Goal: Task Accomplishment & Management: Use online tool/utility

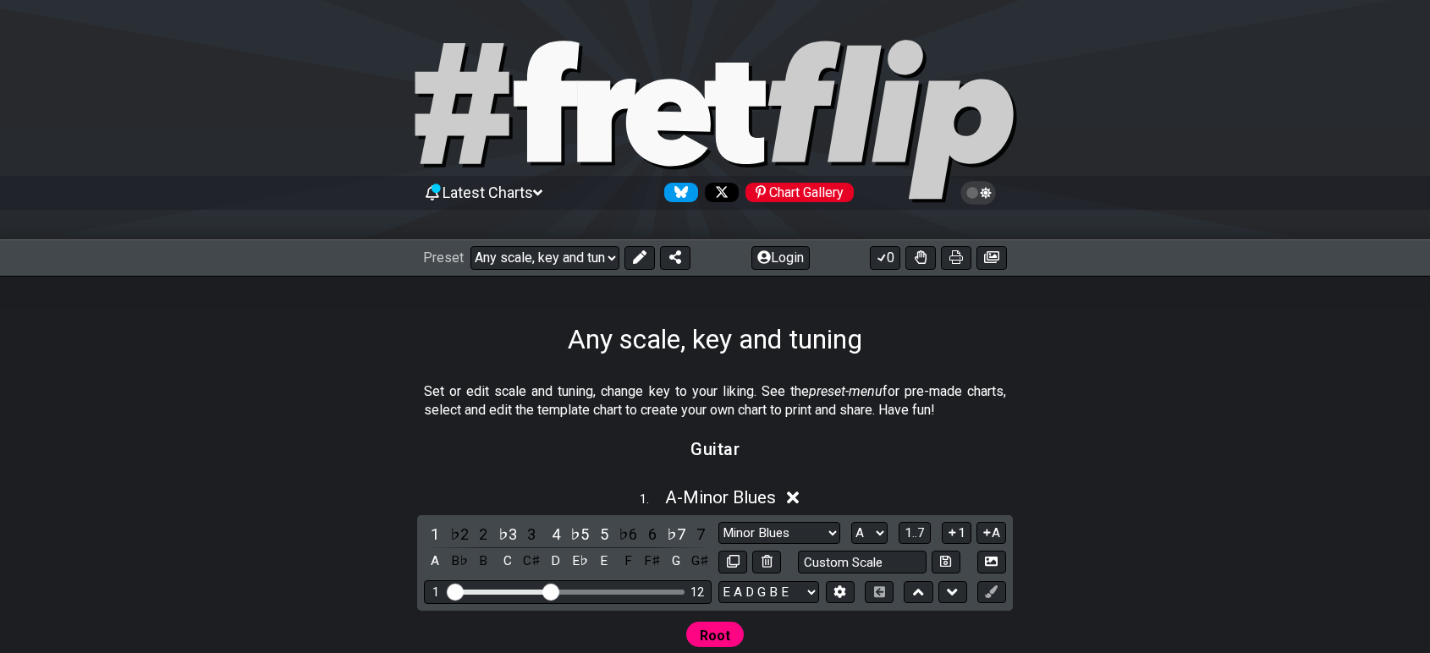
select select "/022288847105"
select select "A"
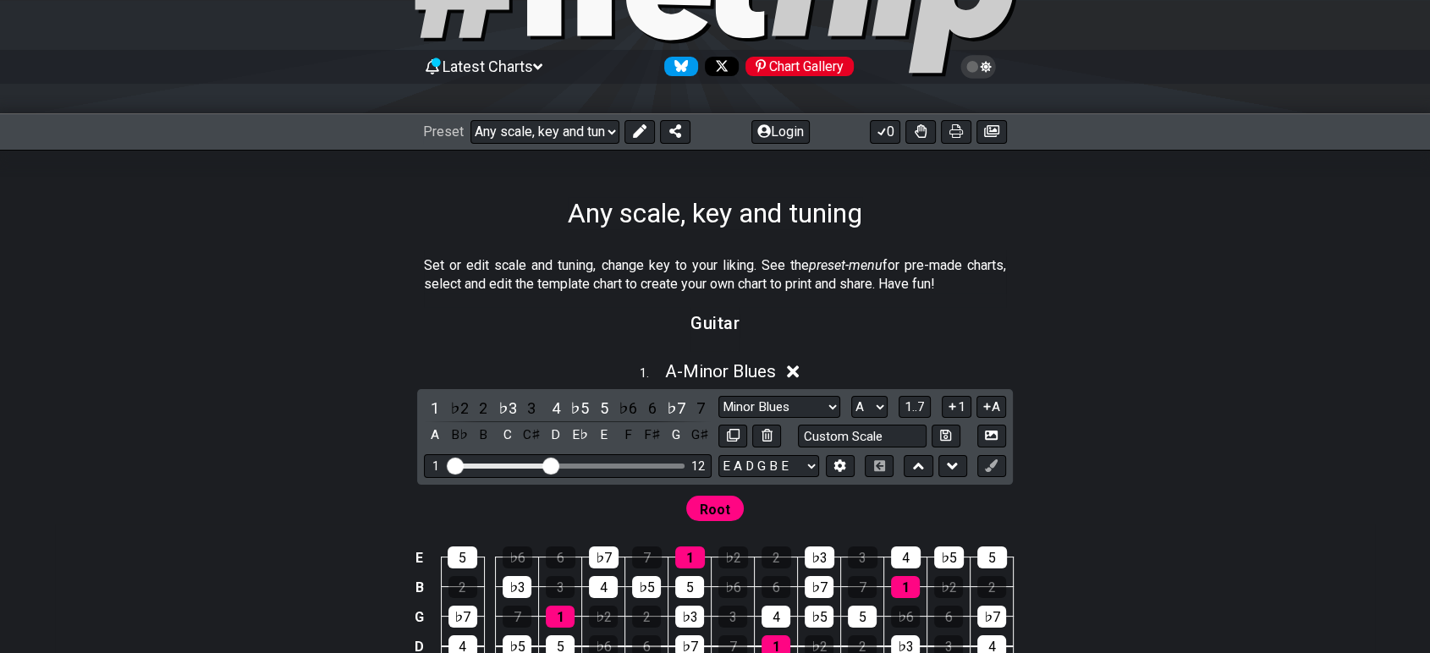
scroll to position [94, 0]
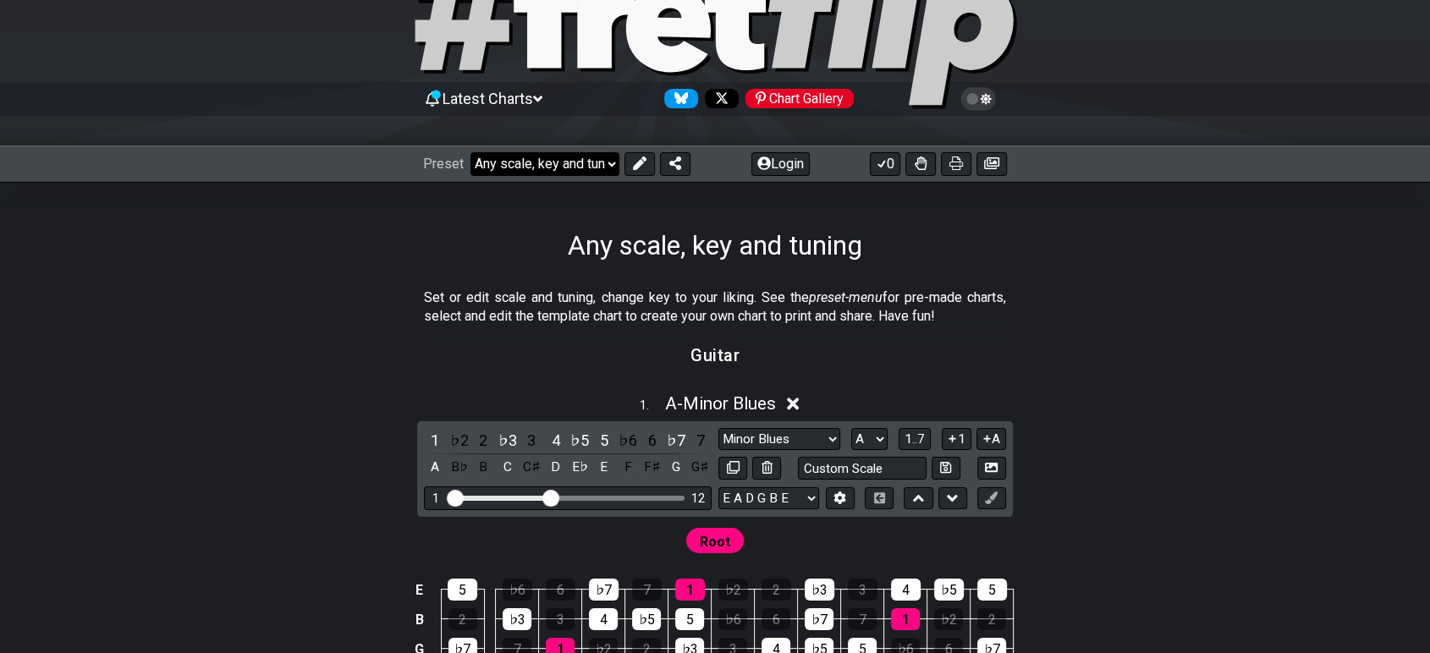
click at [589, 169] on select "Welcome to #fretflip! Any scale, key and tuning Custom Preset Minor Pentatonic …" at bounding box center [545, 164] width 149 height 24
click at [1163, 306] on section "Set or edit scale and tuning, change key to your liking. See the preset-menu fo…" at bounding box center [715, 311] width 1320 height 58
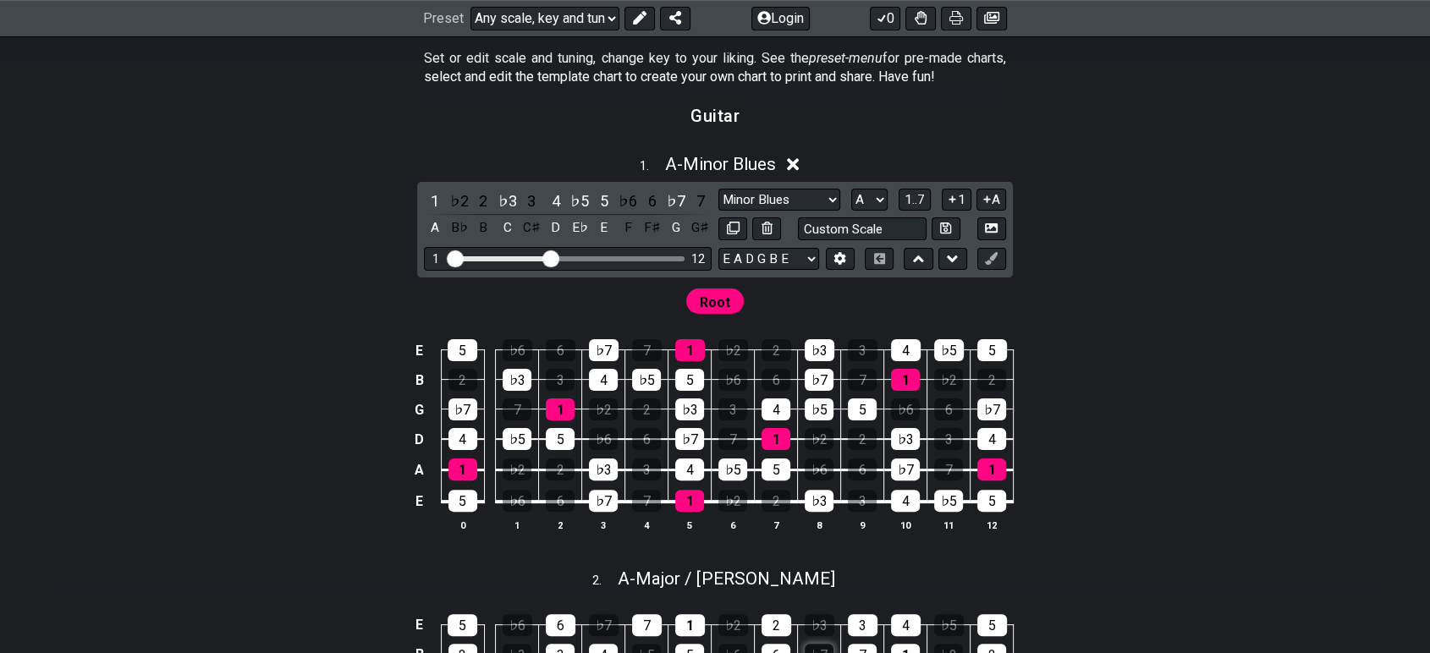
scroll to position [282, 0]
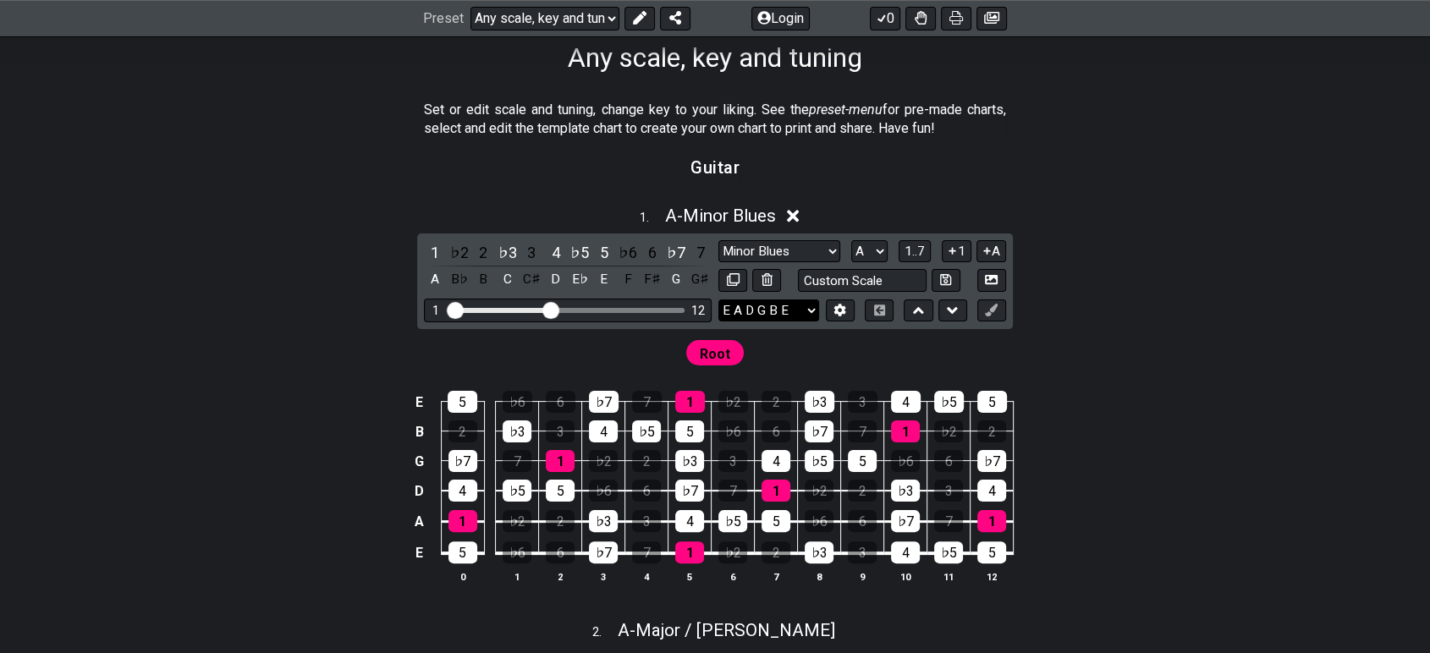
click at [782, 312] on select "E A D G B E E A D G B E E A D G B E B E A D F♯ B A D G C E A D A D G B E E♭ A♭ …" at bounding box center [769, 311] width 101 height 23
click at [1240, 297] on div "1 . A - Minor Blues 1 ♭2 2 ♭3 3 4 ♭5 5 ♭6 6 ♭7 7 A B♭ B C C♯ D E♭ E F F♯ G G♯ M…" at bounding box center [715, 401] width 1320 height 412
click at [774, 314] on select "E A D G B E E A D G B E E A D G B E B E A D F♯ B A D G C E A D A D G B E E♭ A♭ …" at bounding box center [769, 311] width 101 height 23
click at [1325, 277] on div "1 . A - Minor Blues 1 ♭2 2 ♭3 3 4 ♭5 5 ♭6 6 ♭7 7 A B♭ B C C♯ D E♭ E F F♯ G G♯ M…" at bounding box center [715, 401] width 1320 height 412
click at [836, 306] on icon at bounding box center [840, 310] width 12 height 13
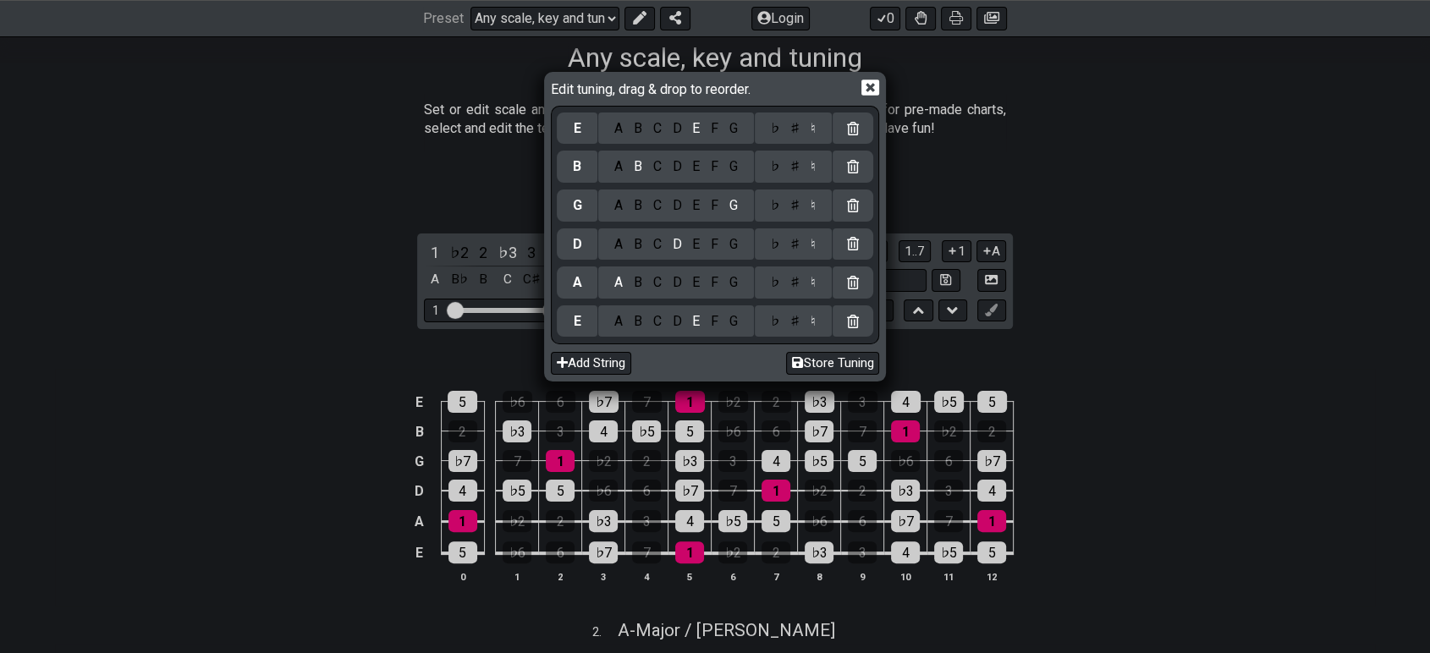
click at [1176, 303] on div "Edit tuning, drag & drop to reorder. E A B C D E F G ♭ ♯ ♮ B A B C D E F G ♭ ♯ …" at bounding box center [715, 326] width 1430 height 653
click at [599, 366] on button "Add String" at bounding box center [591, 363] width 80 height 23
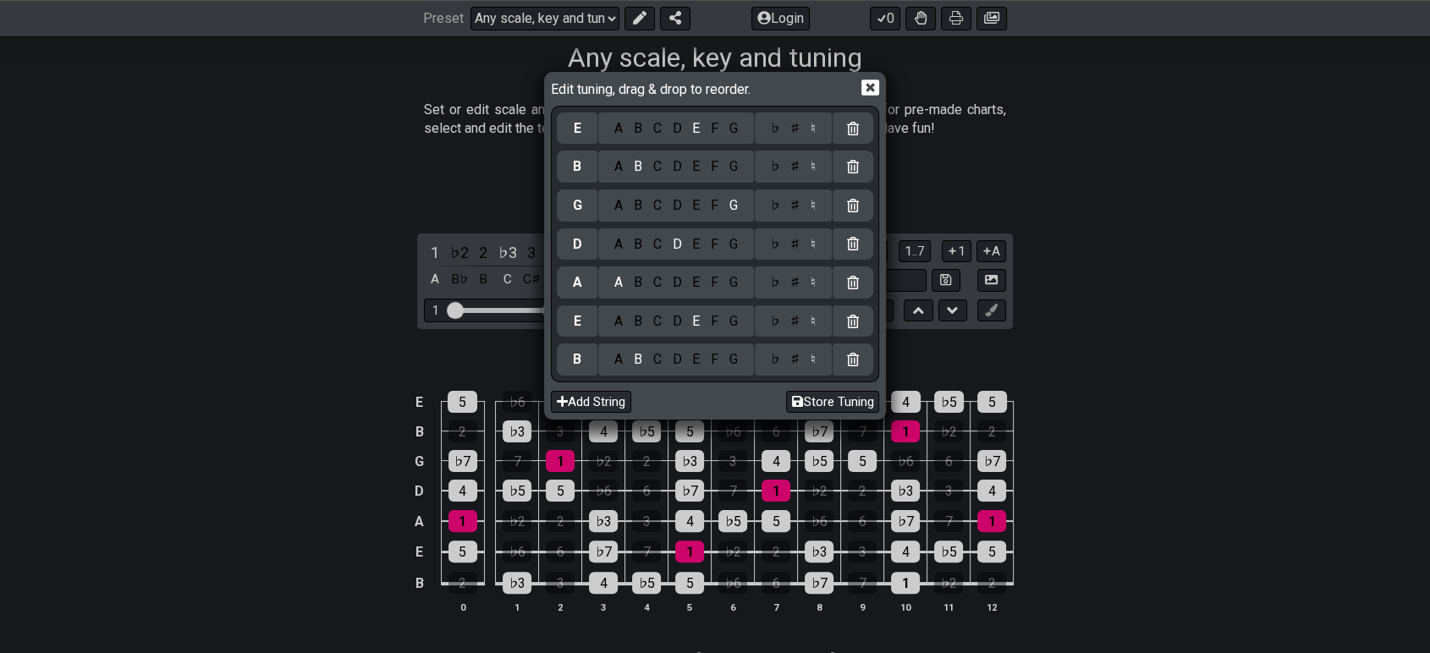
click at [867, 93] on icon at bounding box center [871, 88] width 18 height 16
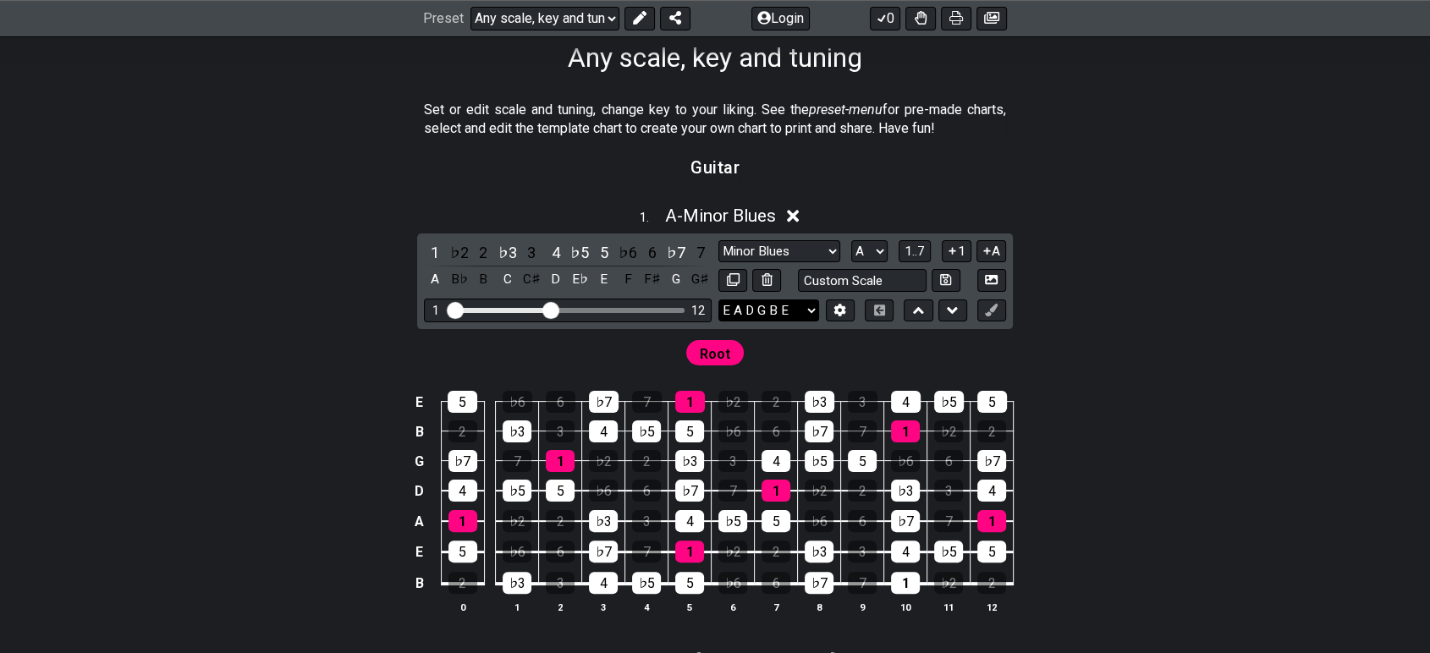
click at [801, 305] on select "E A D G B E E A D G B E E A D G B E B E A D F♯ B A D G C E A D A D G B E E♭ A♭ …" at bounding box center [769, 311] width 101 height 23
select select "A E A D G B E"
click at [719, 300] on select "E A D G B E E A D G B E E A D G B E B E A D F♯ B A D G C E A D A D G B E E♭ A♭ …" at bounding box center [769, 311] width 101 height 23
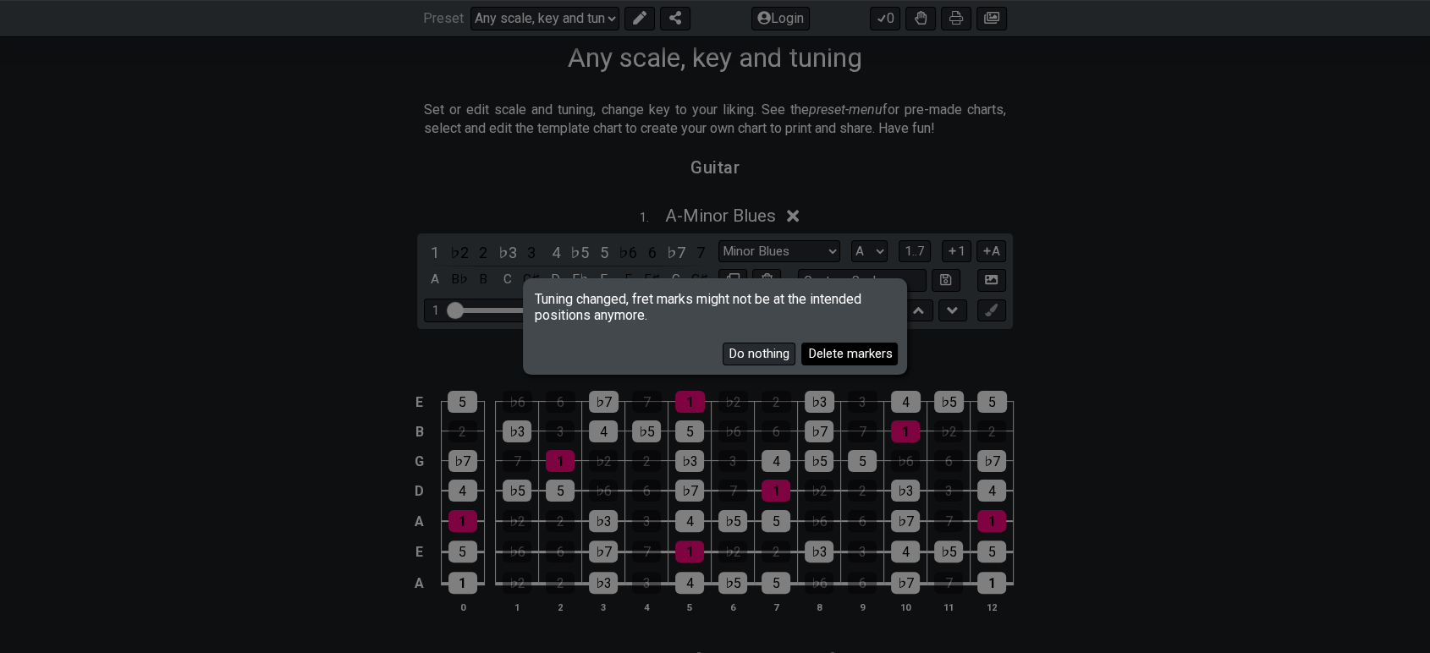
click at [845, 357] on button "Delete markers" at bounding box center [849, 354] width 96 height 23
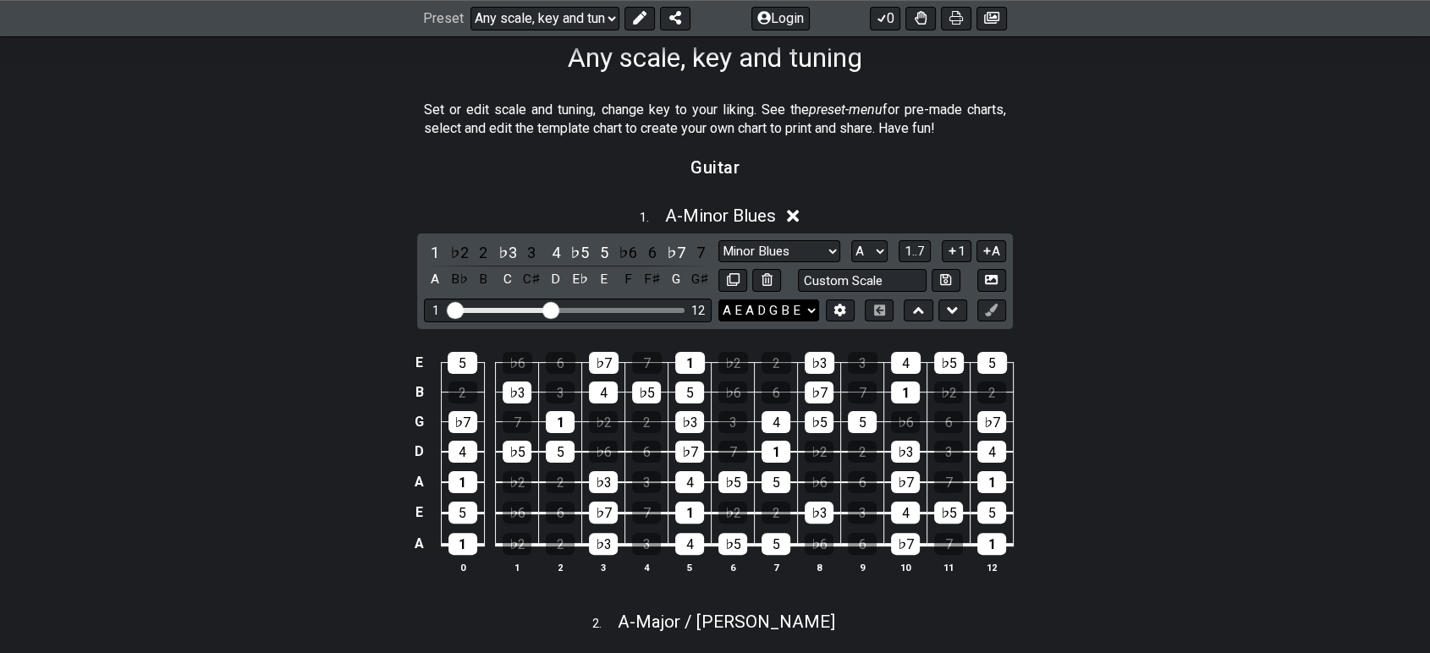
click at [811, 313] on select "E A D G B E E A D G B E E A D G B E B E A D F♯ B A D G C E A D A D G B E E♭ A♭ …" at bounding box center [769, 311] width 101 height 23
drag, startPoint x: 1076, startPoint y: 296, endPoint x: 1022, endPoint y: 308, distance: 54.6
click at [1076, 296] on div "1 . A - Minor Blues 1 ♭2 2 ♭3 3 4 ♭5 5 ♭6 6 ♭7 7 A B♭ B C C♯ D E♭ E F F♯ G G♯ M…" at bounding box center [715, 396] width 1320 height 403
click at [827, 315] on button at bounding box center [840, 311] width 29 height 23
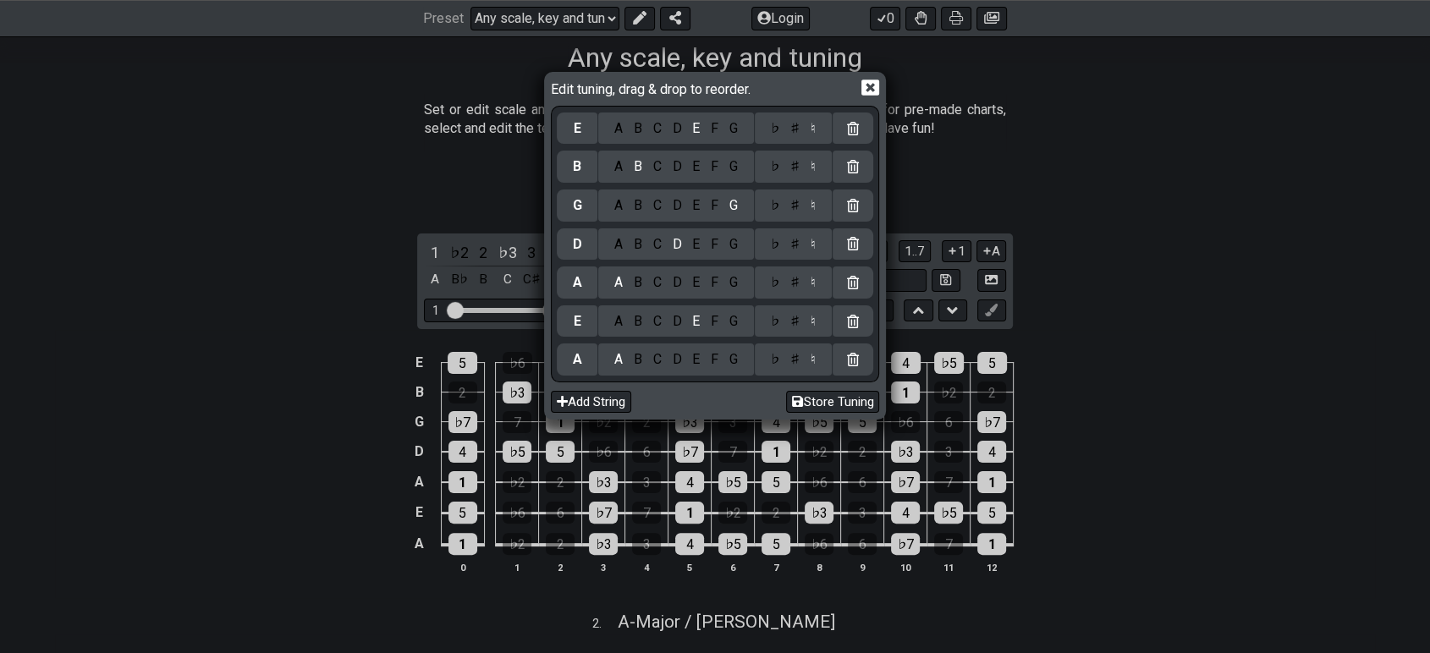
click at [590, 363] on div "A" at bounding box center [577, 360] width 41 height 32
click at [728, 362] on div "G" at bounding box center [733, 359] width 19 height 19
click at [675, 326] on div "D" at bounding box center [677, 321] width 20 height 19
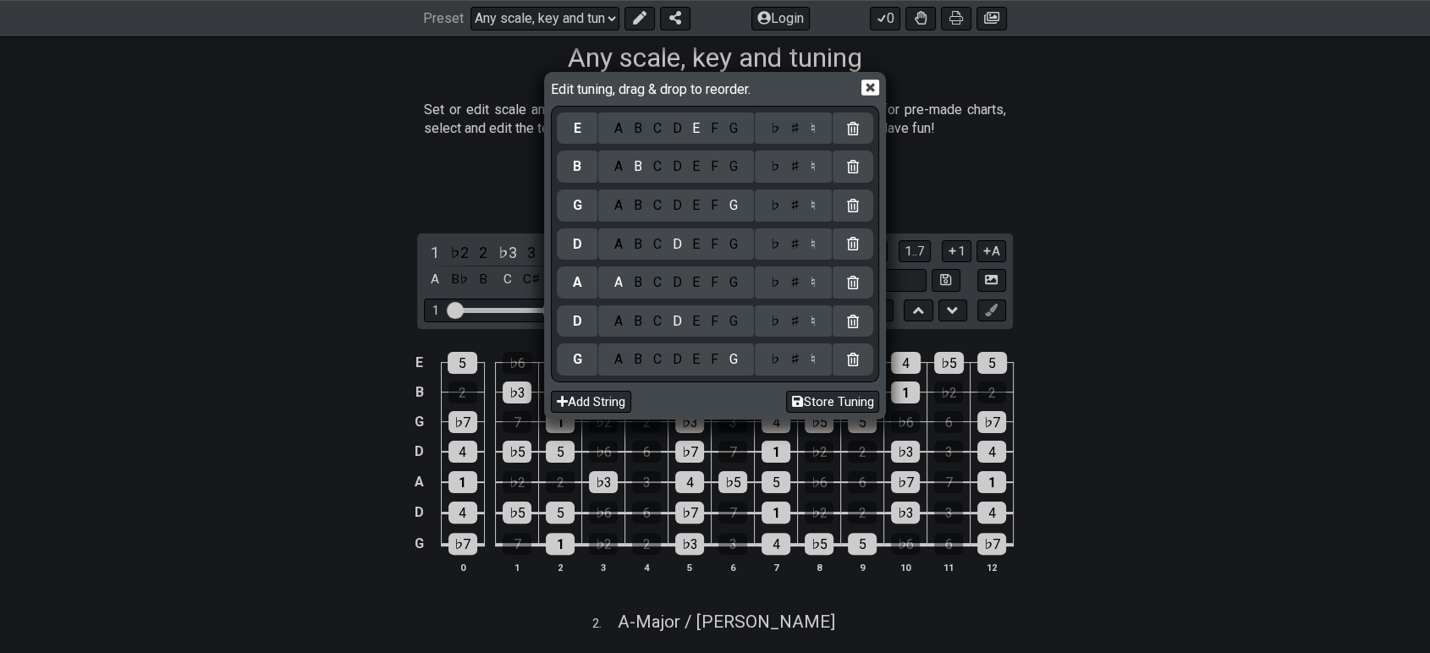
click at [730, 283] on div "G" at bounding box center [733, 282] width 19 height 19
click at [657, 249] on div "C" at bounding box center [656, 244] width 19 height 19
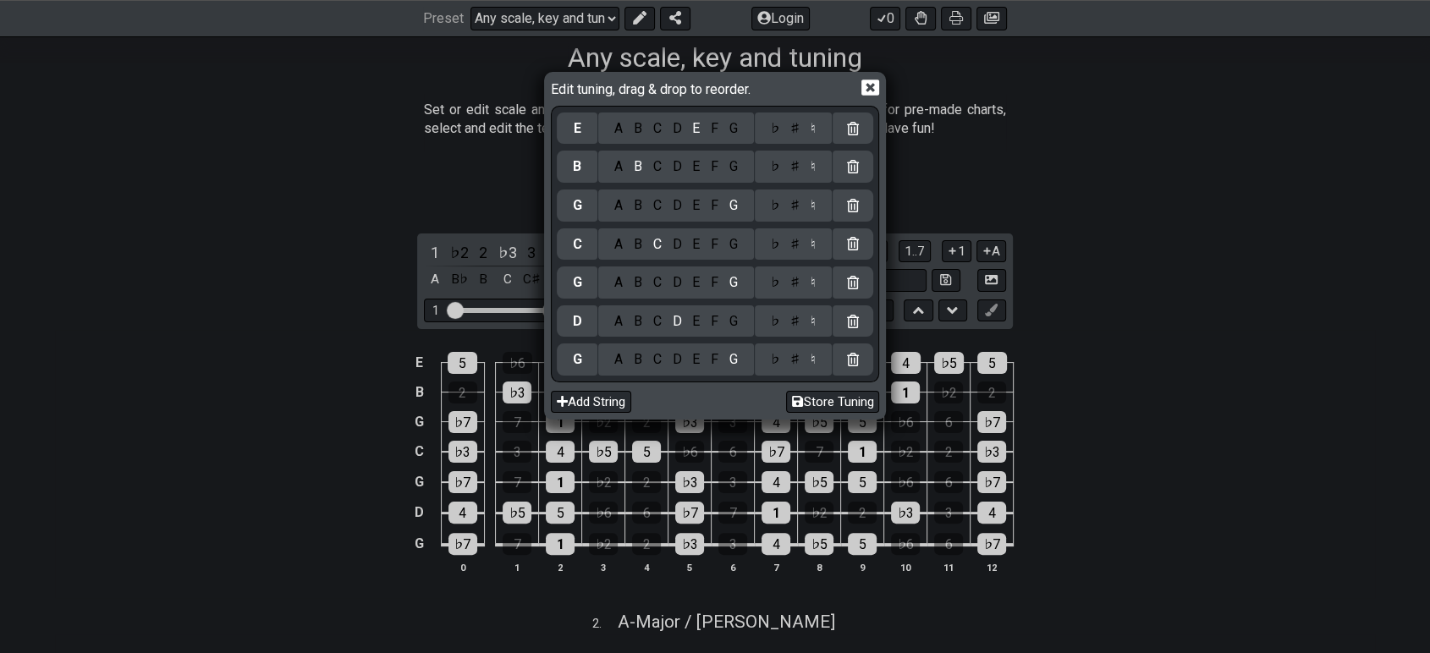
click at [713, 215] on div "A B C D E F G" at bounding box center [676, 206] width 156 height 32
click at [625, 170] on div "A" at bounding box center [618, 166] width 19 height 19
click at [688, 134] on div "E" at bounding box center [696, 128] width 19 height 19
click at [682, 134] on div "D" at bounding box center [677, 128] width 20 height 19
click at [717, 213] on div "F" at bounding box center [715, 205] width 19 height 19
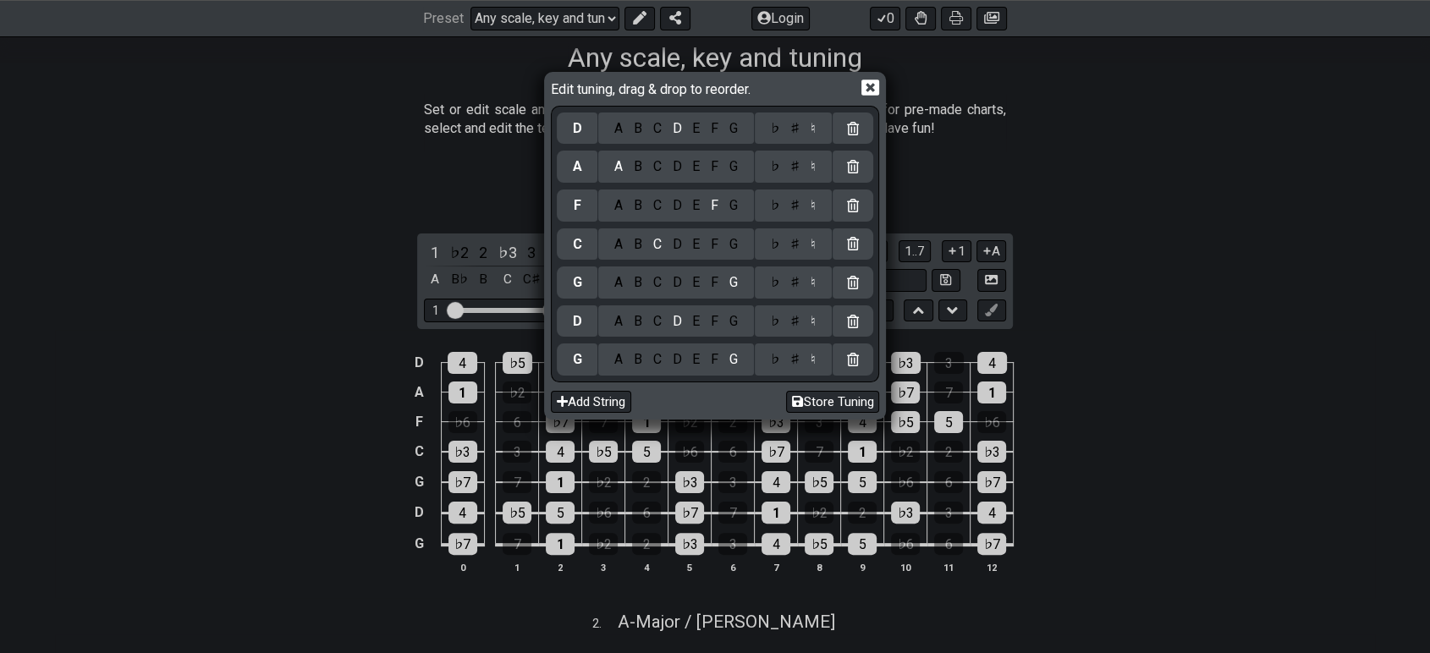
click at [722, 205] on div "F" at bounding box center [715, 205] width 19 height 19
click at [819, 405] on button "Store Tuning" at bounding box center [832, 402] width 93 height 23
click at [807, 406] on button "Store Tuning" at bounding box center [832, 402] width 93 height 23
click at [866, 90] on icon at bounding box center [871, 88] width 18 height 16
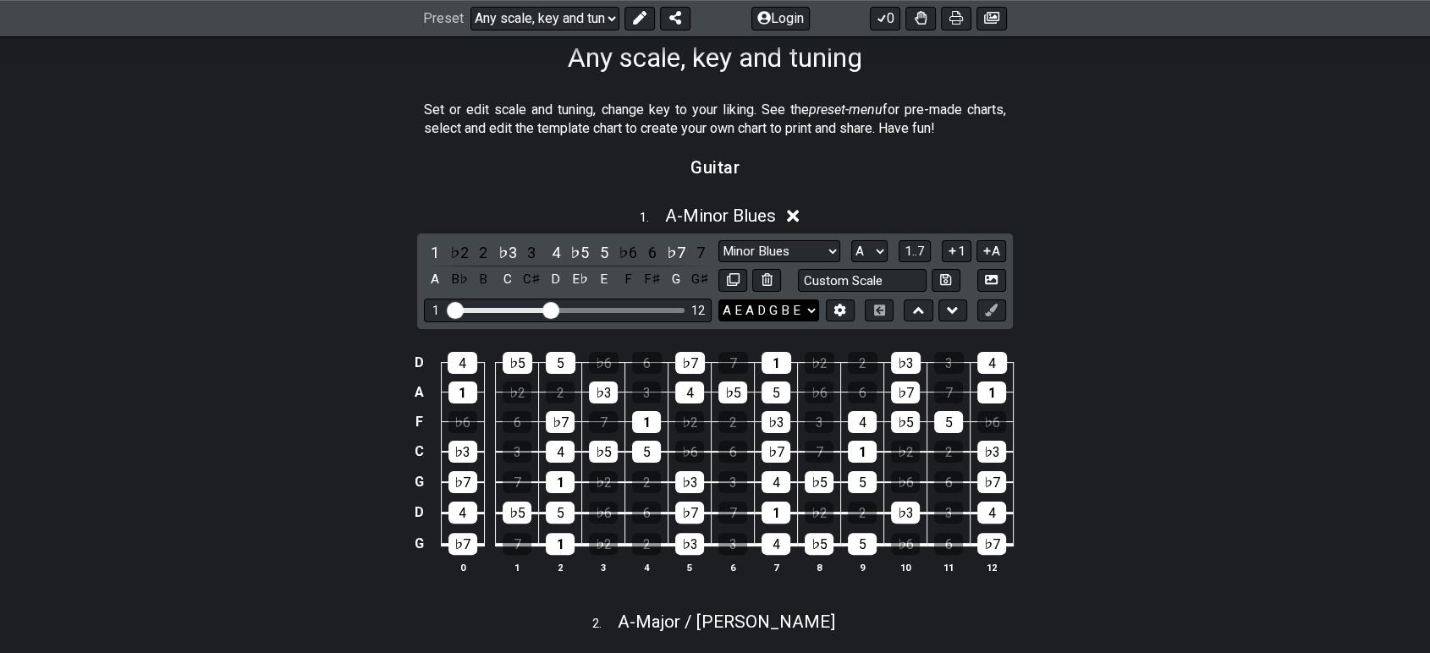
click at [799, 314] on select "E A D G B E G D G C F A D E A D G B E B E A D F♯ B A D G C E A D A D G B E E♭ A…" at bounding box center [769, 311] width 101 height 23
click at [719, 300] on select "E A D G B E G D G C F A D E A D G B E B E A D F♯ B A D G C E A D A D G B E E♭ A…" at bounding box center [769, 311] width 101 height 23
click at [805, 306] on select "E A D G B E G D G C F A D E A D G B E B E A D F♯ B A D G C E A D A D G B E E♭ A…" at bounding box center [769, 311] width 101 height 23
drag, startPoint x: 1212, startPoint y: 262, endPoint x: 998, endPoint y: 270, distance: 214.2
click at [1212, 262] on div "1 . A - Minor Blues 1 ♭2 2 ♭3 3 4 ♭5 5 ♭6 6 ♭7 7 A B♭ B C C♯ D E♭ E F F♯ G G♯ M…" at bounding box center [715, 396] width 1320 height 403
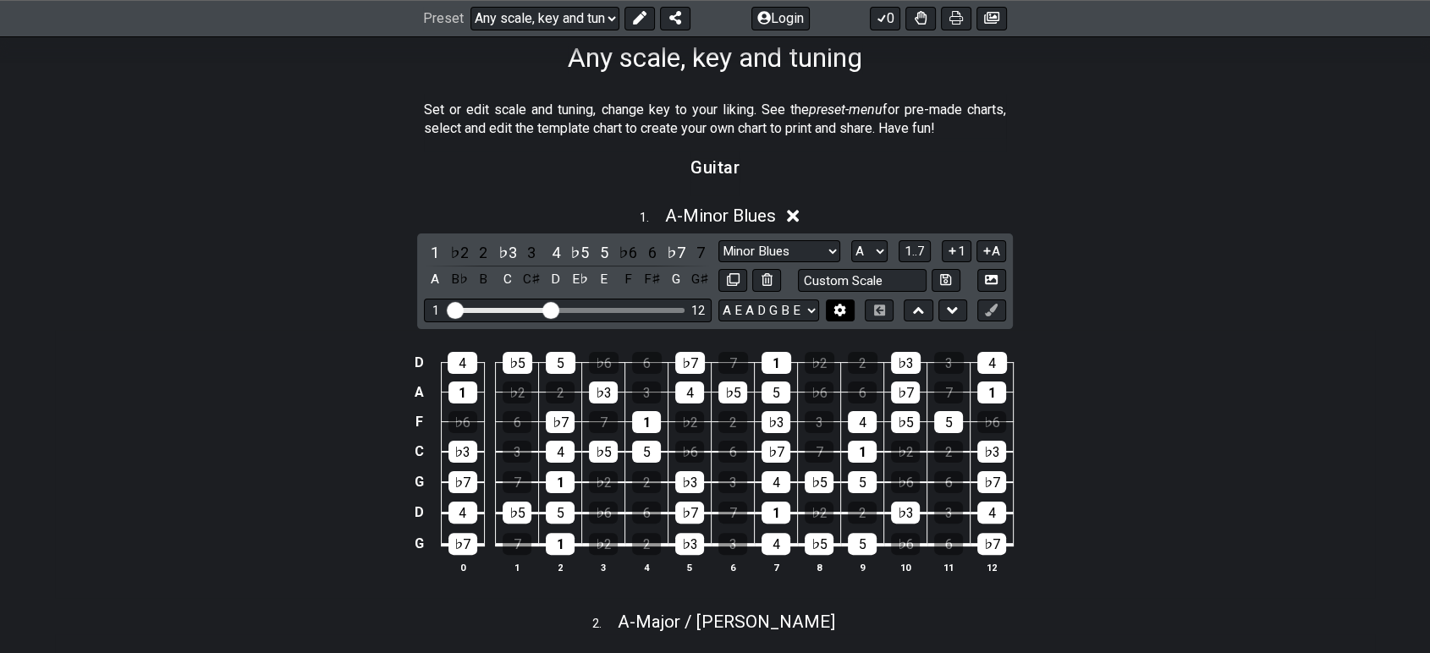
click at [837, 313] on icon at bounding box center [840, 310] width 13 height 13
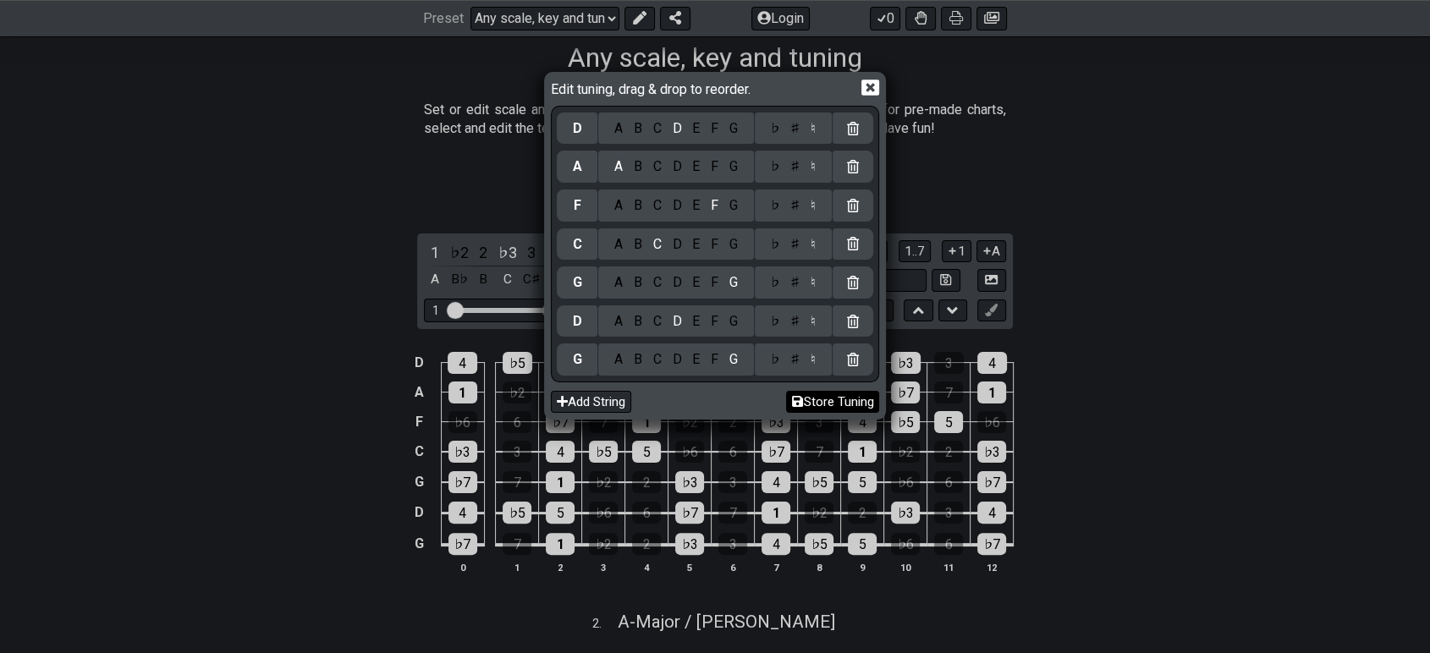
click at [826, 405] on button "Store Tuning" at bounding box center [832, 402] width 93 height 23
click at [879, 89] on div "Edit tuning, drag & drop to reorder. D A B C D E F G ♭ ♯ ♮ A A B C D E F G ♭ ♯ …" at bounding box center [715, 245] width 337 height 343
click at [864, 95] on icon at bounding box center [871, 88] width 18 height 16
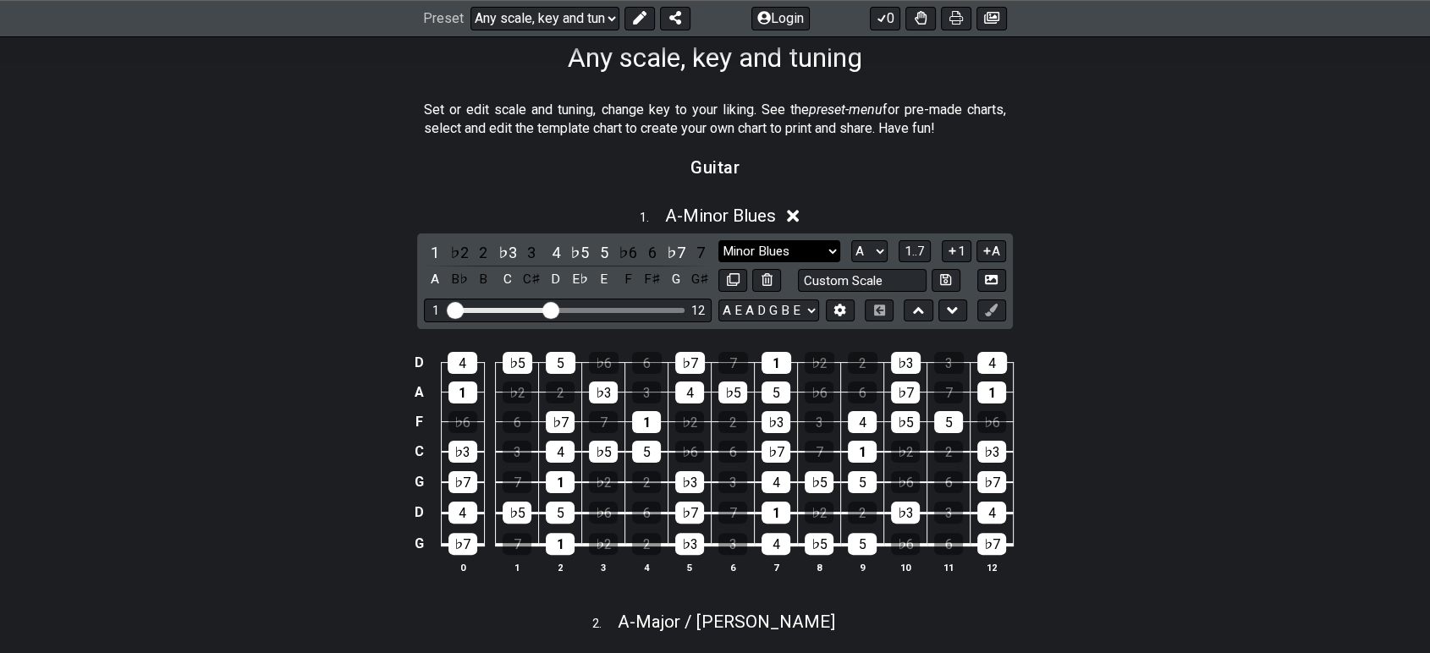
click at [809, 253] on select "Minor Blues Root Minor Pentatonic Major Pentatonic Minor Blues Major Blues Majo…" at bounding box center [780, 251] width 122 height 23
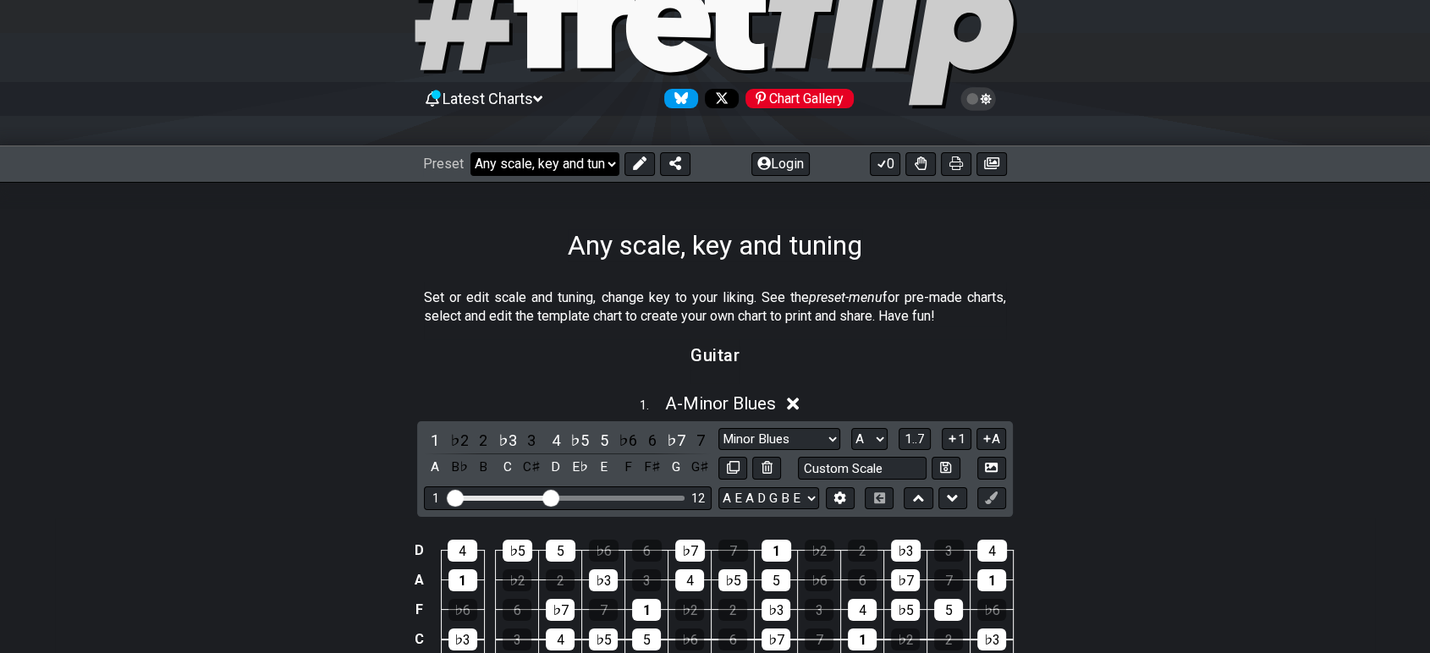
click at [598, 167] on select "Welcome to #fretflip! Any scale, key and tuning Custom Preset Minor Pentatonic …" at bounding box center [545, 164] width 149 height 24
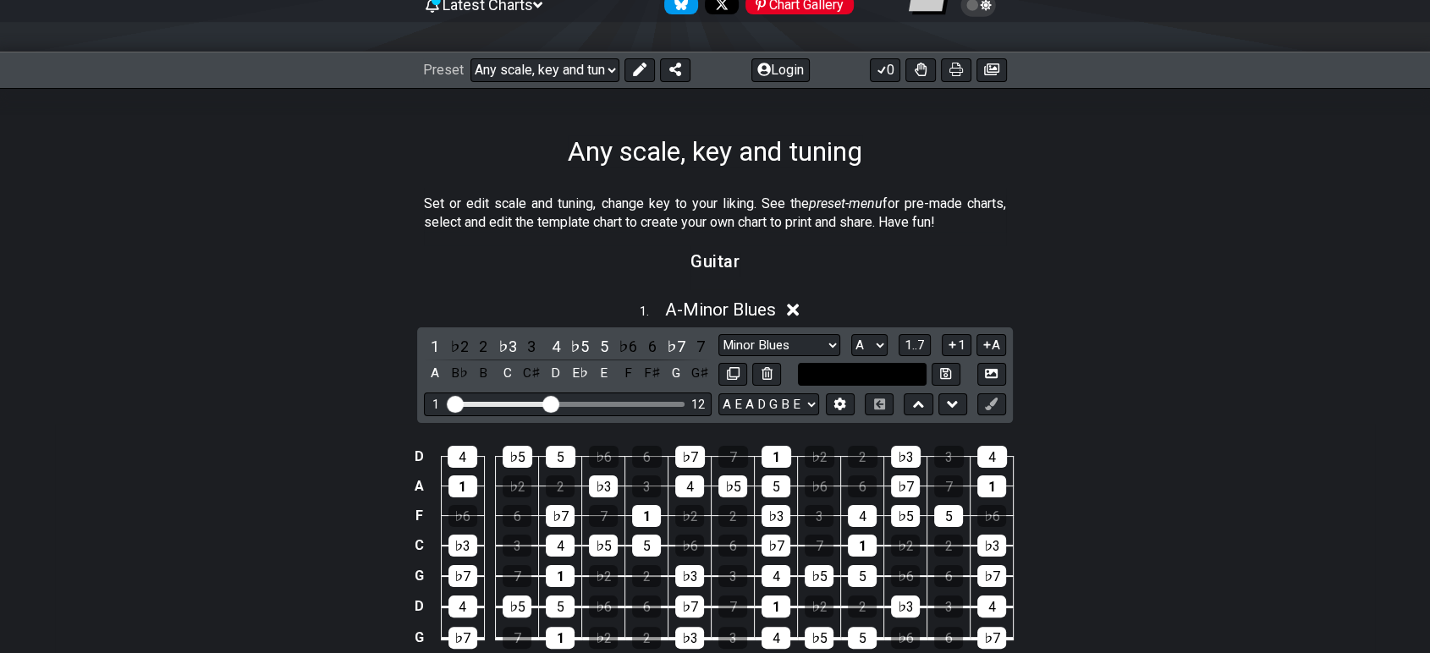
click at [887, 376] on input "text" at bounding box center [862, 374] width 129 height 23
type input "Custom Scale"
click at [814, 350] on select "Minor Blues Root Minor Pentatonic Major Pentatonic Minor Blues Major Blues Majo…" at bounding box center [780, 345] width 122 height 23
select select "Dorian"
click at [719, 334] on select "Minor Blues Root Minor Pentatonic Major Pentatonic Minor Blues Major Blues Majo…" at bounding box center [780, 345] width 122 height 23
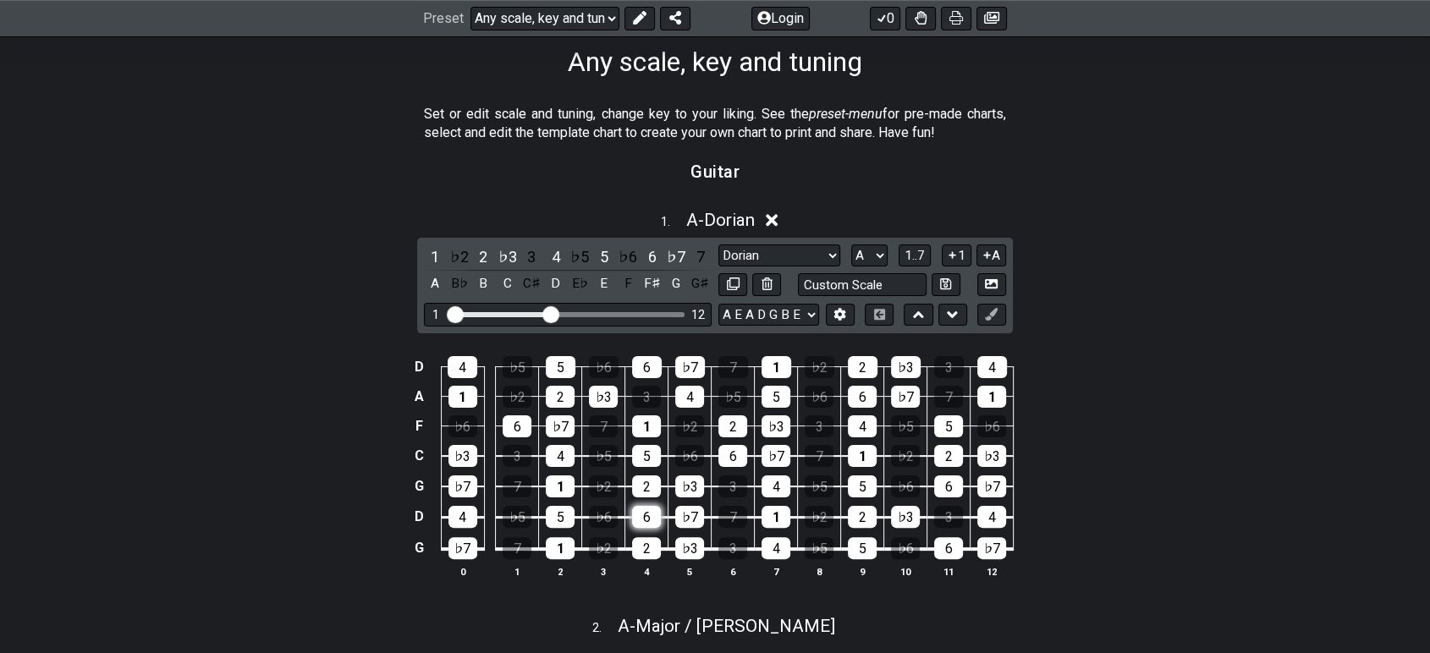
scroll to position [376, 0]
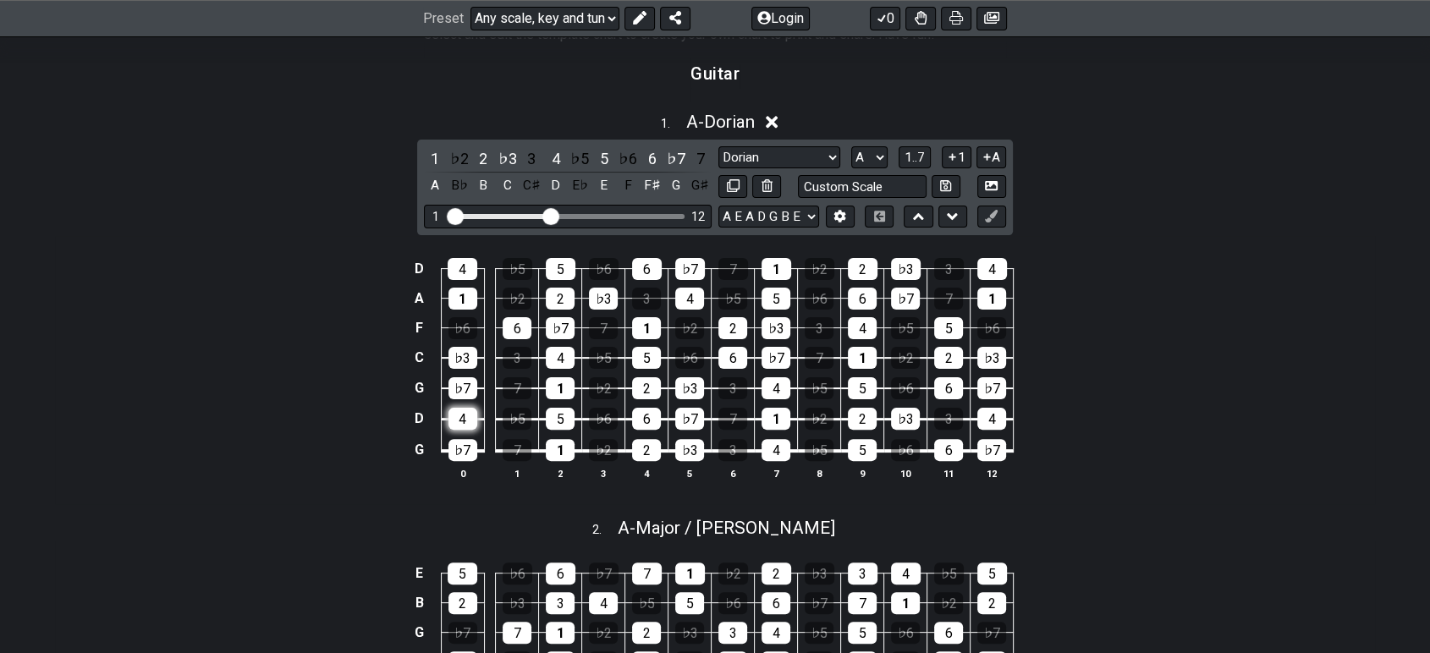
click at [463, 416] on div "4" at bounding box center [463, 419] width 29 height 22
click at [463, 439] on div "♭7" at bounding box center [463, 450] width 29 height 22
click at [461, 416] on div "4" at bounding box center [463, 419] width 29 height 22
click at [460, 442] on div "♭7" at bounding box center [463, 450] width 29 height 22
click at [435, 161] on div "1" at bounding box center [435, 158] width 22 height 23
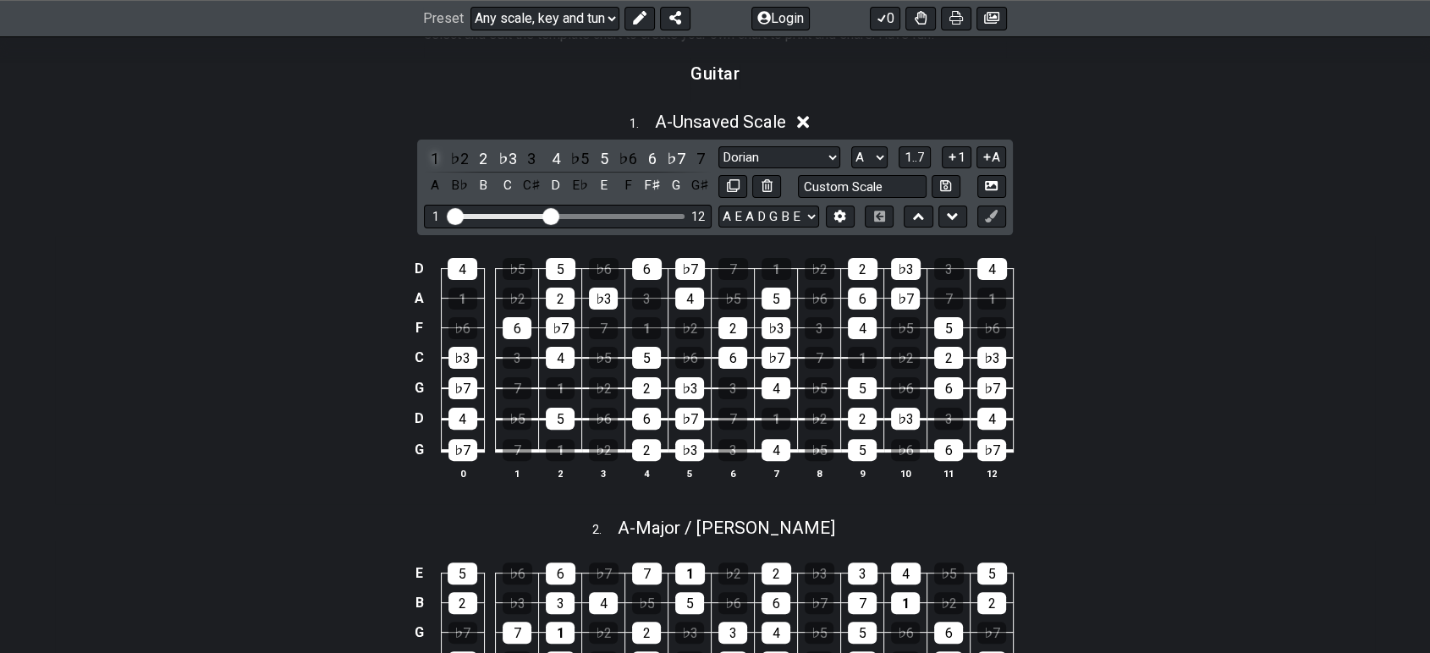
click at [435, 161] on div "1" at bounding box center [435, 158] width 22 height 23
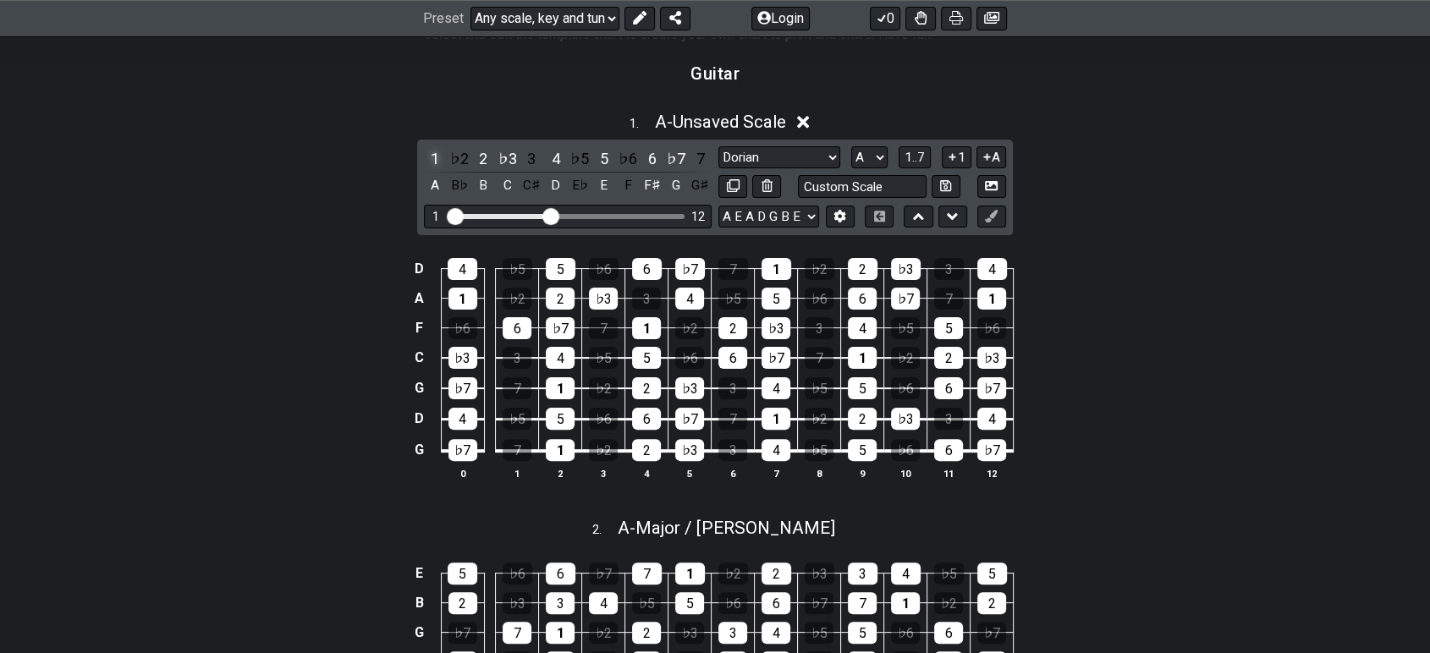
click at [435, 161] on div "1" at bounding box center [435, 158] width 22 height 23
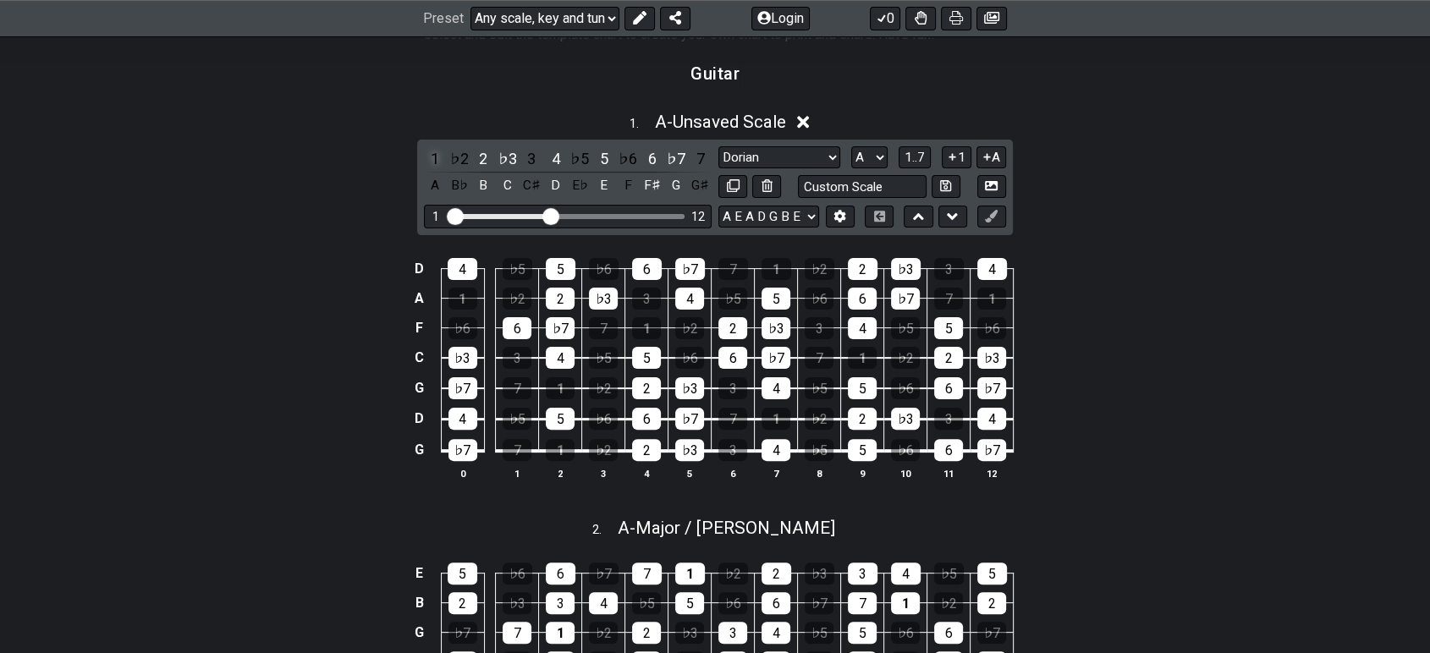
click at [435, 161] on div "1" at bounding box center [435, 158] width 22 height 23
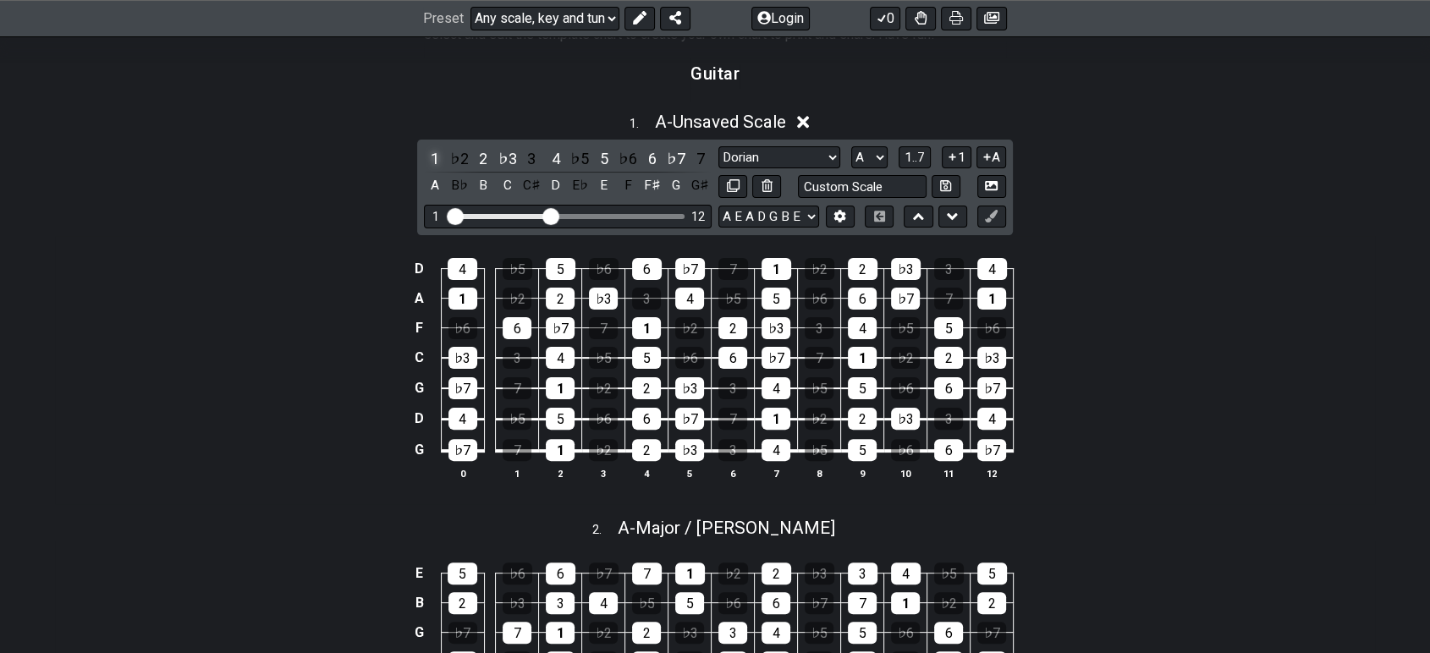
click at [435, 161] on div "1" at bounding box center [435, 158] width 22 height 23
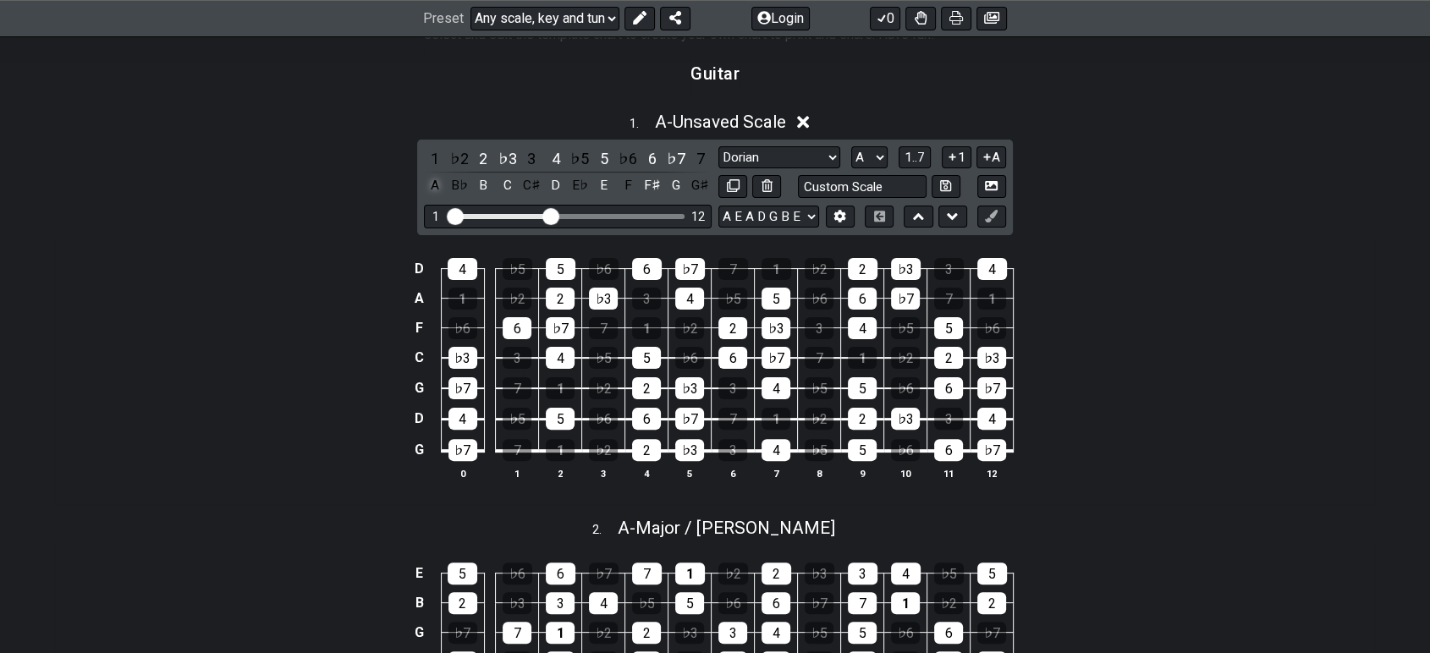
click at [436, 188] on div "A" at bounding box center [435, 185] width 22 height 23
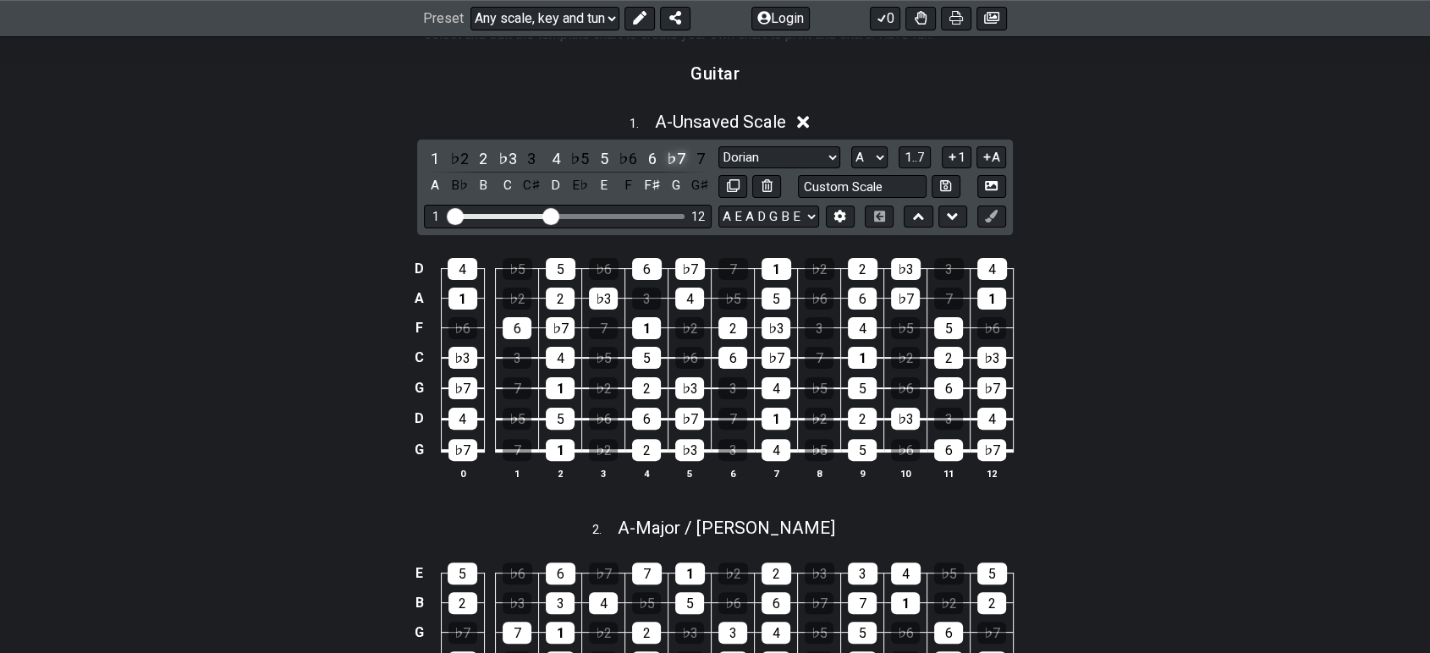
click at [677, 162] on div "♭7" at bounding box center [676, 158] width 22 height 23
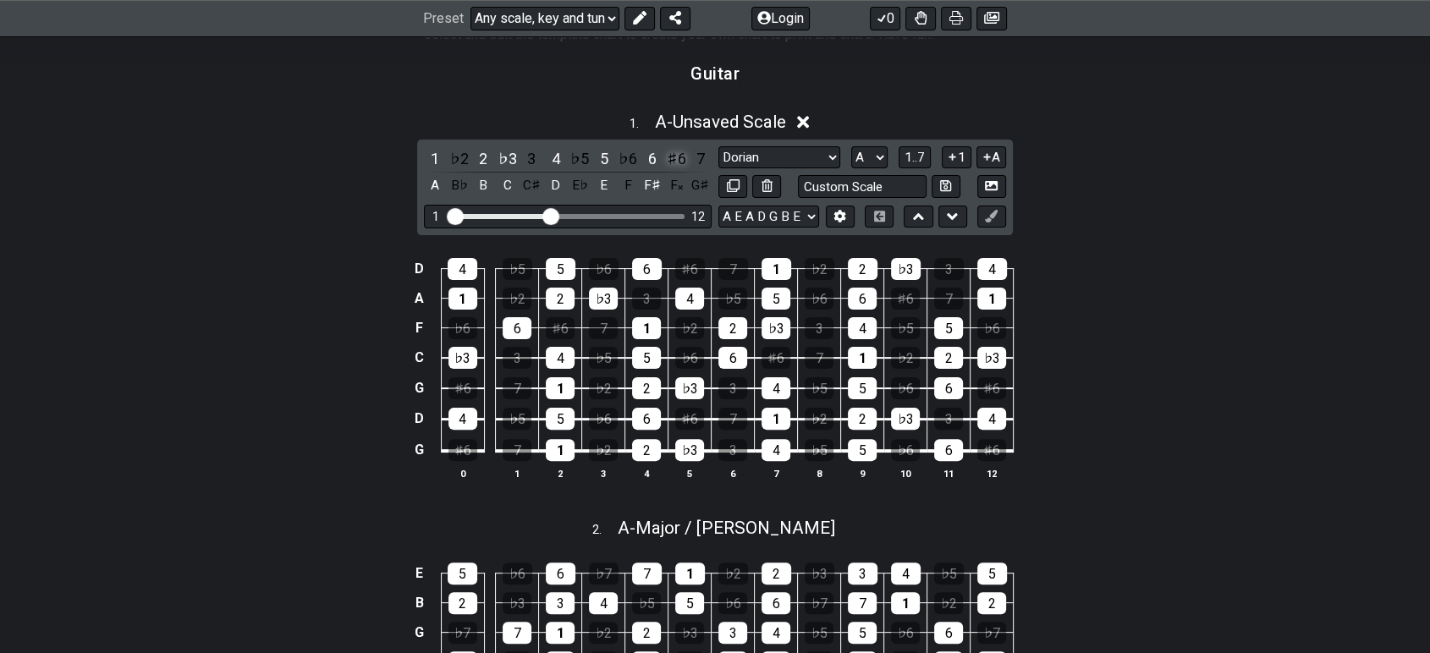
click at [677, 161] on div "♯6" at bounding box center [676, 158] width 22 height 23
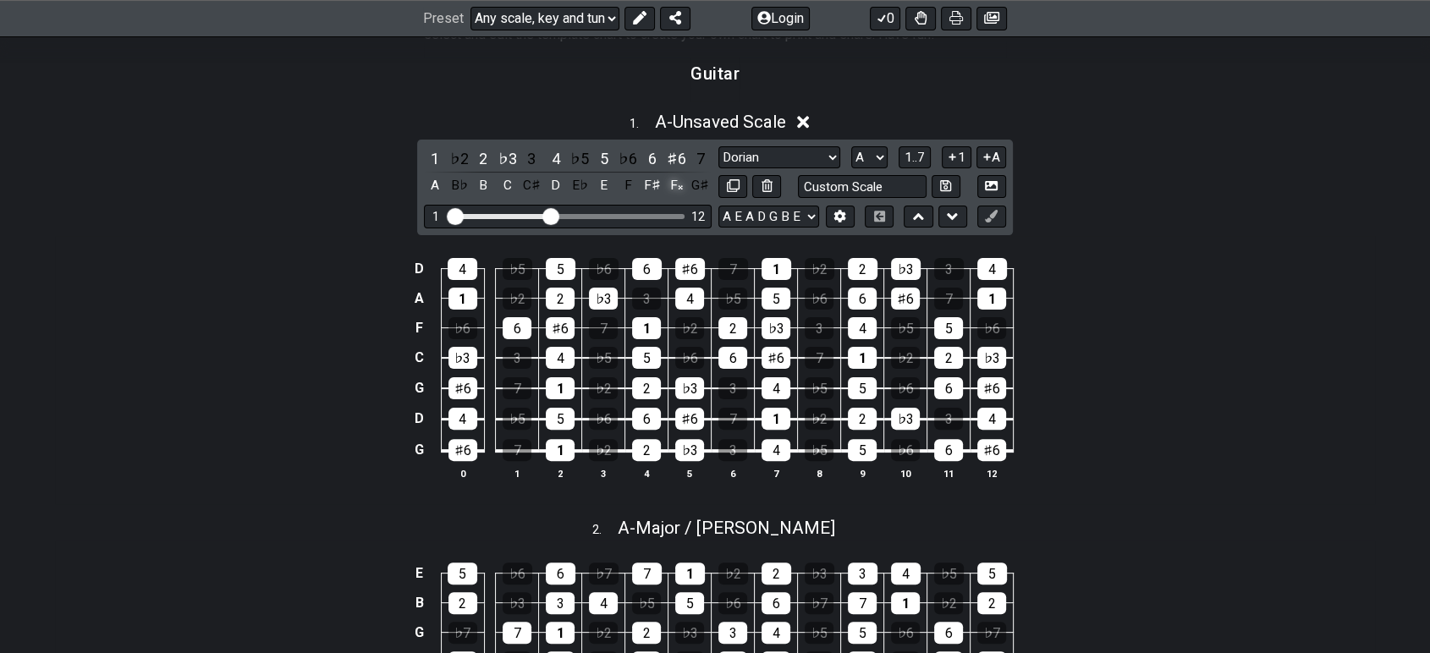
click at [671, 185] on div "F𝄪" at bounding box center [676, 185] width 22 height 23
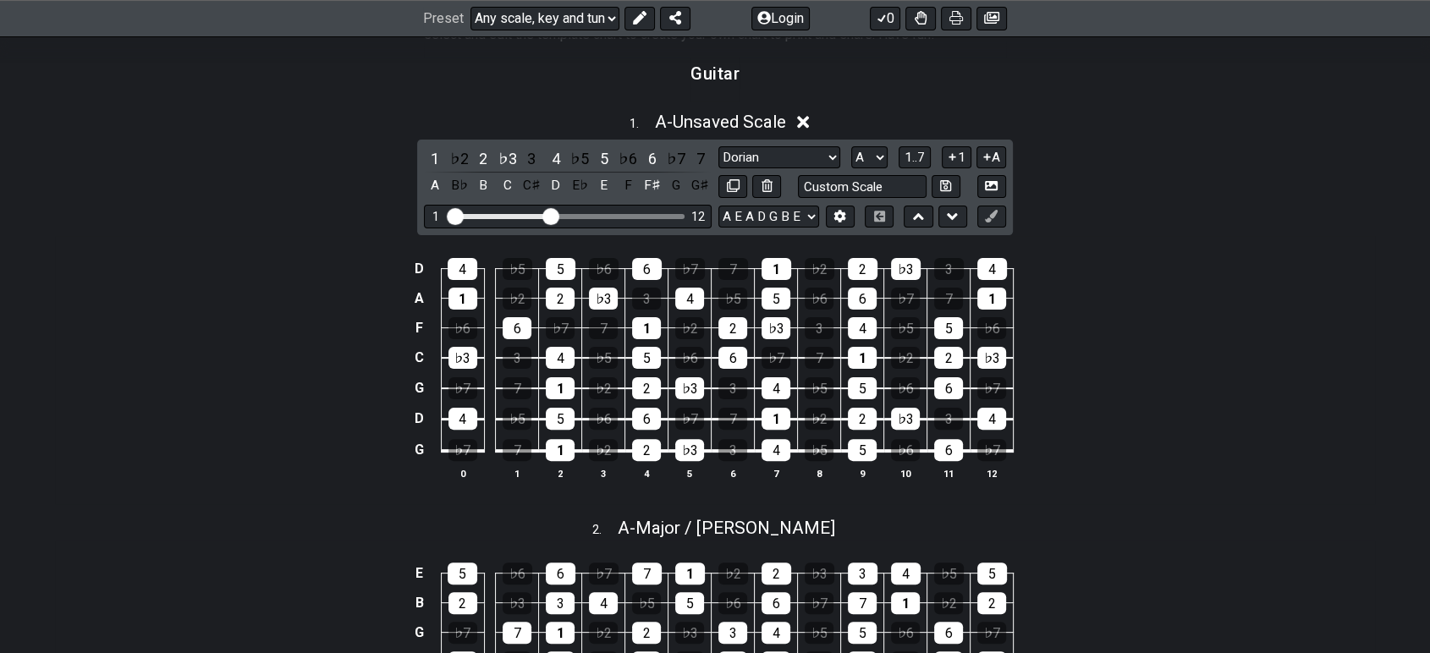
click at [671, 185] on div "G" at bounding box center [676, 185] width 22 height 23
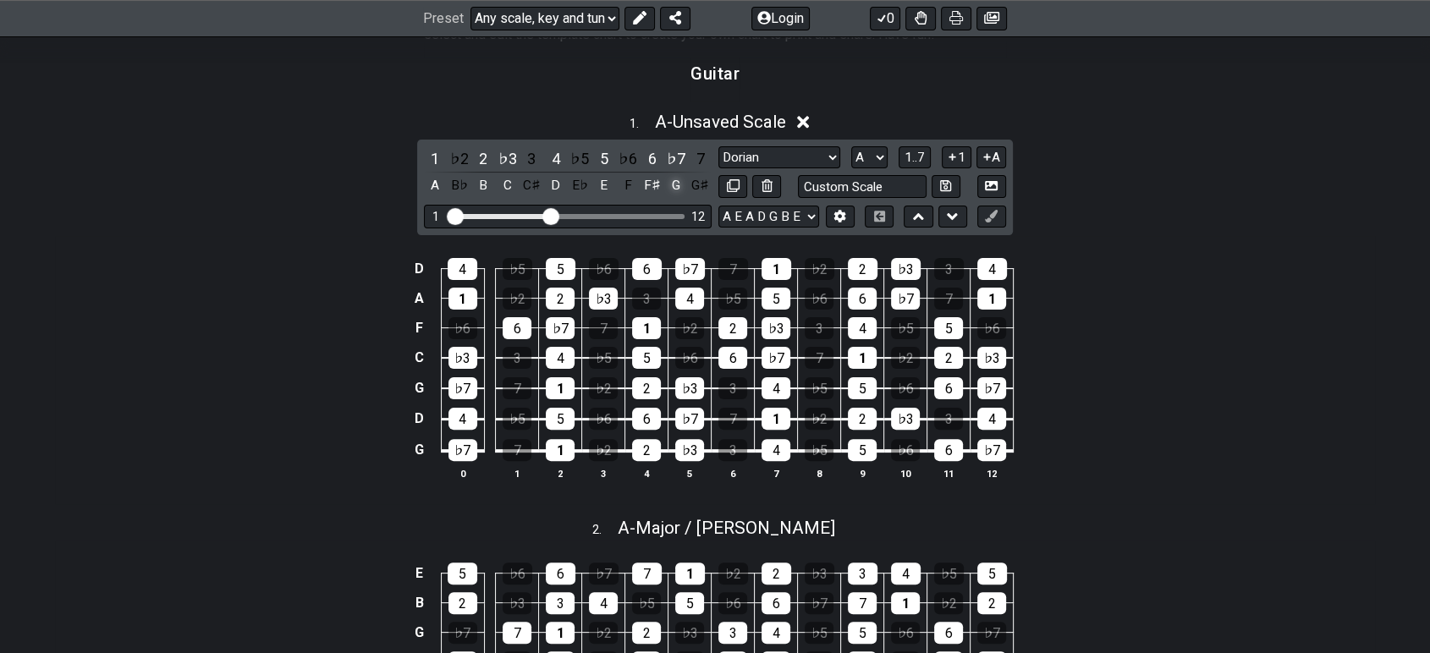
click at [675, 191] on div "G" at bounding box center [676, 185] width 22 height 23
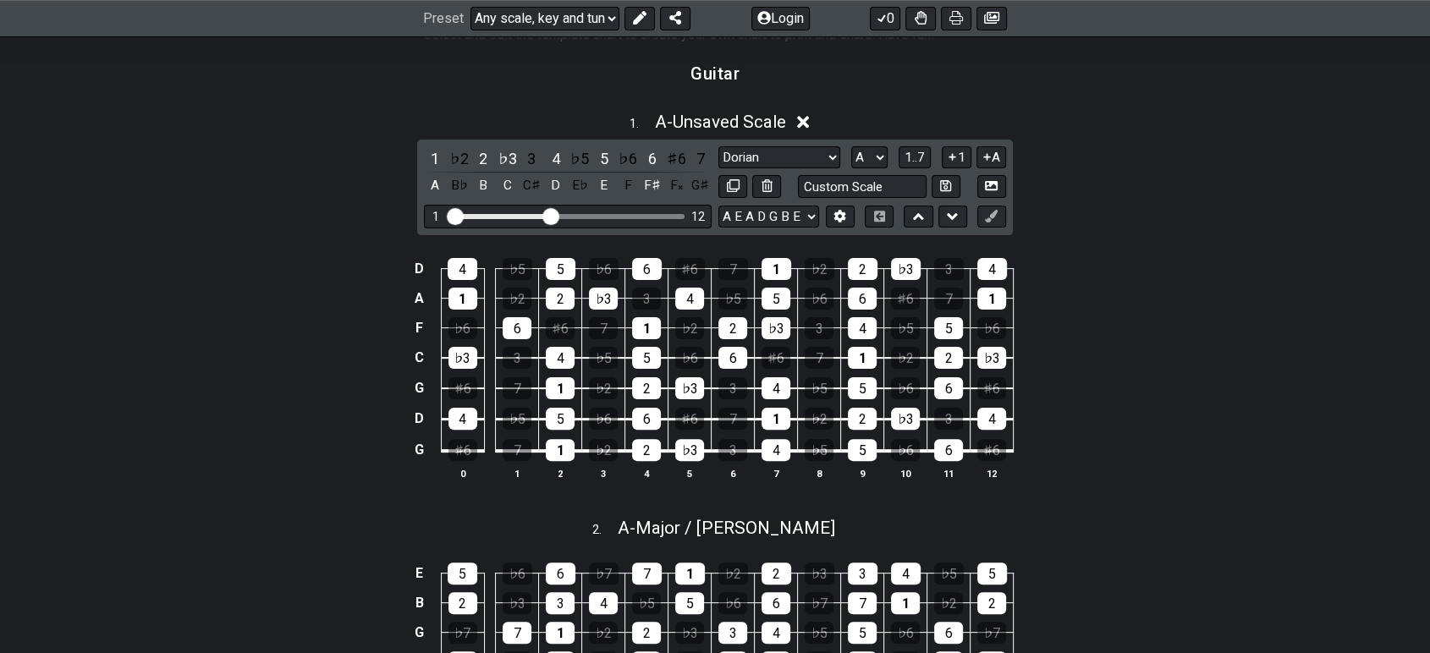
click at [675, 191] on div "F𝄪" at bounding box center [676, 185] width 22 height 23
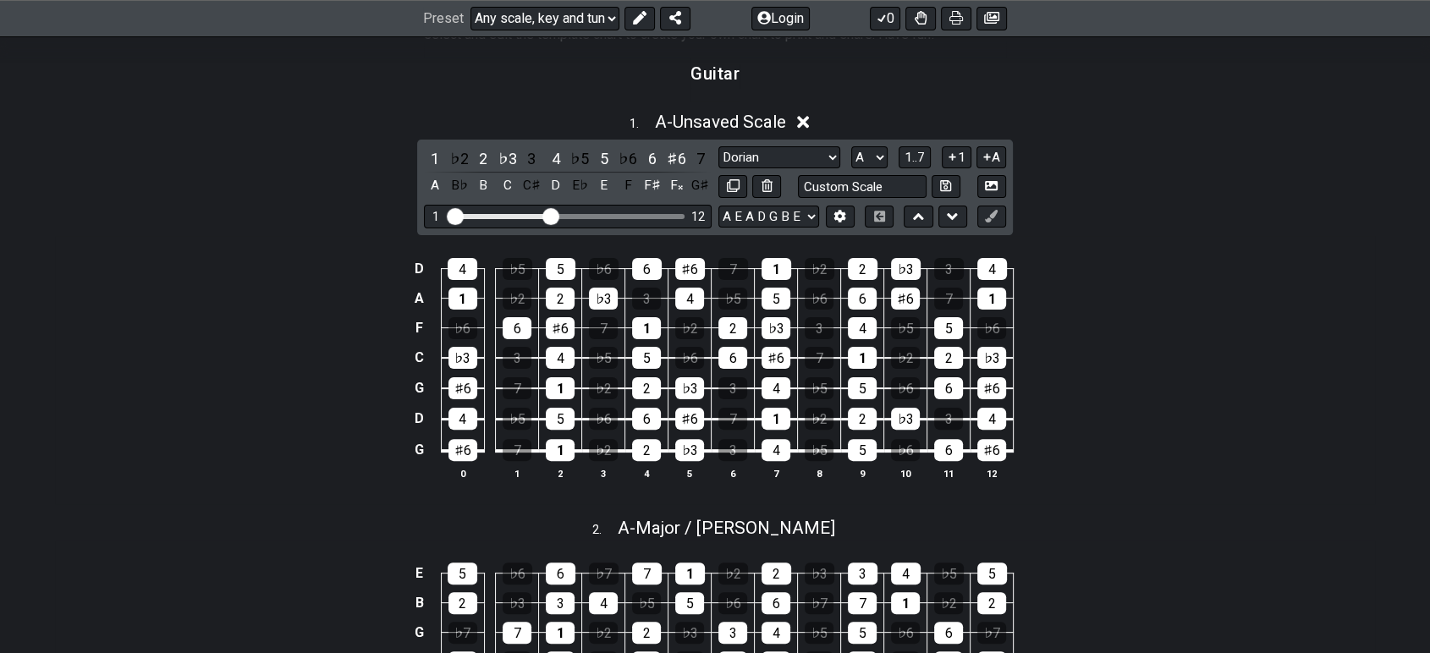
click at [675, 191] on div "F𝄪" at bounding box center [676, 185] width 22 height 23
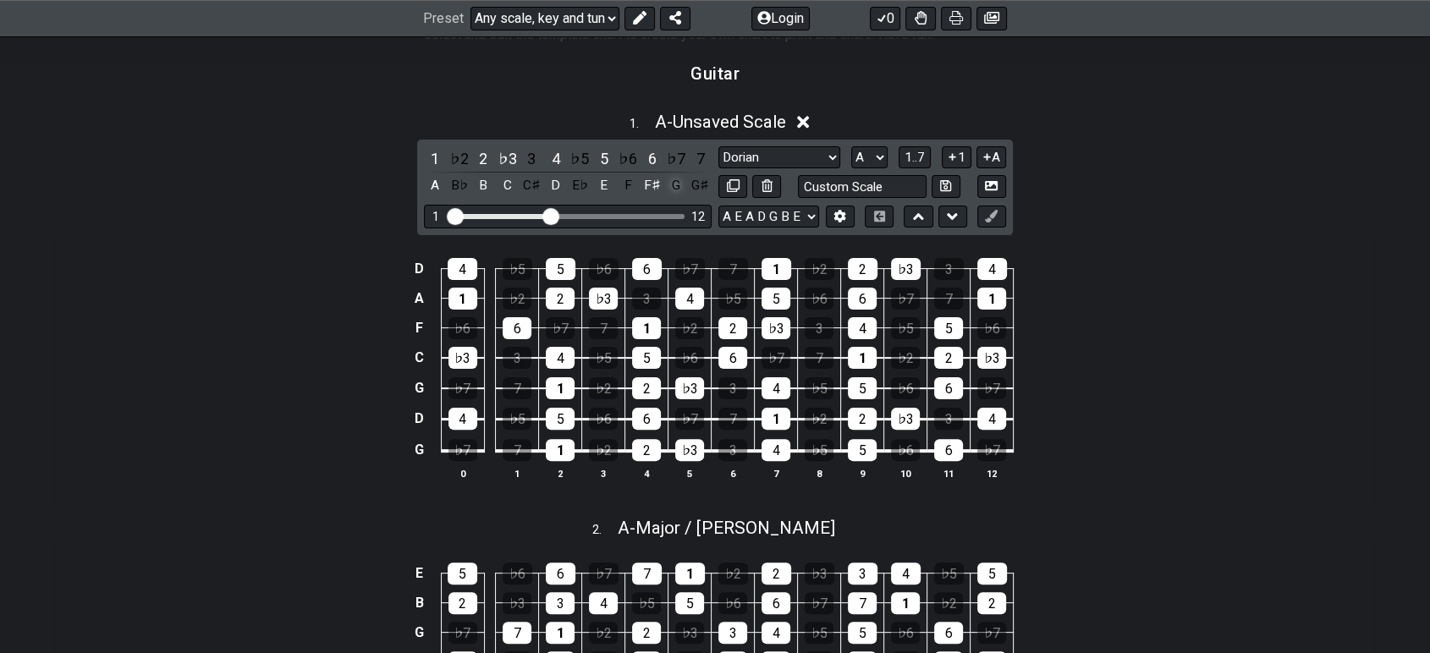
click at [674, 191] on div "G" at bounding box center [676, 185] width 22 height 23
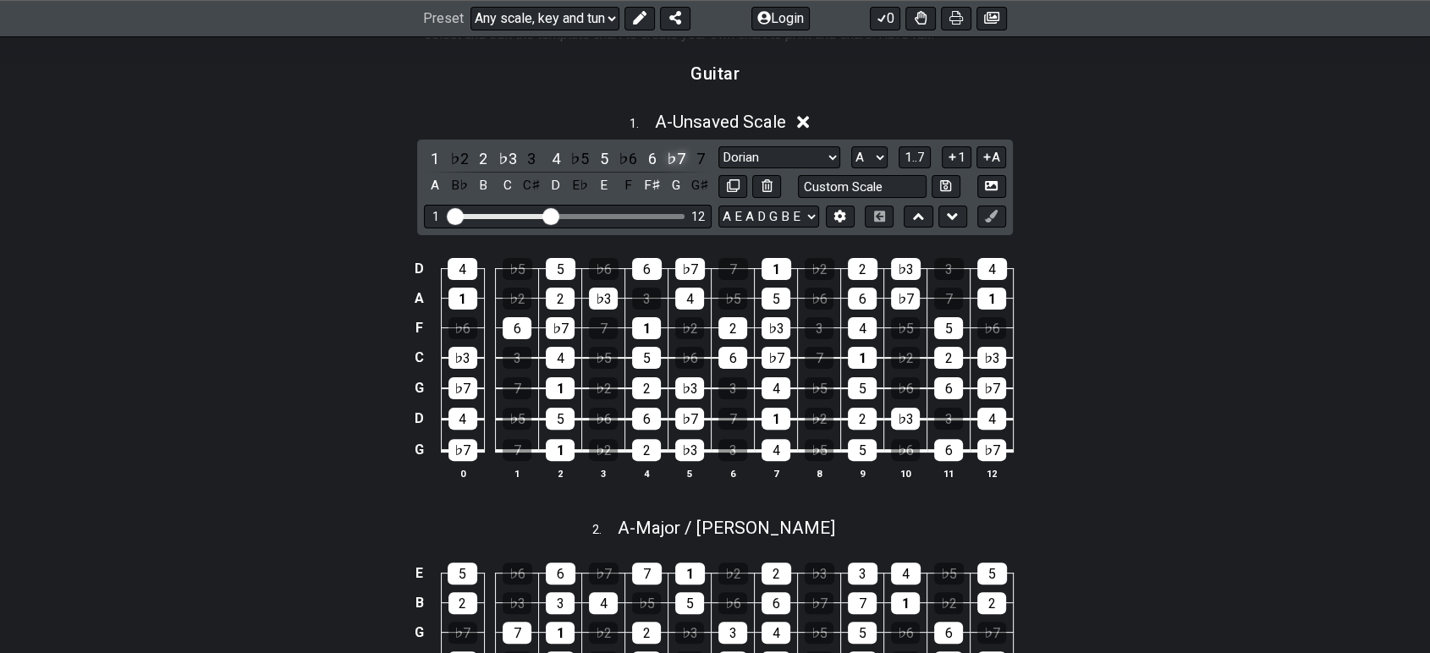
click at [673, 154] on div "♭7" at bounding box center [676, 158] width 22 height 23
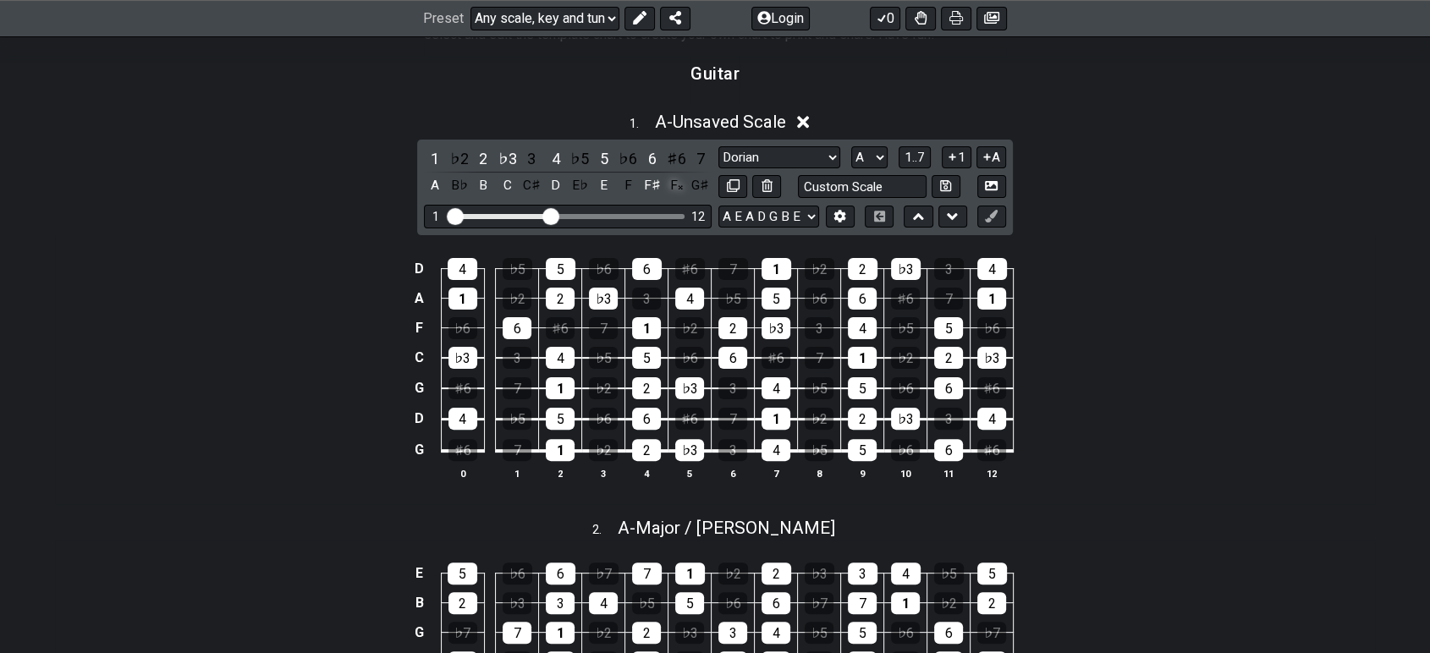
click at [677, 192] on div "F𝄪" at bounding box center [676, 185] width 22 height 23
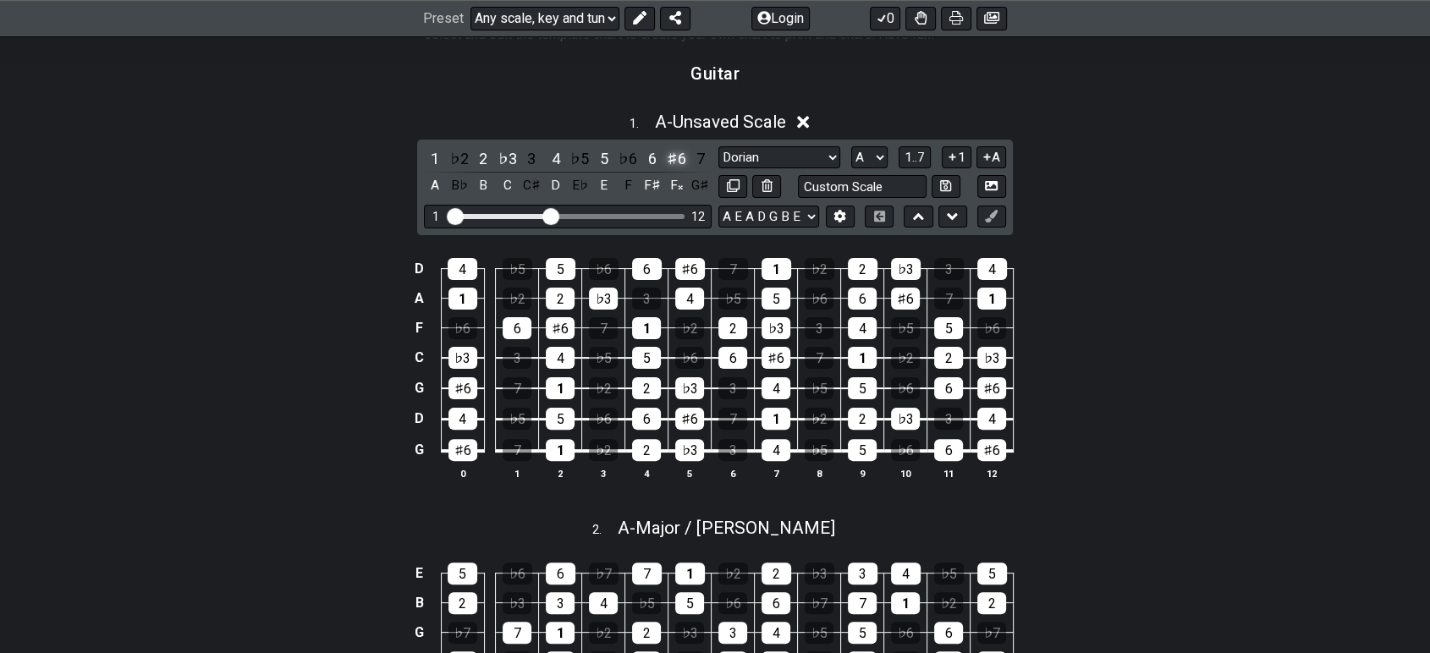
click at [672, 162] on div "♯6" at bounding box center [676, 158] width 22 height 23
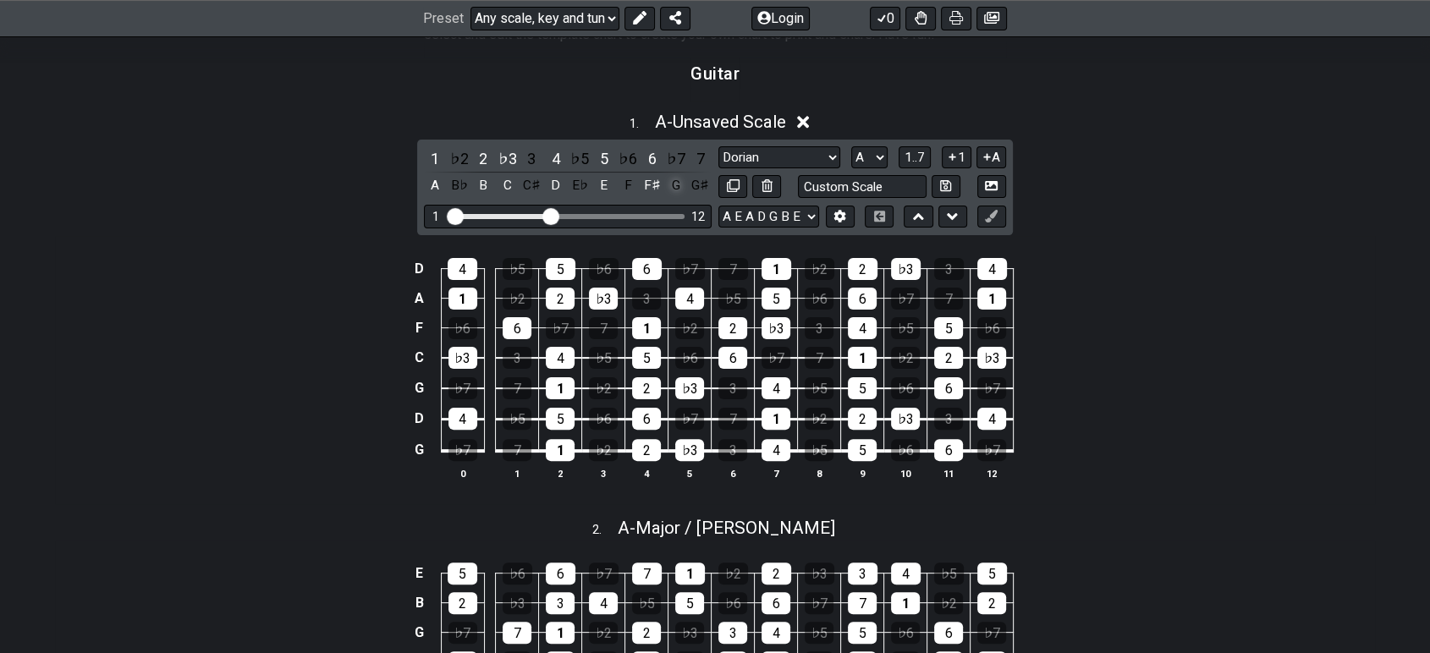
click at [672, 189] on div "G" at bounding box center [676, 185] width 22 height 23
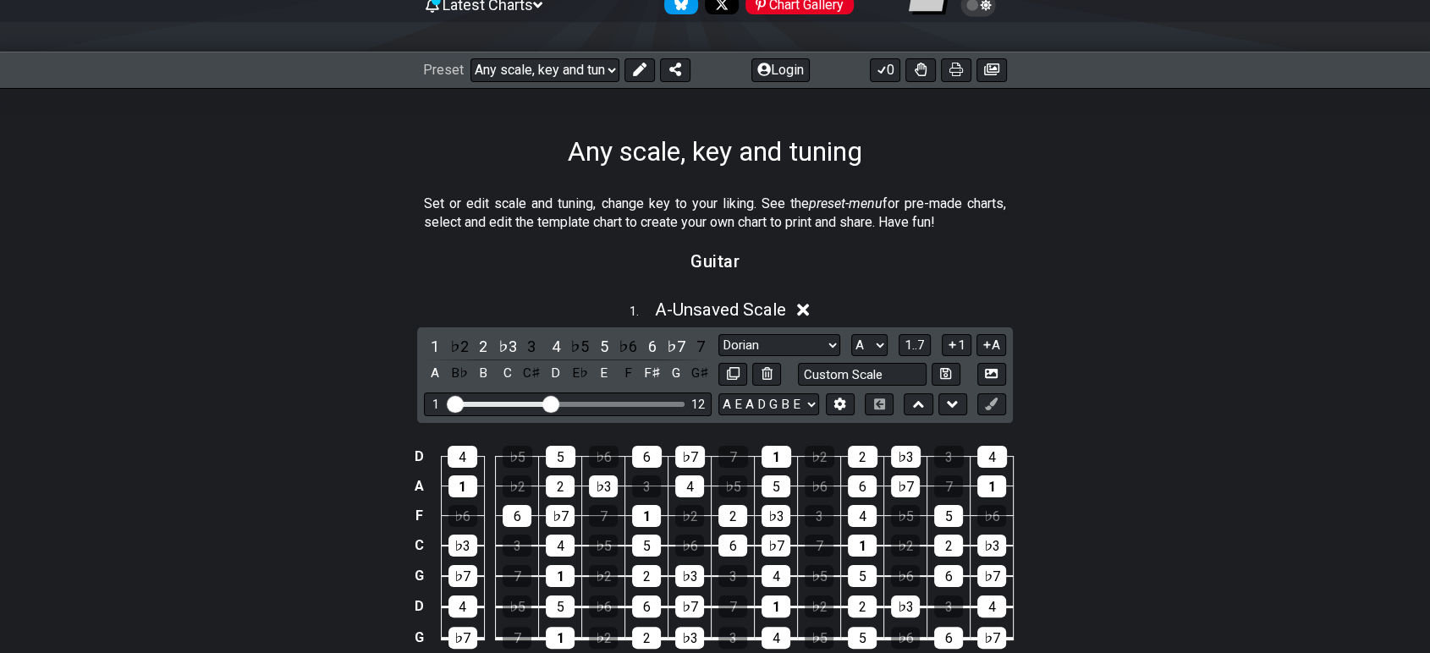
scroll to position [282, 0]
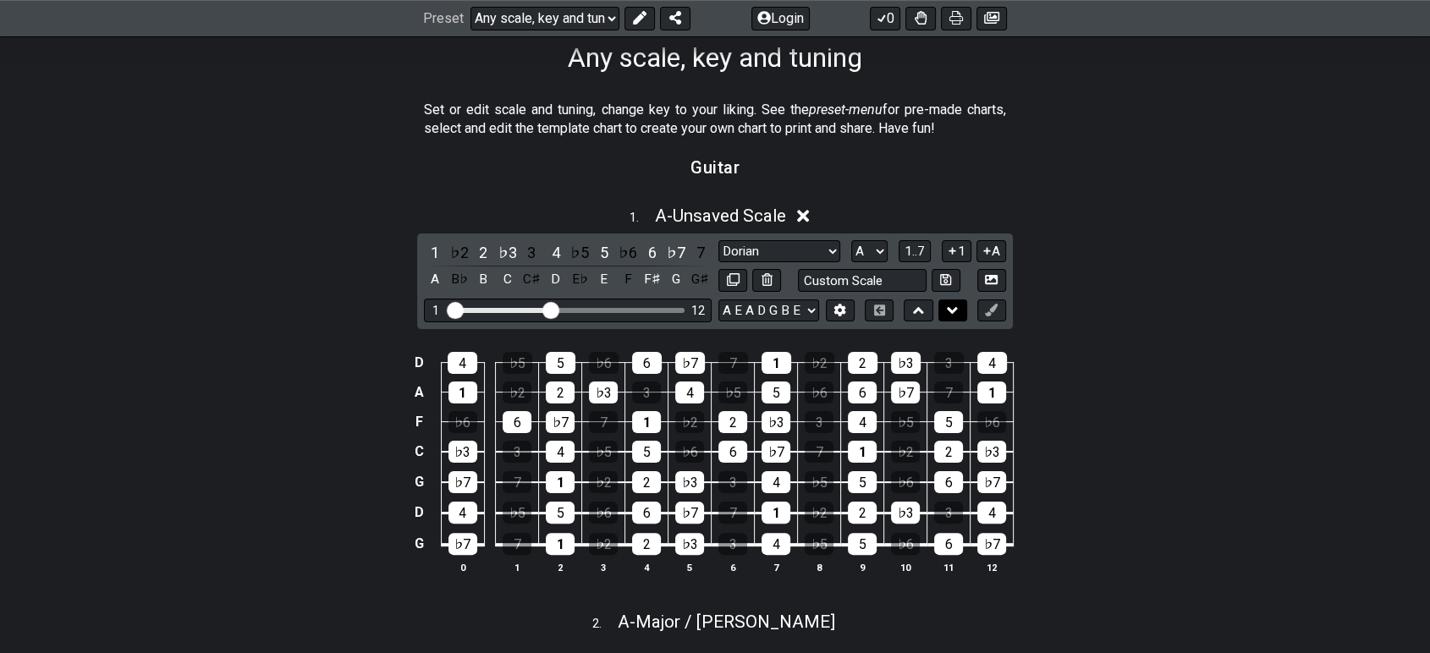
click at [950, 312] on icon at bounding box center [952, 310] width 11 height 17
select select "Dorian"
select select "A"
select select "A E A D G B E"
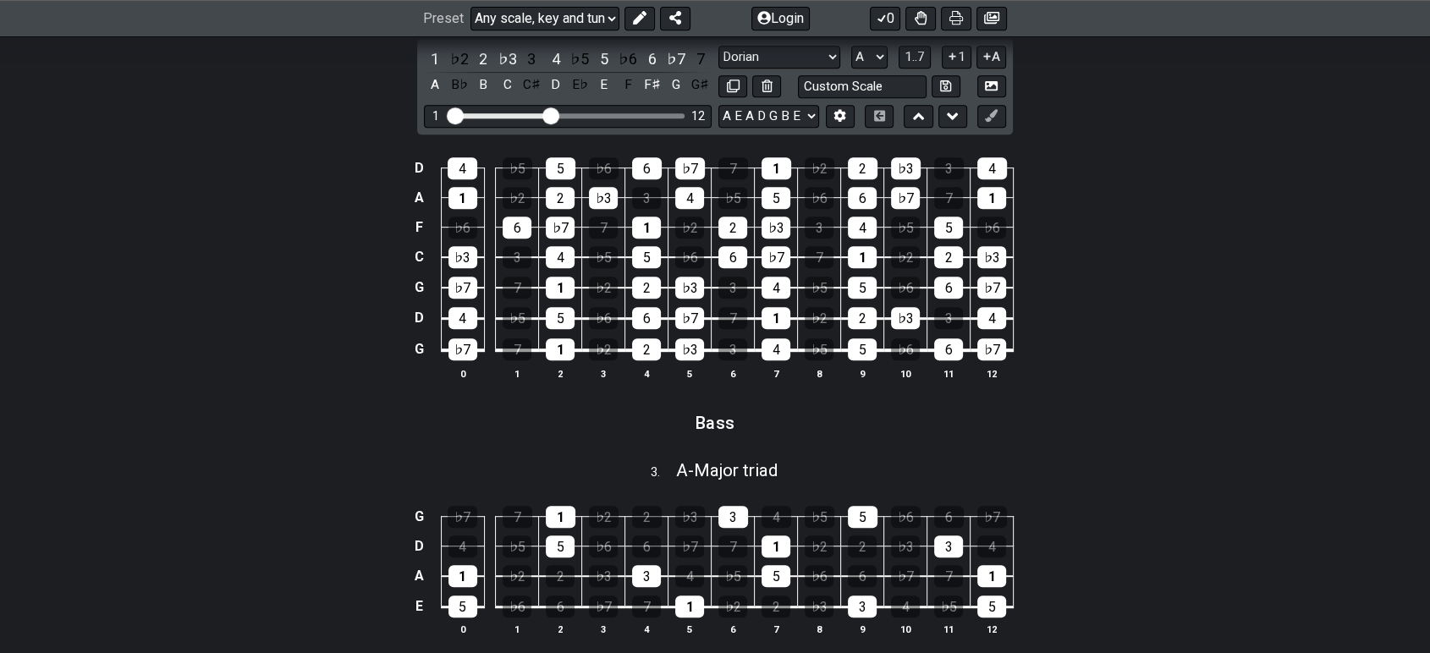
scroll to position [752, 0]
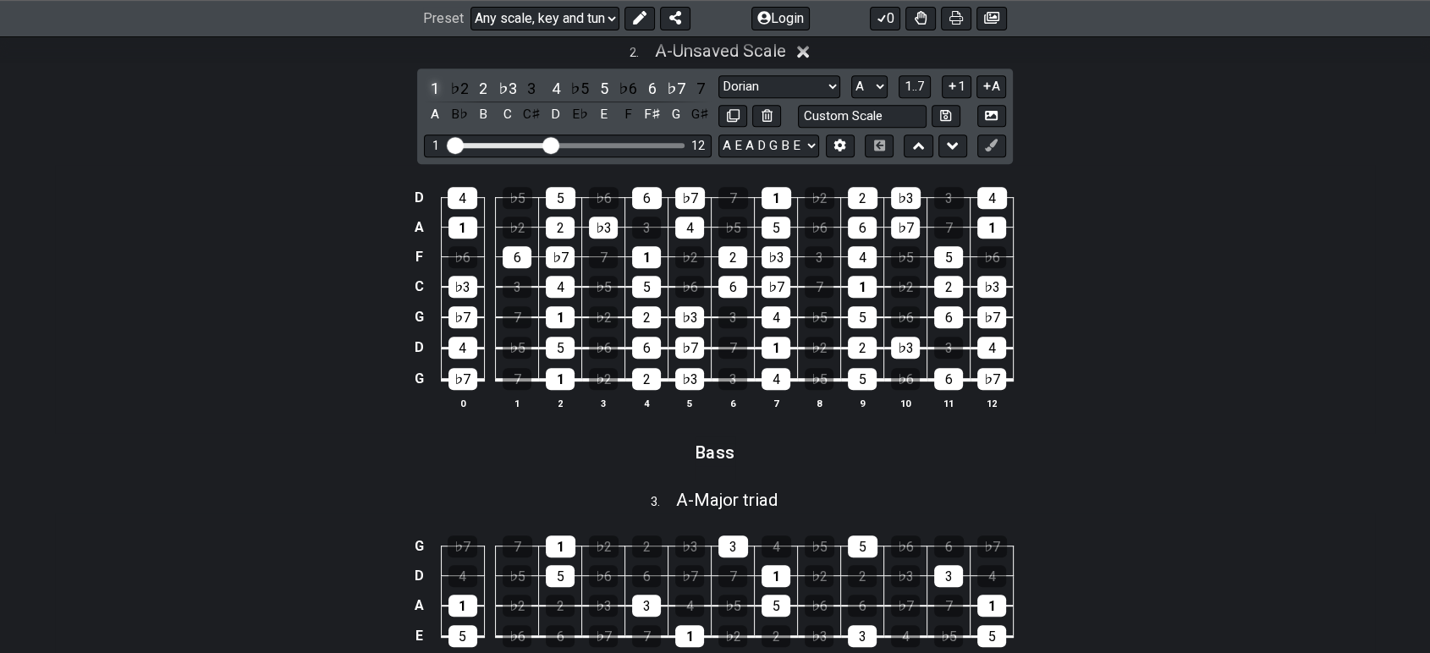
click at [433, 89] on div "1" at bounding box center [435, 88] width 22 height 23
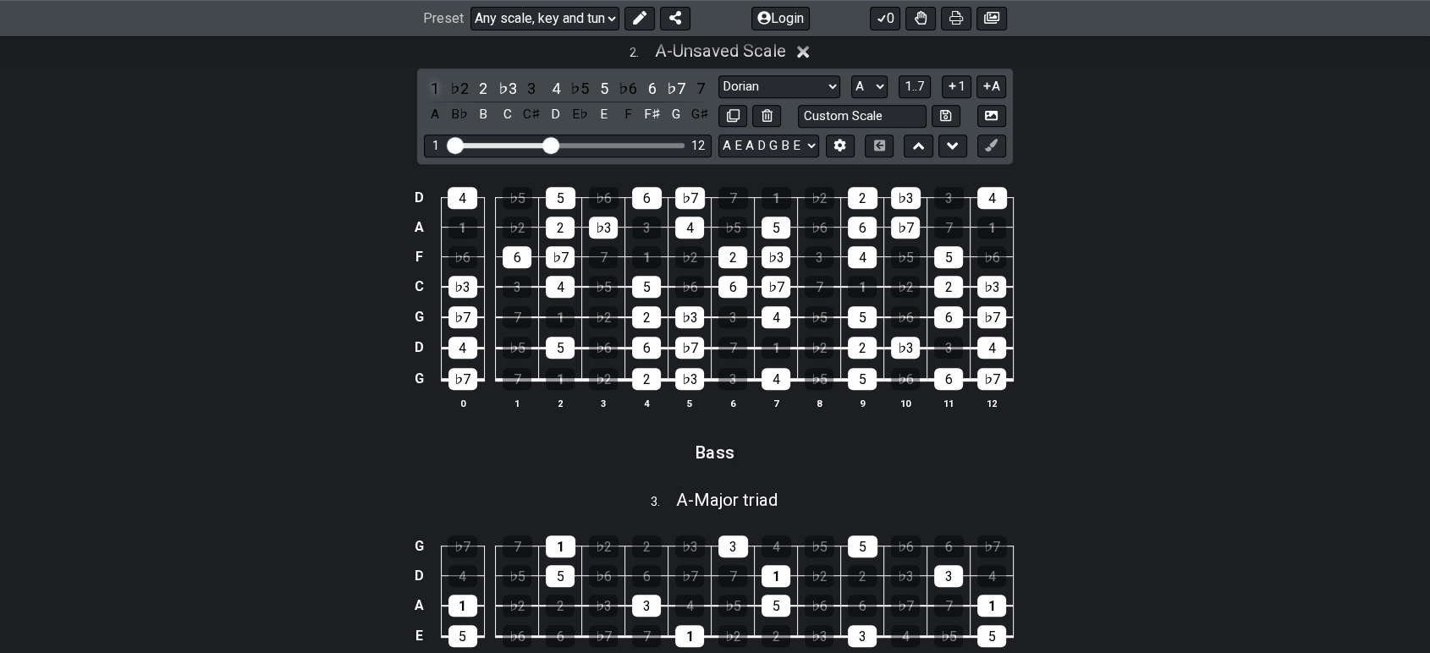
click at [429, 91] on div "1" at bounding box center [435, 88] width 22 height 23
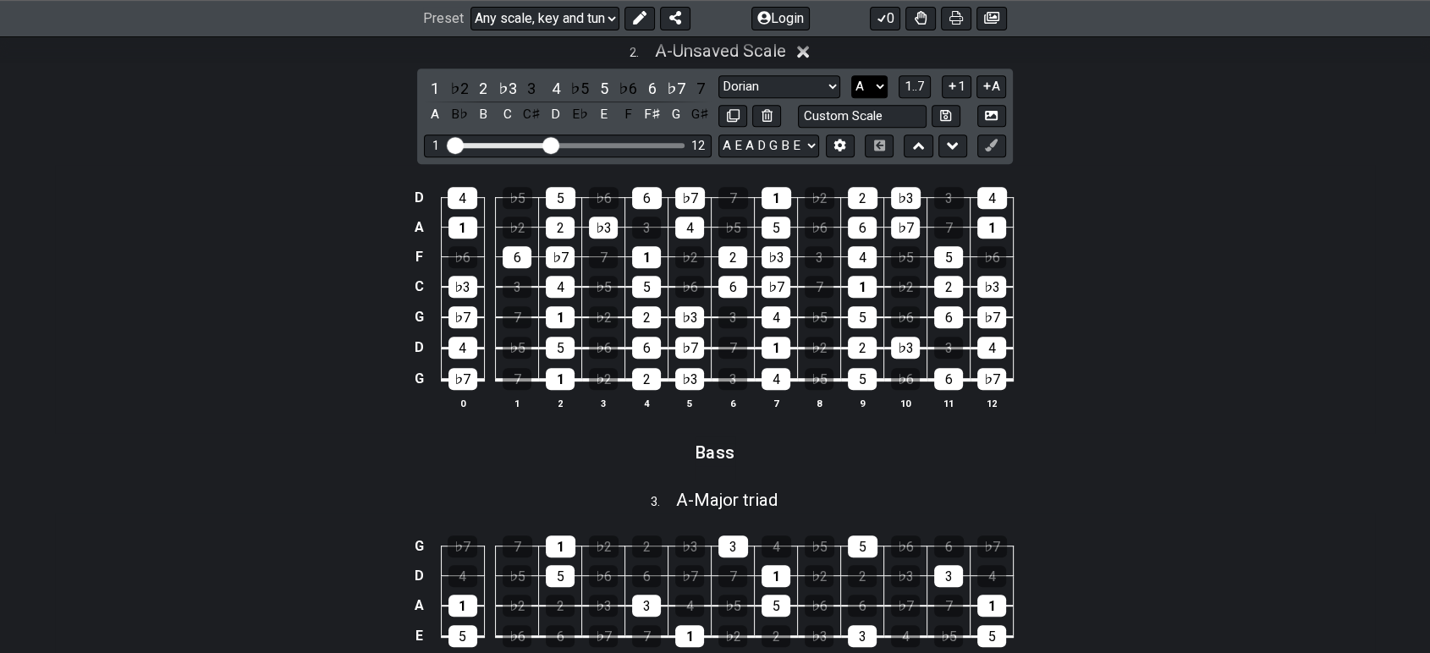
click at [873, 87] on select "A♭ A A♯ B♭ B C C♯ D♭ D D♯ E♭ E F F♯ G♭ G G♯" at bounding box center [869, 86] width 36 height 23
click at [877, 87] on select "A♭ A A♯ B♭ B C C♯ D♭ D D♯ E♭ E F F♯ G♭ G G♯" at bounding box center [869, 86] width 36 height 23
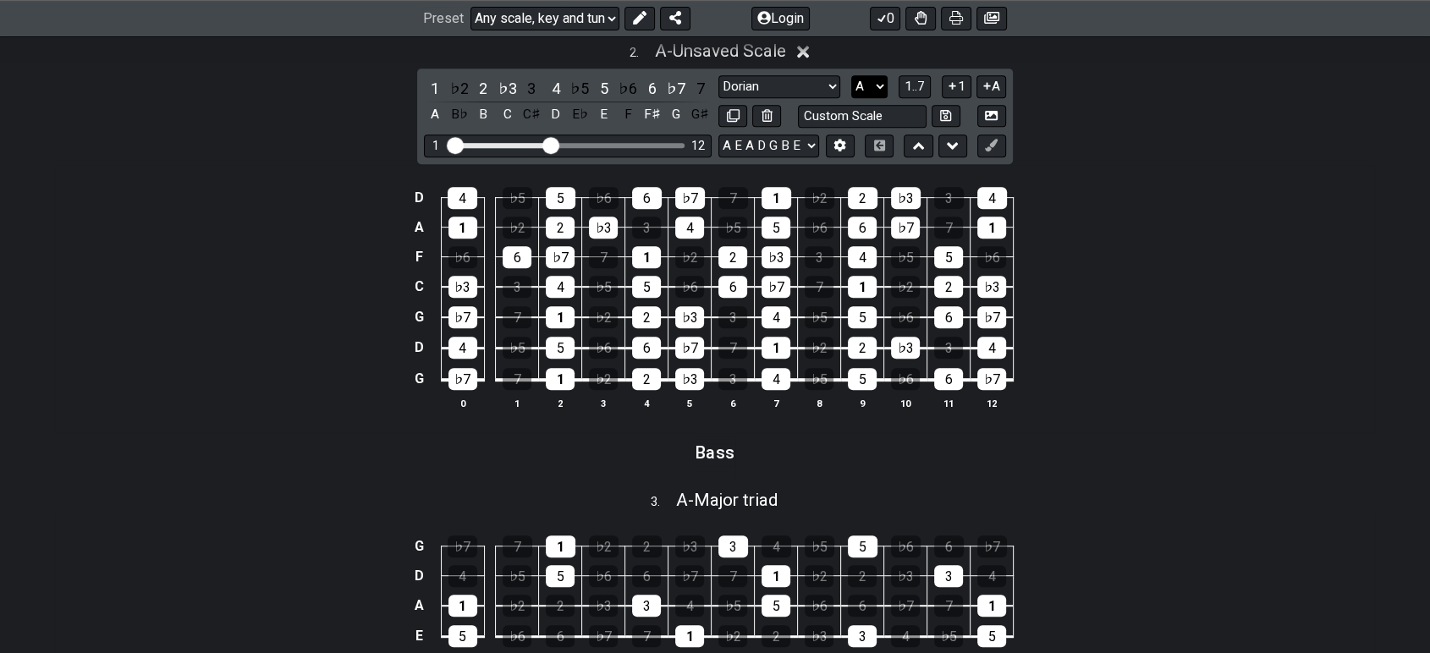
select select "G"
click at [851, 75] on select "A♭ A A♯ B♭ B C C♯ D♭ D D♯ E♭ E F F♯ G♭ G G♯" at bounding box center [869, 86] width 36 height 23
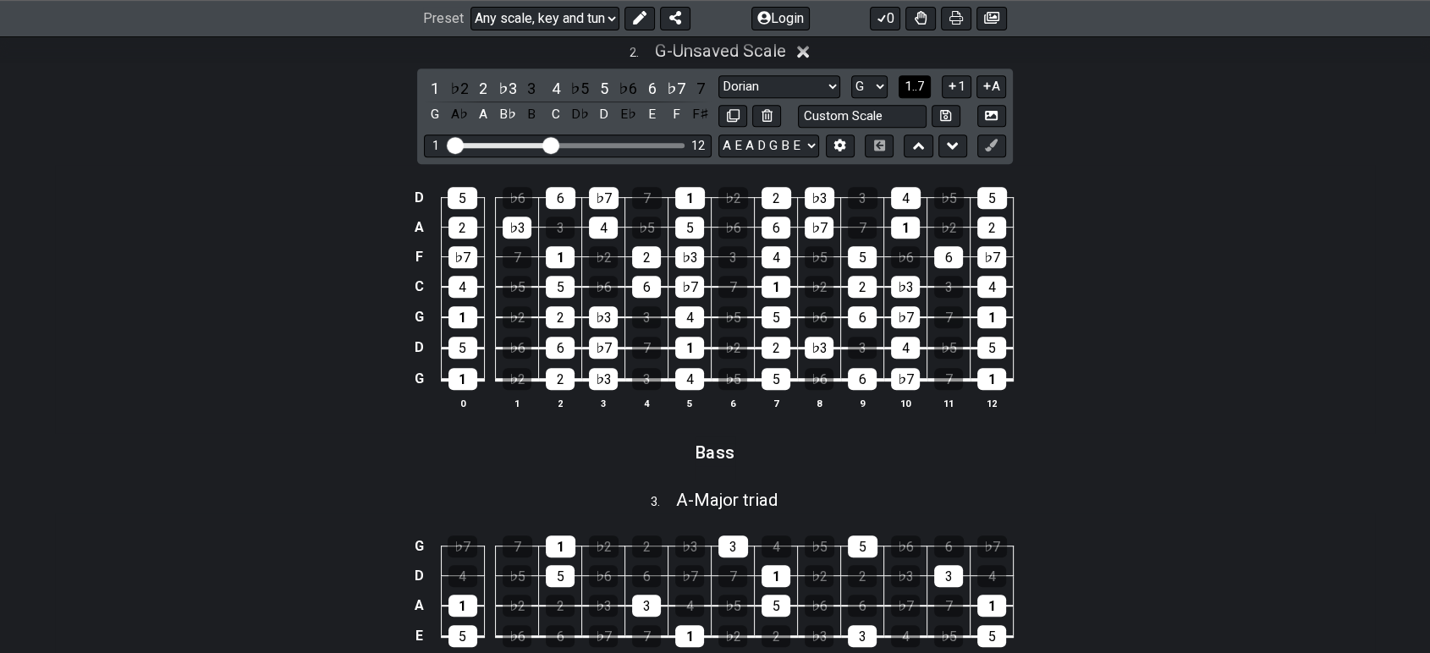
click at [921, 81] on span "1..7" at bounding box center [915, 86] width 20 height 15
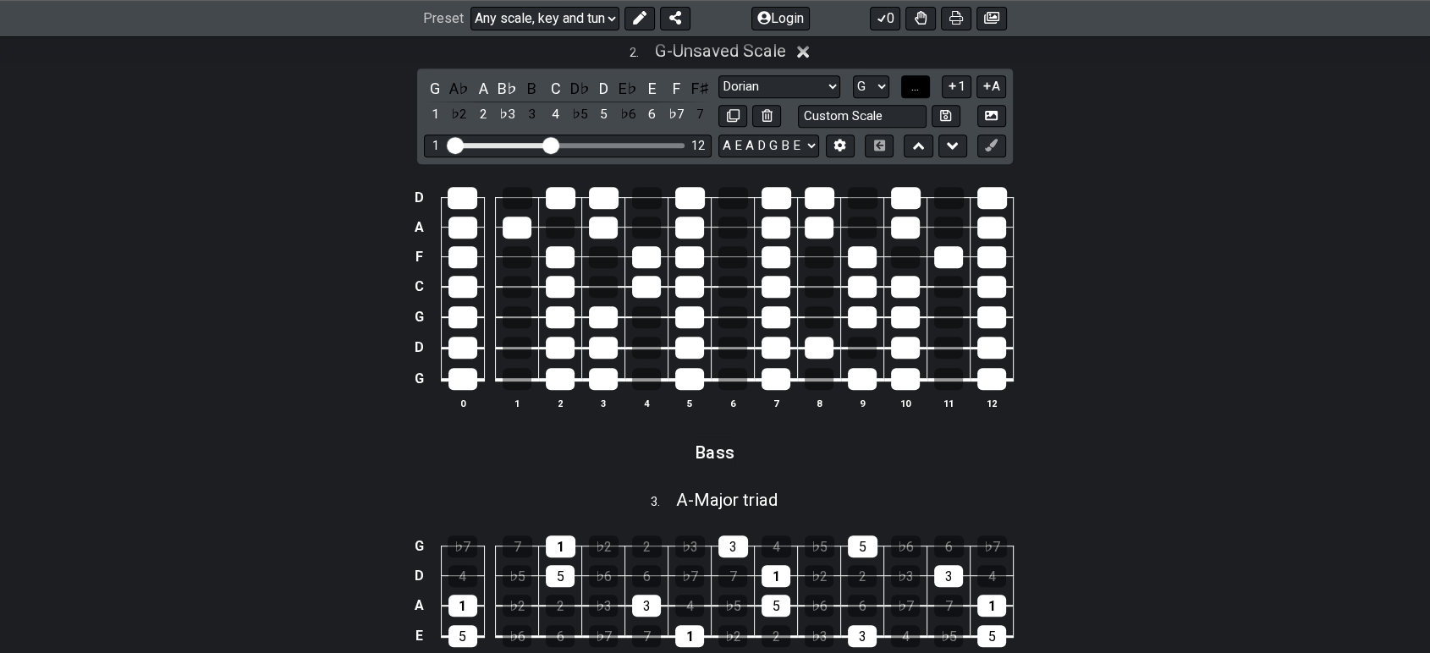
click at [921, 81] on button "..." at bounding box center [915, 86] width 29 height 23
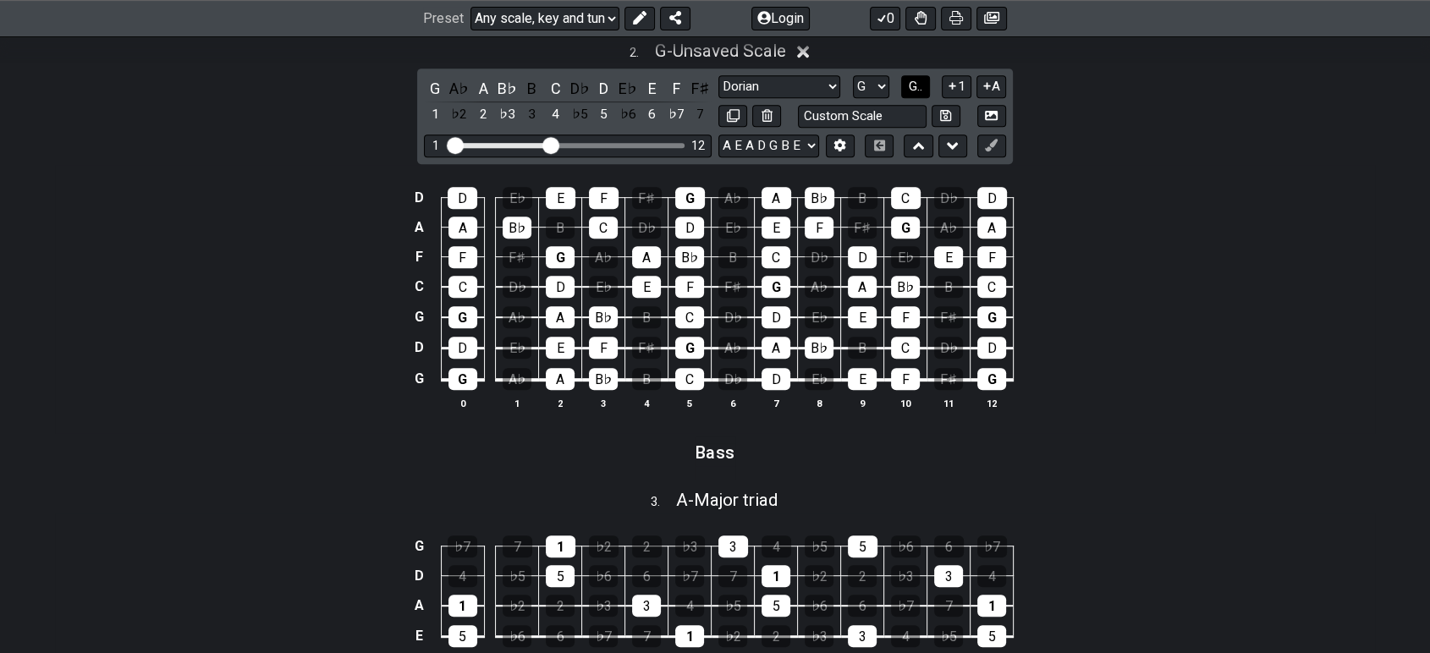
click at [921, 81] on span "G.." at bounding box center [916, 86] width 14 height 15
click at [922, 87] on span "1..7" at bounding box center [915, 86] width 20 height 15
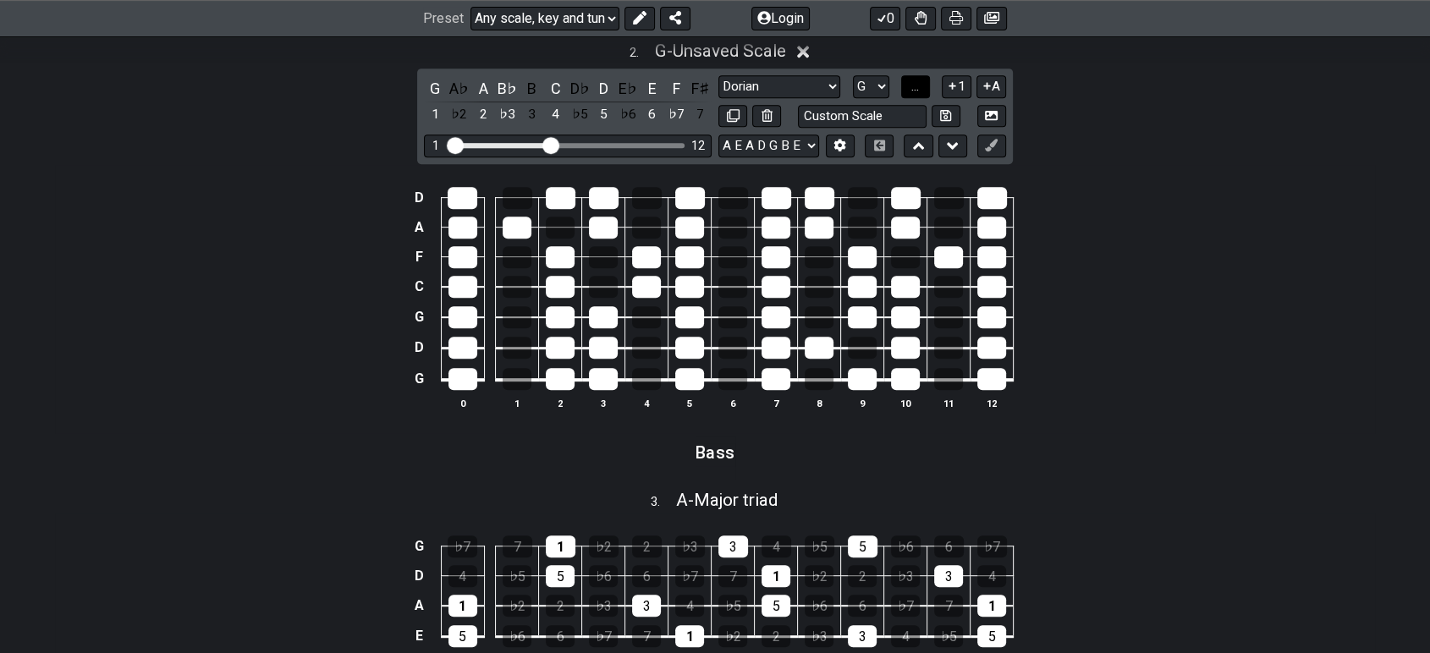
click at [922, 87] on button "..." at bounding box center [915, 86] width 29 height 23
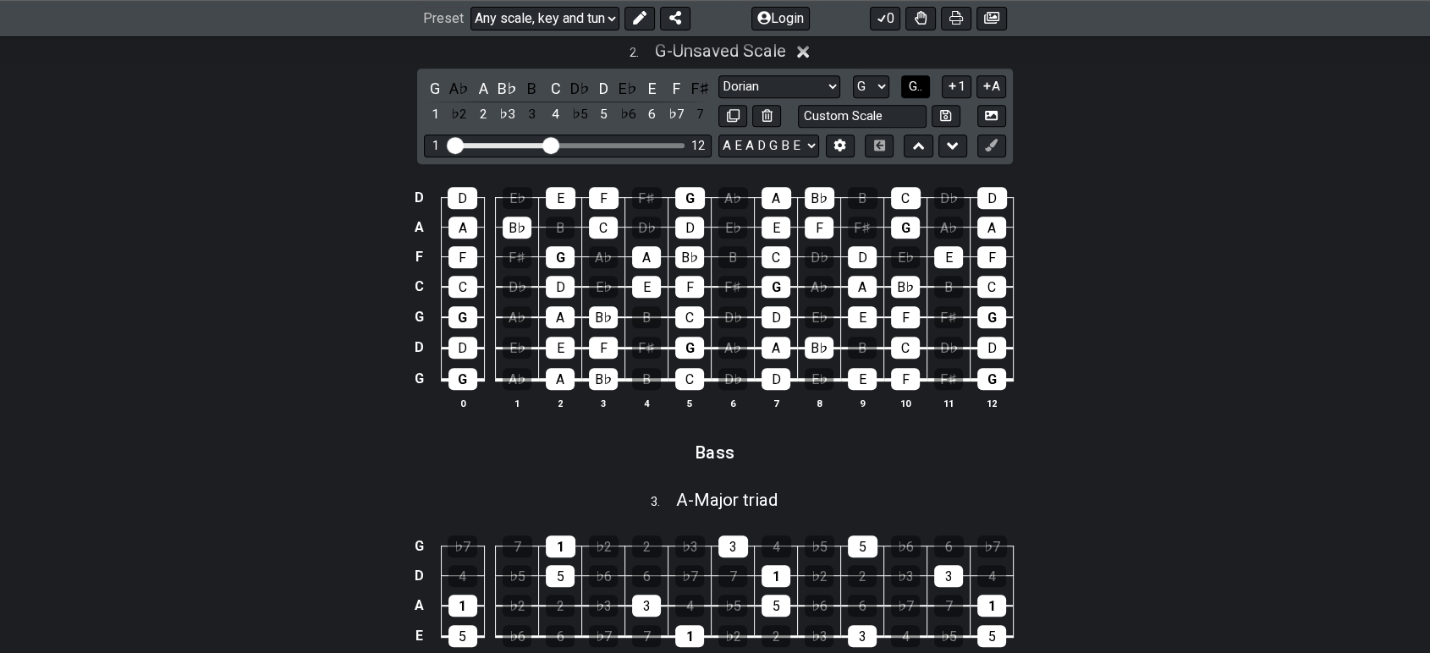
click at [922, 87] on span "G.." at bounding box center [916, 86] width 14 height 15
click at [922, 87] on span "1..7" at bounding box center [915, 86] width 20 height 15
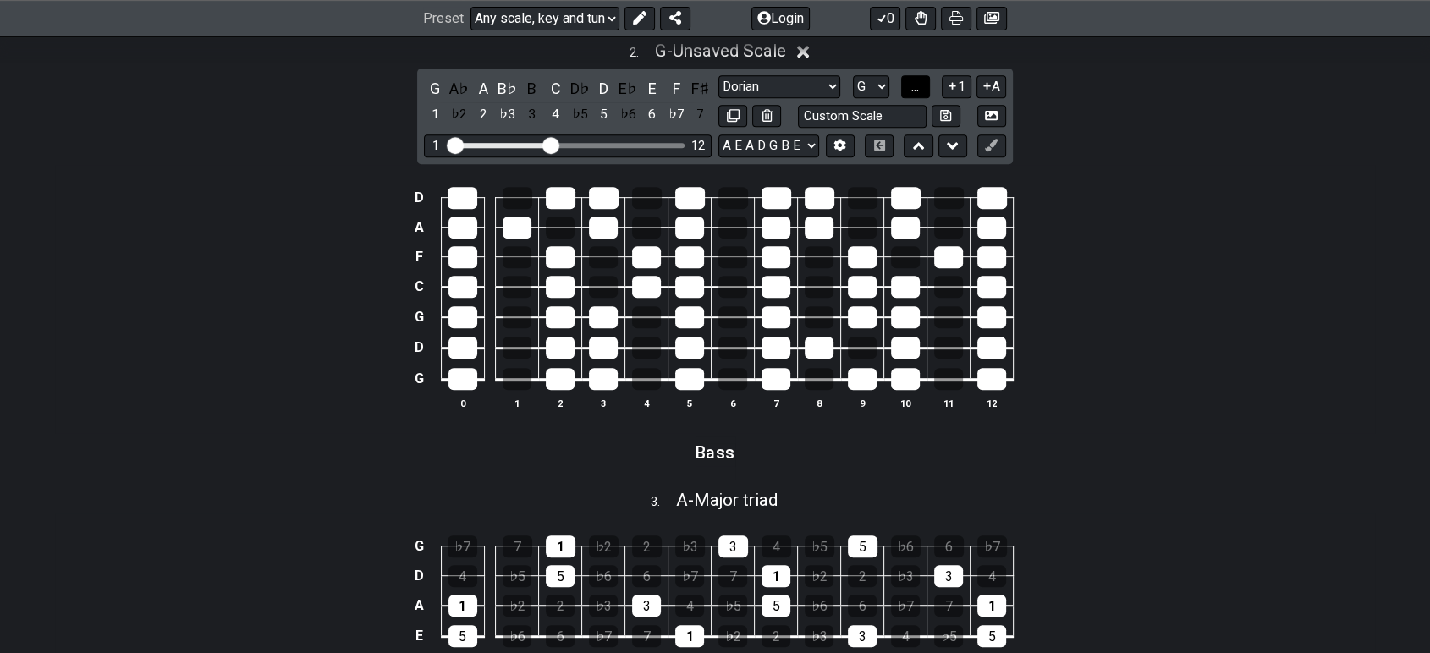
click at [922, 87] on button "..." at bounding box center [915, 86] width 29 height 23
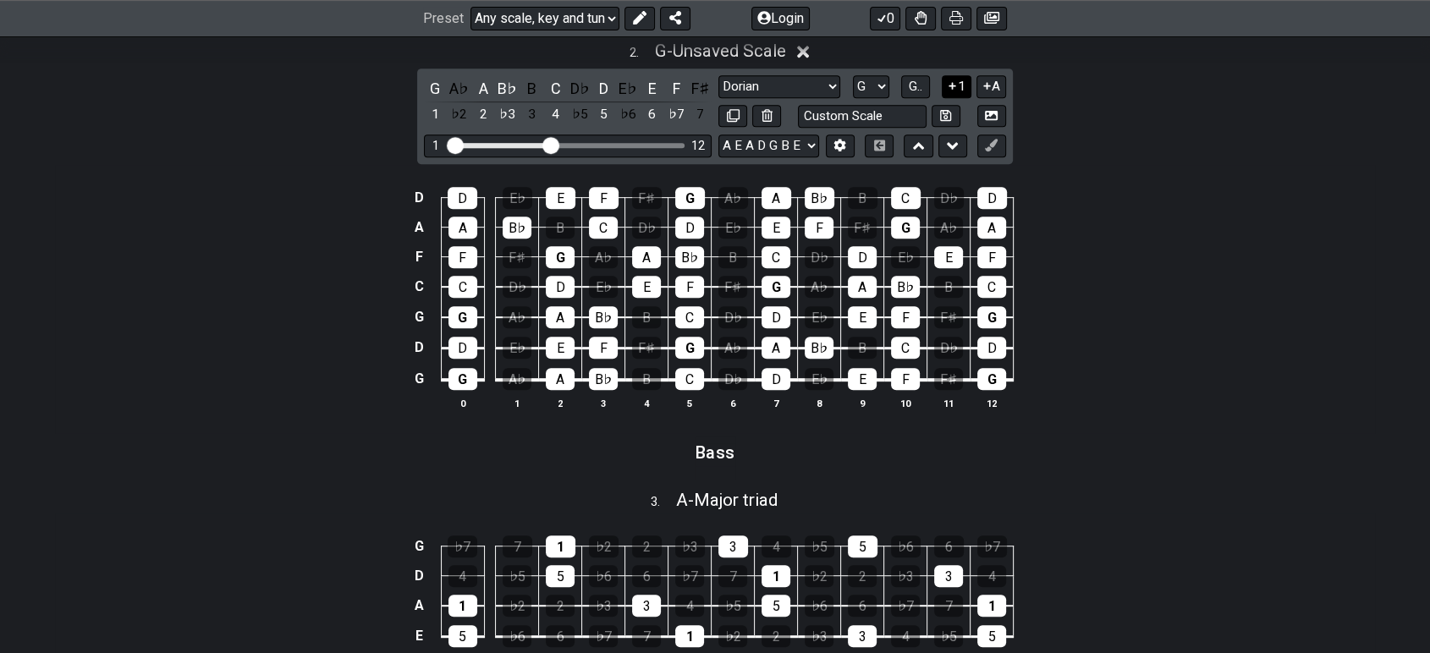
click at [955, 89] on icon at bounding box center [952, 86] width 16 height 13
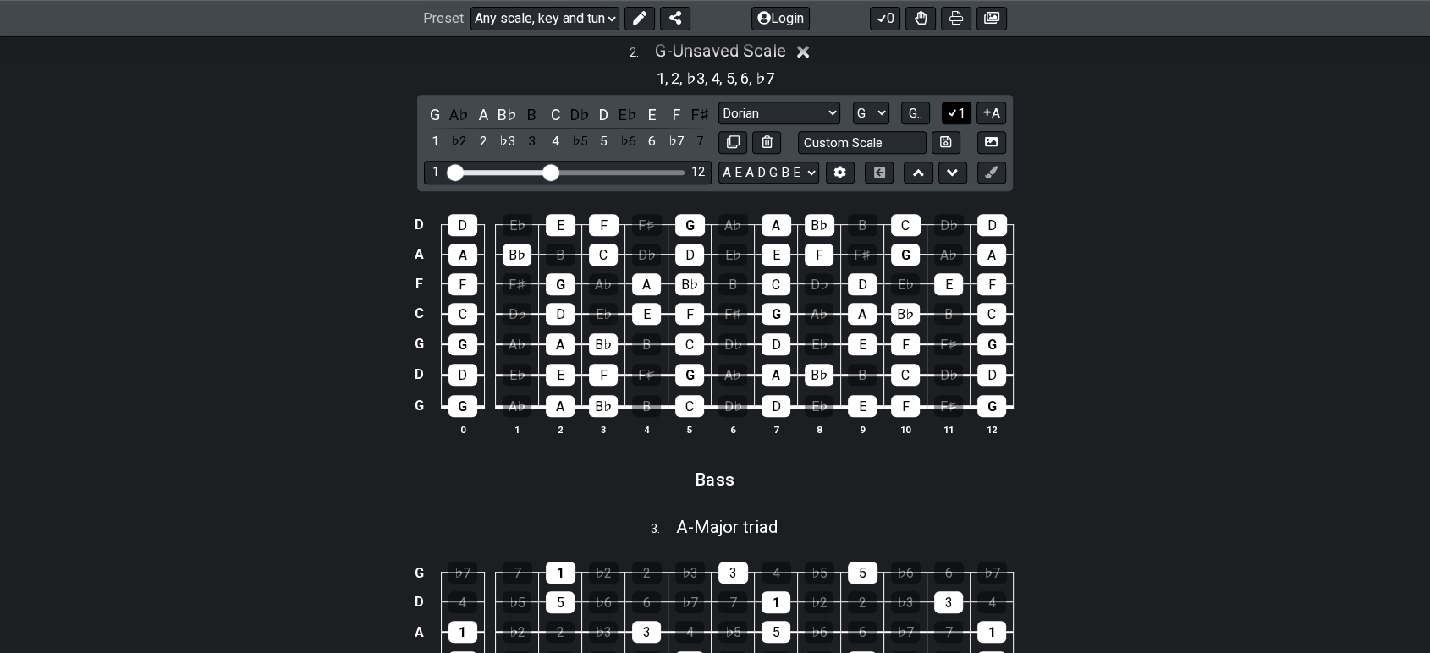
click at [960, 110] on button "1" at bounding box center [956, 113] width 29 height 23
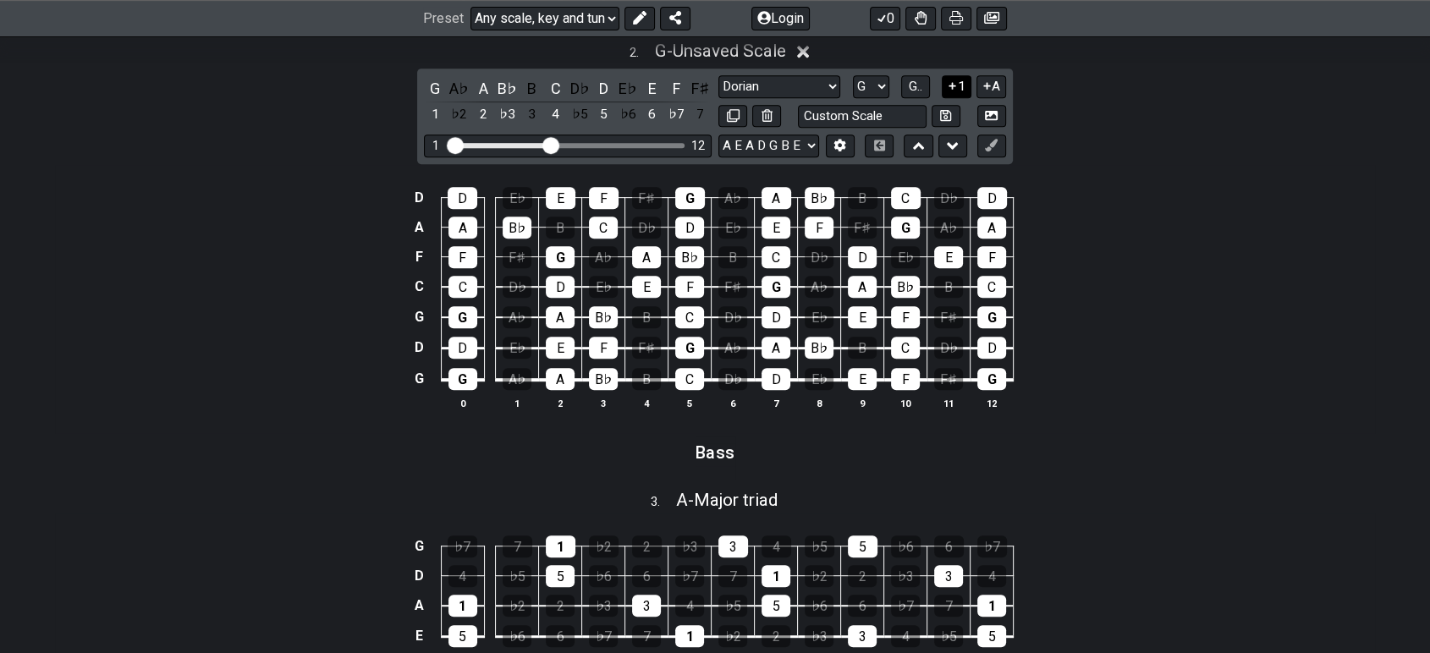
click at [960, 110] on button at bounding box center [946, 116] width 29 height 23
click at [960, 79] on button "1" at bounding box center [956, 86] width 29 height 23
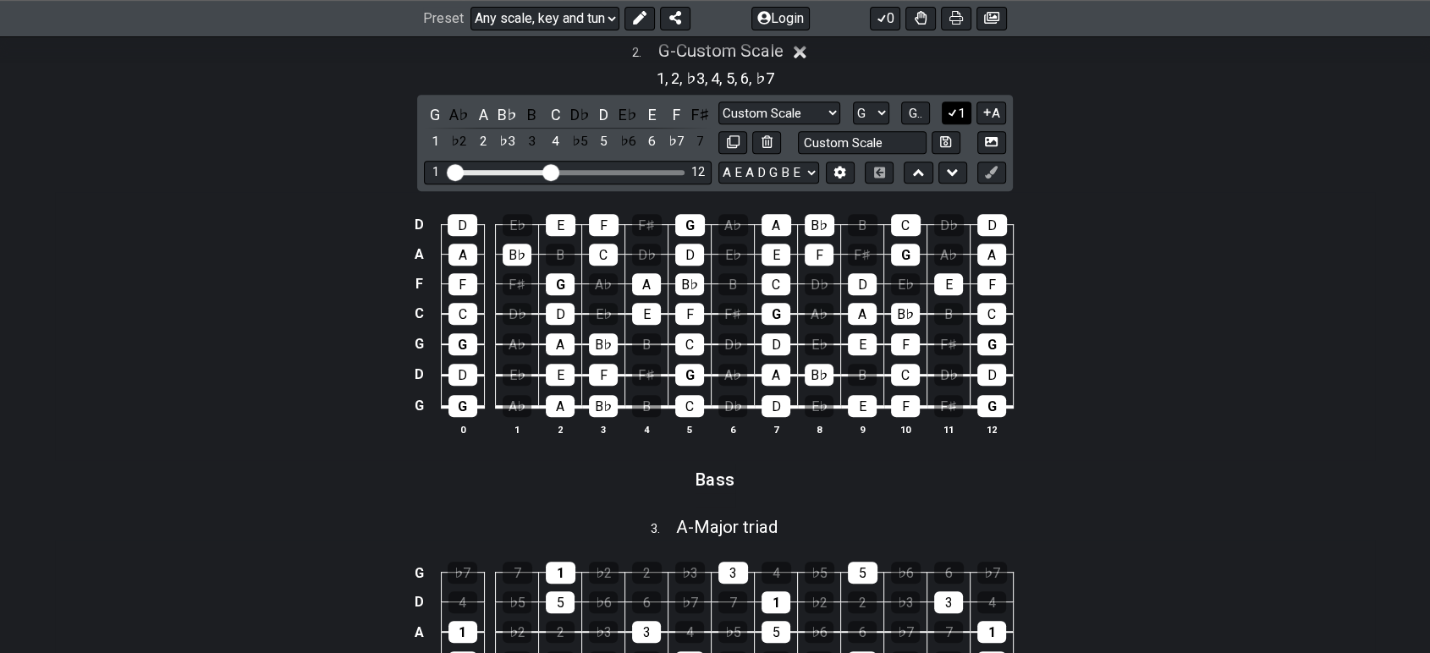
click at [955, 112] on icon at bounding box center [952, 112] width 16 height 13
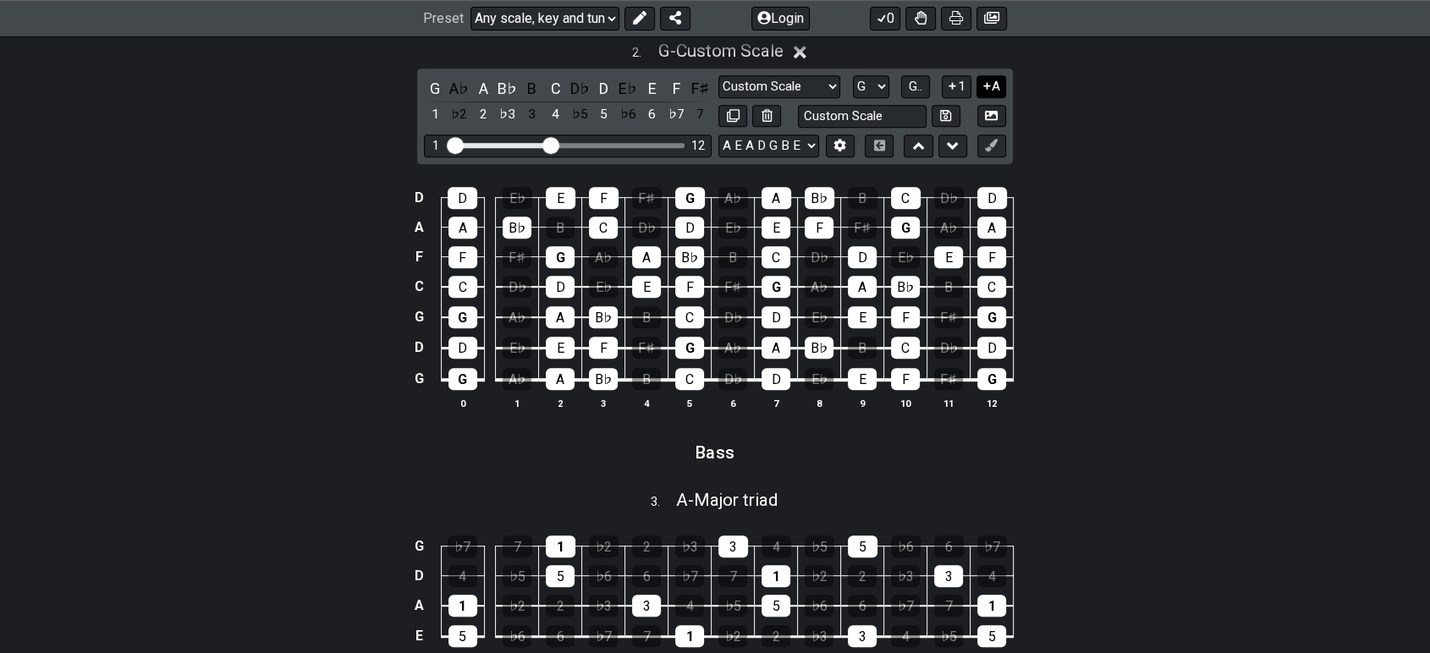
click at [991, 81] on icon at bounding box center [987, 86] width 16 height 13
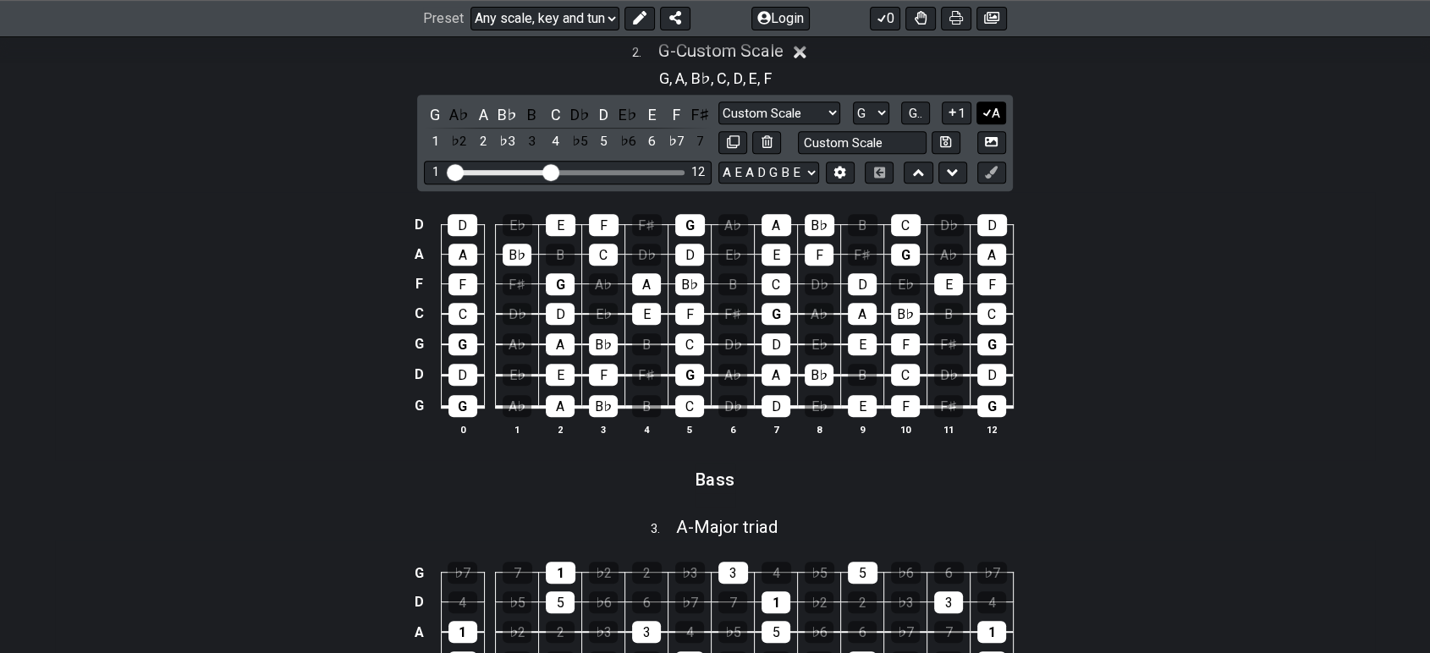
click at [992, 111] on button "A" at bounding box center [992, 113] width 30 height 23
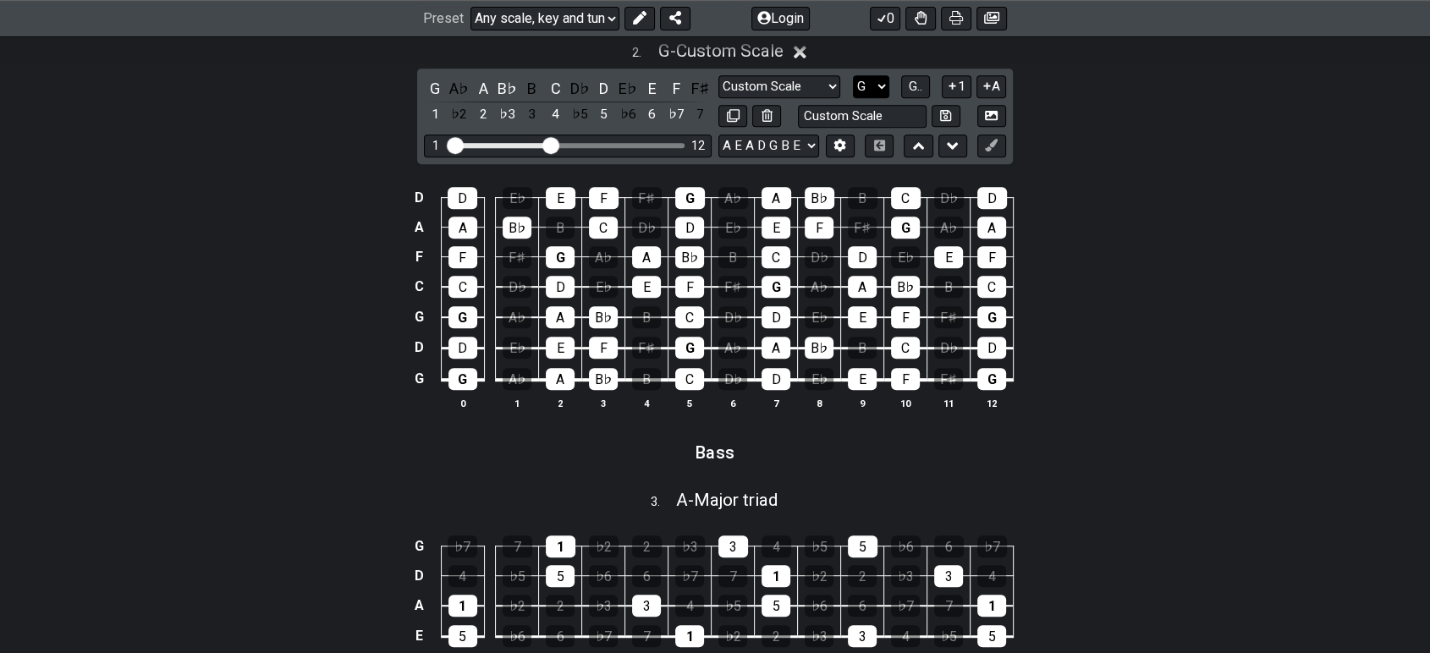
click at [880, 85] on select "A♭ A A♯ B♭ B C C♯ D♭ D D♯ E♭ E F F♯ G♭ G G♯" at bounding box center [871, 86] width 36 height 23
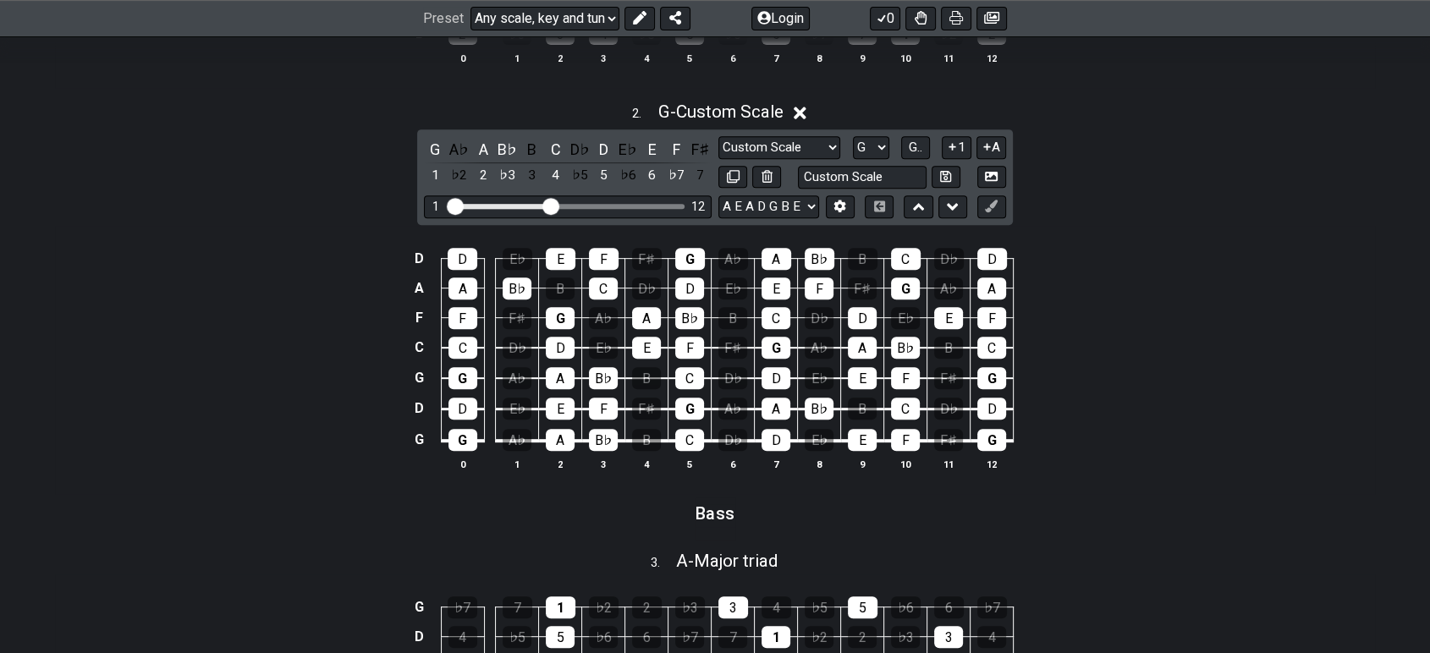
scroll to position [658, 0]
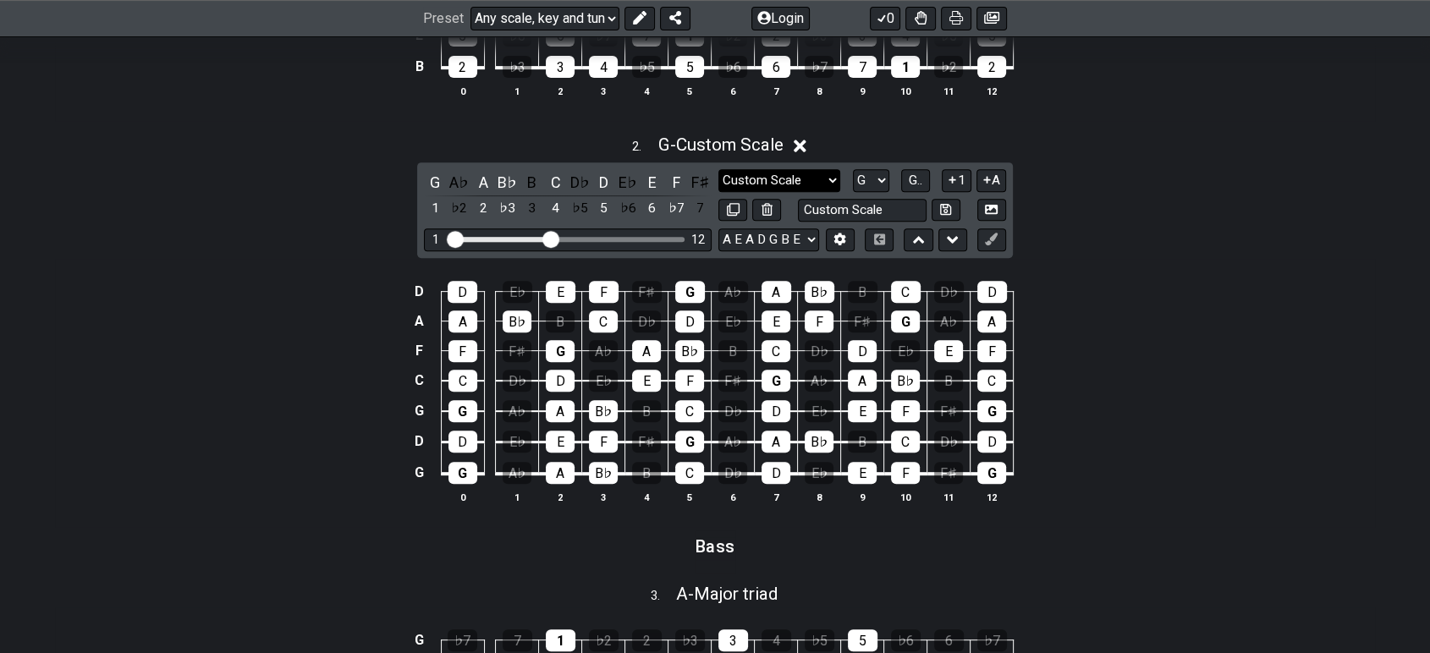
click at [805, 181] on select "Minor Blues Custom Scale Minor Pentatonic Major Pentatonic Minor Blues Major Bl…" at bounding box center [780, 180] width 122 height 23
click at [719, 169] on select "Minor Blues Custom Scale Minor Pentatonic Major Pentatonic Minor Blues Major Bl…" at bounding box center [780, 180] width 122 height 23
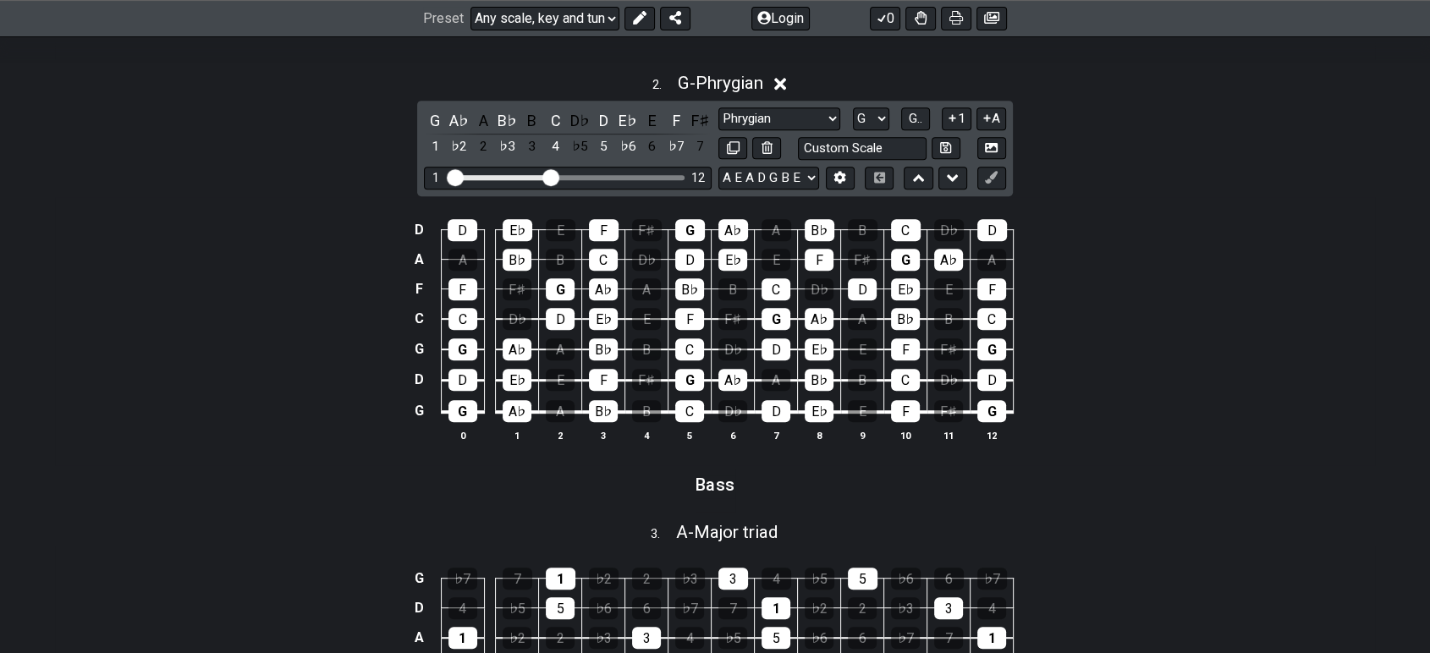
scroll to position [752, 0]
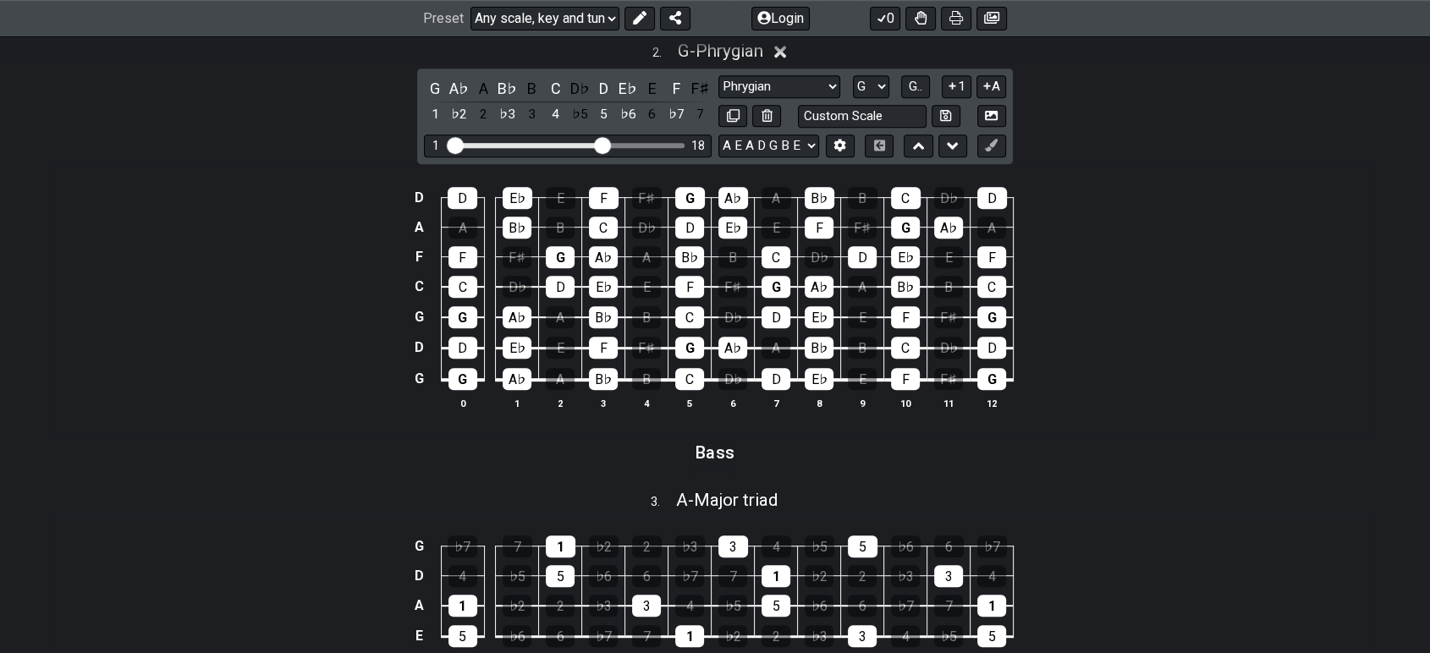
drag, startPoint x: 548, startPoint y: 144, endPoint x: 601, endPoint y: 149, distance: 52.7
click at [601, 144] on input "Visible fret range" at bounding box center [568, 144] width 240 height 0
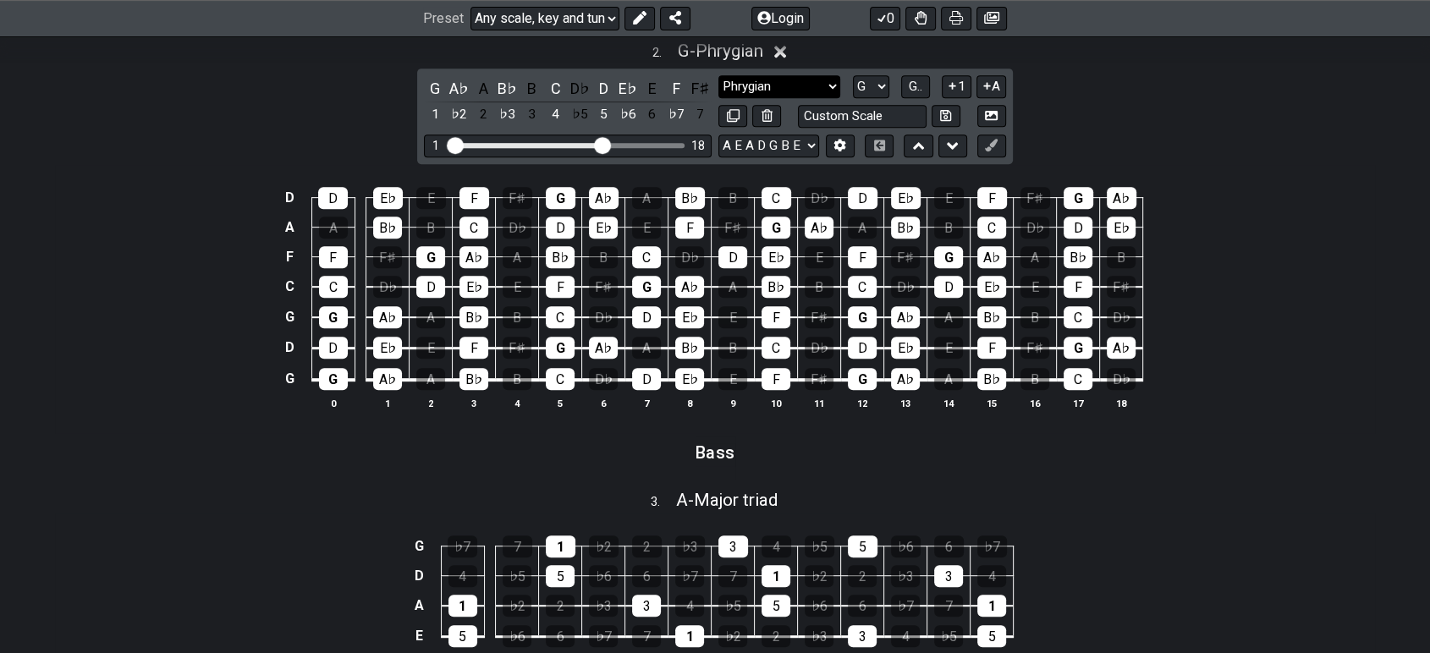
click at [818, 93] on select "Minor Blues Custom Scale Minor Pentatonic Major Pentatonic Minor Blues Major Bl…" at bounding box center [780, 86] width 122 height 23
click at [719, 75] on select "Minor Blues Custom Scale Minor Pentatonic Major Pentatonic Minor Blues Major Bl…" at bounding box center [780, 86] width 122 height 23
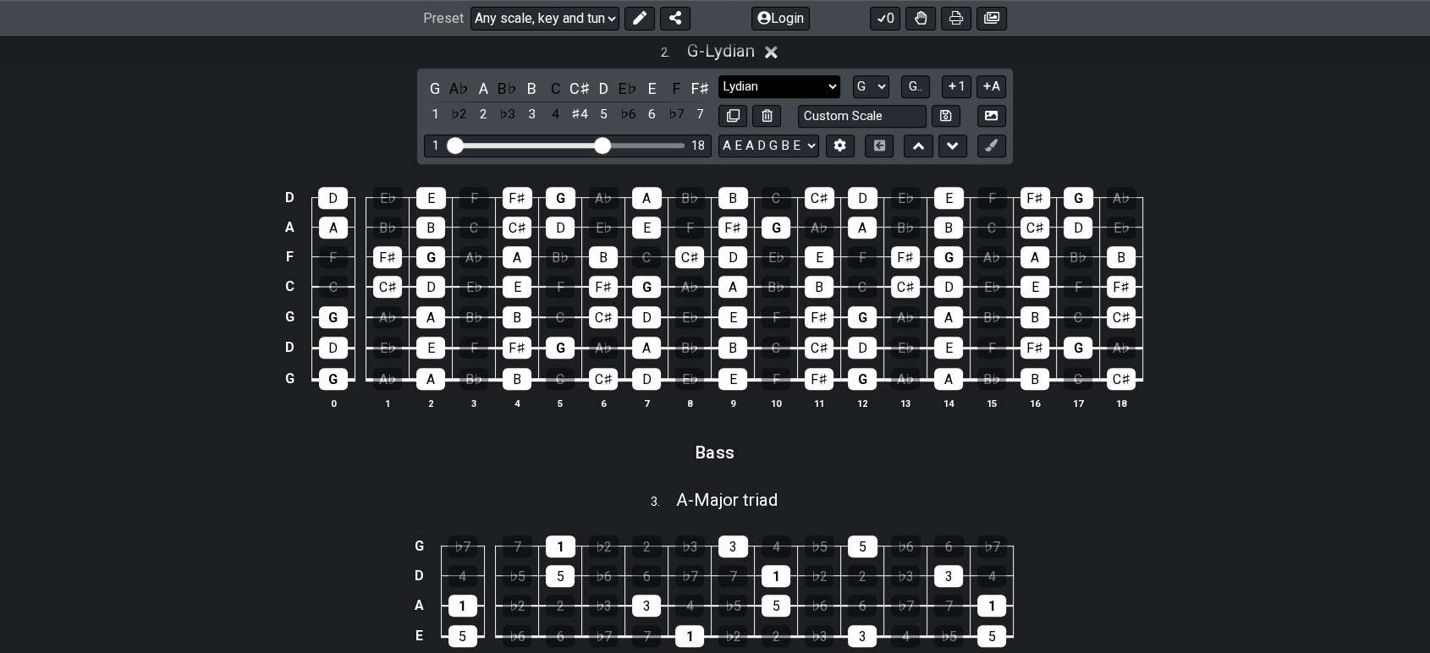
click at [823, 80] on select "Minor Blues Custom Scale Minor Pentatonic Major Pentatonic Minor Blues Major Bl…" at bounding box center [780, 86] width 122 height 23
select select "Mixolydian"
click at [719, 75] on select "Minor Blues Custom Scale Minor Pentatonic Major Pentatonic Minor Blues Major Bl…" at bounding box center [780, 86] width 122 height 23
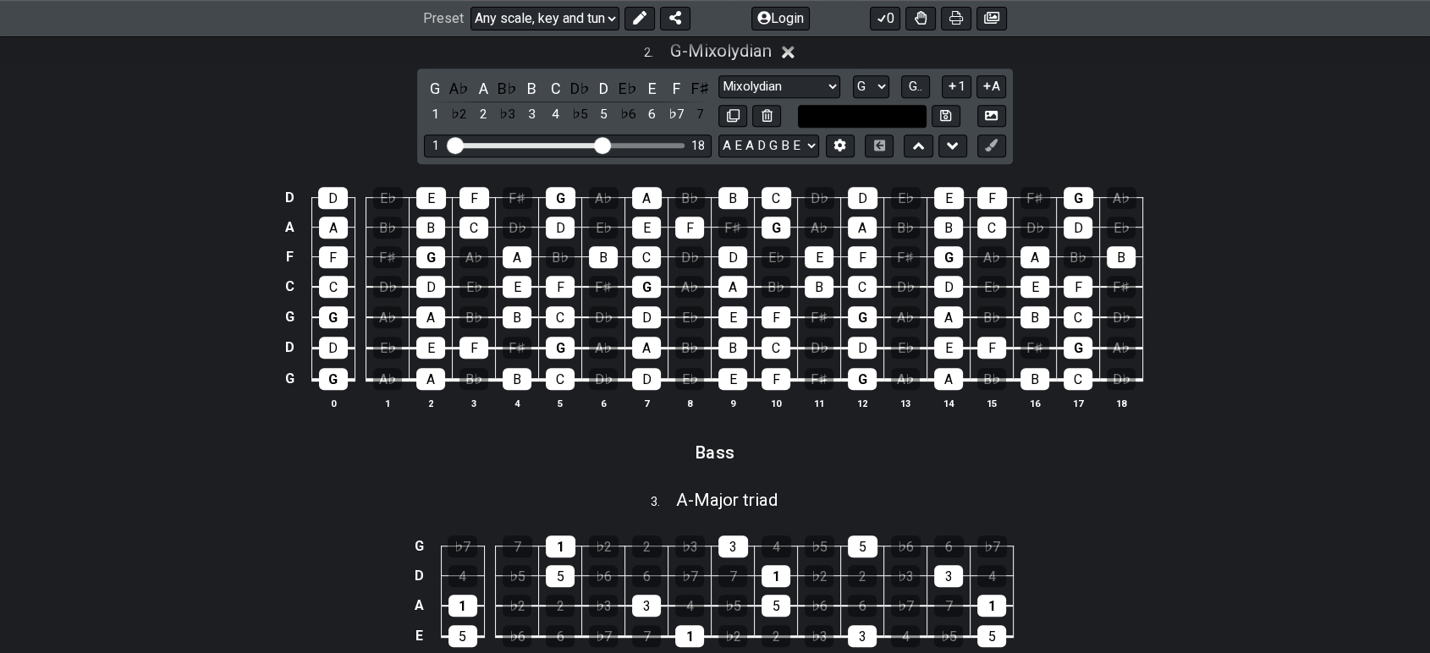
click at [862, 114] on input "text" at bounding box center [862, 116] width 129 height 23
type input "Custom Scale"
click at [824, 70] on div "G A♭ A B♭ B C D♭ D E♭ E F F♯ 1 ♭2 2 ♭3 3 4 ♭5 5 ♭6 6 ♭7 7 Minor Blues Custom Sc…" at bounding box center [715, 117] width 596 height 96
click at [816, 93] on select "Minor Blues Custom Scale Minor Pentatonic Major Pentatonic Minor Blues Major Bl…" at bounding box center [780, 86] width 122 height 23
click at [719, 75] on select "Minor Blues Custom Scale Minor Pentatonic Major Pentatonic Minor Blues Major Bl…" at bounding box center [780, 86] width 122 height 23
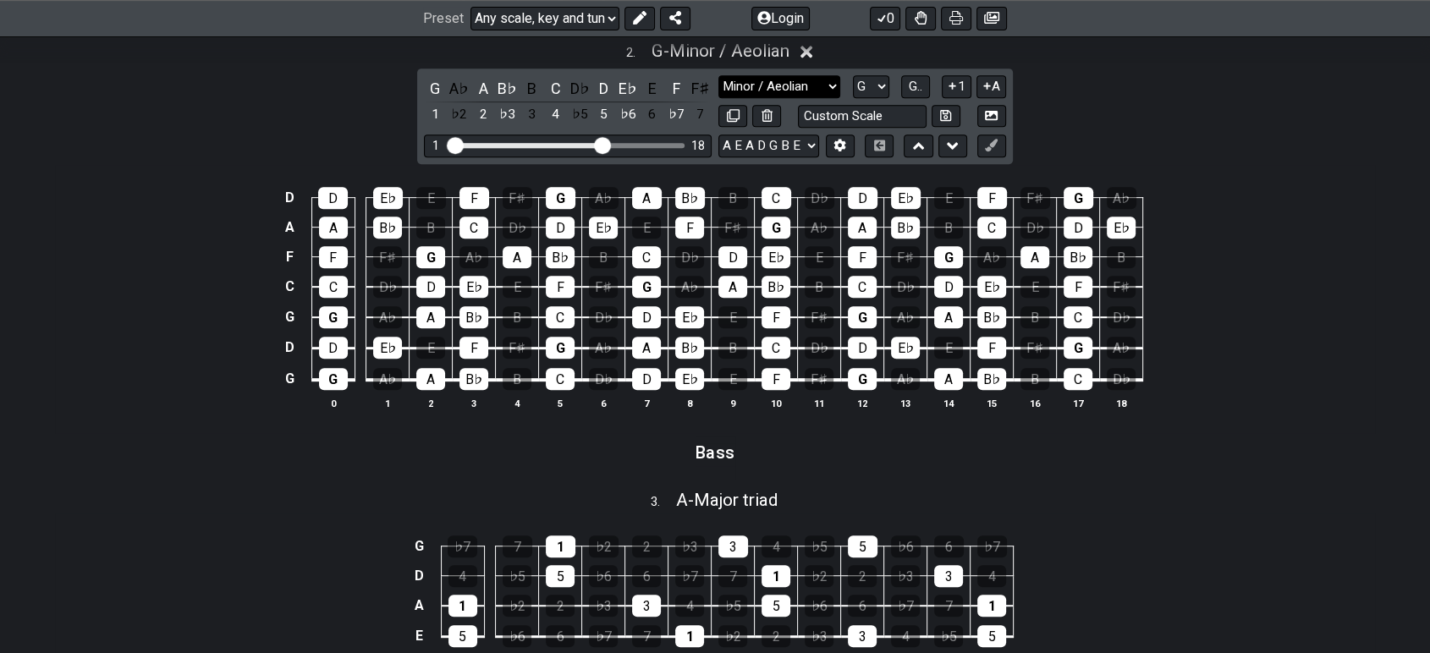
click at [818, 87] on select "Minor Blues Custom Scale Minor Pentatonic Major Pentatonic Minor Blues Major Bl…" at bounding box center [780, 86] width 122 height 23
click at [719, 75] on select "Minor Blues Custom Scale Minor Pentatonic Major Pentatonic Minor Blues Major Bl…" at bounding box center [780, 86] width 122 height 23
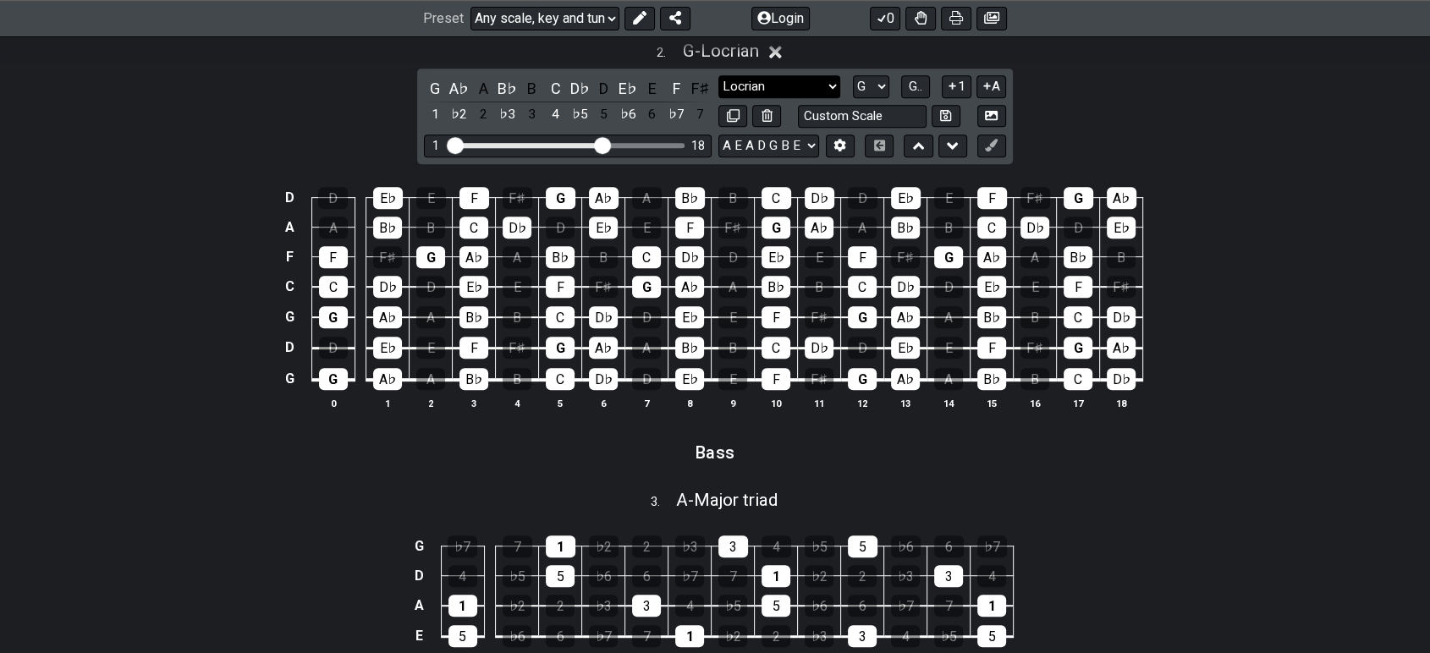
click at [752, 91] on select "Minor Blues Custom Scale Minor Pentatonic Major Pentatonic Minor Blues Major Bl…" at bounding box center [780, 86] width 122 height 23
click at [719, 75] on select "Minor Blues Custom Scale Minor Pentatonic Major Pentatonic Minor Blues Major Bl…" at bounding box center [780, 86] width 122 height 23
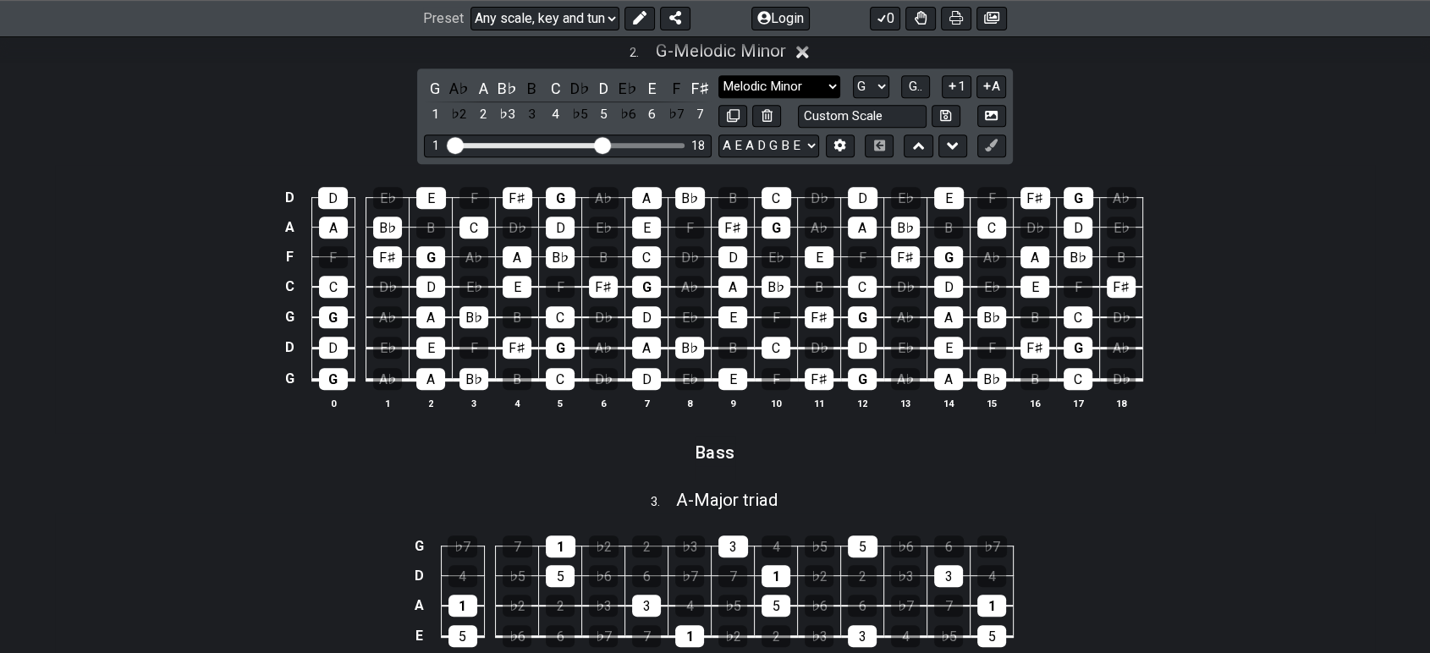
click at [773, 87] on select "Minor Blues Custom Scale Minor Pentatonic Major Pentatonic Minor Blues Major Bl…" at bounding box center [780, 86] width 122 height 23
click at [719, 75] on select "Minor Blues Custom Scale Minor Pentatonic Major Pentatonic Minor Blues Major Bl…" at bounding box center [780, 86] width 122 height 23
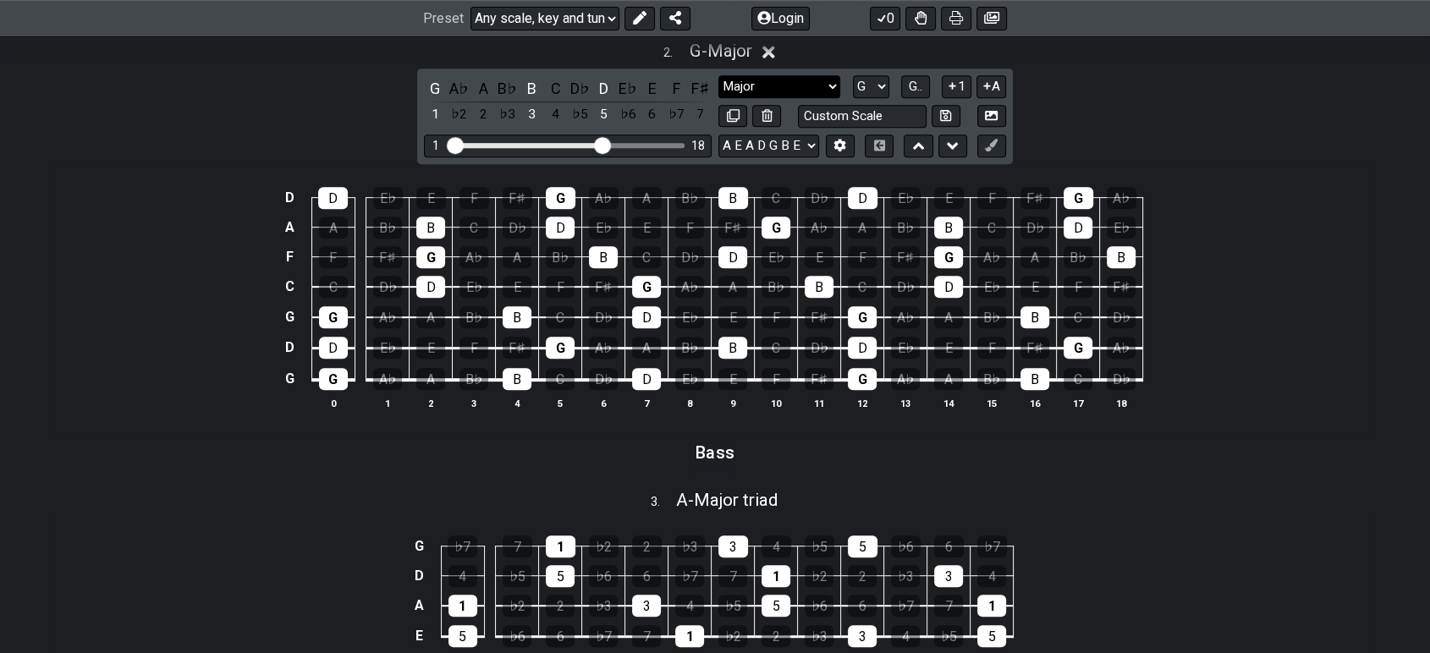
click at [797, 86] on select "Minor Blues Custom Scale Minor Pentatonic Major Pentatonic Minor Blues Major Bl…" at bounding box center [780, 86] width 122 height 23
click at [719, 75] on select "Minor Blues Custom Scale Minor Pentatonic Major Pentatonic Minor Blues Major Bl…" at bounding box center [780, 86] width 122 height 23
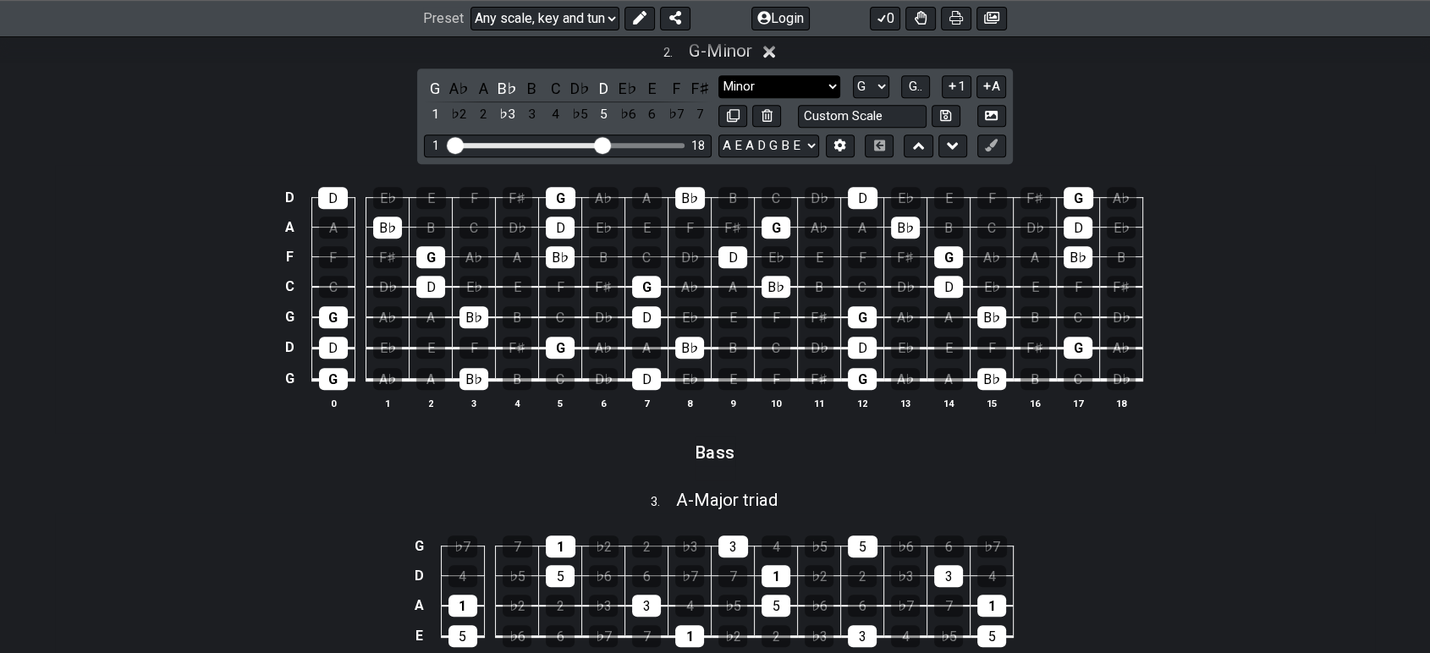
click at [783, 75] on select "Minor Blues Custom Scale Minor Pentatonic Major Pentatonic Minor Blues Major Bl…" at bounding box center [780, 86] width 122 height 23
click at [719, 75] on select "Minor Blues Custom Scale Minor Pentatonic Major Pentatonic Minor Blues Major Bl…" at bounding box center [780, 86] width 122 height 23
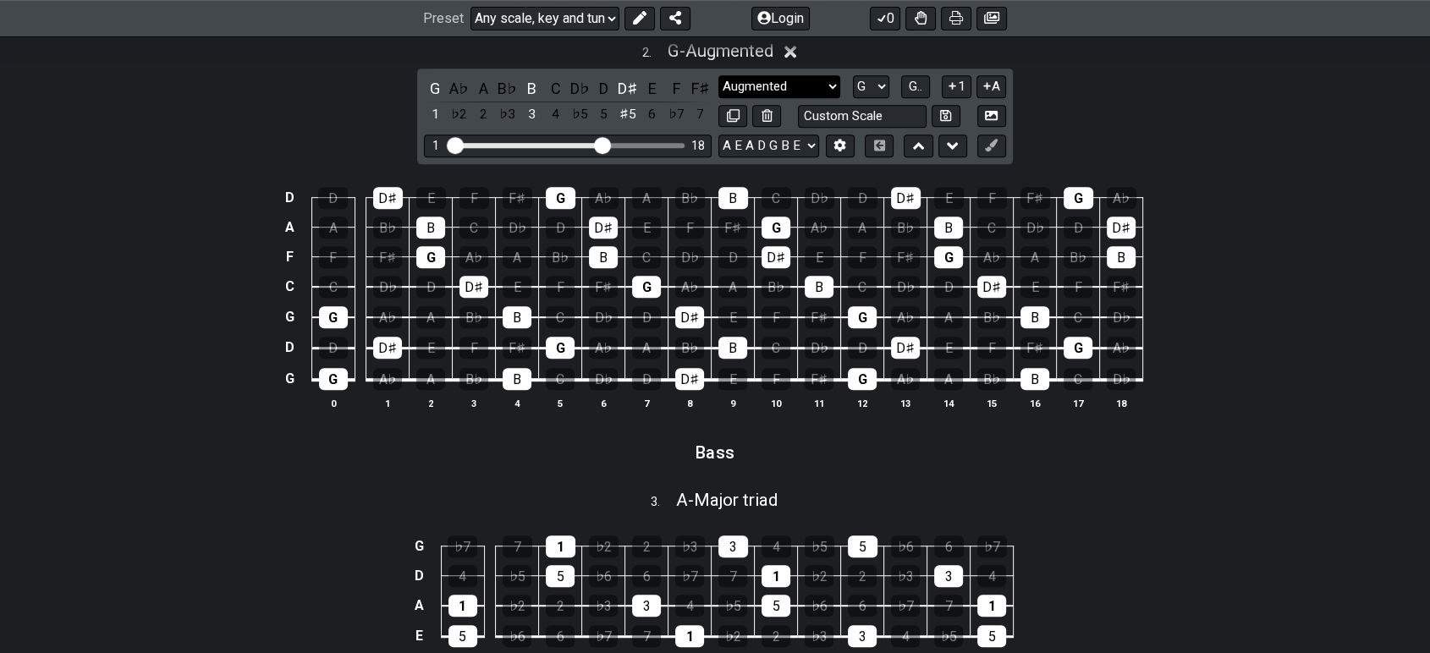
click at [792, 89] on select "Minor Blues Custom Scale Minor Pentatonic Major Pentatonic Minor Blues Major Bl…" at bounding box center [780, 86] width 122 height 23
click at [719, 75] on select "Minor Blues Custom Scale Minor Pentatonic Major Pentatonic Minor Blues Major Bl…" at bounding box center [780, 86] width 122 height 23
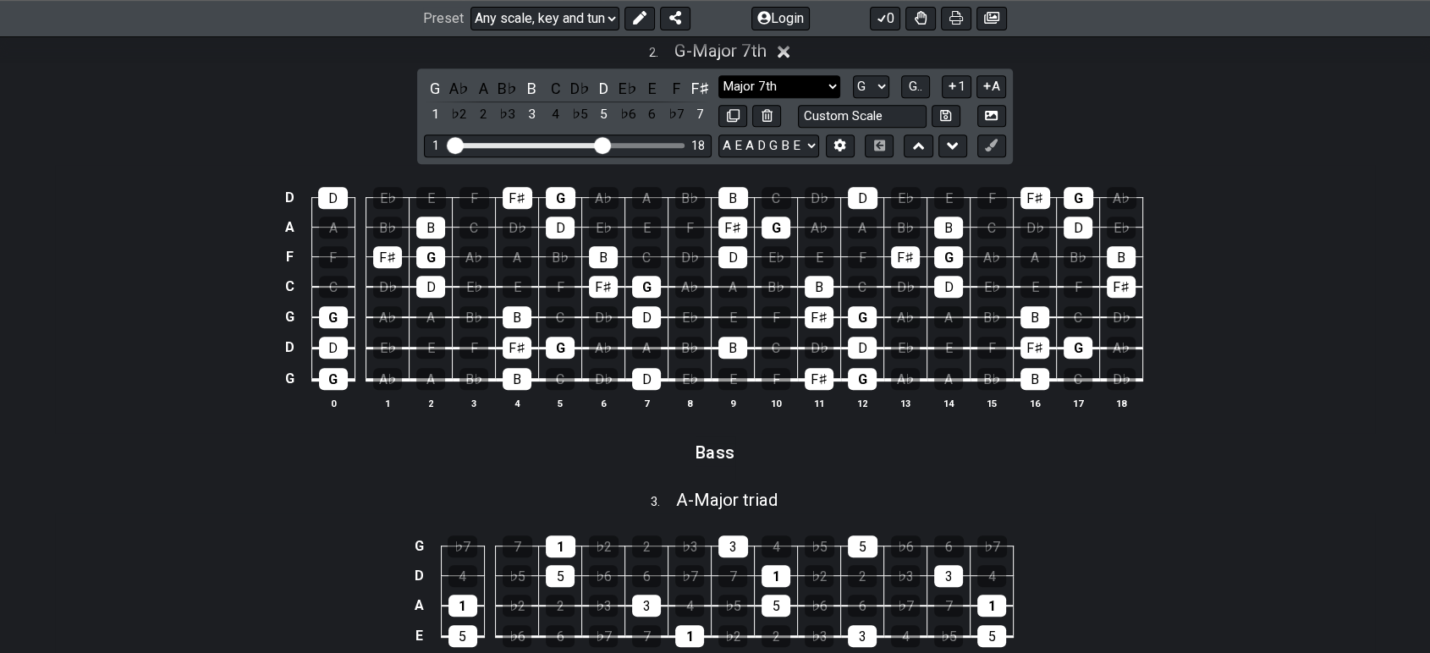
click at [798, 87] on select "Minor Blues Custom Scale Minor Pentatonic Major Pentatonic Minor Blues Major Bl…" at bounding box center [780, 86] width 122 height 23
click at [719, 75] on select "Minor Blues Custom Scale Minor Pentatonic Major Pentatonic Minor Blues Major Bl…" at bounding box center [780, 86] width 122 height 23
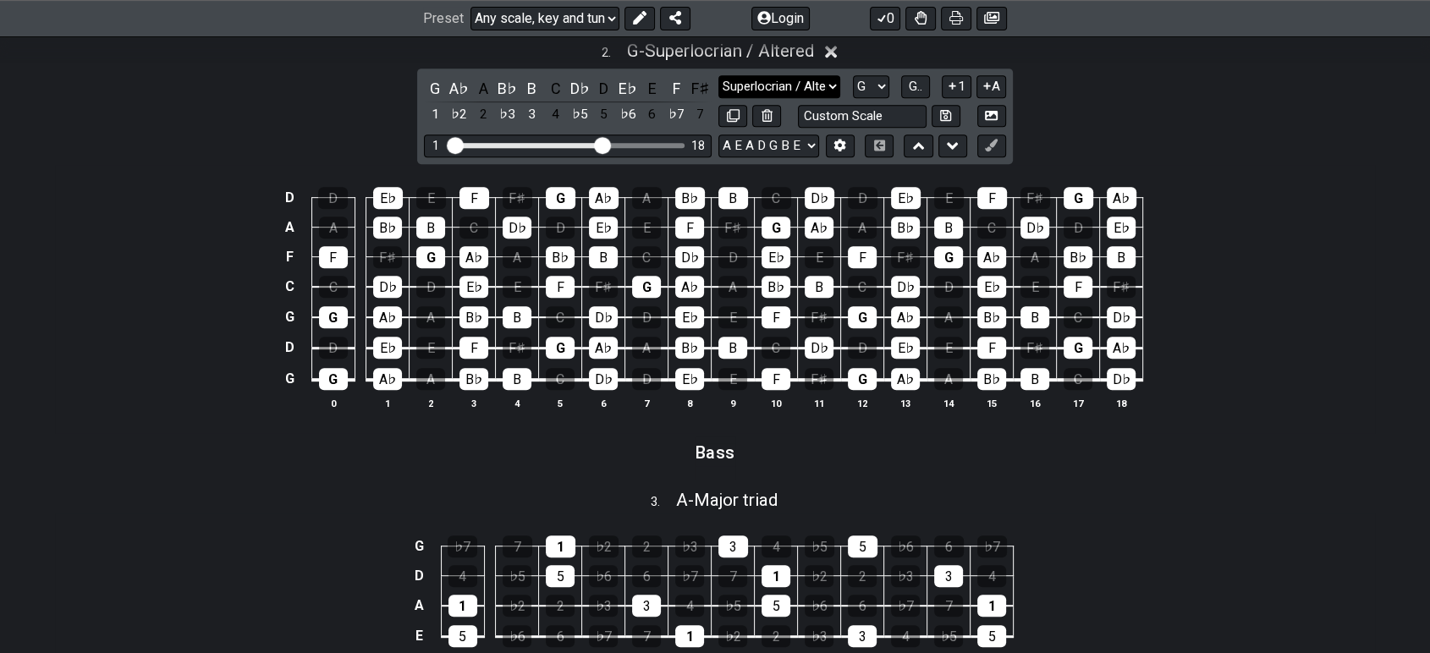
drag, startPoint x: 785, startPoint y: 80, endPoint x: 785, endPoint y: 92, distance: 12.7
click at [785, 80] on select "Minor Blues Custom Scale Minor Pentatonic Major Pentatonic Minor Blues Major Bl…" at bounding box center [780, 86] width 122 height 23
click at [719, 75] on select "Minor Blues Custom Scale Minor Pentatonic Major Pentatonic Minor Blues Major Bl…" at bounding box center [780, 86] width 122 height 23
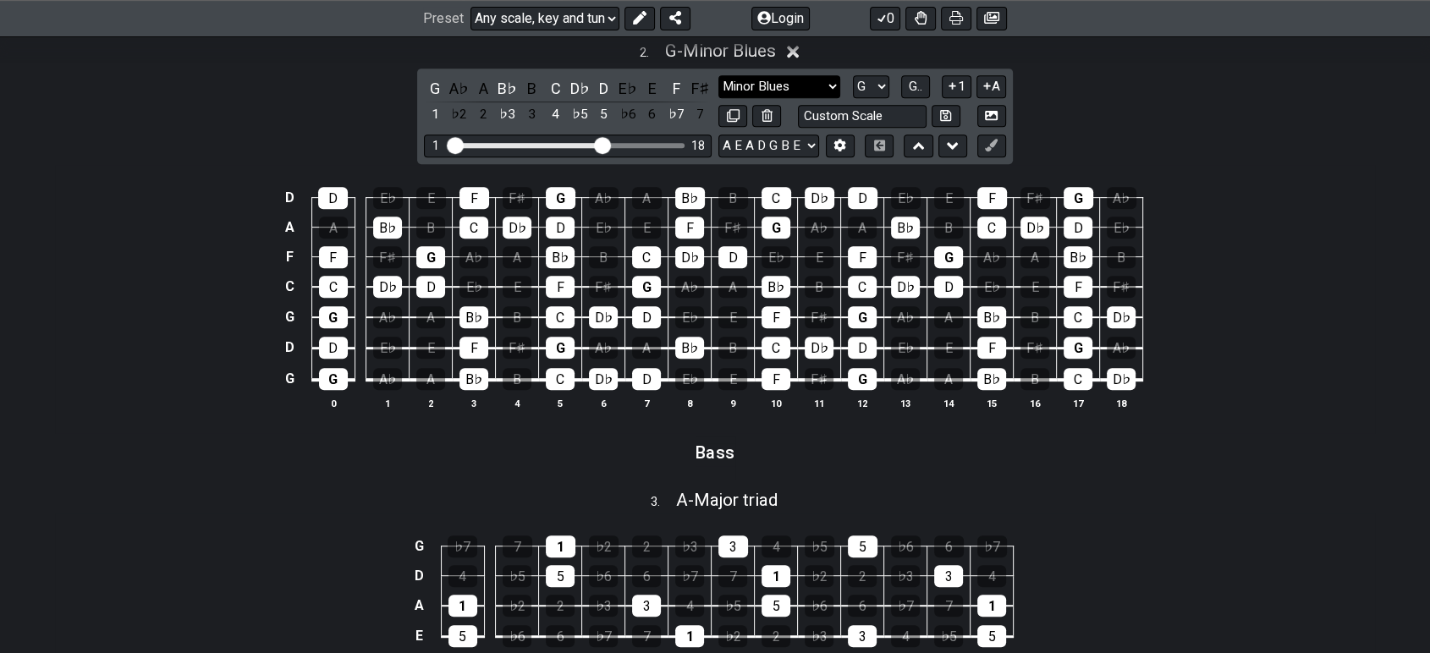
click at [783, 80] on select "Minor Blues Custom Scale Minor Pentatonic Major Pentatonic Minor Blues Major Bl…" at bounding box center [780, 86] width 122 height 23
click at [719, 75] on select "Minor Blues Custom Scale Minor Pentatonic Major Pentatonic Minor Blues Major Bl…" at bounding box center [780, 86] width 122 height 23
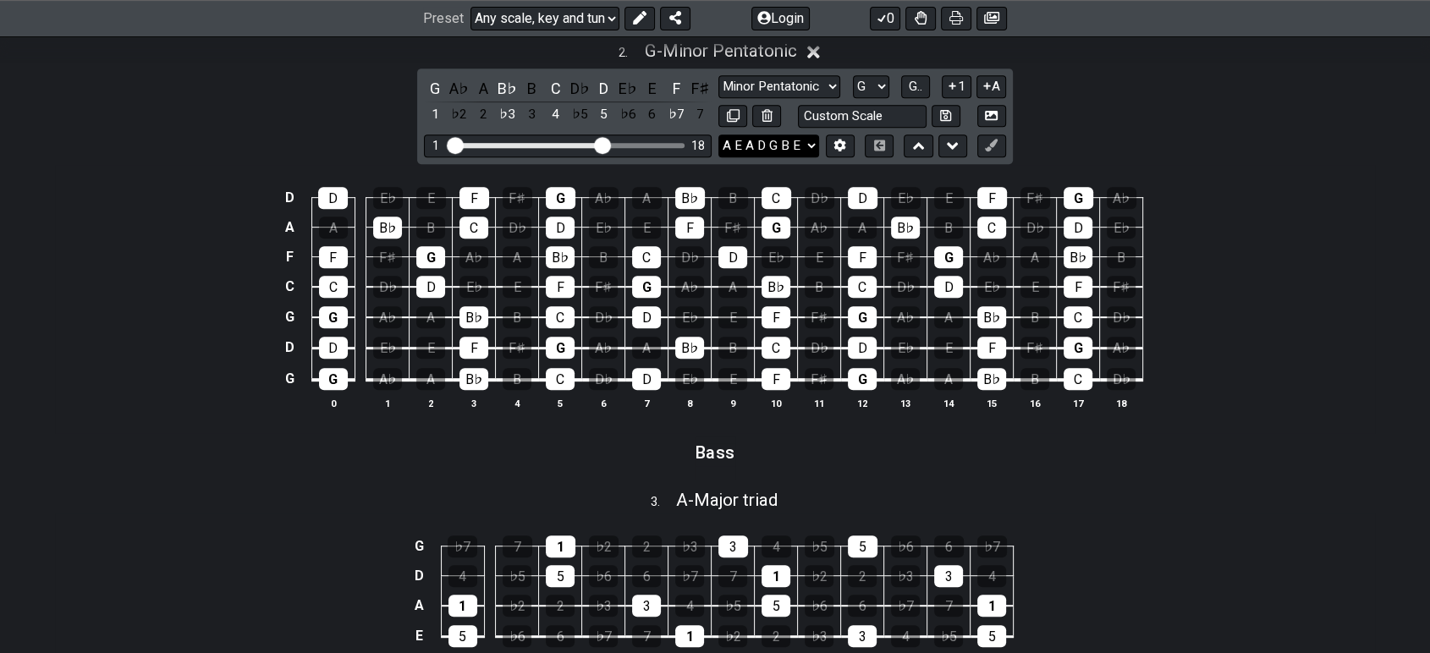
click at [799, 147] on select "E A D G B E G D G C F A D E A D G B E B E A D F♯ B A D G C E A D A D G B E E♭ A…" at bounding box center [769, 146] width 101 height 23
click at [819, 91] on select "Minor Blues Custom Scale Minor Pentatonic Major Pentatonic Minor Blues Major Bl…" at bounding box center [780, 86] width 122 height 23
click at [719, 75] on select "Minor Blues Custom Scale Minor Pentatonic Major Pentatonic Minor Blues Major Bl…" at bounding box center [780, 86] width 122 height 23
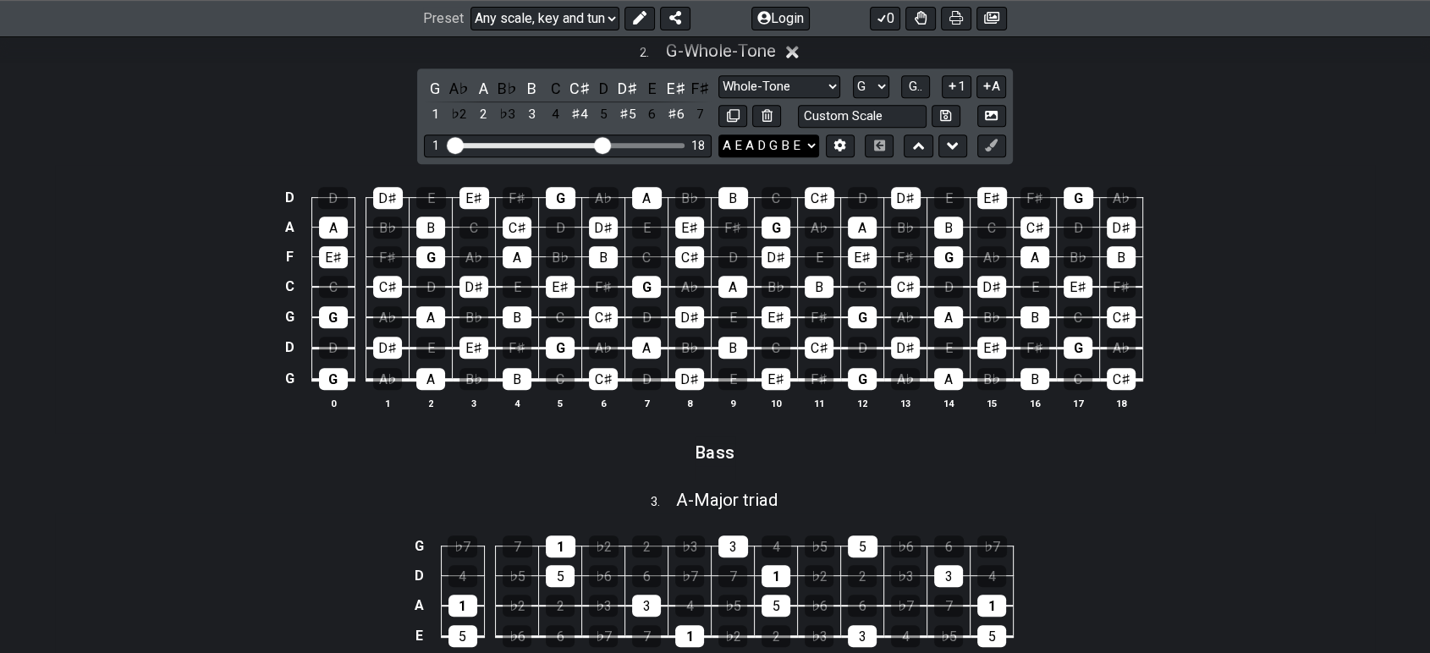
click at [801, 141] on select "E A D G B E G D G C F A D E A D G B E B E A D F♯ B A D G C E A D A D G B E E♭ A…" at bounding box center [769, 146] width 101 height 23
click at [792, 91] on select "Minor Blues Custom Scale Minor Pentatonic Major Pentatonic Minor Blues Major Bl…" at bounding box center [780, 86] width 122 height 23
select select "Phrygian Dominant"
click at [719, 75] on select "Minor Blues Custom Scale Minor Pentatonic Major Pentatonic Minor Blues Major Bl…" at bounding box center [780, 86] width 122 height 23
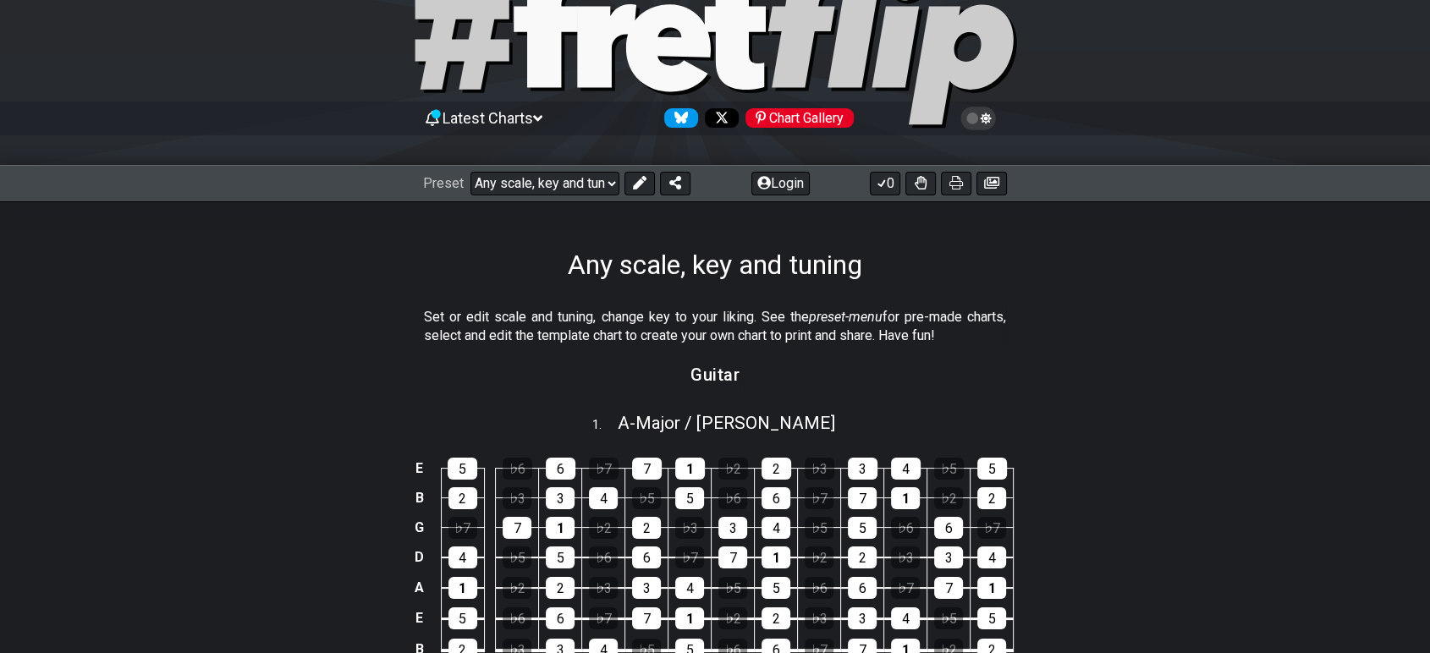
scroll to position [0, 0]
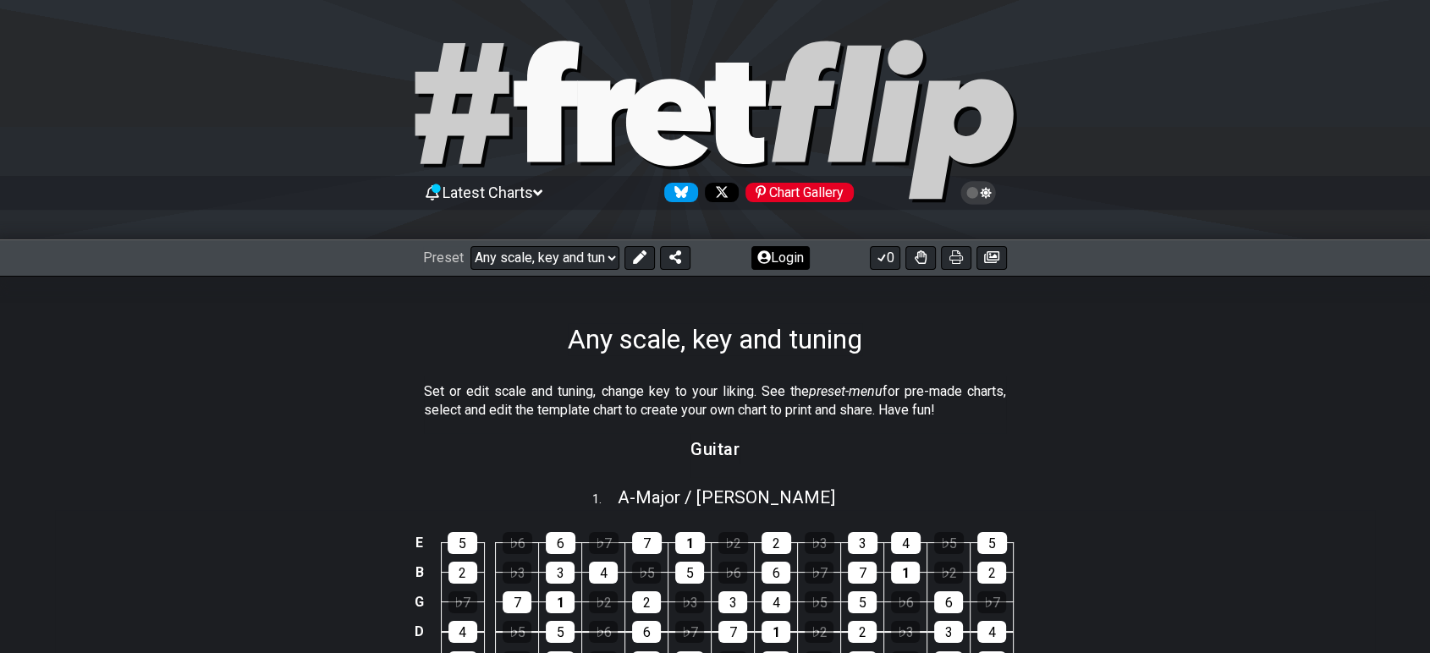
click at [790, 261] on button "Login" at bounding box center [781, 258] width 58 height 24
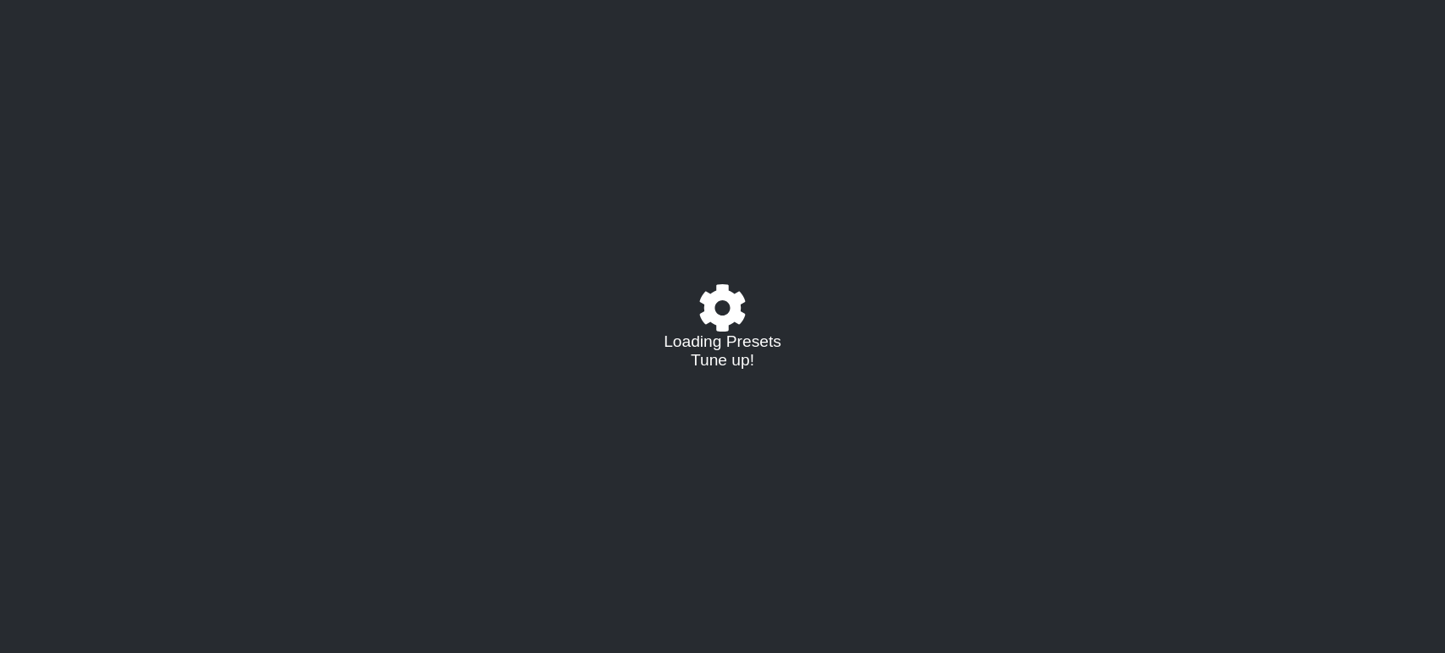
select select "/022288847105"
select select "G"
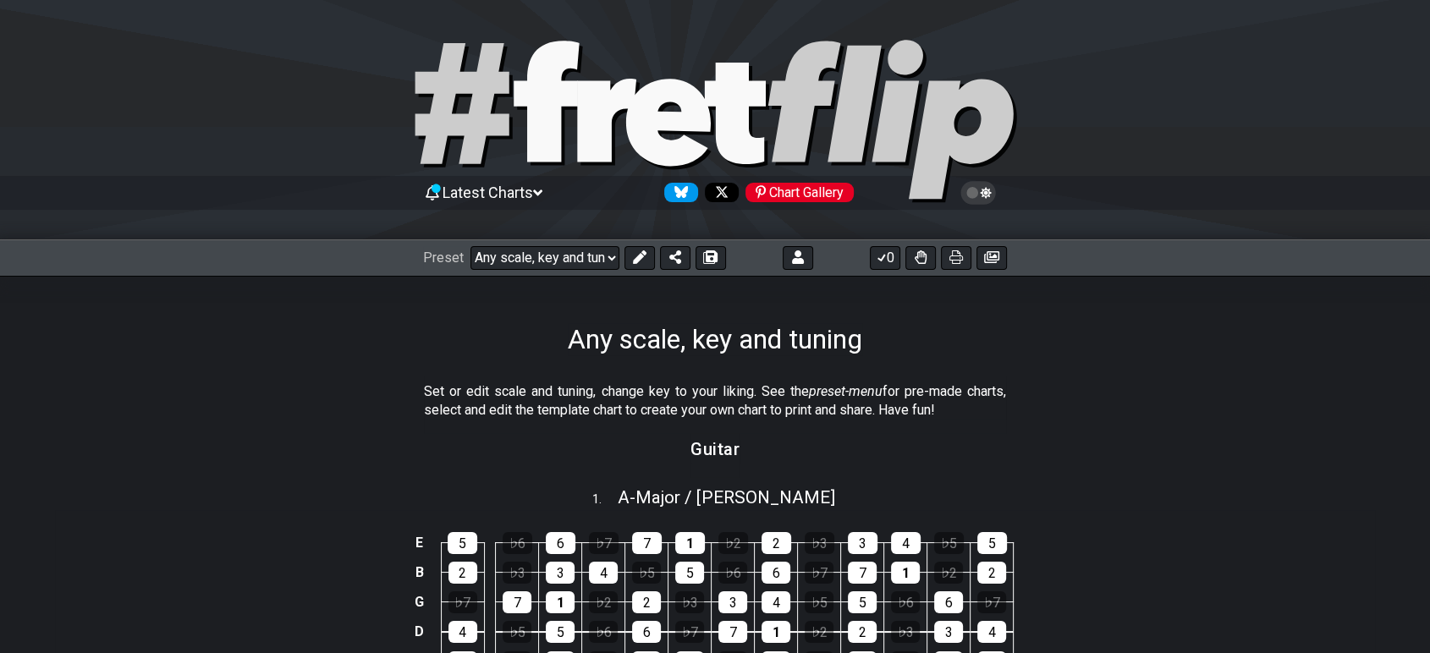
click at [797, 273] on div "Preset Welcome to #fretflip! Any scale, key and tuning Custom Preset Minor Pent…" at bounding box center [715, 258] width 1430 height 37
click at [794, 262] on icon at bounding box center [798, 258] width 12 height 14
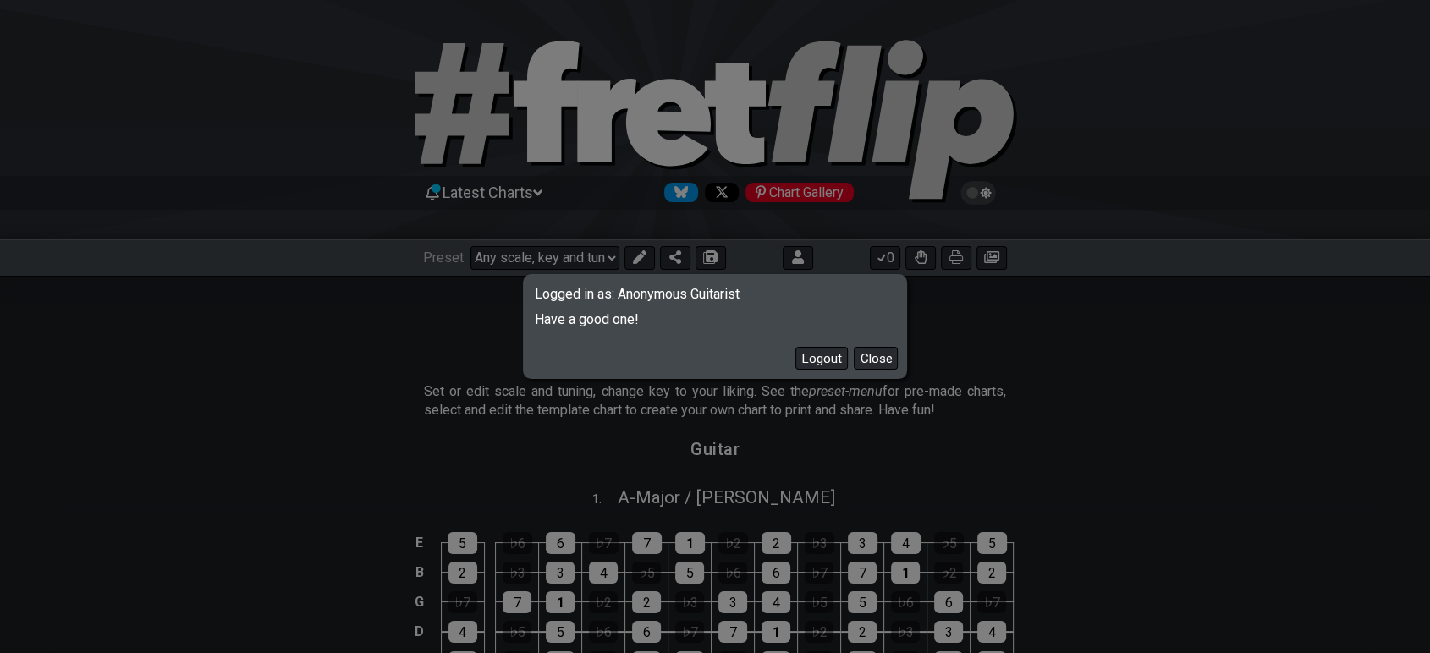
click at [1004, 329] on div "Logged in as: Anonymous Guitarist Have a good one! Logout Close" at bounding box center [715, 326] width 1430 height 653
click at [884, 355] on button "Close" at bounding box center [876, 358] width 44 height 23
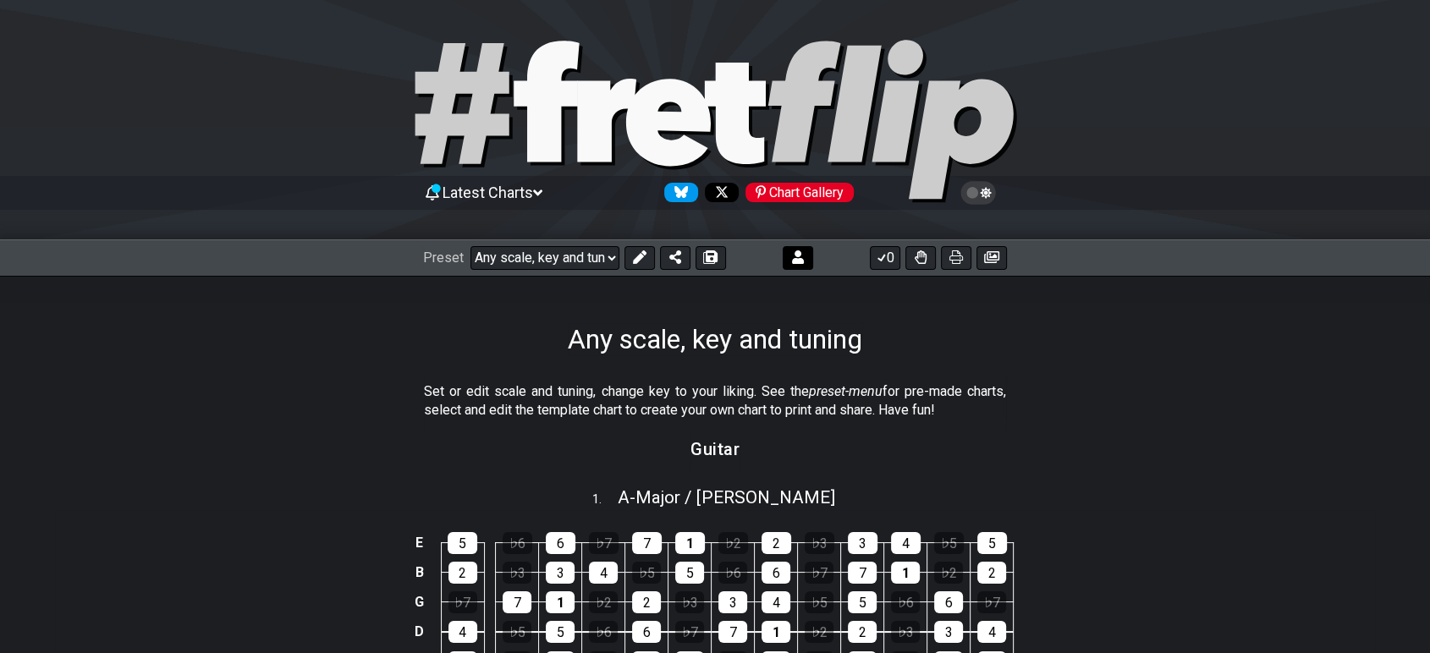
click at [787, 257] on button at bounding box center [798, 258] width 30 height 24
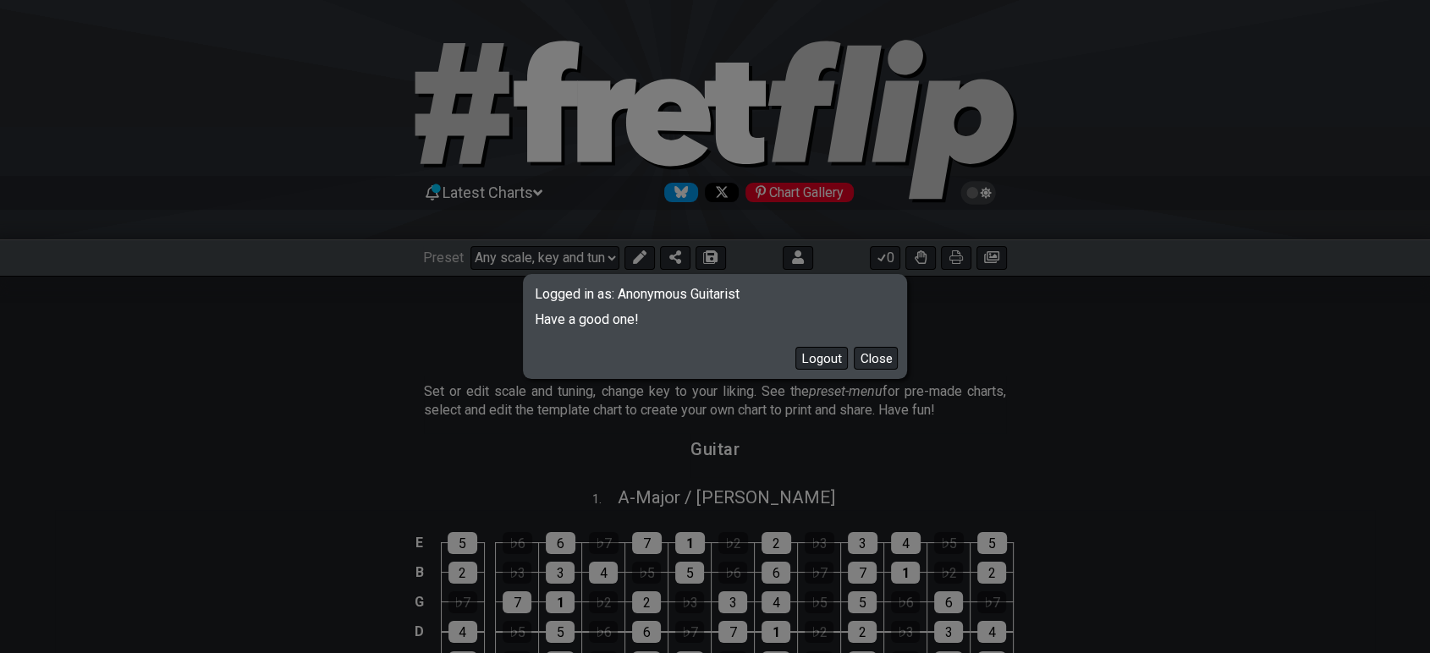
click at [706, 295] on span "Logged in as: Anonymous Guitarist" at bounding box center [715, 289] width 379 height 25
click at [604, 311] on span "Have a good one!" at bounding box center [715, 314] width 379 height 25
click at [823, 350] on button "Logout" at bounding box center [822, 358] width 52 height 23
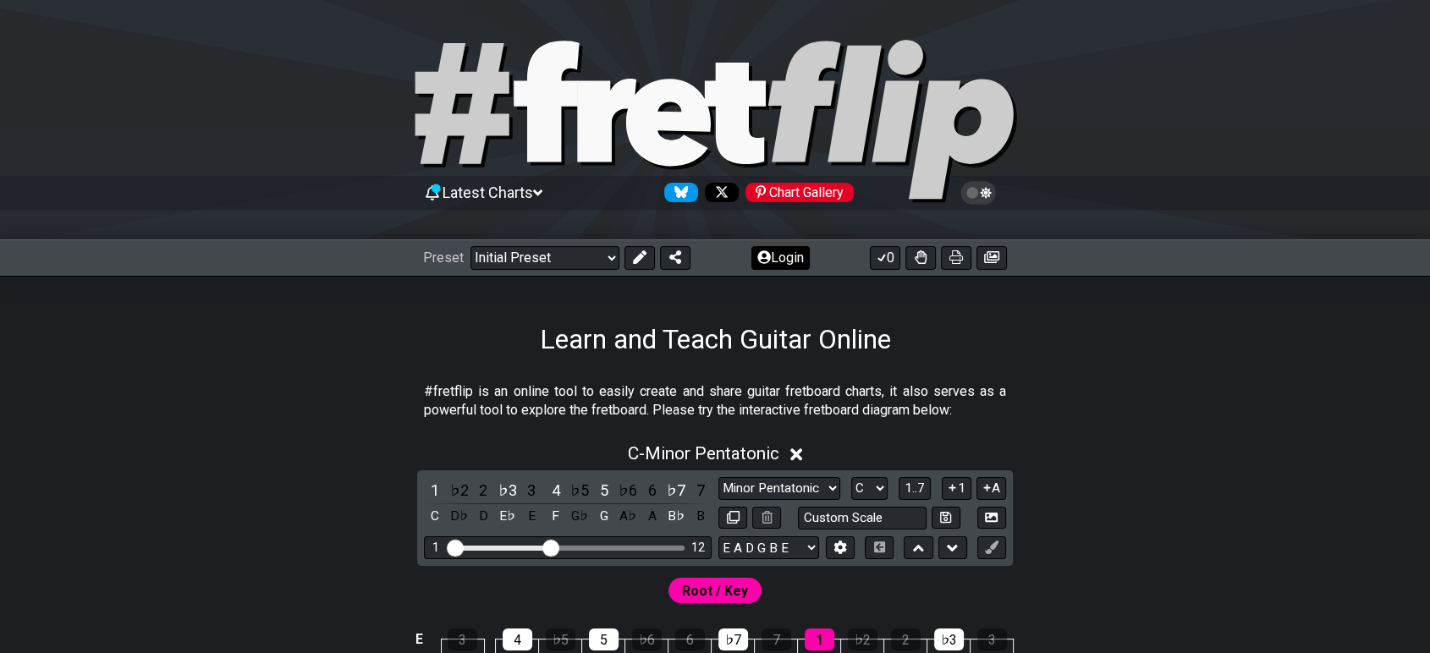
click at [798, 251] on button "Login" at bounding box center [781, 258] width 58 height 24
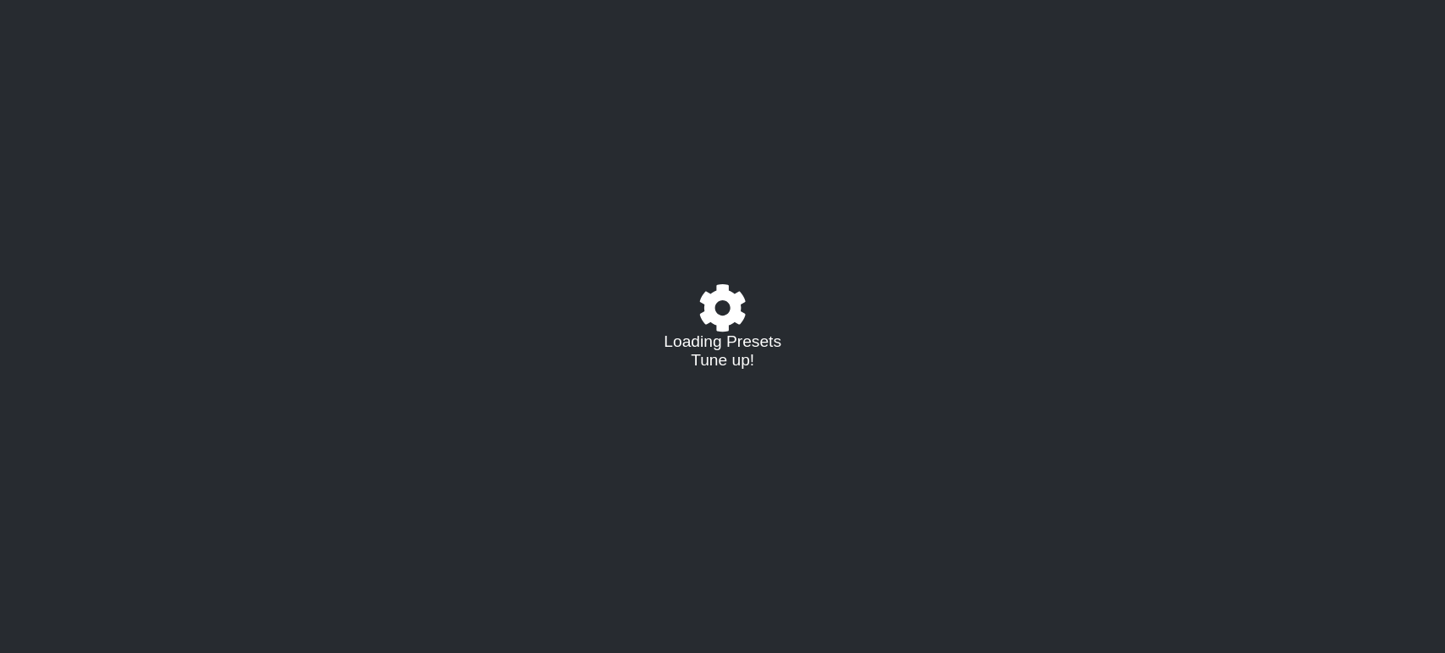
select select "C"
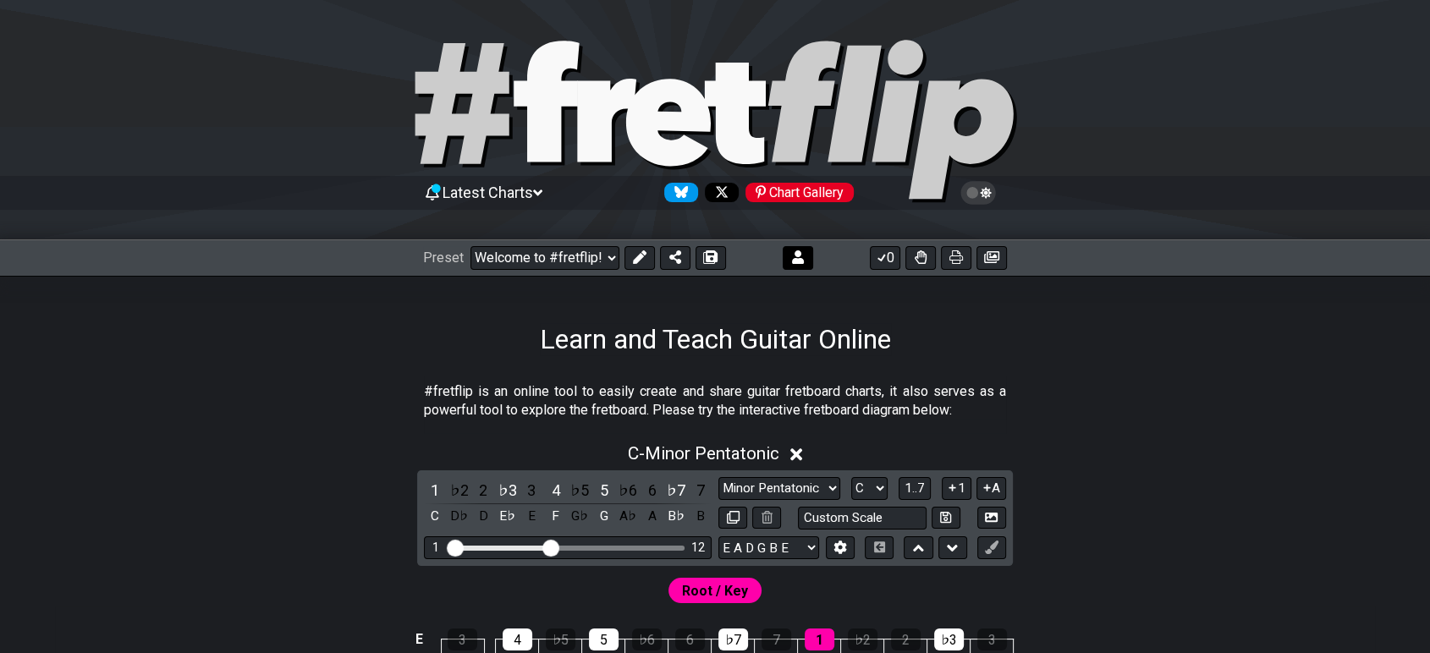
click at [789, 259] on button at bounding box center [798, 258] width 30 height 24
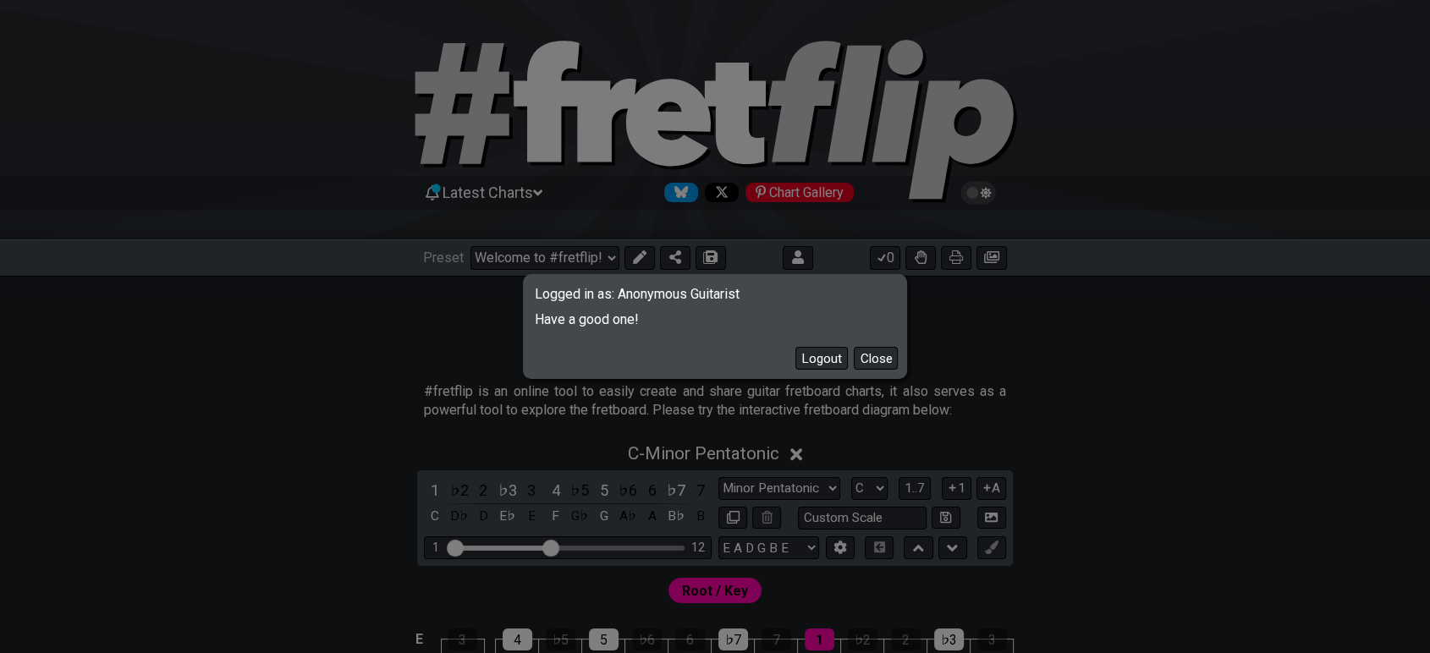
click at [1111, 409] on div "Logged in as: Anonymous Guitarist Have a good one! Logout Close" at bounding box center [715, 326] width 1430 height 653
click at [891, 366] on button "Close" at bounding box center [876, 358] width 44 height 23
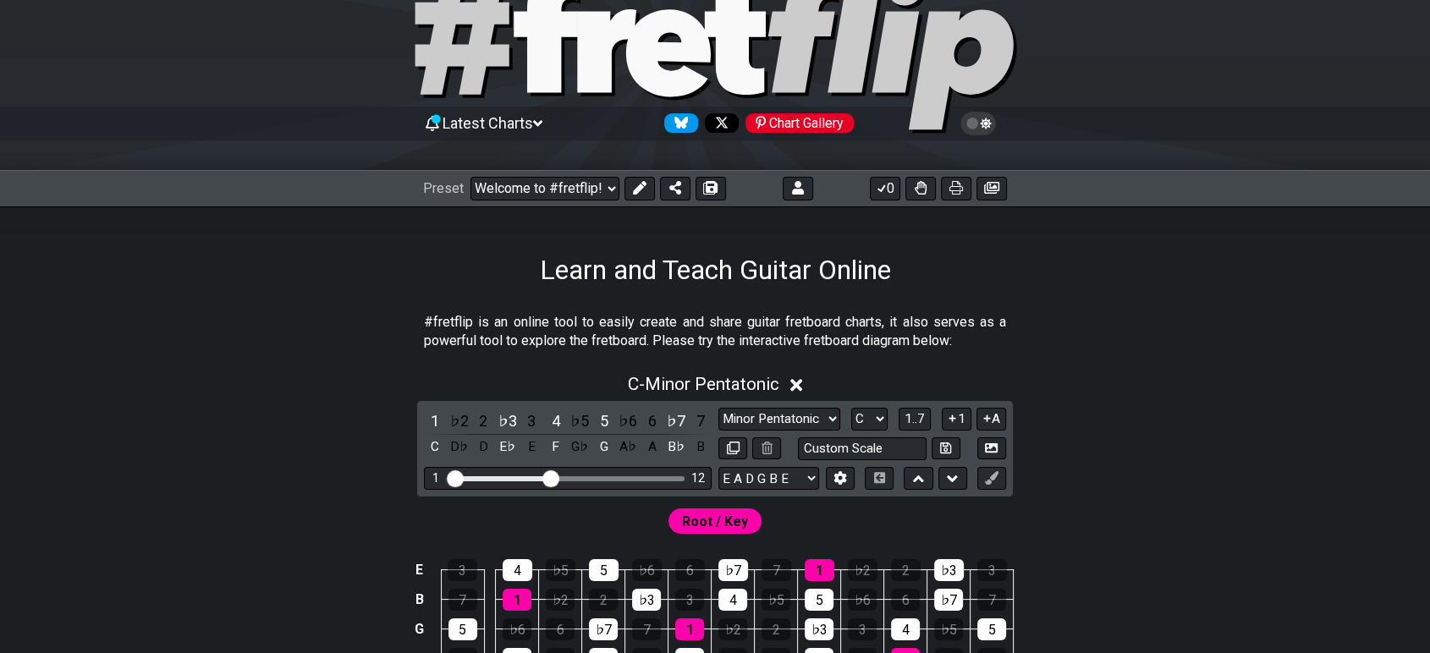
scroll to position [188, 0]
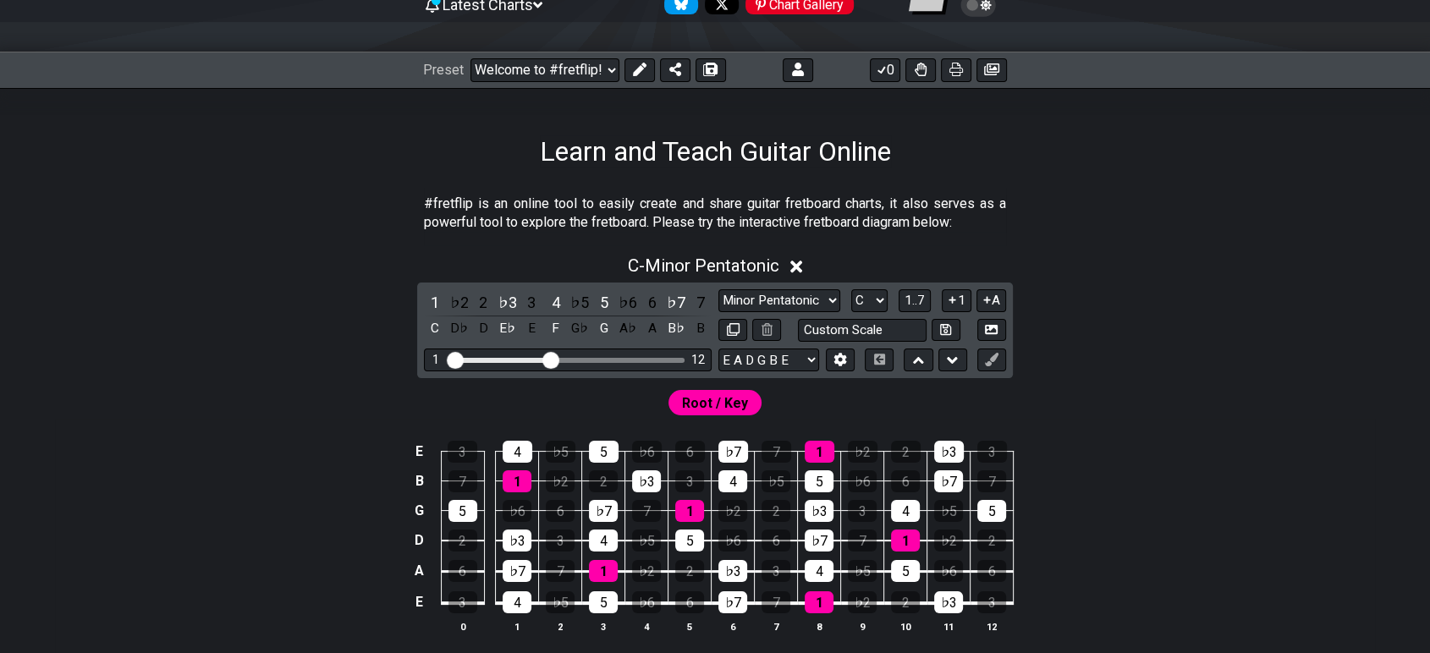
click at [819, 353] on div "E A D G B E E A D G B E E A D G B E B E A D F♯ B A D G C E A D A D G B E E♭ A♭ …" at bounding box center [787, 360] width 136 height 23
click at [806, 356] on select "E A D G B E E A D G B E E A D G B E B E A D F♯ B A D G C E A D A D G B E E♭ A♭ …" at bounding box center [769, 360] width 101 height 23
select select "A E A D G B E"
click at [719, 349] on select "E A D G B E E A D G B E E A D G B E B E A D F♯ B A D G C E A D A D G B E E♭ A♭ …" at bounding box center [769, 360] width 101 height 23
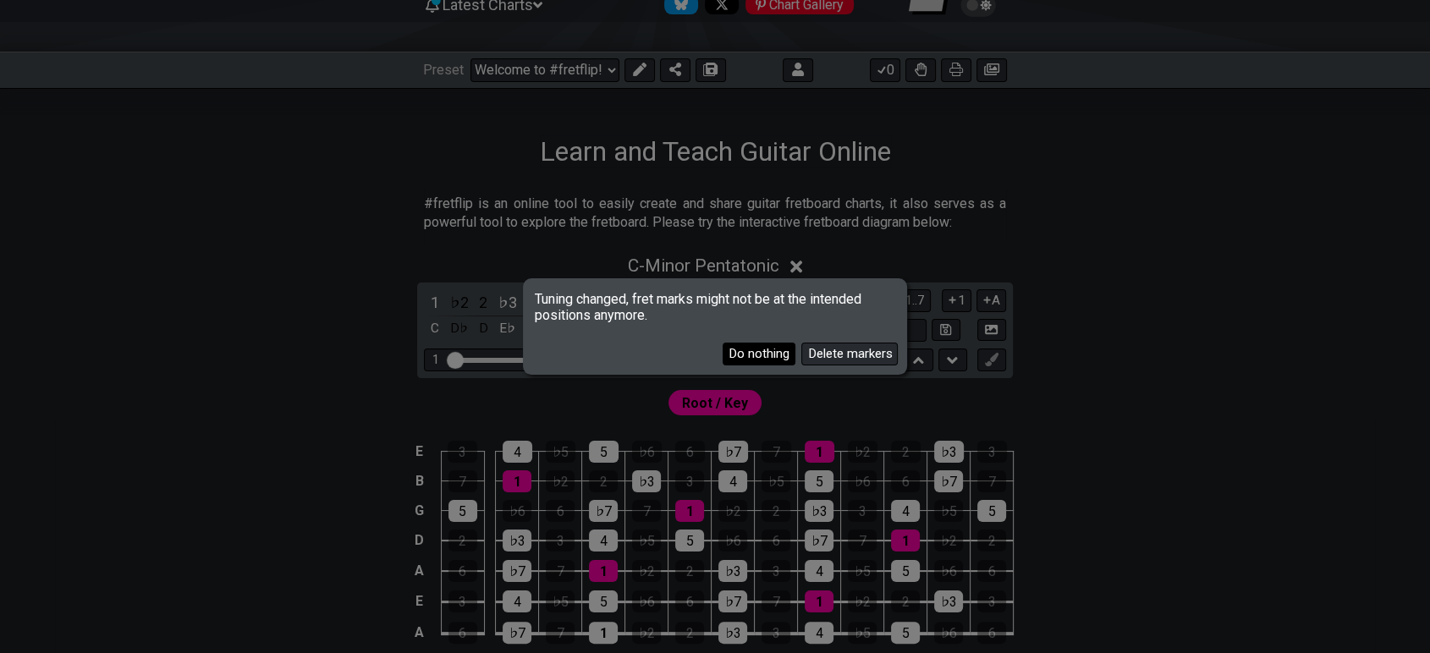
click at [782, 358] on button "Do nothing" at bounding box center [759, 354] width 73 height 23
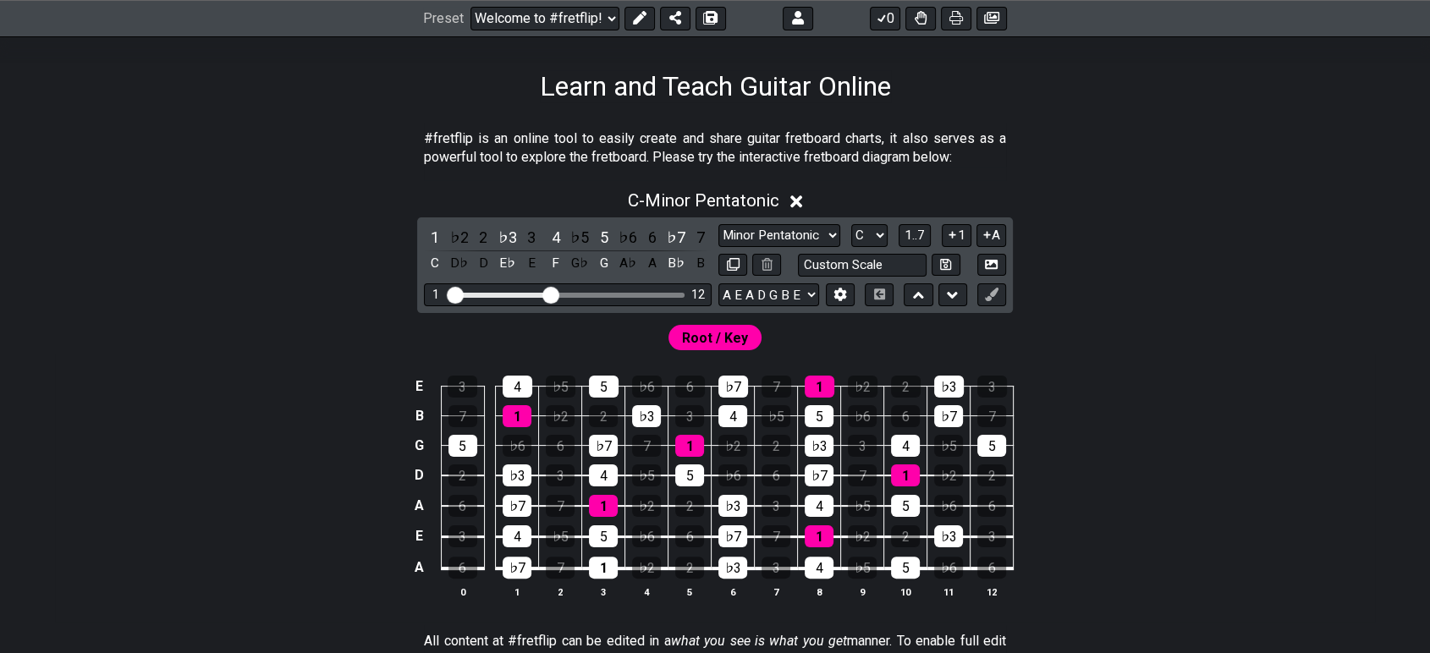
scroll to position [282, 0]
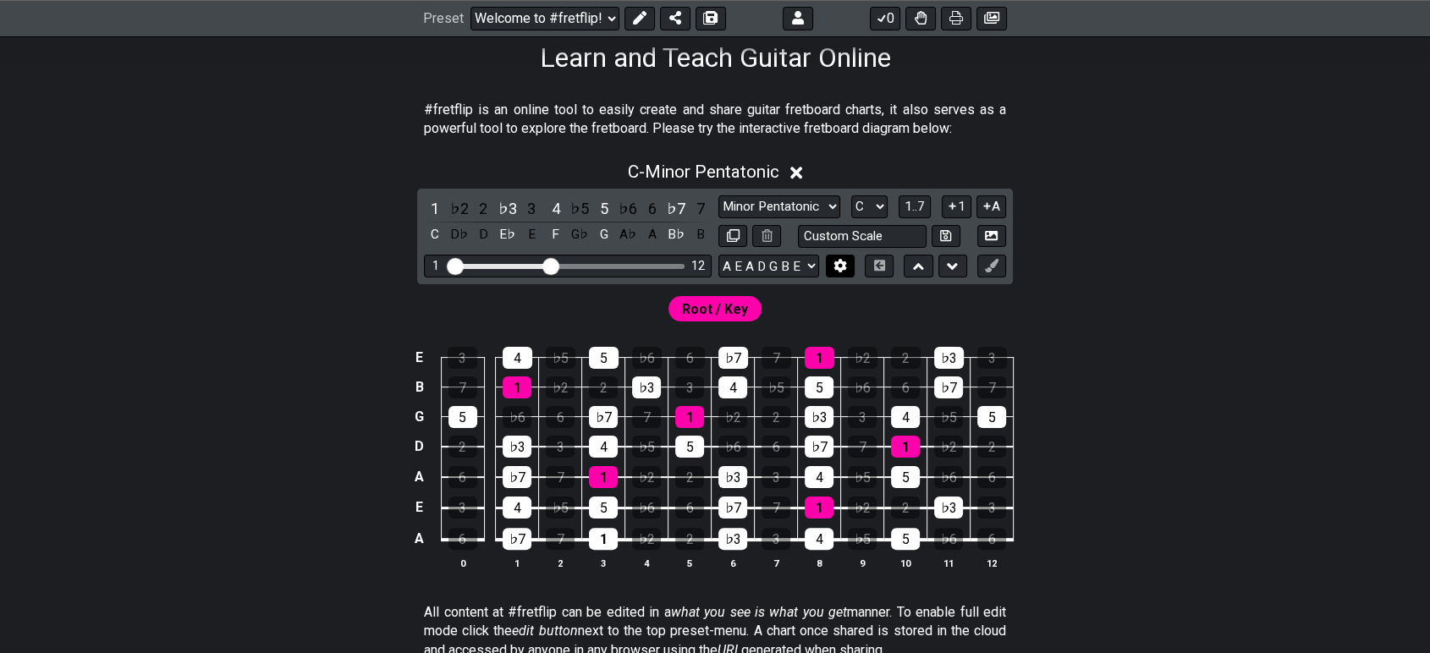
click at [834, 267] on icon at bounding box center [840, 265] width 13 height 13
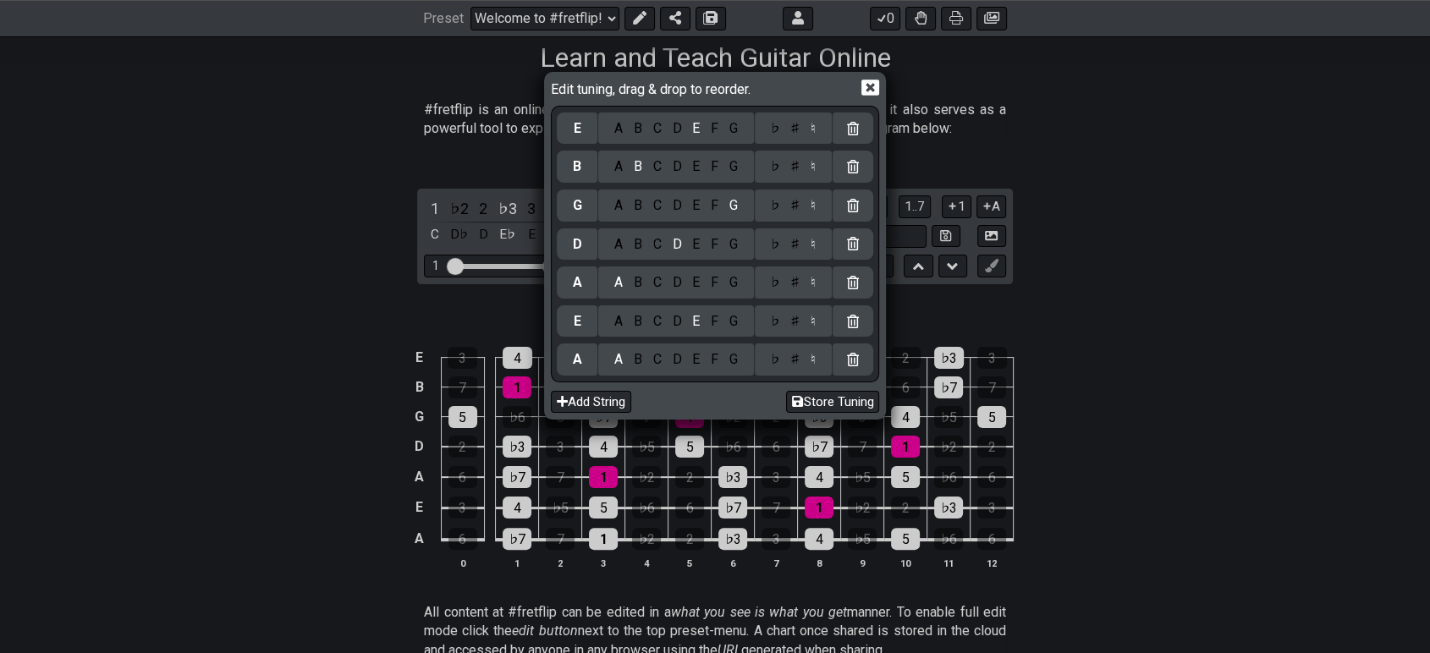
click at [740, 368] on div "G" at bounding box center [733, 359] width 19 height 19
click at [684, 330] on div "D" at bounding box center [677, 321] width 20 height 19
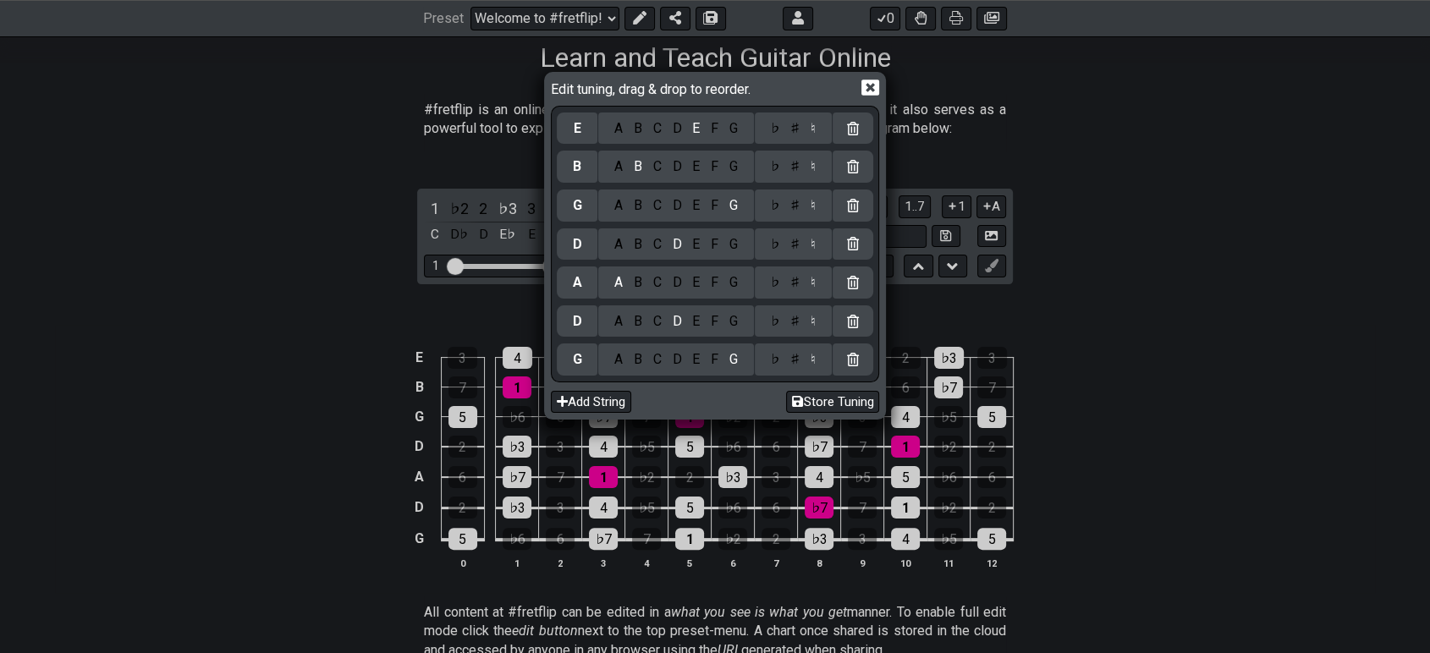
click at [741, 295] on div "A B C D E F G" at bounding box center [676, 283] width 156 height 32
click at [736, 290] on div "G" at bounding box center [733, 282] width 19 height 19
click at [661, 245] on div "C" at bounding box center [656, 244] width 19 height 19
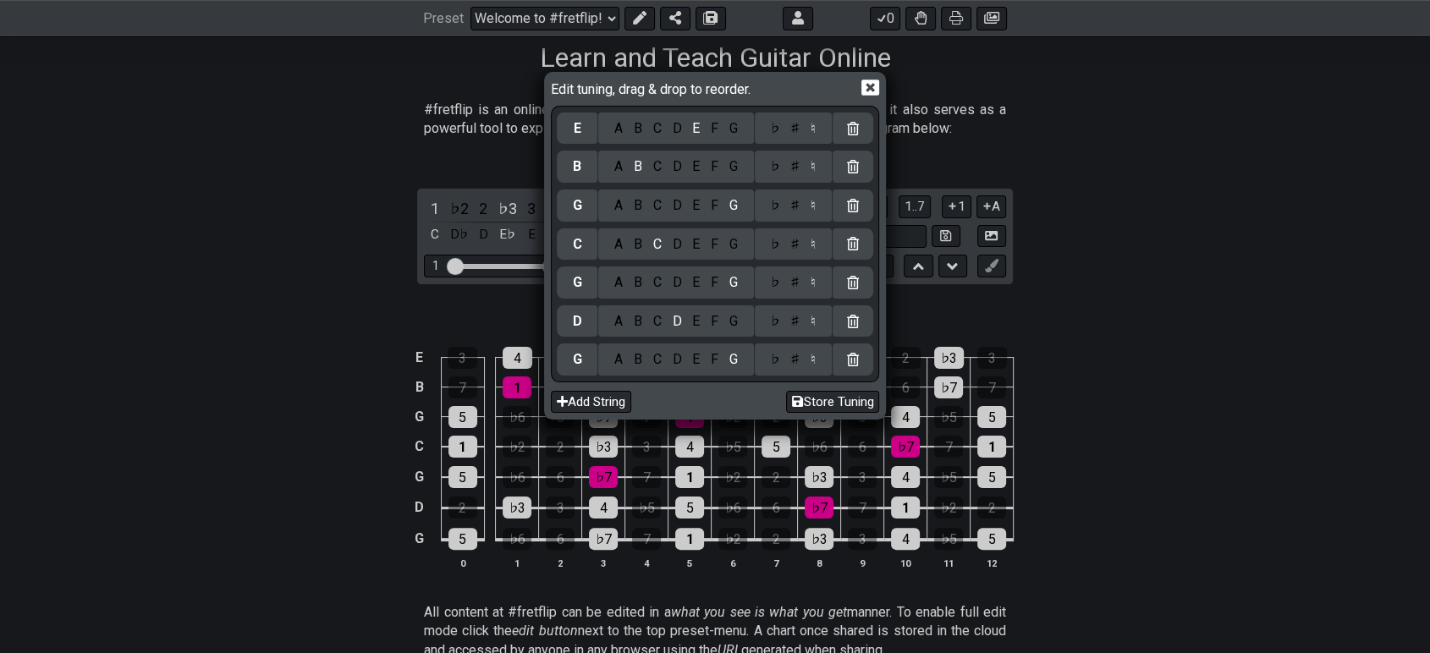
click at [718, 208] on div "F" at bounding box center [715, 205] width 19 height 19
click at [623, 171] on div "A" at bounding box center [618, 166] width 19 height 19
click at [680, 129] on div "D" at bounding box center [677, 128] width 20 height 19
click at [833, 402] on button "Store Tuning" at bounding box center [832, 402] width 93 height 23
click at [865, 86] on icon at bounding box center [871, 88] width 18 height 16
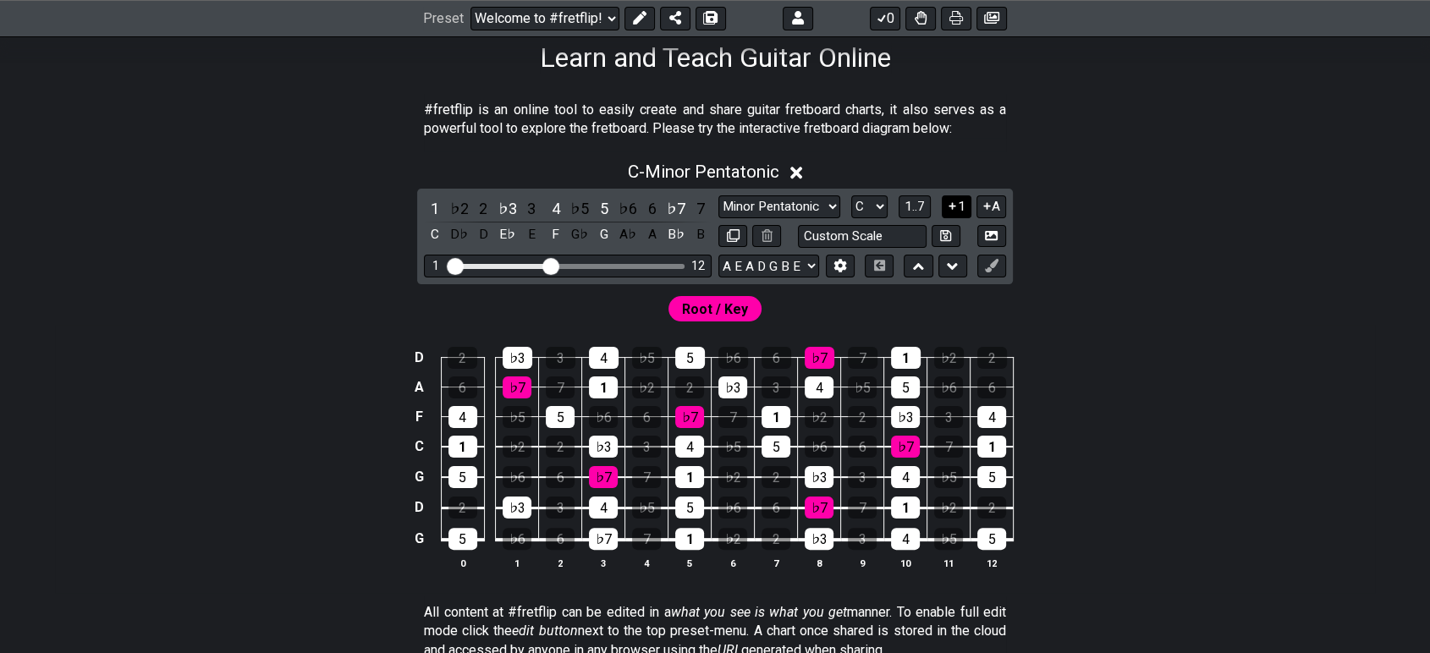
click at [951, 207] on icon at bounding box center [952, 206] width 16 height 13
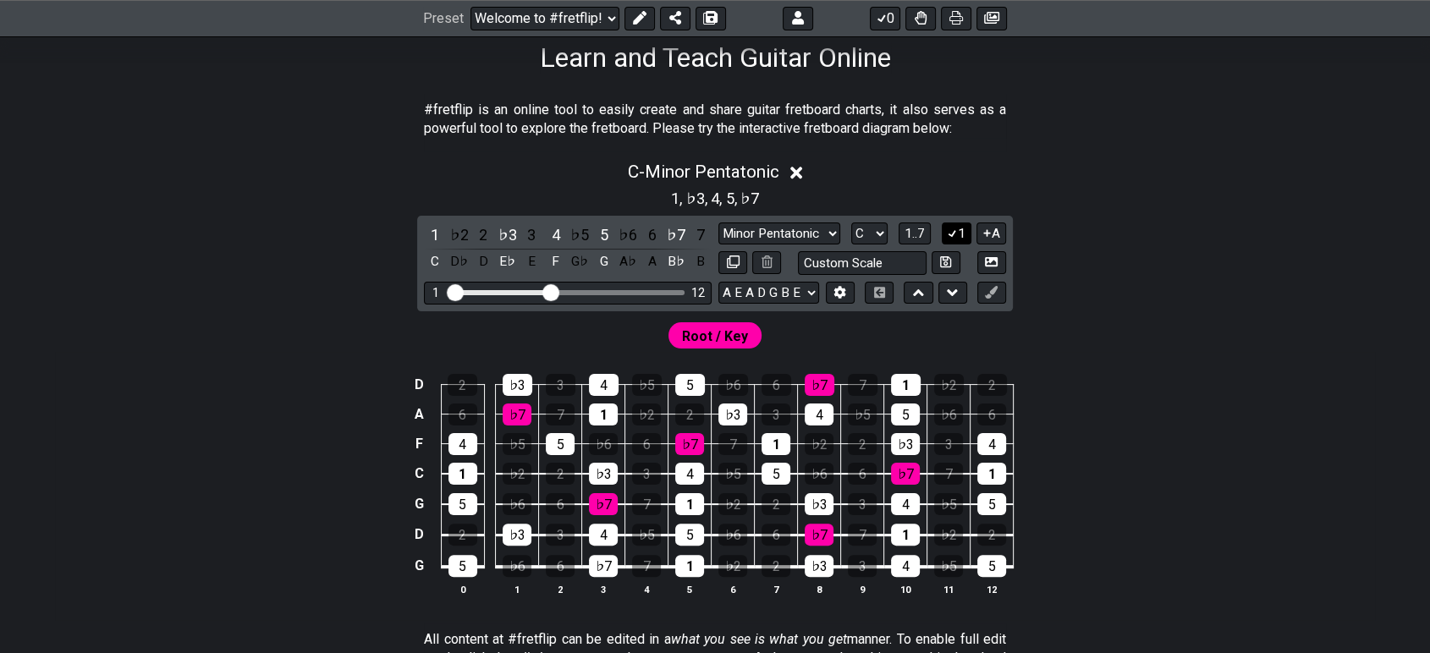
click at [953, 233] on icon at bounding box center [952, 233] width 16 height 13
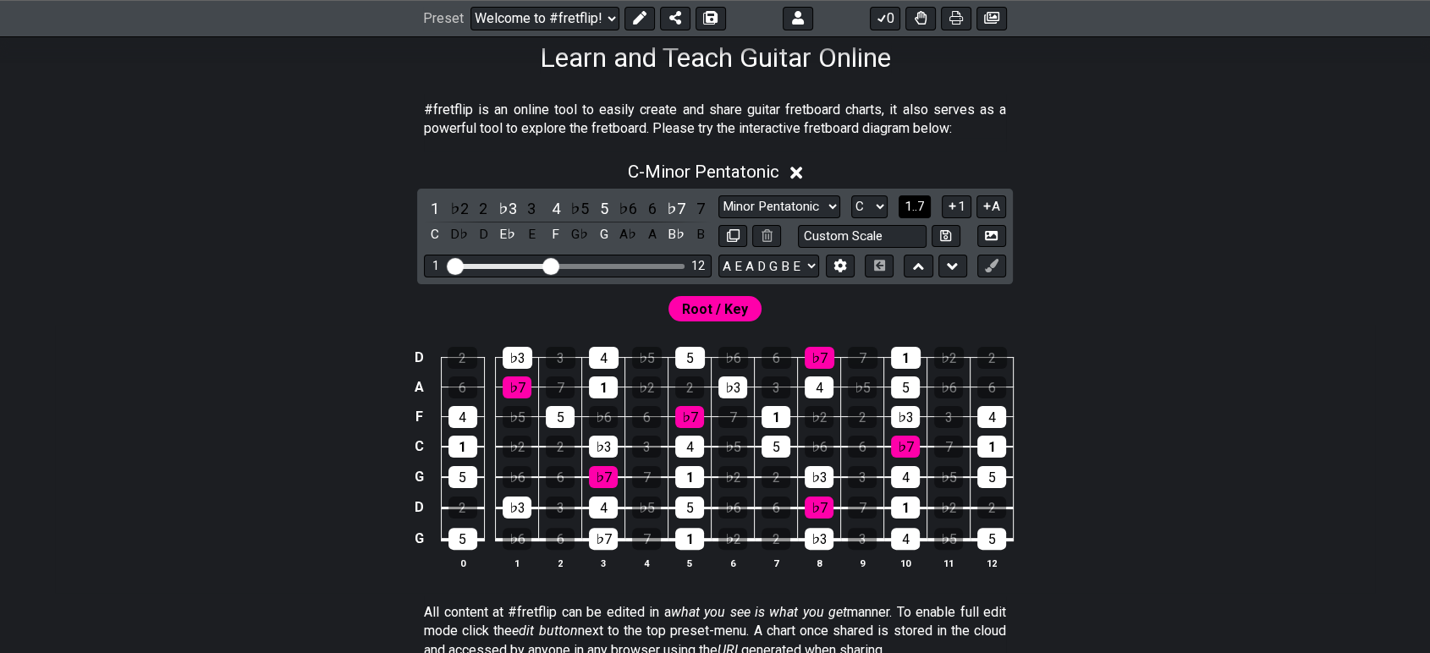
click at [917, 203] on span "1..7" at bounding box center [915, 206] width 20 height 15
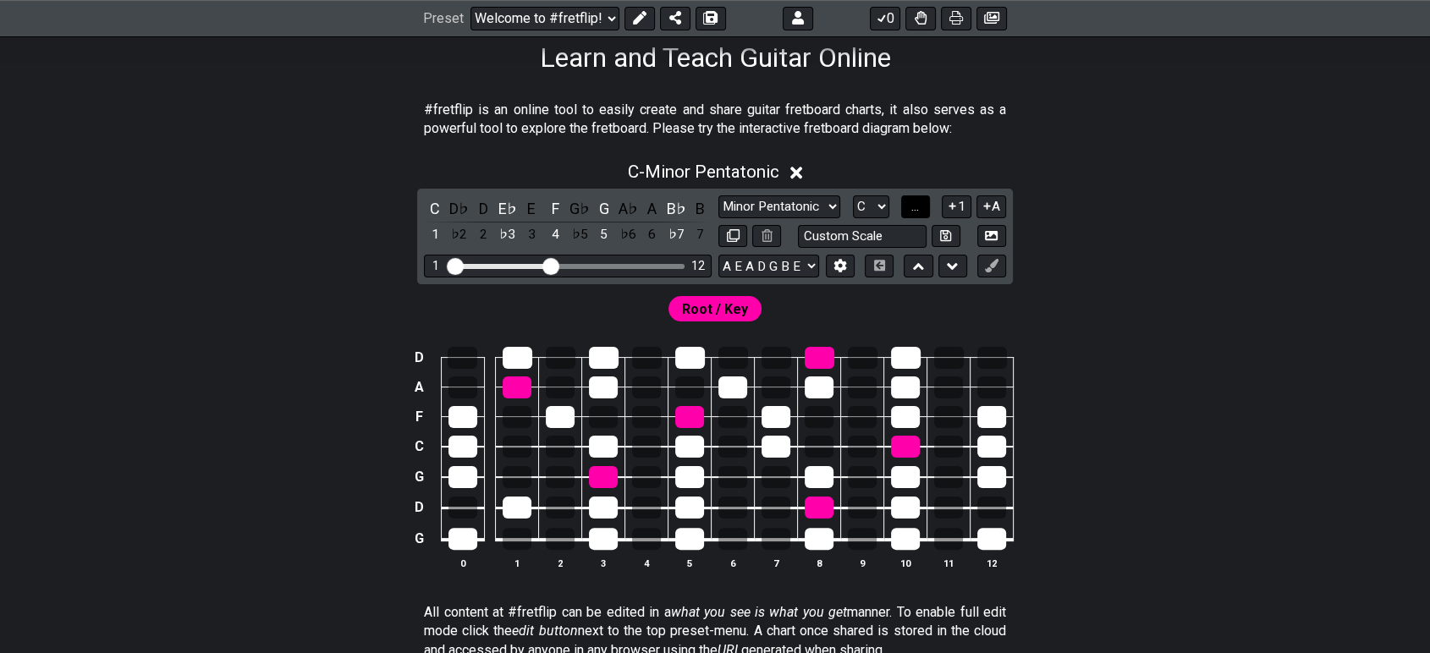
click at [917, 203] on span "..." at bounding box center [915, 206] width 8 height 15
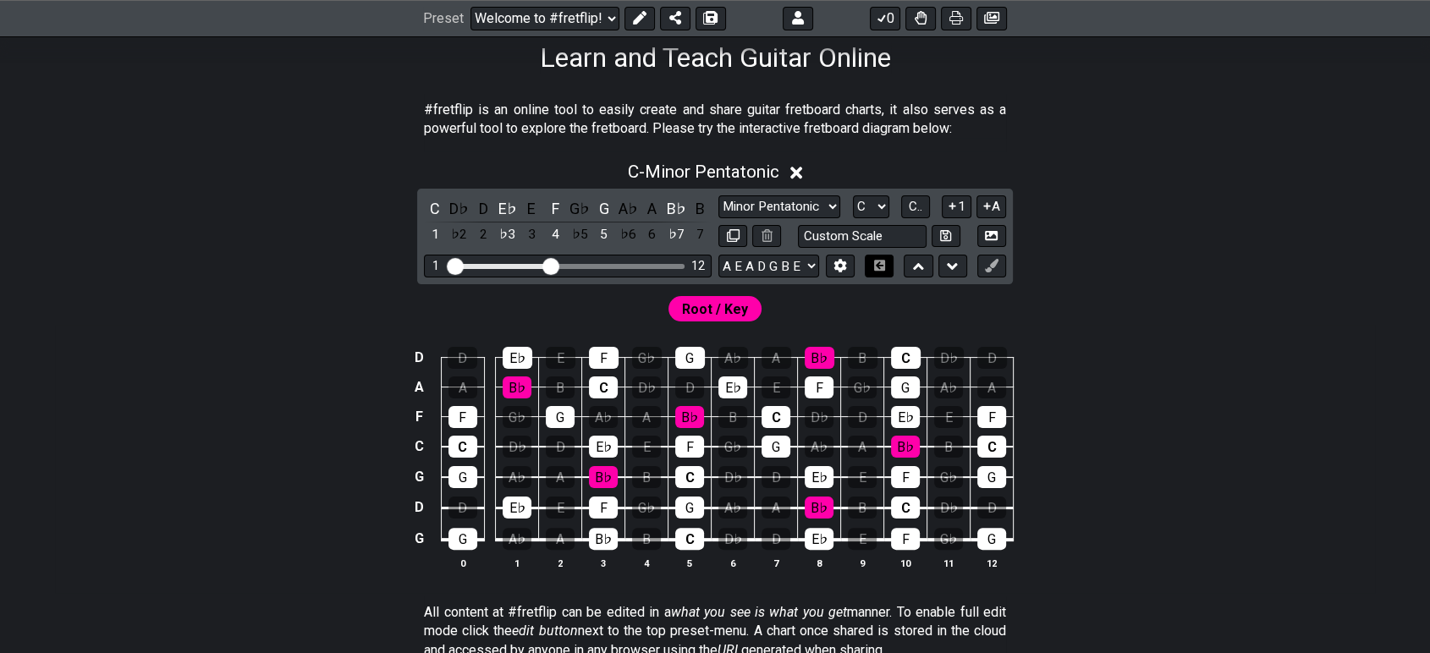
click at [879, 264] on icon at bounding box center [879, 265] width 13 height 11
drag, startPoint x: 553, startPoint y: 262, endPoint x: 596, endPoint y: 267, distance: 43.5
click at [596, 265] on input "Visible fret range" at bounding box center [568, 265] width 240 height 0
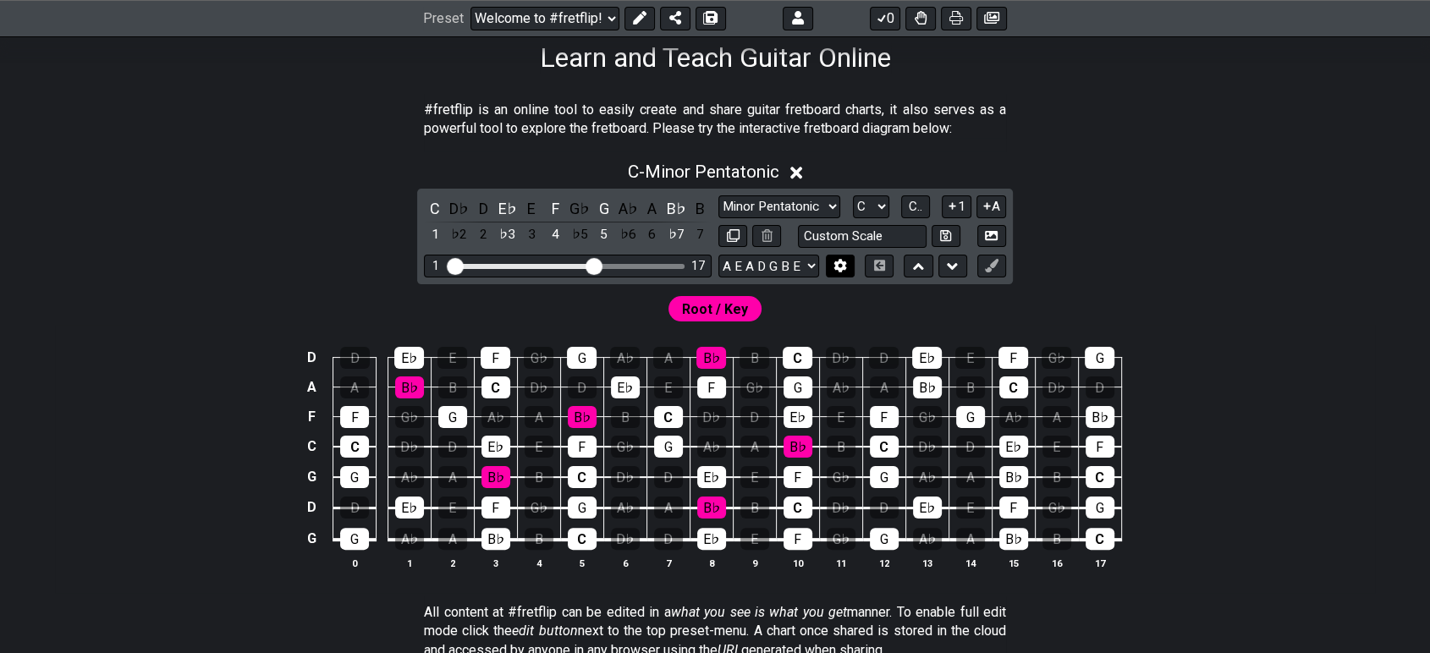
click at [830, 262] on button at bounding box center [840, 266] width 29 height 23
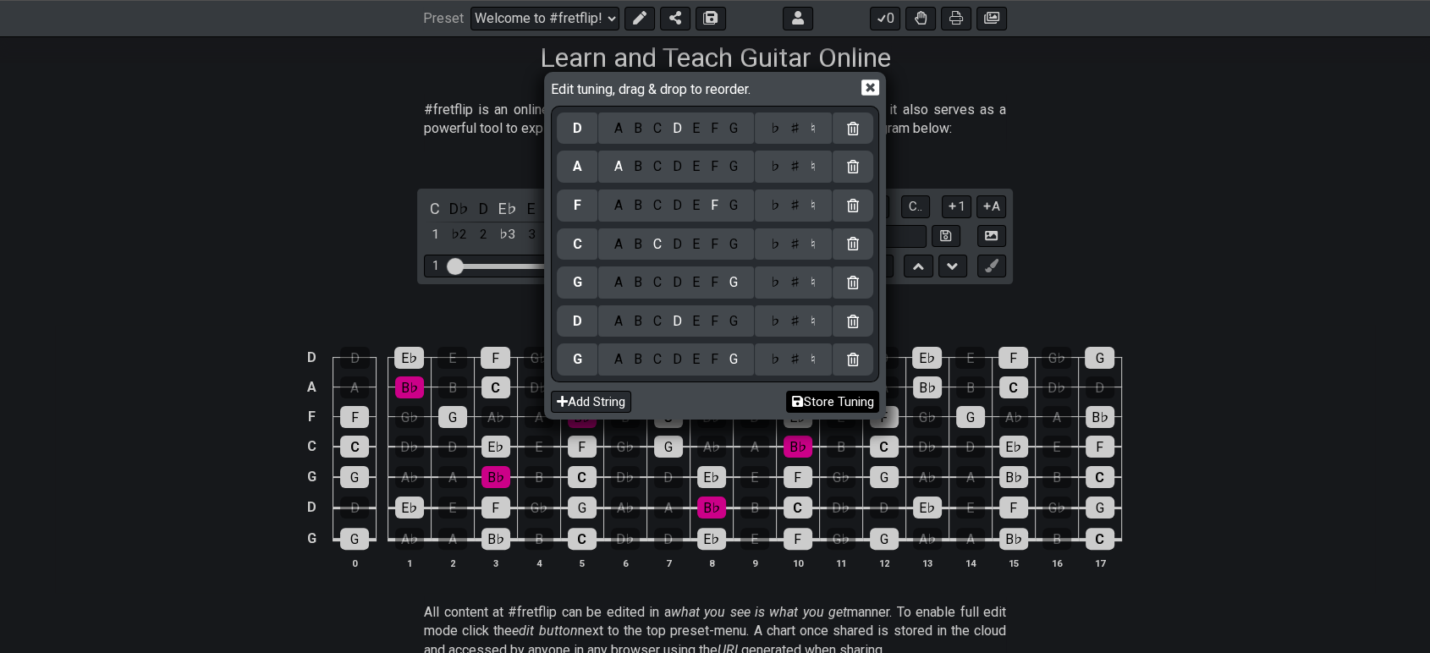
click at [834, 406] on button "Store Tuning" at bounding box center [832, 402] width 93 height 23
click at [1285, 283] on div "Edit tuning, drag & drop to reorder. D A B C D E F G ♭ ♯ ♮ A A B C D E F G ♭ ♯ …" at bounding box center [715, 326] width 1430 height 653
click at [873, 91] on icon at bounding box center [871, 88] width 18 height 18
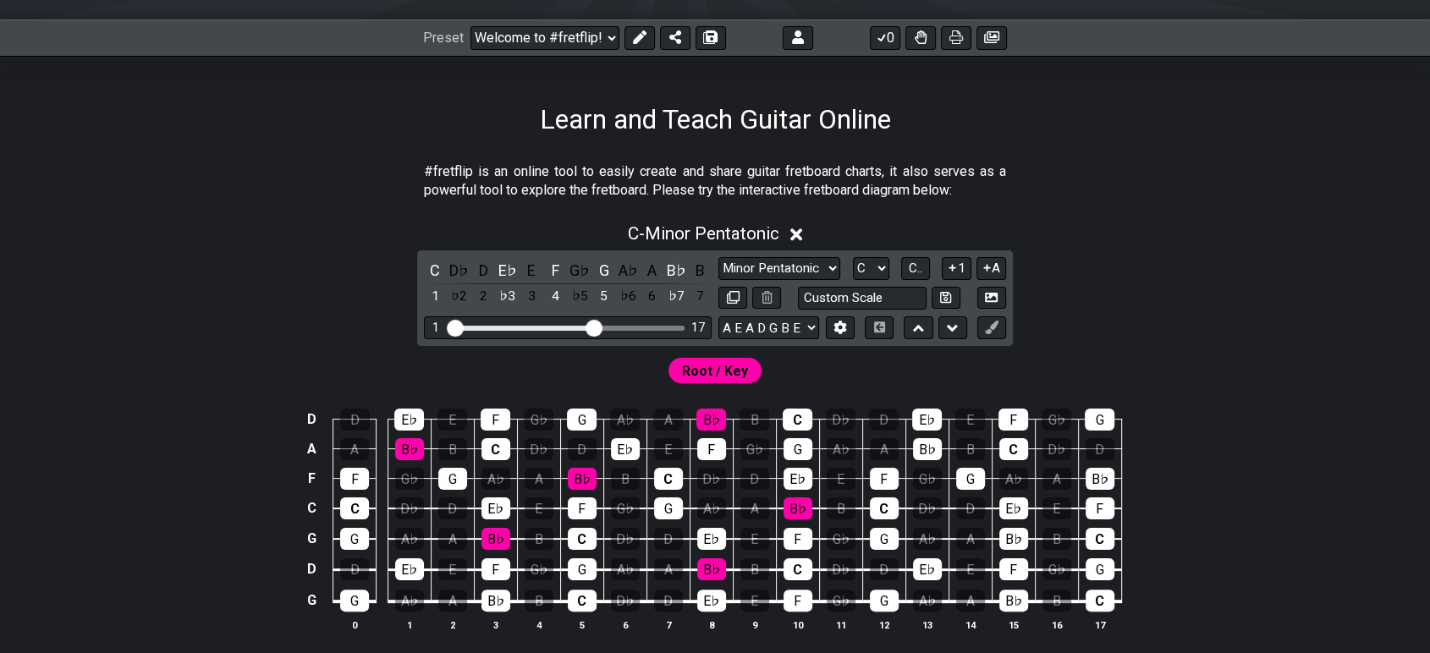
scroll to position [188, 0]
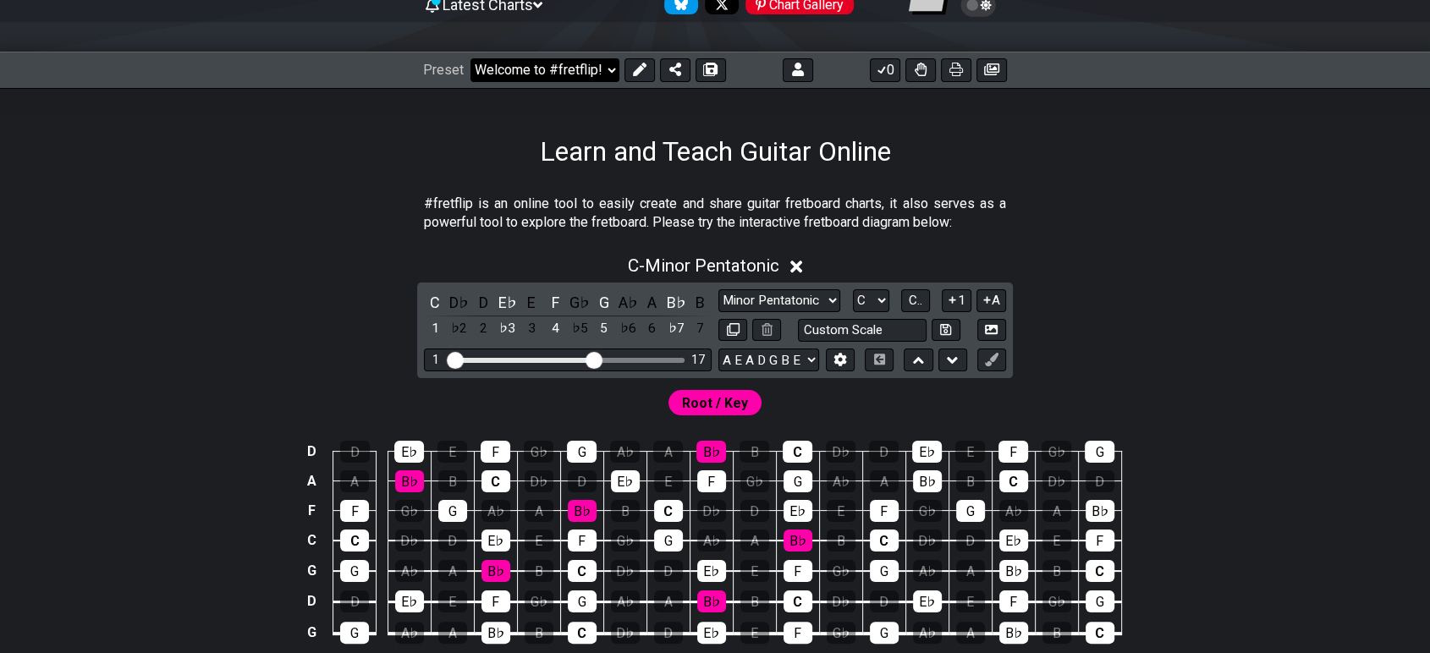
click at [575, 64] on select "Welcome to #fretflip! Initial Preset Custom Preset Minor Pentatonic Major Penta…" at bounding box center [545, 70] width 149 height 24
click at [768, 97] on div "Learn and Teach Guitar Online" at bounding box center [715, 128] width 1430 height 80
click at [633, 67] on icon at bounding box center [640, 70] width 14 height 14
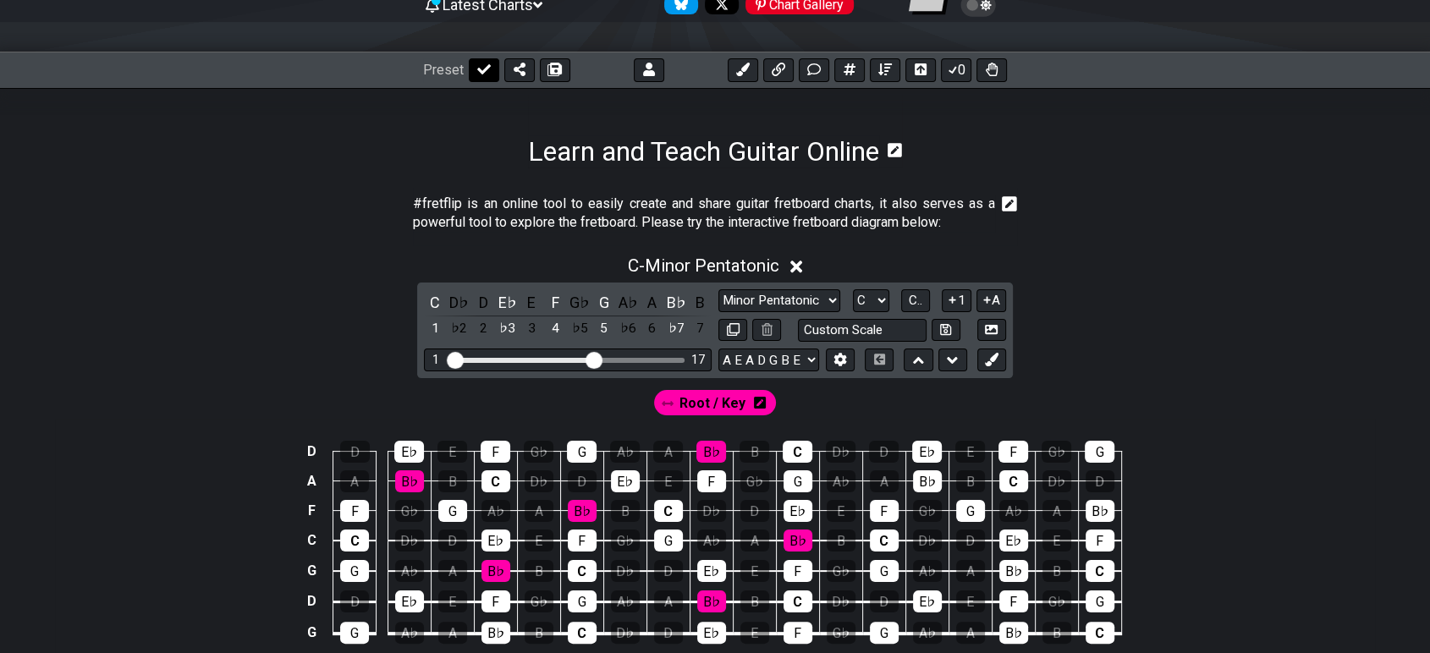
click at [486, 74] on icon at bounding box center [484, 70] width 14 height 14
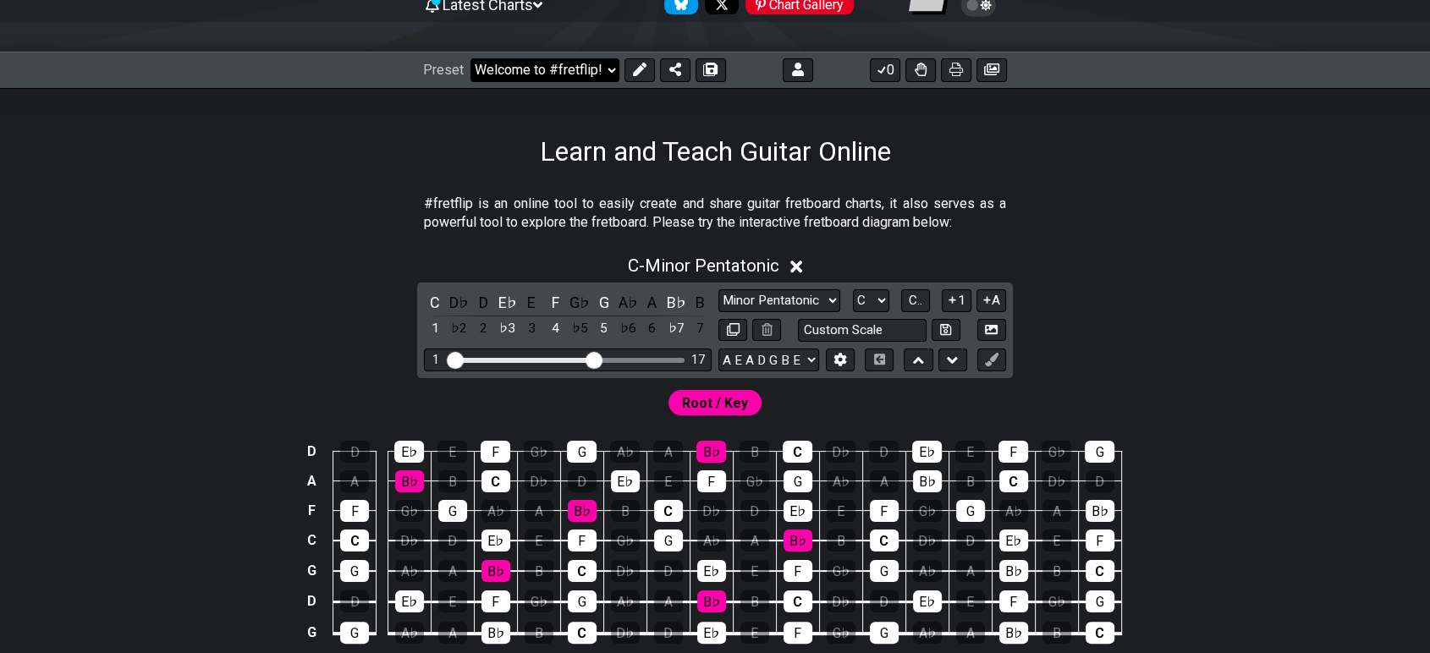
click at [599, 67] on select "Welcome to #fretflip! Initial Preset Custom Preset Minor Pentatonic Major Penta…" at bounding box center [545, 70] width 149 height 24
click at [1165, 189] on section "#fretflip is an online tool to easily create and share guitar fretboard charts,…" at bounding box center [715, 217] width 1320 height 58
click at [705, 71] on icon at bounding box center [711, 70] width 12 height 14
click at [810, 360] on select "E A D G B E G D G C F A D E A D G B E B E A D F♯ B A D G C E A D A D G B E E♭ A…" at bounding box center [769, 360] width 101 height 23
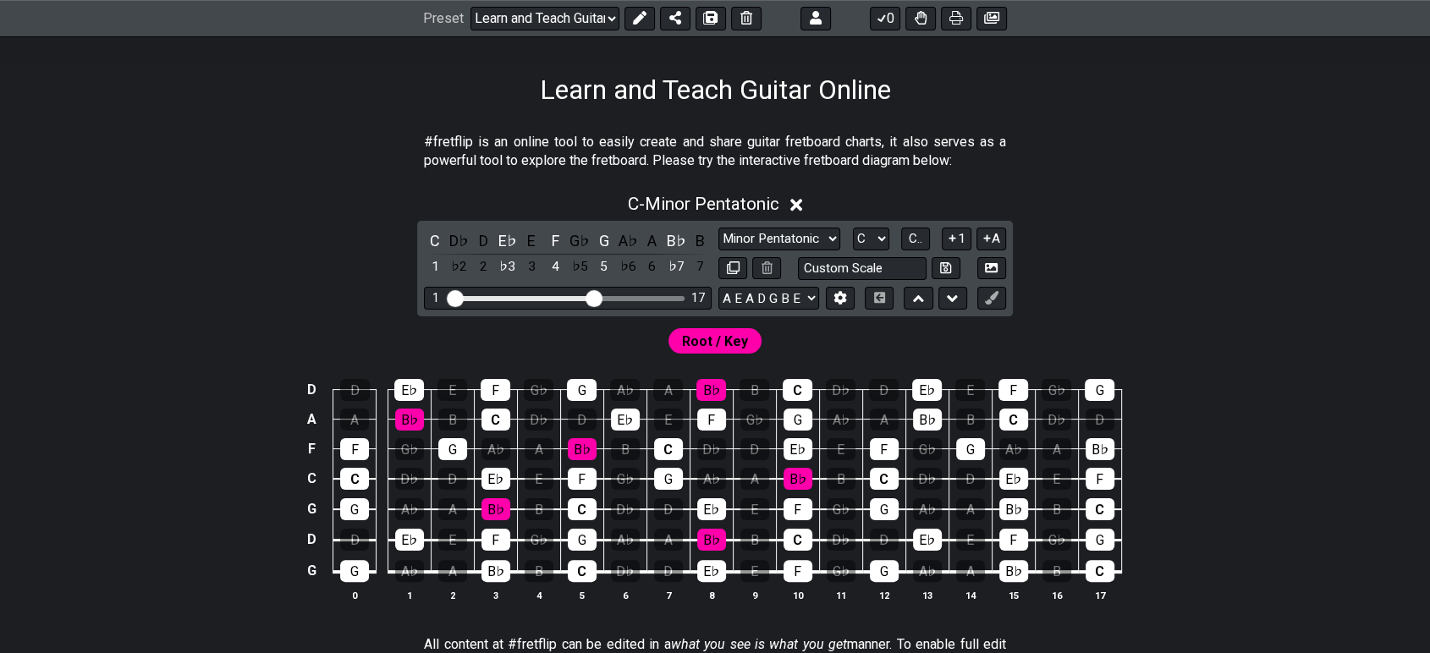
scroll to position [282, 0]
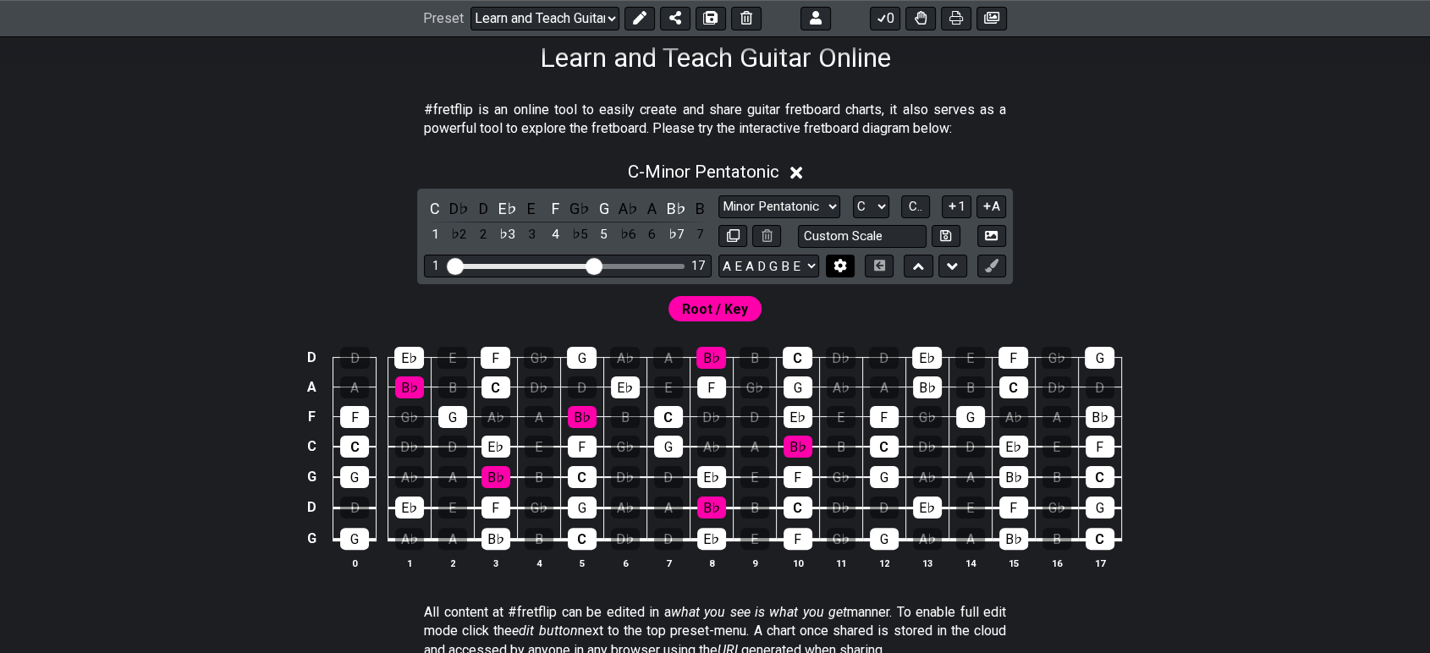
click at [845, 265] on icon at bounding box center [840, 265] width 13 height 13
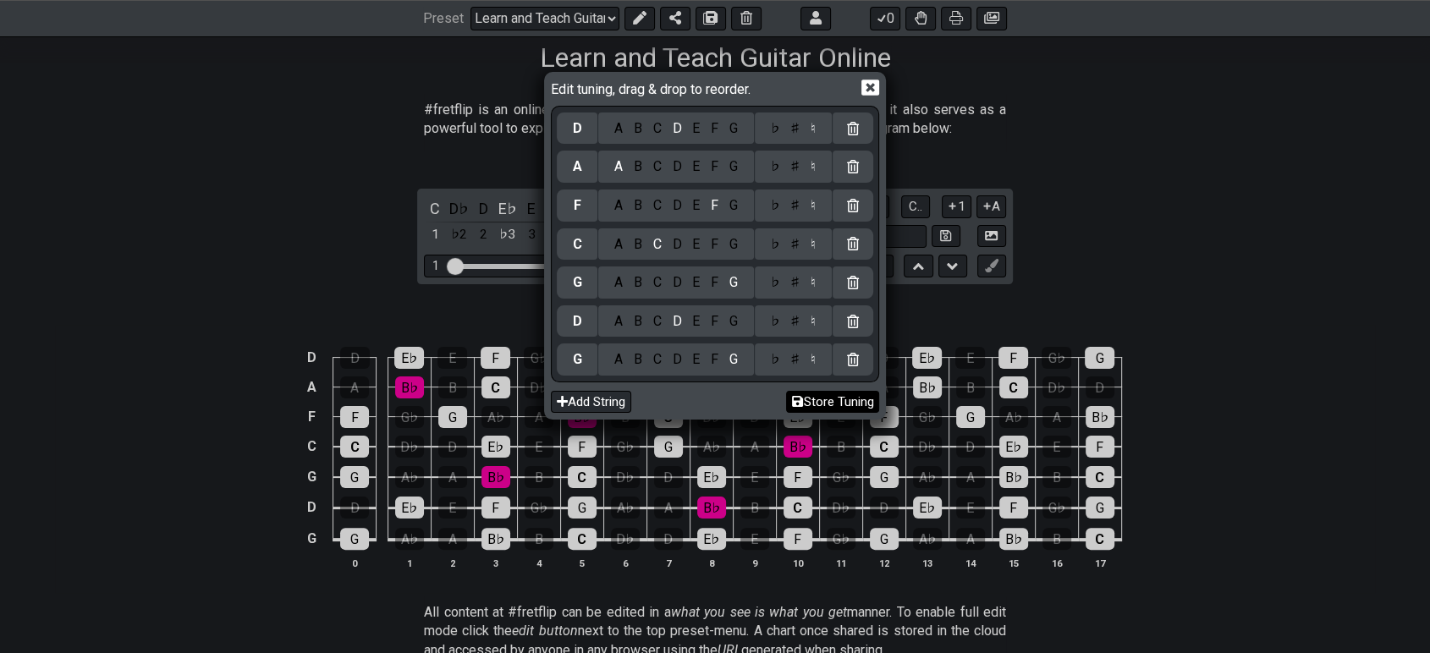
click at [818, 402] on button "Store Tuning" at bounding box center [832, 402] width 93 height 23
click at [1137, 242] on div "Edit tuning, drag & drop to reorder. D A B C D E F G ♭ ♯ ♮ A A B C D E F G ♭ ♯ …" at bounding box center [715, 326] width 1430 height 653
click at [867, 86] on icon at bounding box center [871, 88] width 18 height 18
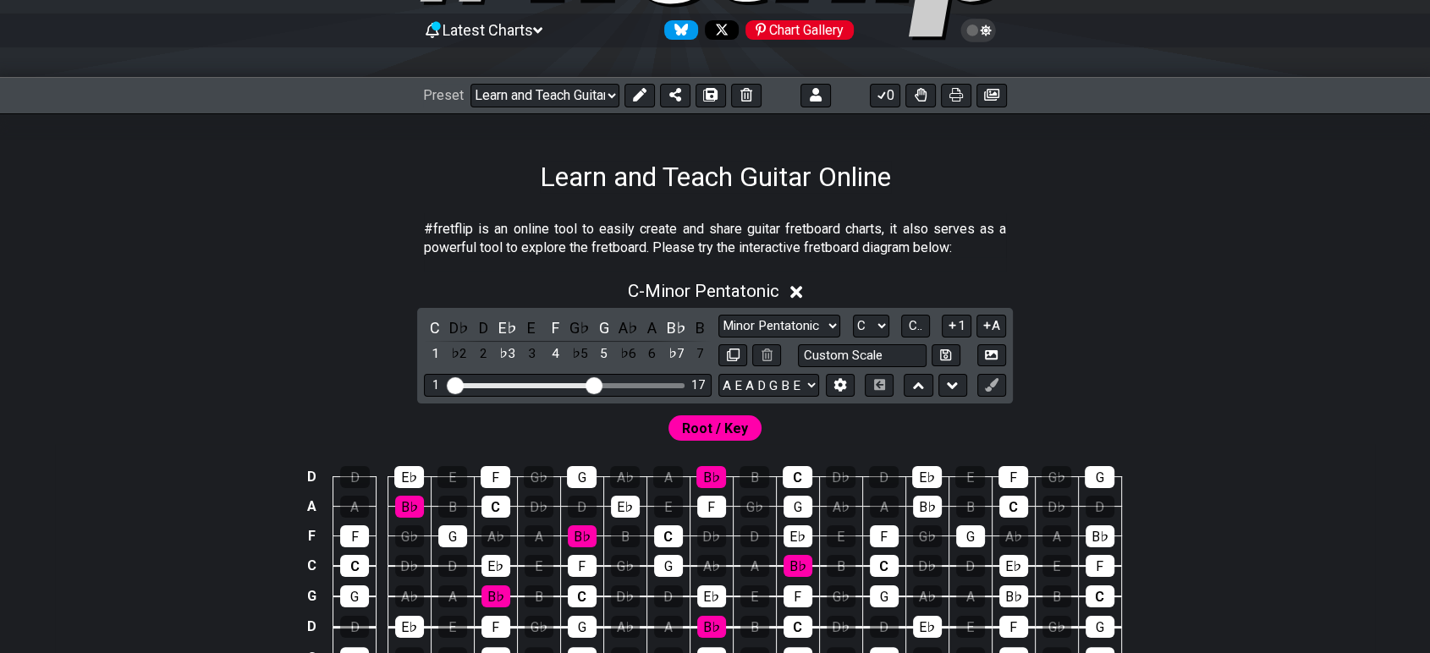
scroll to position [132, 0]
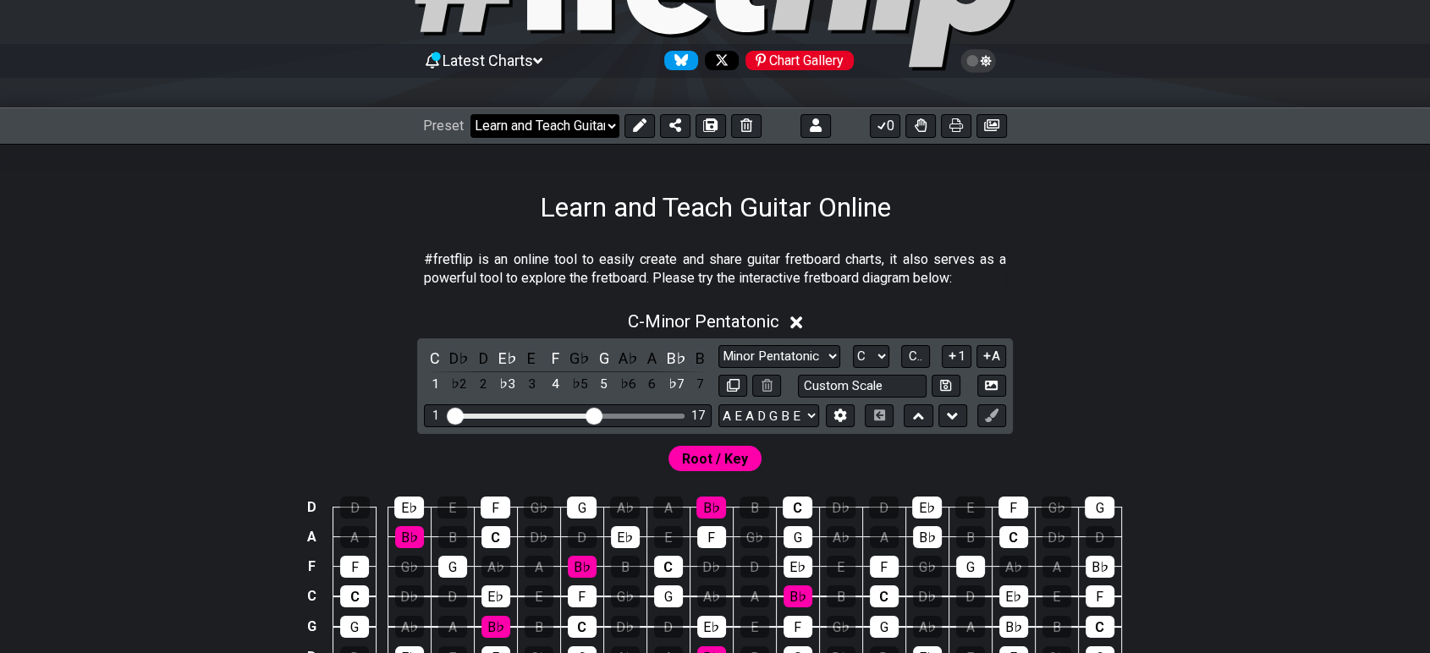
click at [604, 123] on select "Welcome to #fretflip! Initial Preset Custom Preset Learn and Teach Guitar Onlin…" at bounding box center [545, 126] width 149 height 24
click at [471, 114] on select "Welcome to #fretflip! Initial Preset Custom Preset Learn and Teach Guitar Onlin…" at bounding box center [545, 126] width 149 height 24
select select "/023RFZBS3"
select select "A"
select select "/user-defined"
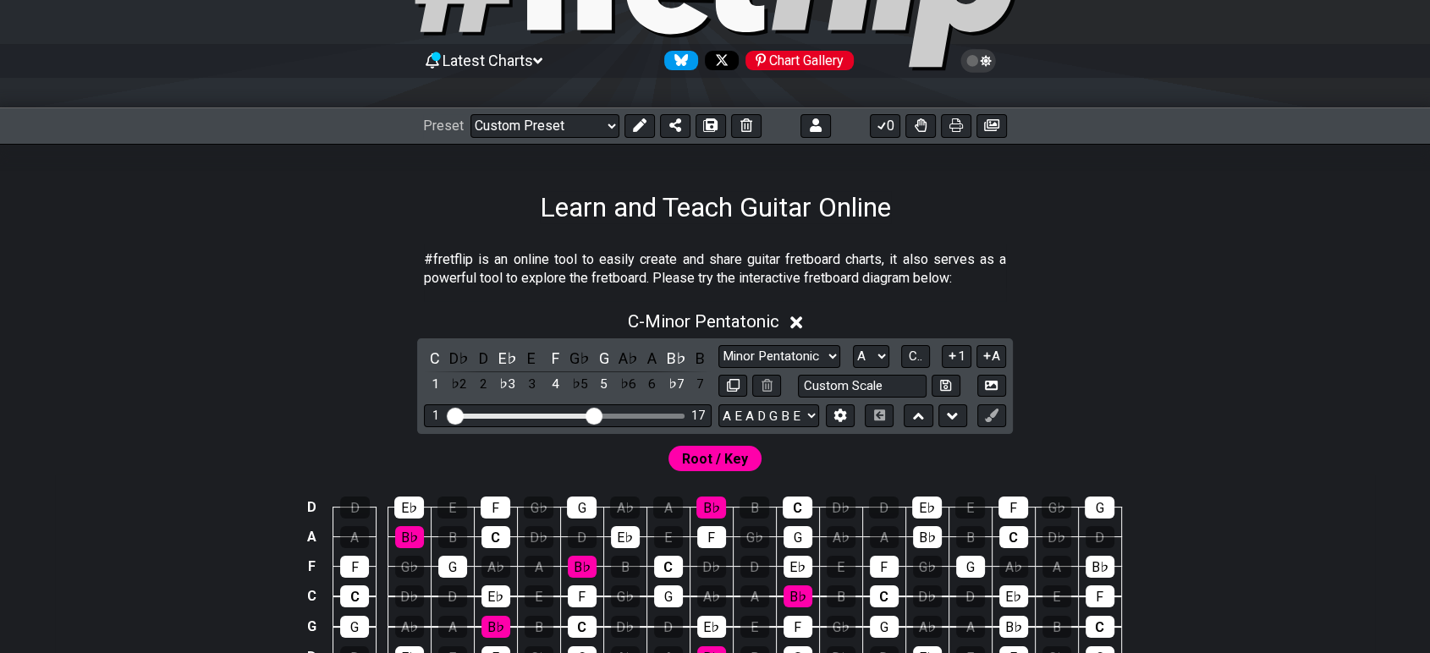
select select "Testing 1, 3 and 4"
select select "E A D G B E"
select select "C"
select select "A"
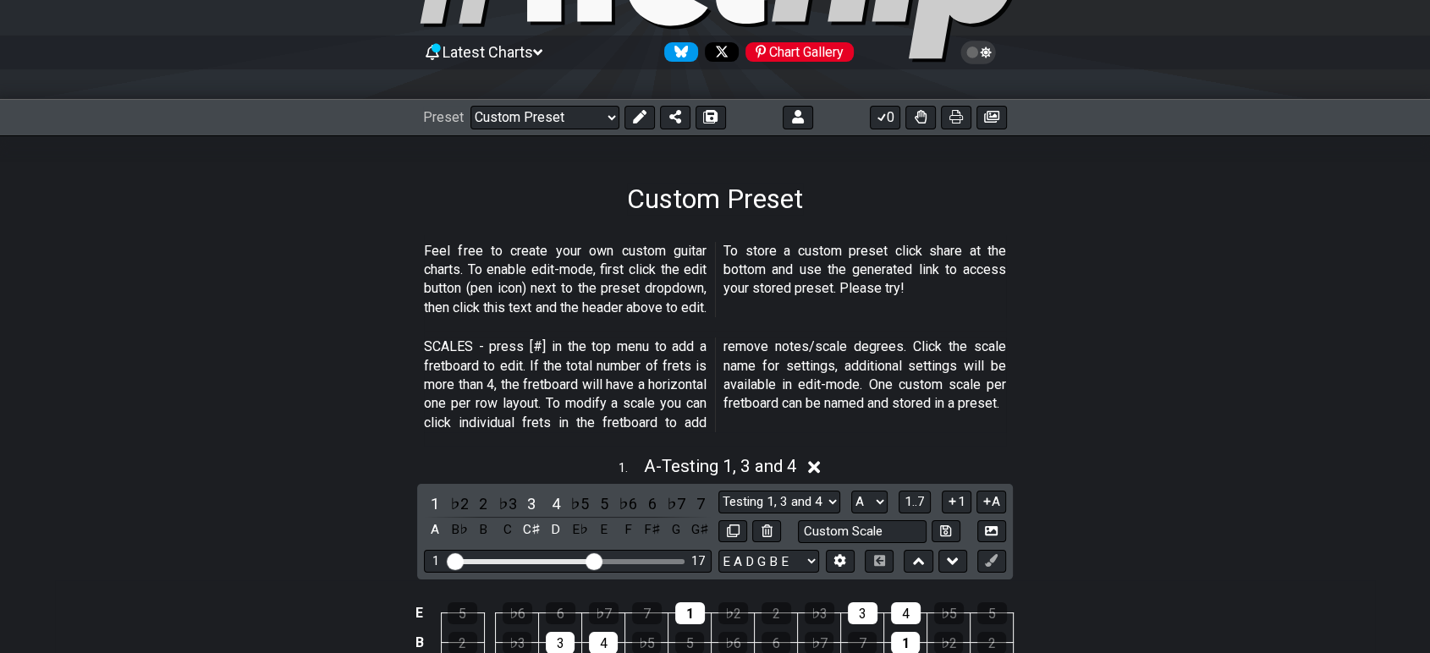
scroll to position [132, 0]
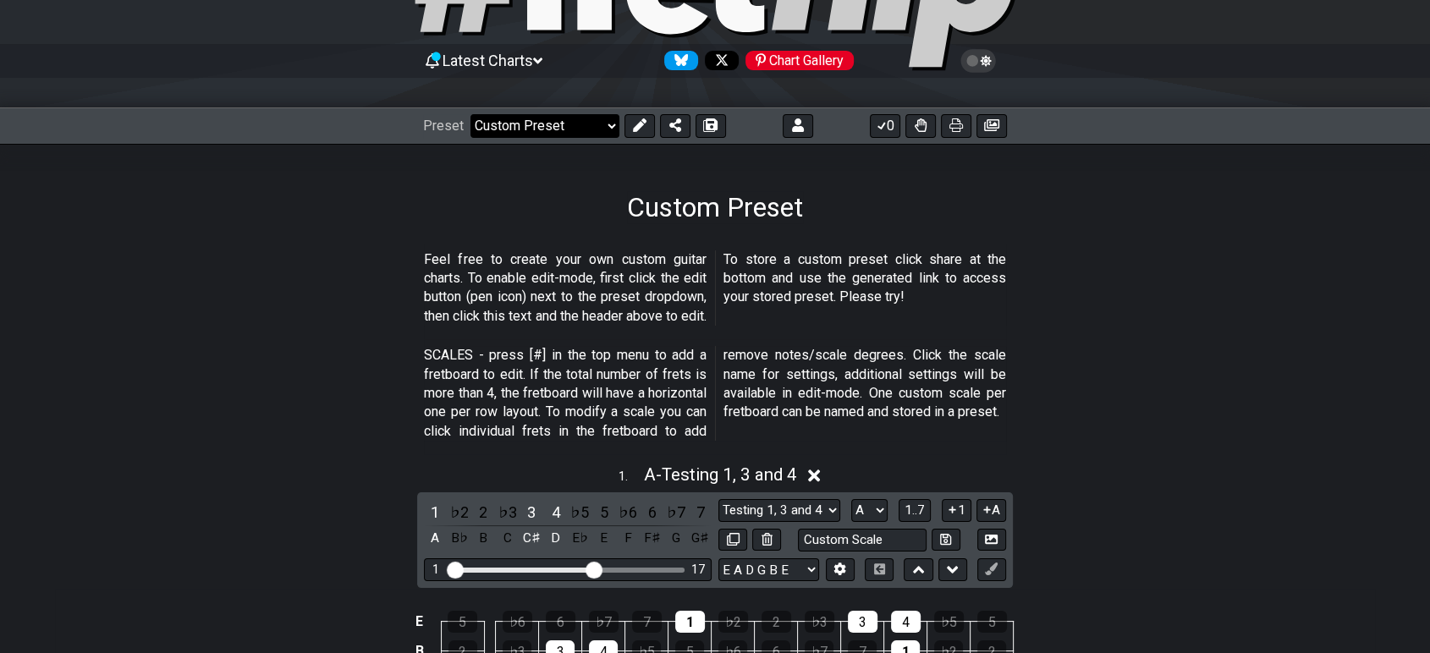
click at [598, 133] on select "Welcome to #fretflip! Initial Preset Custom Preset Learn and Teach Guitar Onlin…" at bounding box center [545, 126] width 149 height 24
click at [471, 114] on select "Welcome to #fretflip! Initial Preset Custom Preset Learn and Teach Guitar Onlin…" at bounding box center [545, 126] width 149 height 24
select select "/user-defined"
select select "C"
select select "/welcome"
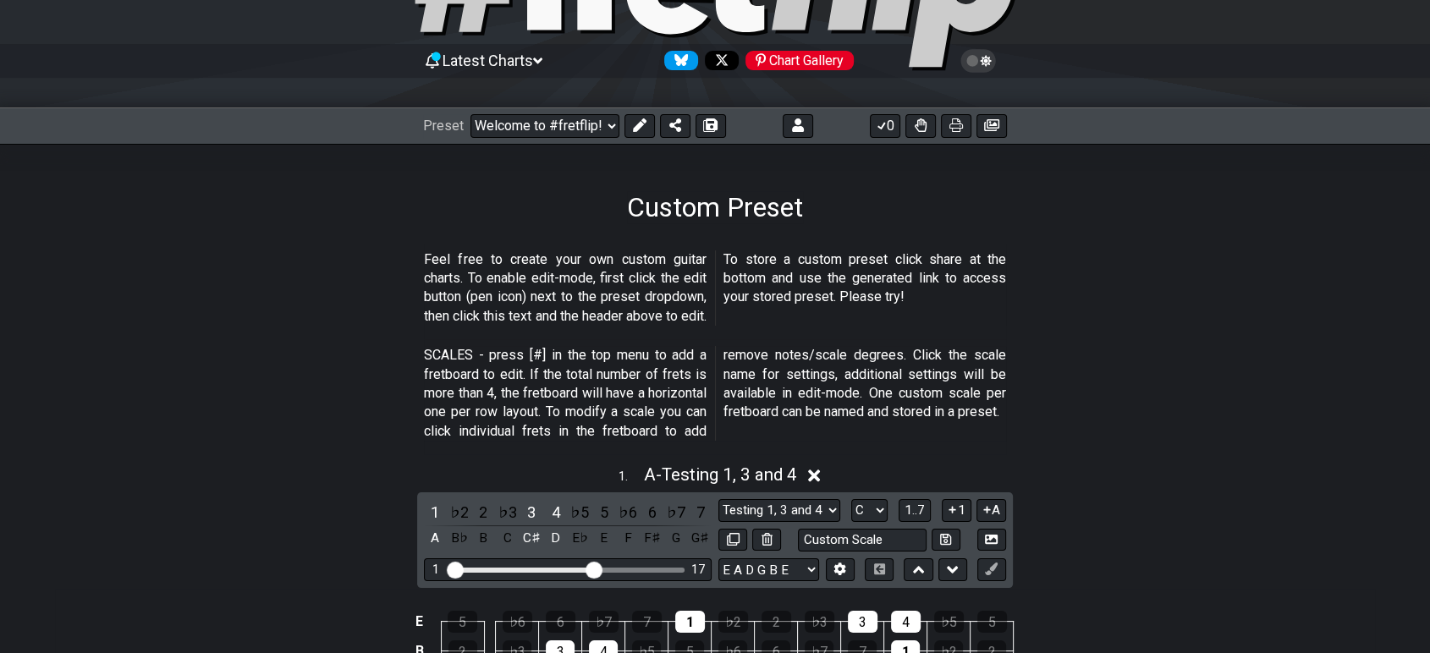
select select "Minor Pentatonic"
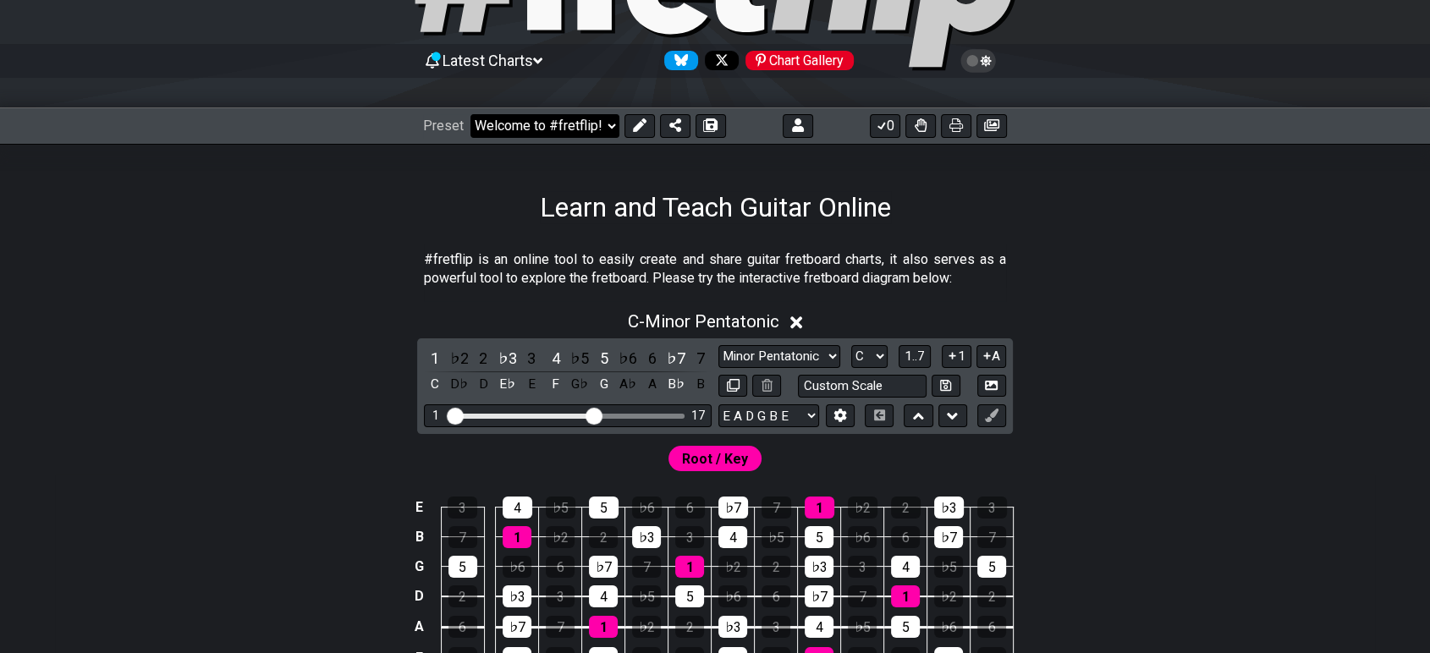
drag, startPoint x: 570, startPoint y: 131, endPoint x: 542, endPoint y: 124, distance: 29.6
click at [541, 125] on select "Welcome to #fretflip! Initial Preset Custom Preset Learn and Teach Guitar Onlin…" at bounding box center [545, 126] width 149 height 24
click at [1198, 280] on section "#fretflip is an online tool to easily create and share guitar fretboard charts,…" at bounding box center [715, 273] width 1320 height 58
click at [592, 134] on select "Welcome to #fretflip! Initial Preset Custom Preset Learn and Teach Guitar Onlin…" at bounding box center [545, 126] width 149 height 24
click at [471, 114] on select "Welcome to #fretflip! Initial Preset Custom Preset Learn and Teach Guitar Onlin…" at bounding box center [545, 126] width 149 height 24
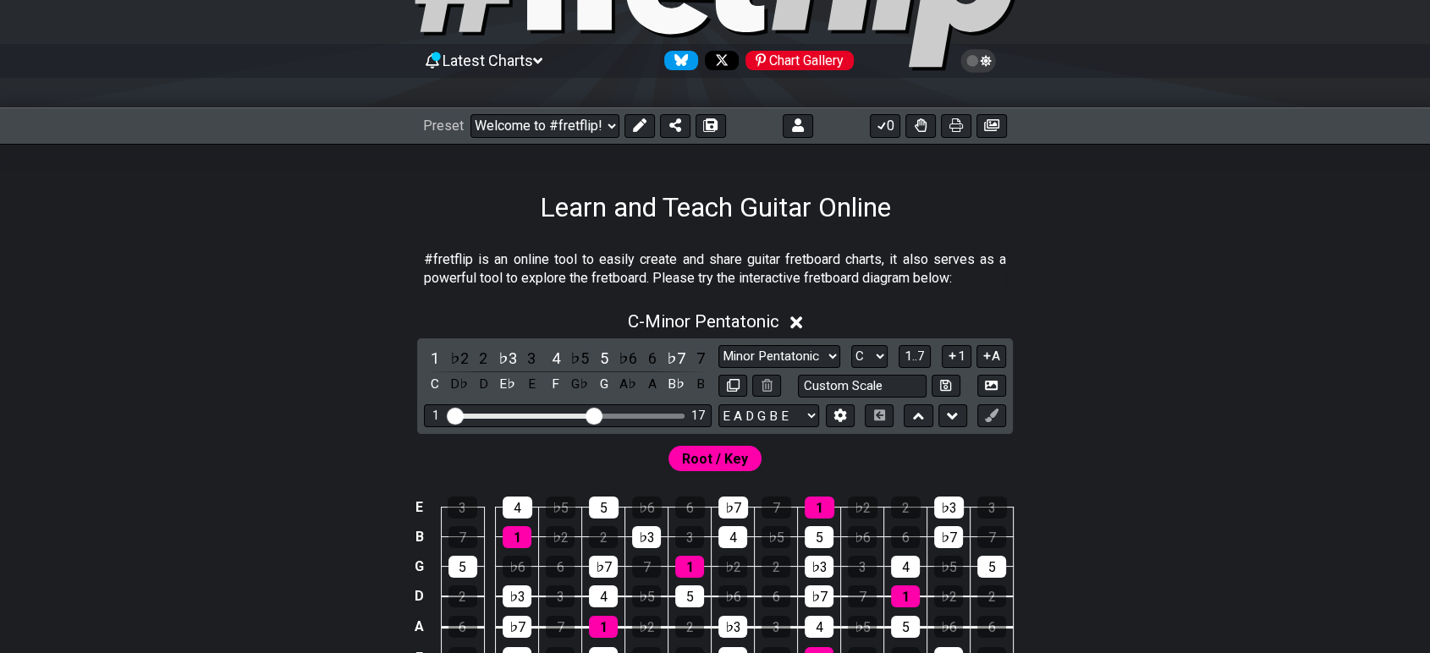
select select "/023RFZBS3"
select select "G D G C F A D"
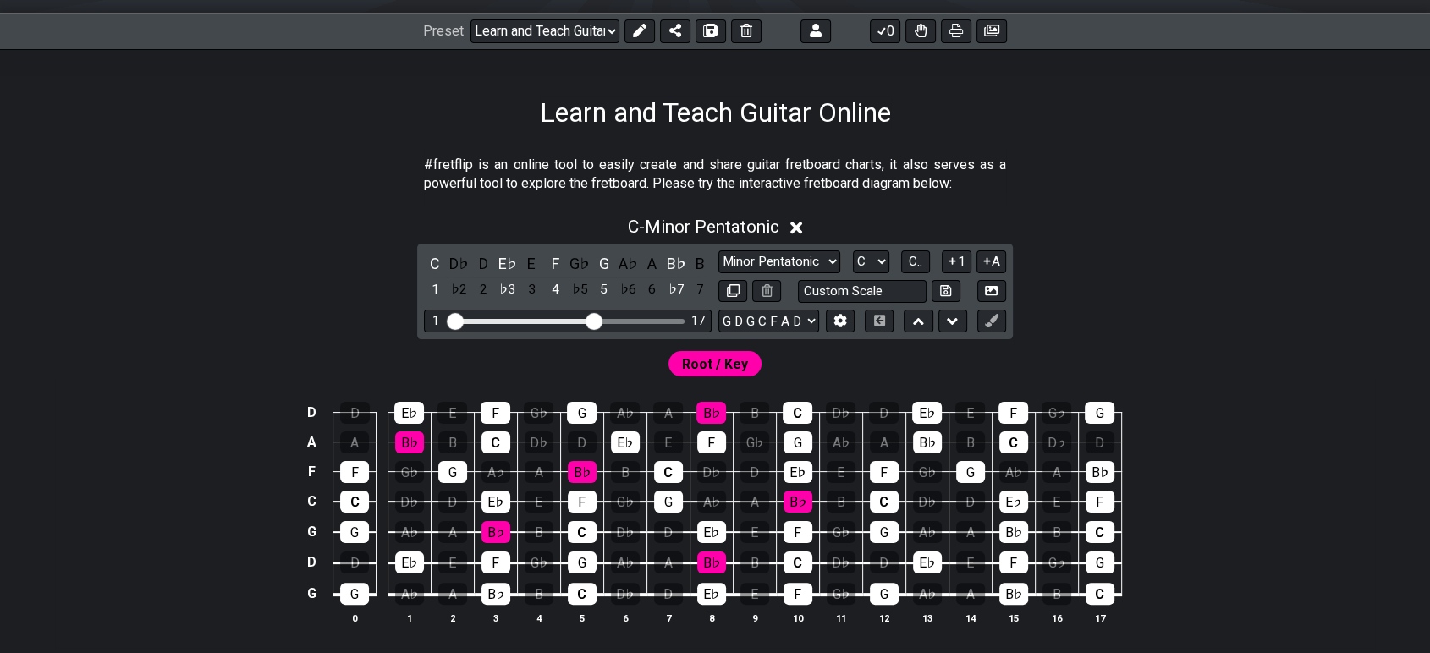
scroll to position [132, 0]
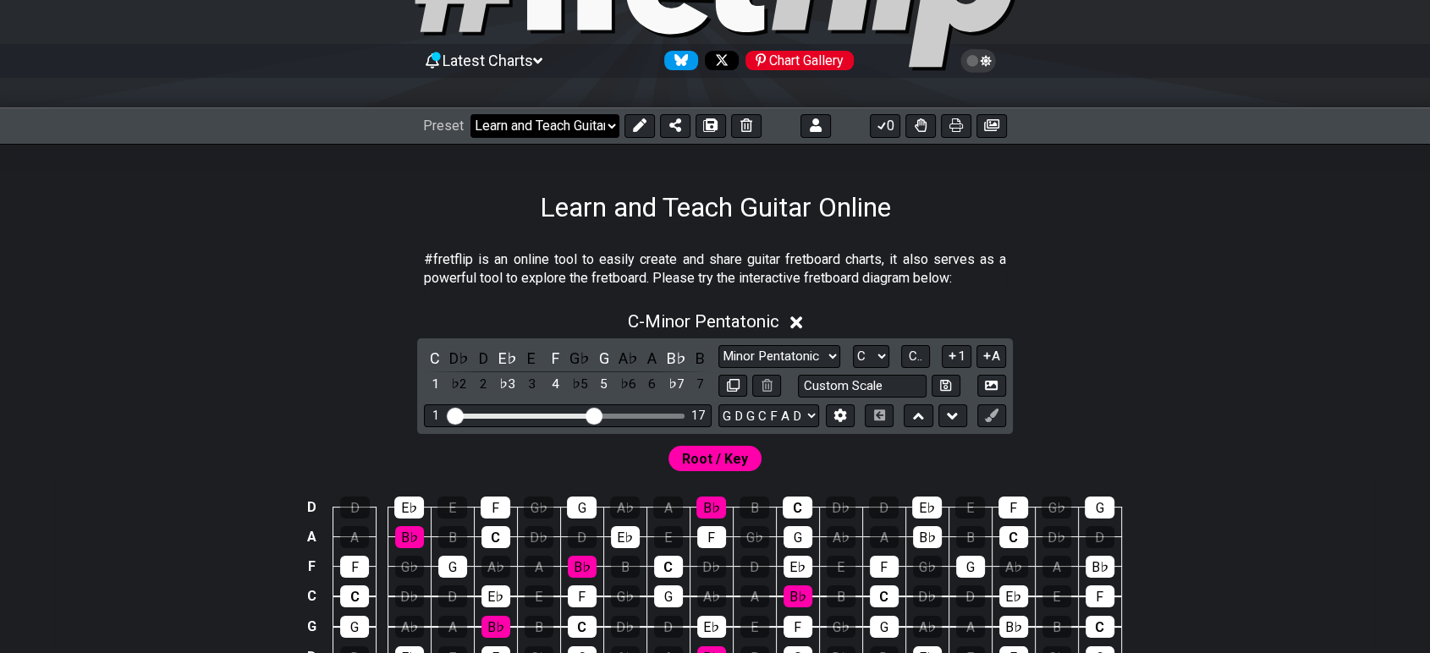
click at [576, 128] on select "Welcome to #fretflip! Initial Preset Custom Preset Learn and Teach Guitar Onlin…" at bounding box center [545, 126] width 149 height 24
click at [878, 171] on div "Learn and Teach Guitar Online" at bounding box center [715, 184] width 1430 height 80
click at [825, 212] on h1 "Learn and Teach Guitar Online" at bounding box center [715, 207] width 351 height 32
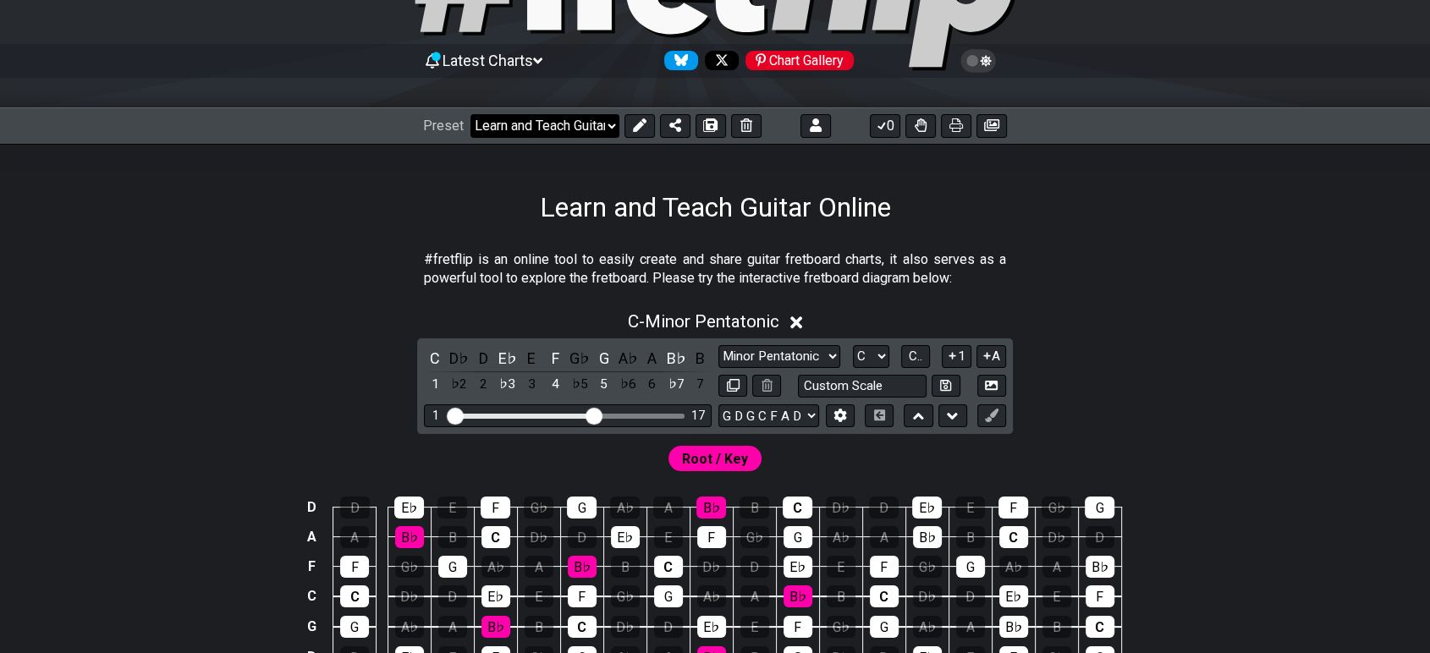
click at [608, 128] on select "Welcome to #fretflip! Initial Preset Custom Preset Learn and Teach Guitar Onlin…" at bounding box center [545, 126] width 149 height 24
click at [719, 154] on div "Learn and Teach Guitar Online" at bounding box center [715, 184] width 1430 height 80
click at [640, 127] on icon at bounding box center [640, 125] width 14 height 14
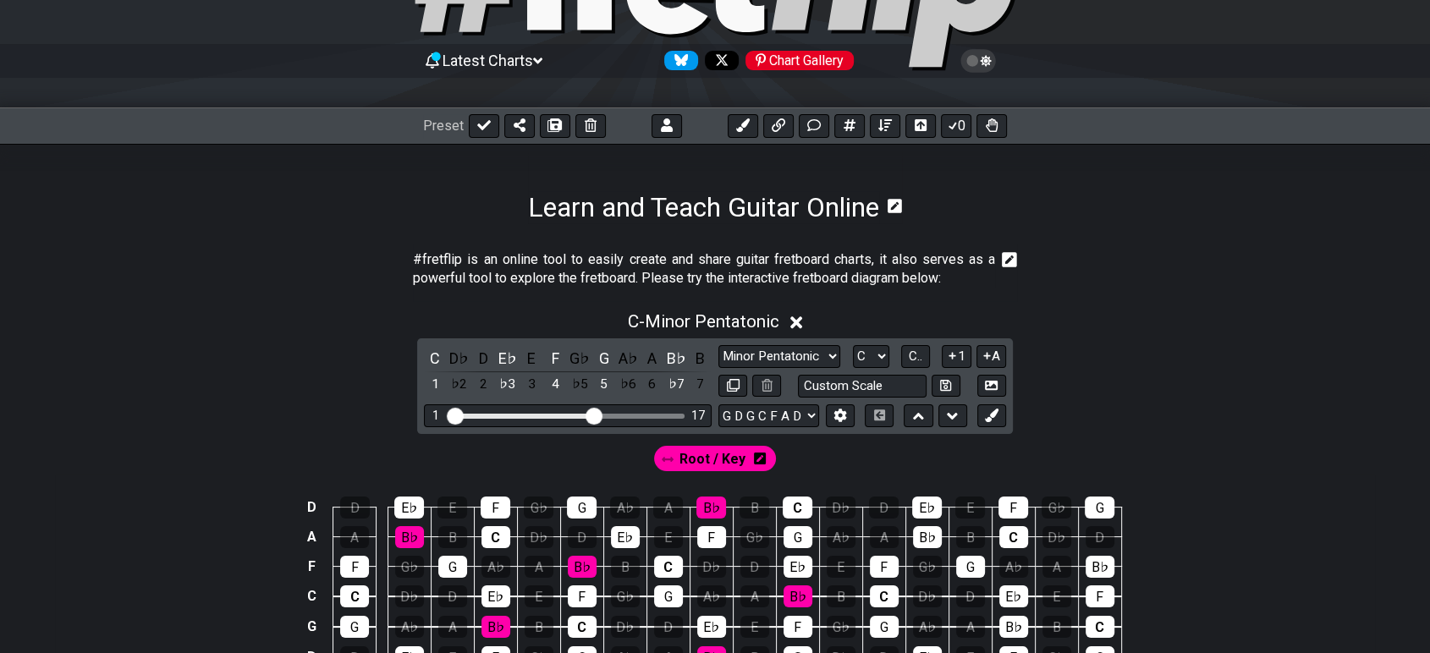
click at [677, 213] on h1 "Learn and Teach Guitar Online" at bounding box center [703, 207] width 351 height 32
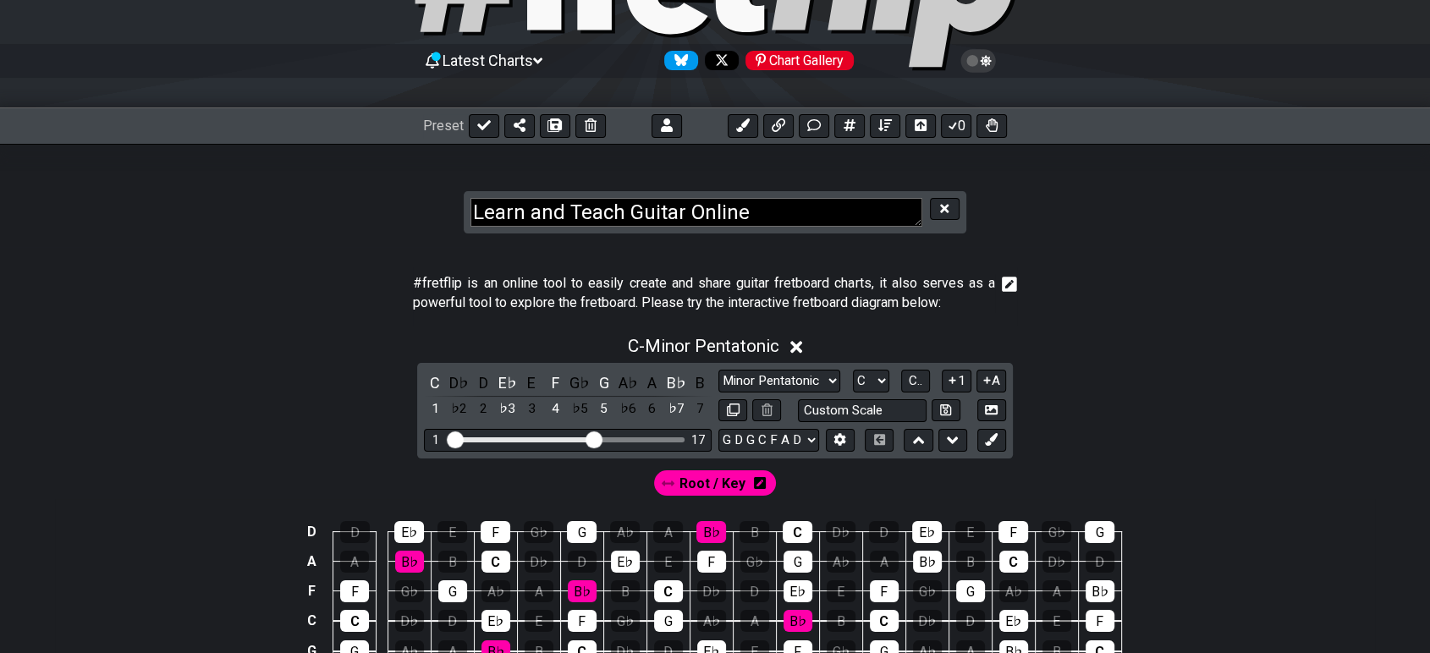
click at [686, 206] on textarea "Learn and Teach Guitar Online" at bounding box center [697, 213] width 452 height 30
click at [687, 206] on textarea "Learn and Teach Guitar Online" at bounding box center [697, 213] width 452 height 30
click at [811, 208] on textarea "Learn and Teach Guitar Online" at bounding box center [697, 213] width 452 height 30
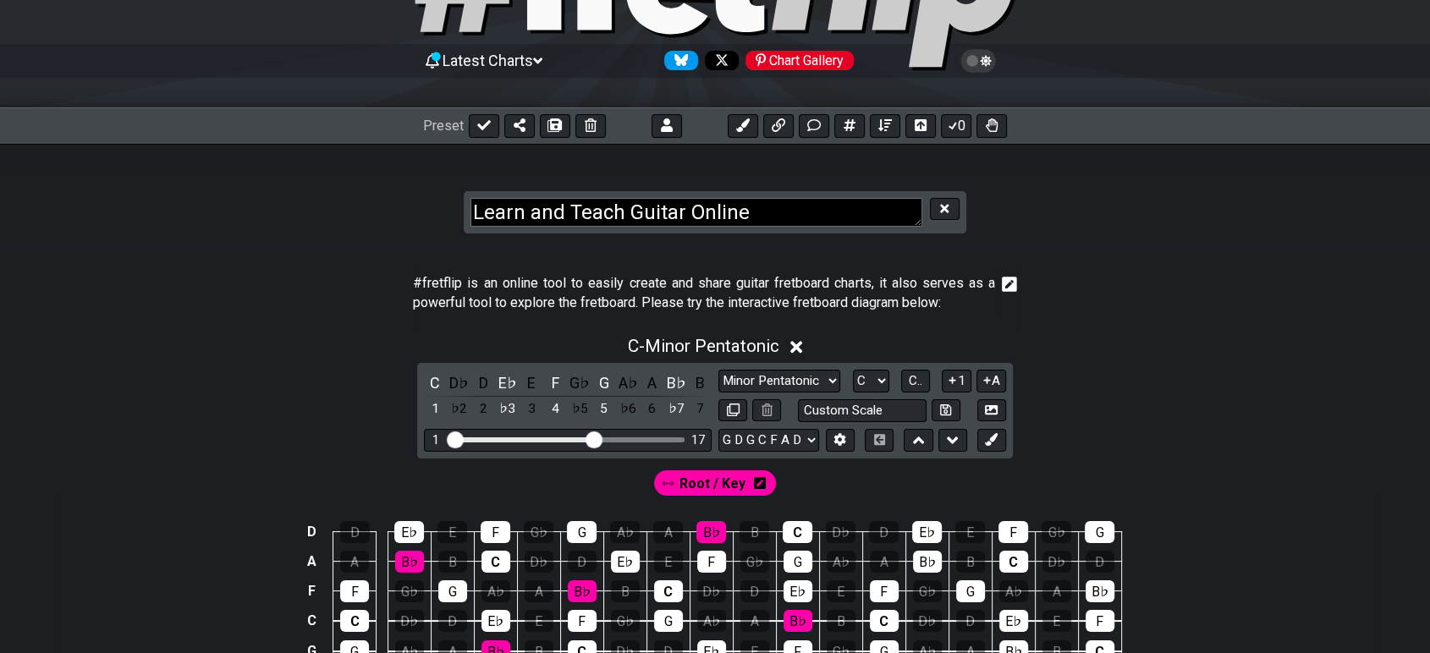
drag, startPoint x: 831, startPoint y: 206, endPoint x: 349, endPoint y: 196, distance: 482.5
click at [349, 196] on section "Learn and Teach Guitar Online" at bounding box center [715, 196] width 1430 height 104
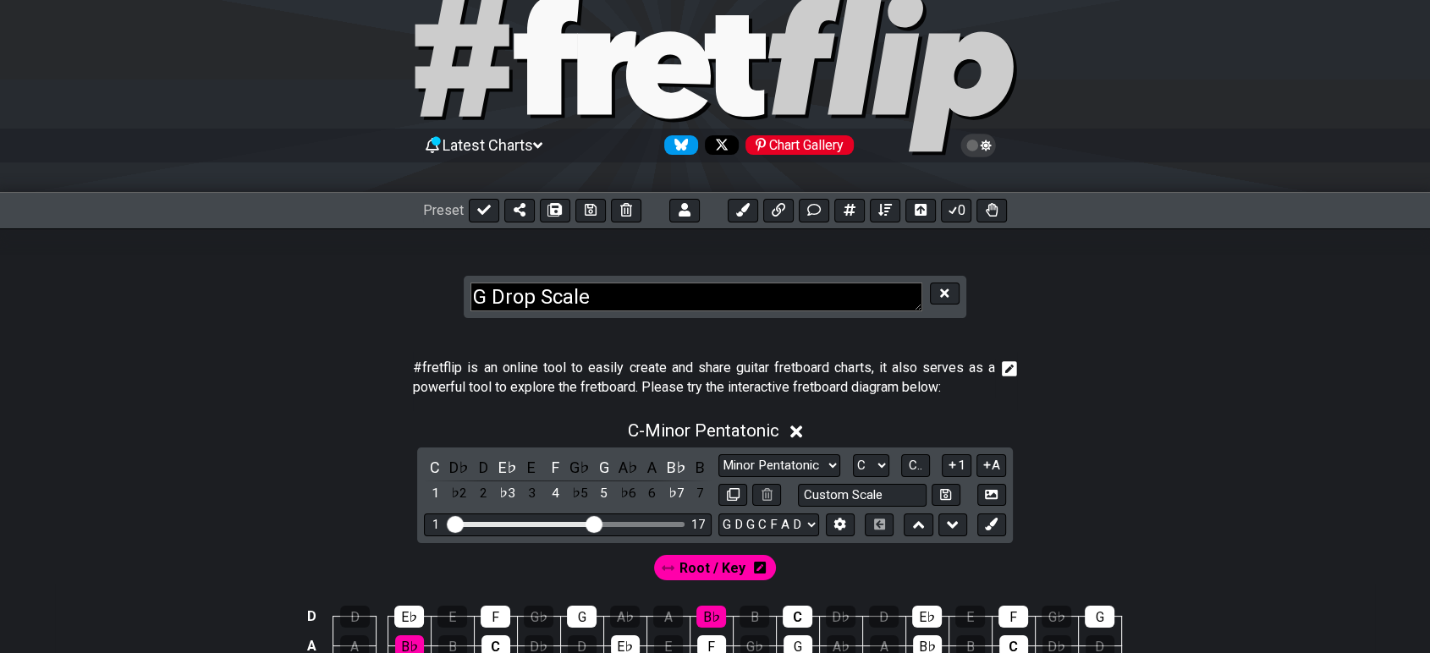
scroll to position [94, 0]
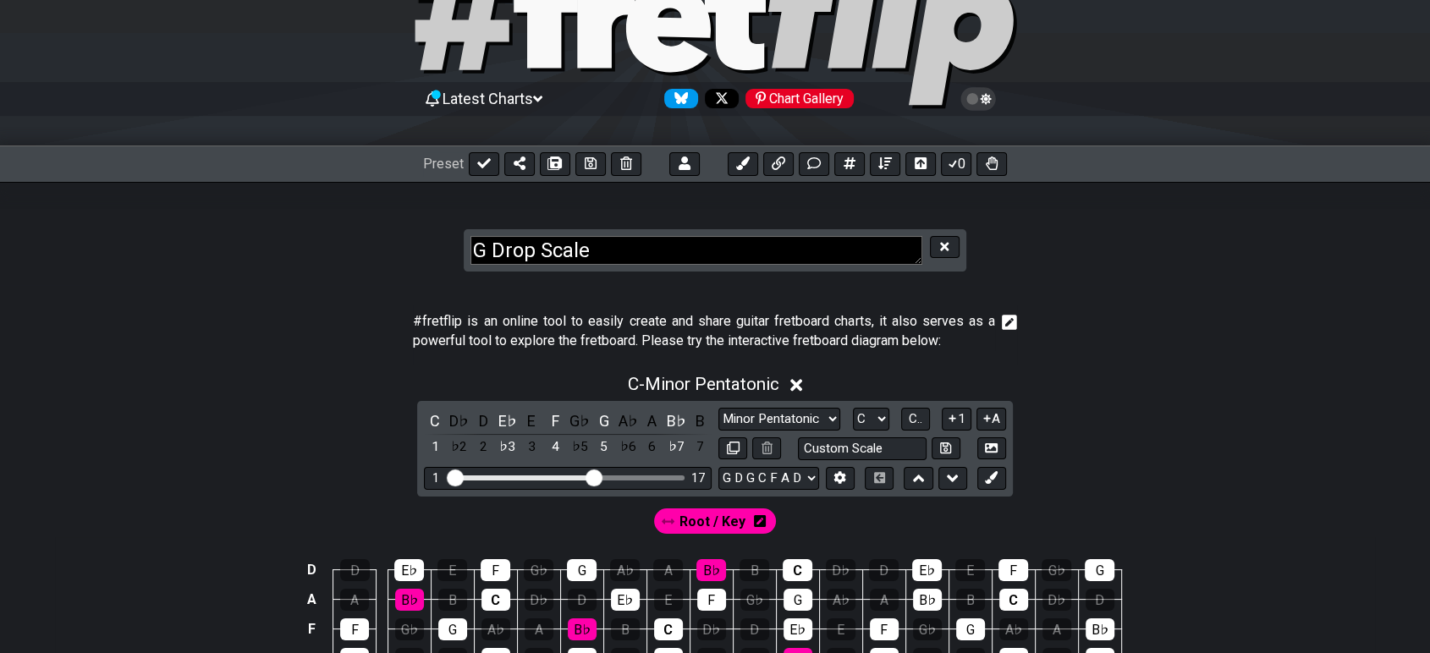
click at [570, 249] on textarea "G Drop Scale" at bounding box center [697, 251] width 452 height 30
type textarea "G Drop"
click at [699, 206] on section "G Drop" at bounding box center [715, 234] width 1430 height 104
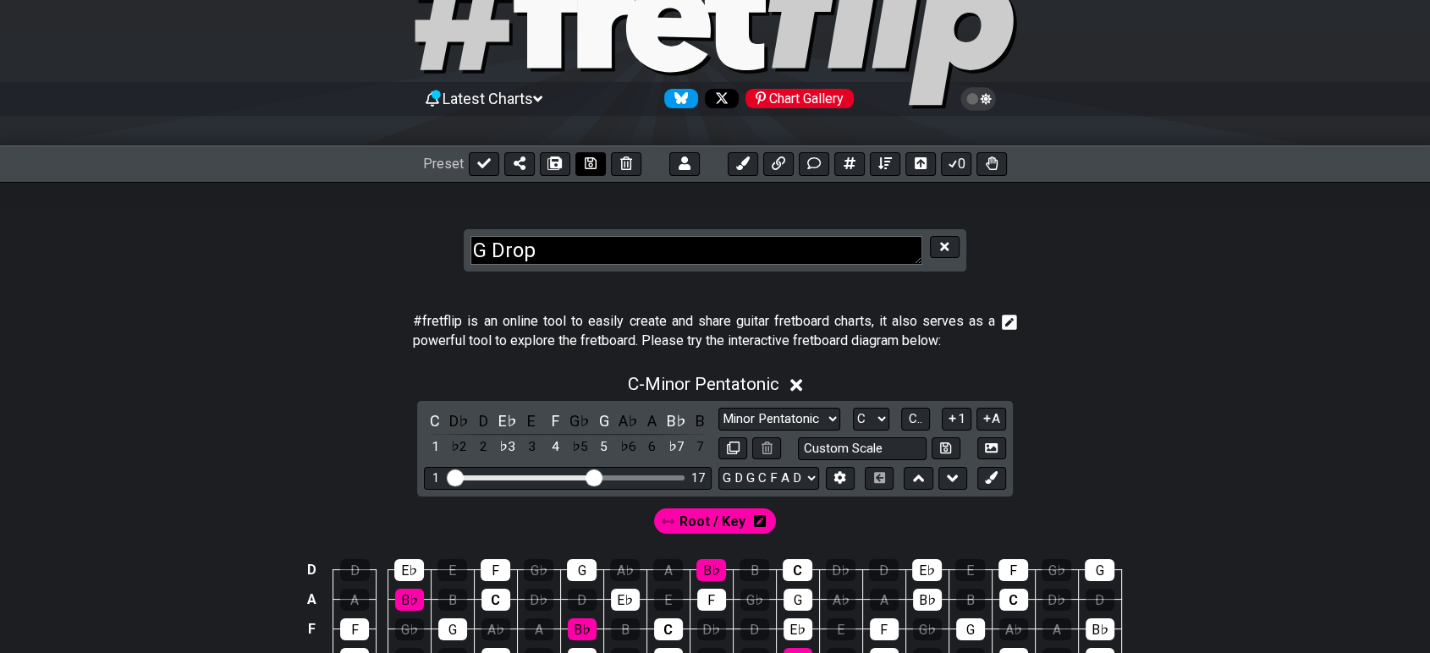
click at [579, 163] on button at bounding box center [590, 164] width 30 height 24
click at [488, 167] on button at bounding box center [484, 164] width 30 height 24
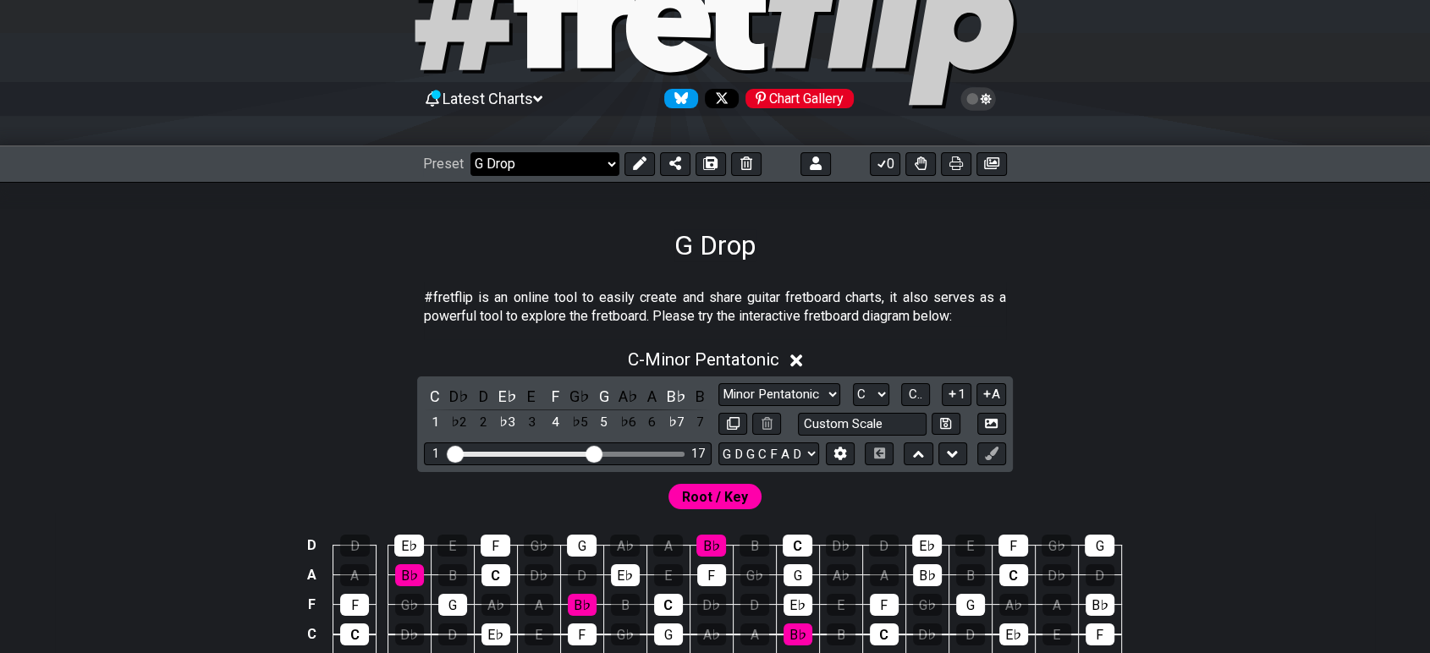
click at [606, 162] on select "Welcome to #fretflip! Initial Preset Custom Preset G Drop Minor Pentatonic Majo…" at bounding box center [545, 164] width 149 height 24
click at [471, 152] on select "Welcome to #fretflip! Initial Preset Custom Preset G Drop Minor Pentatonic Majo…" at bounding box center [545, 164] width 149 height 24
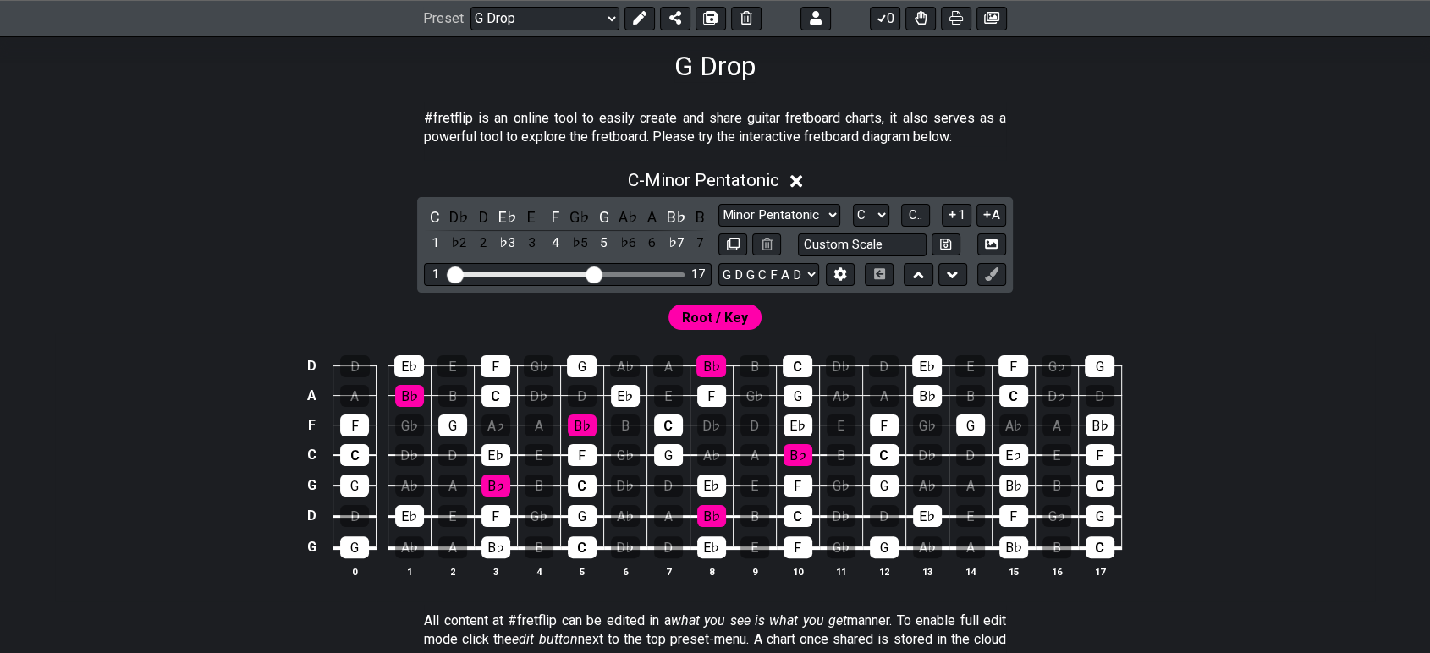
scroll to position [282, 0]
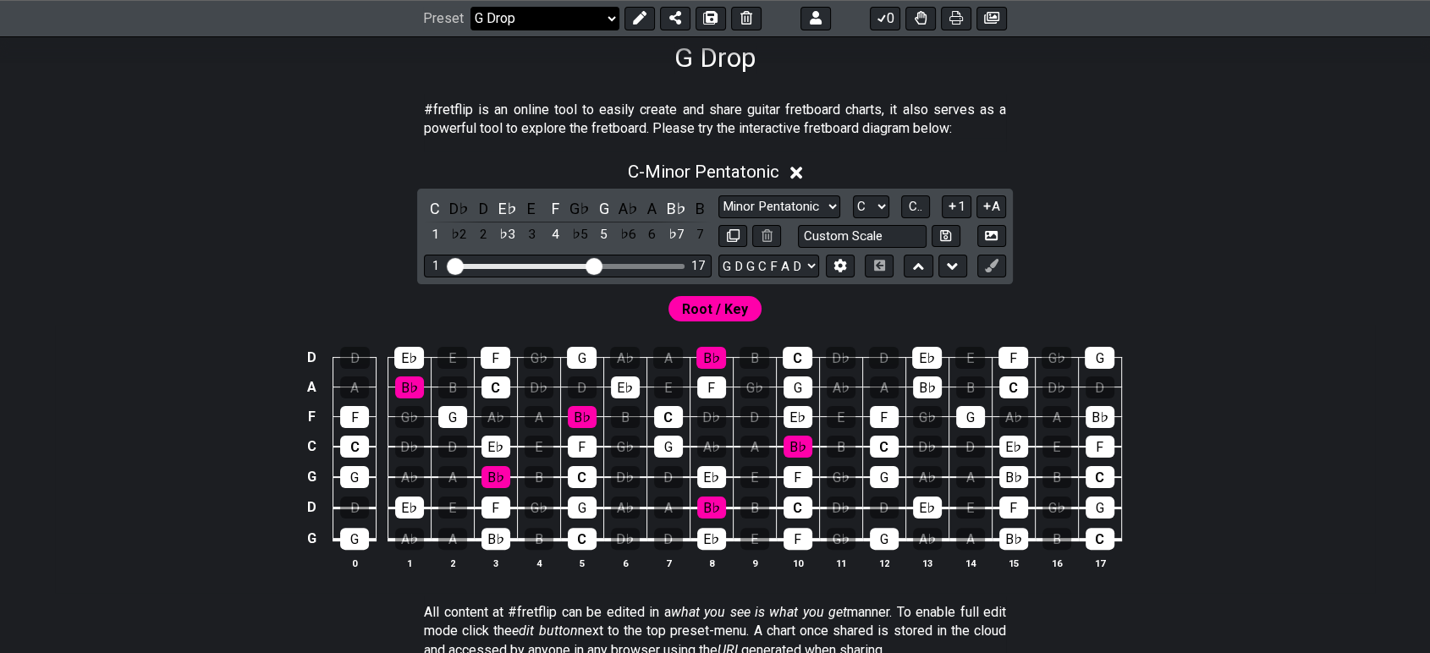
click at [562, 19] on select "Welcome to #fretflip! Initial Preset Custom Preset G Drop Minor Pentatonic Majo…" at bounding box center [545, 19] width 149 height 24
click at [471, 30] on select "Welcome to #fretflip! Initial Preset Custom Preset G Drop Minor Pentatonic Majo…" at bounding box center [545, 19] width 149 height 24
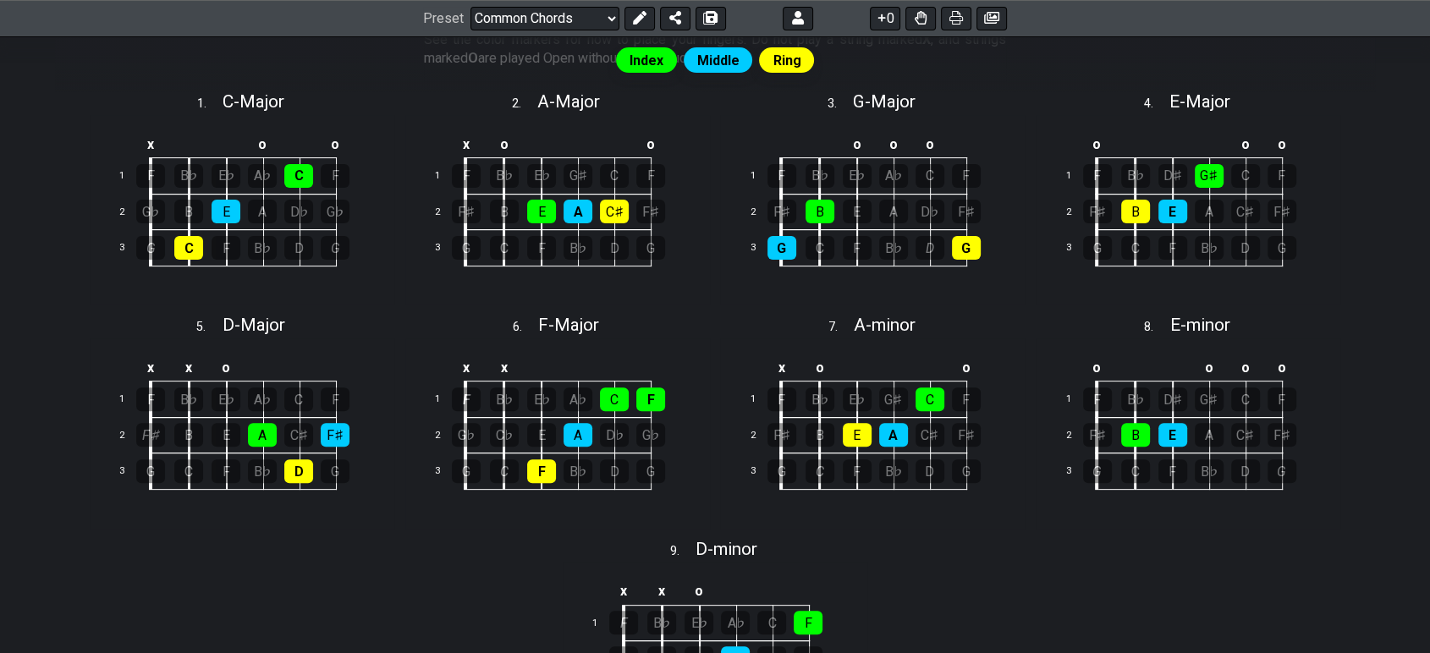
scroll to position [564, 0]
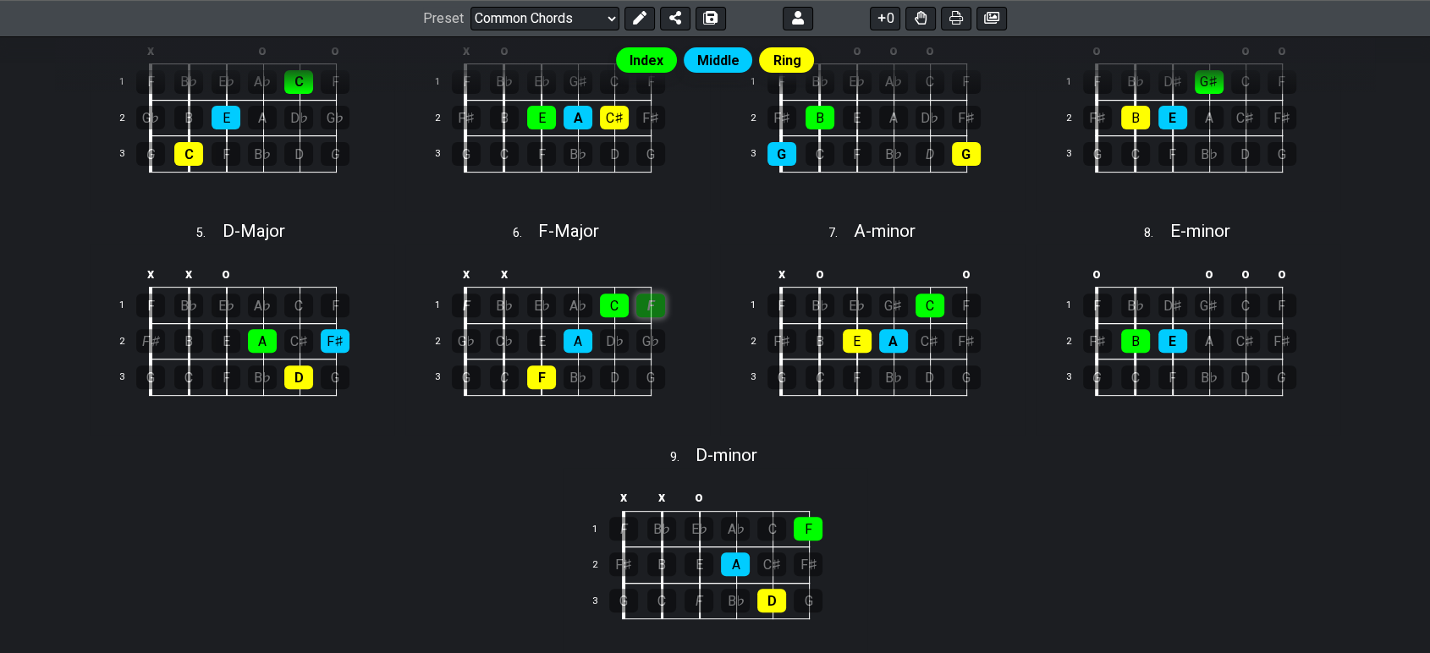
click at [654, 302] on div "F" at bounding box center [650, 306] width 29 height 24
click at [650, 303] on div "F" at bounding box center [650, 306] width 29 height 24
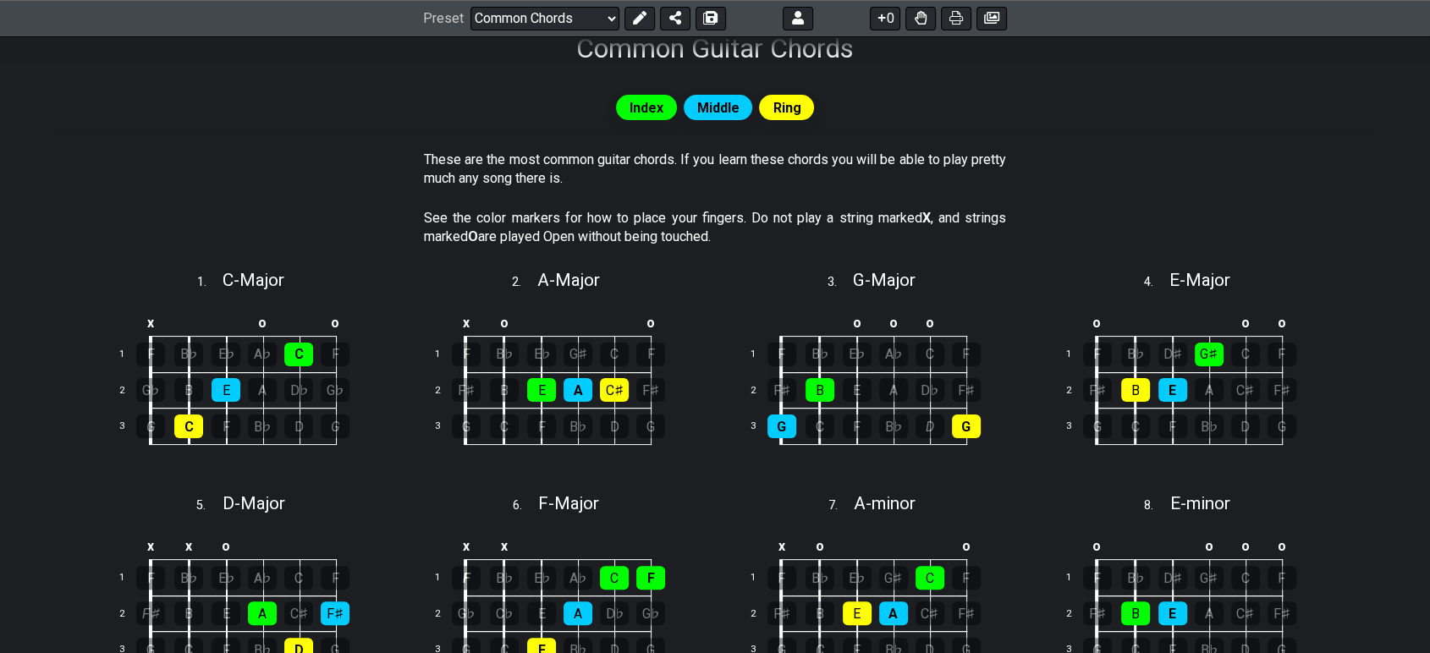
scroll to position [115, 0]
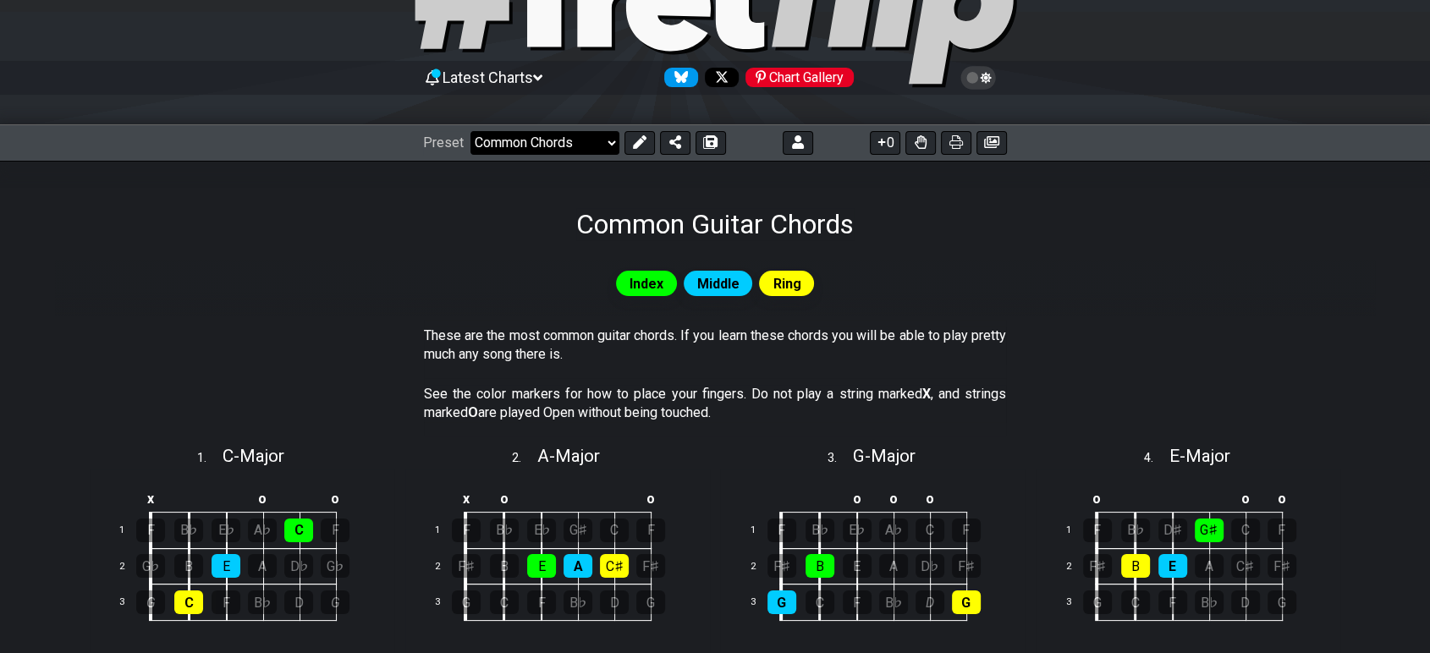
click at [582, 146] on select "Welcome to #fretflip! Initial Preset Custom Preset G Drop Minor Pentatonic Majo…" at bounding box center [545, 143] width 149 height 24
click at [471, 131] on select "Welcome to #fretflip! Initial Preset Custom Preset G Drop Minor Pentatonic Majo…" at bounding box center [545, 143] width 149 height 24
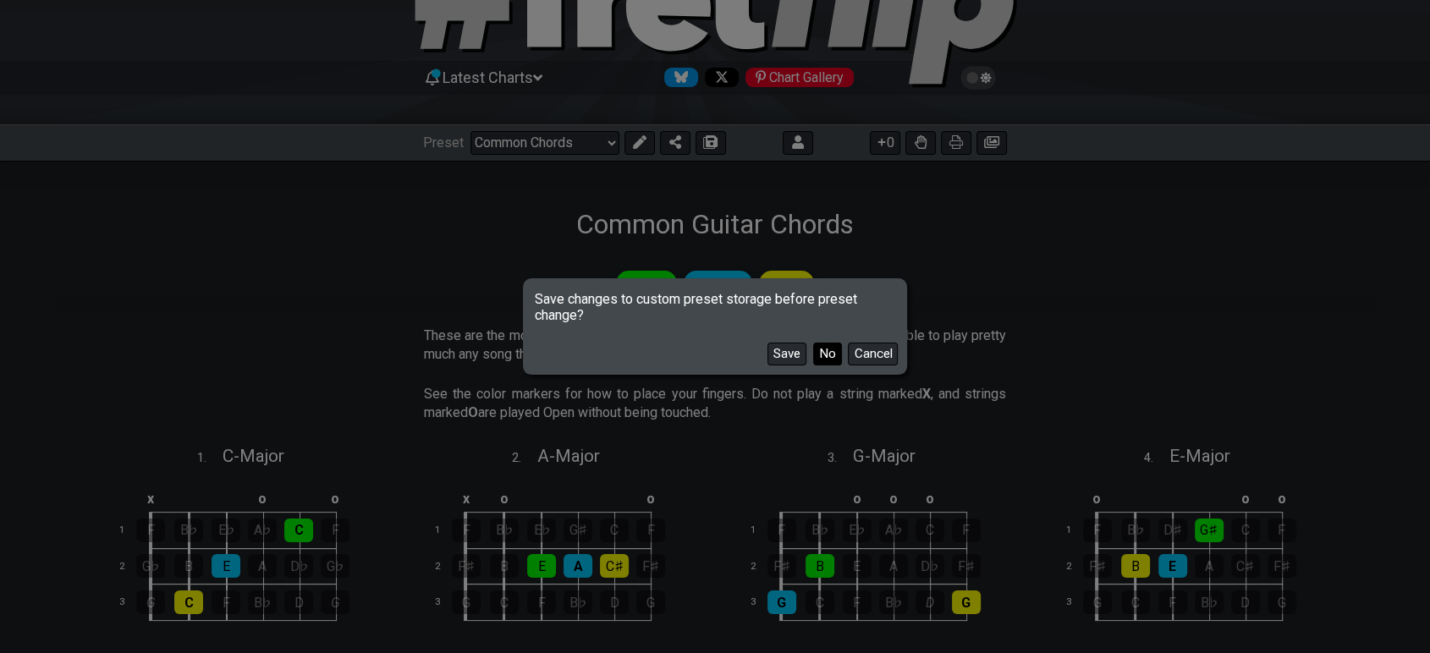
click at [819, 355] on button "No" at bounding box center [827, 354] width 29 height 23
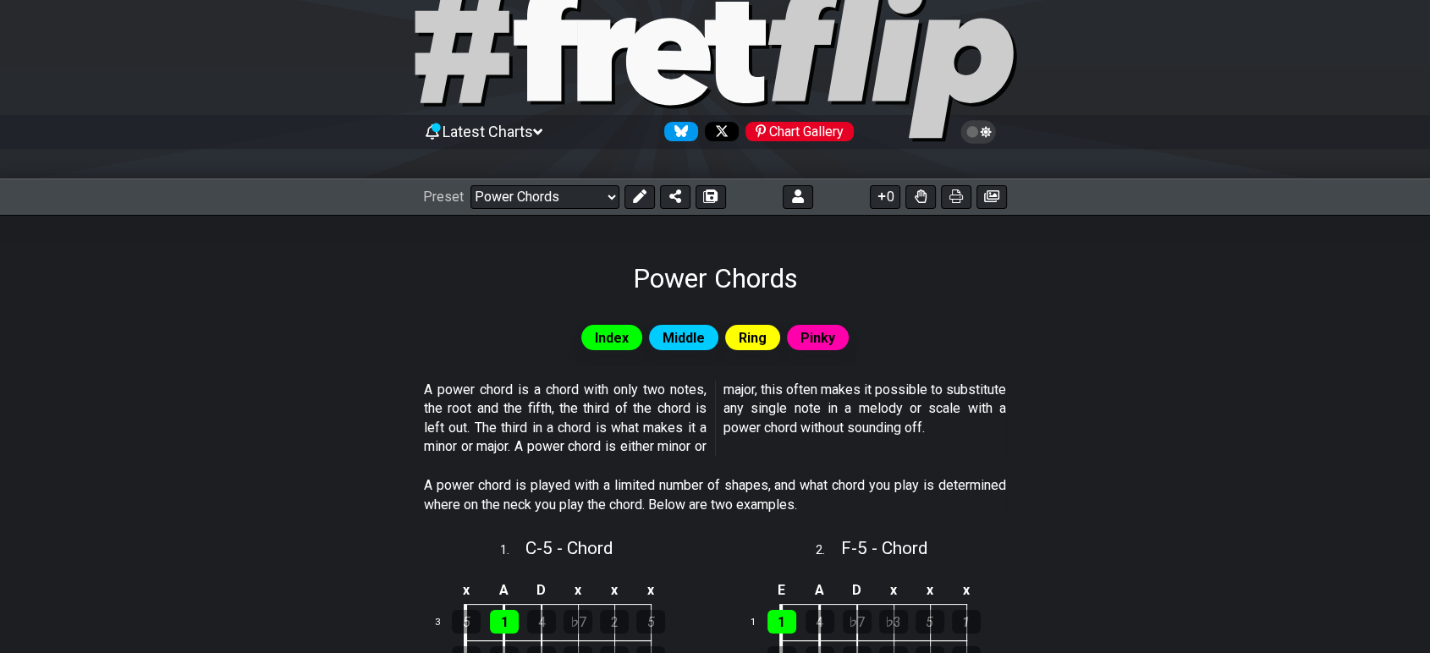
scroll to position [94, 0]
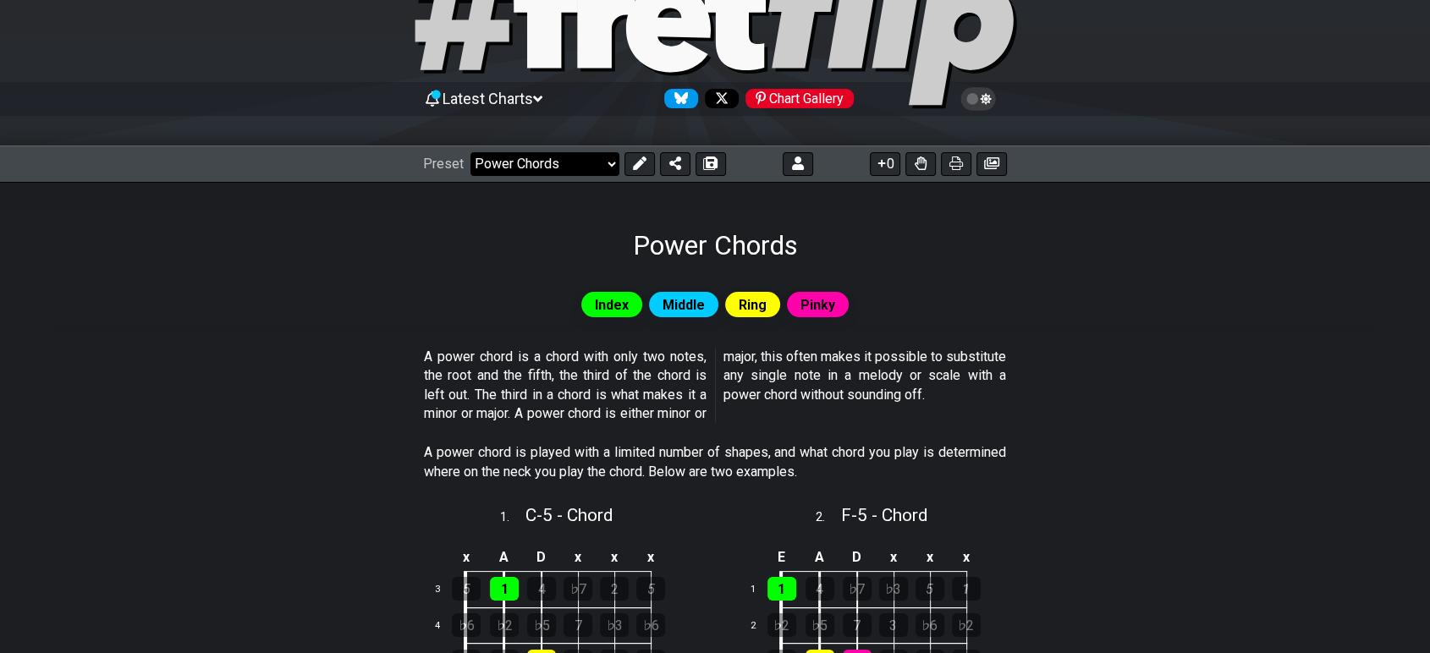
drag, startPoint x: 528, startPoint y: 152, endPoint x: 528, endPoint y: 166, distance: 13.5
click at [528, 152] on select "Welcome to #fretflip! Initial Preset Custom Preset G Drop Minor Pentatonic Majo…" at bounding box center [545, 164] width 149 height 24
click at [471, 152] on select "Welcome to #fretflip! Initial Preset Custom Preset G Drop Minor Pentatonic Majo…" at bounding box center [545, 164] width 149 height 24
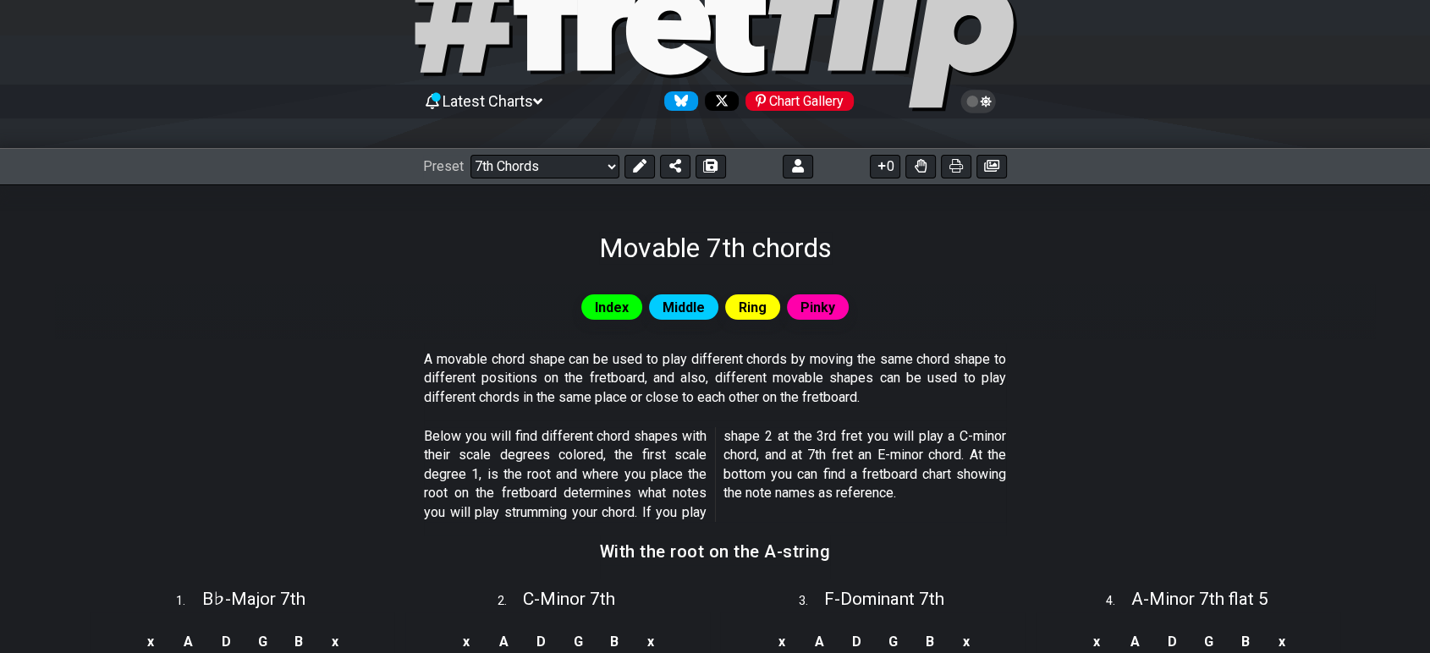
scroll to position [188, 0]
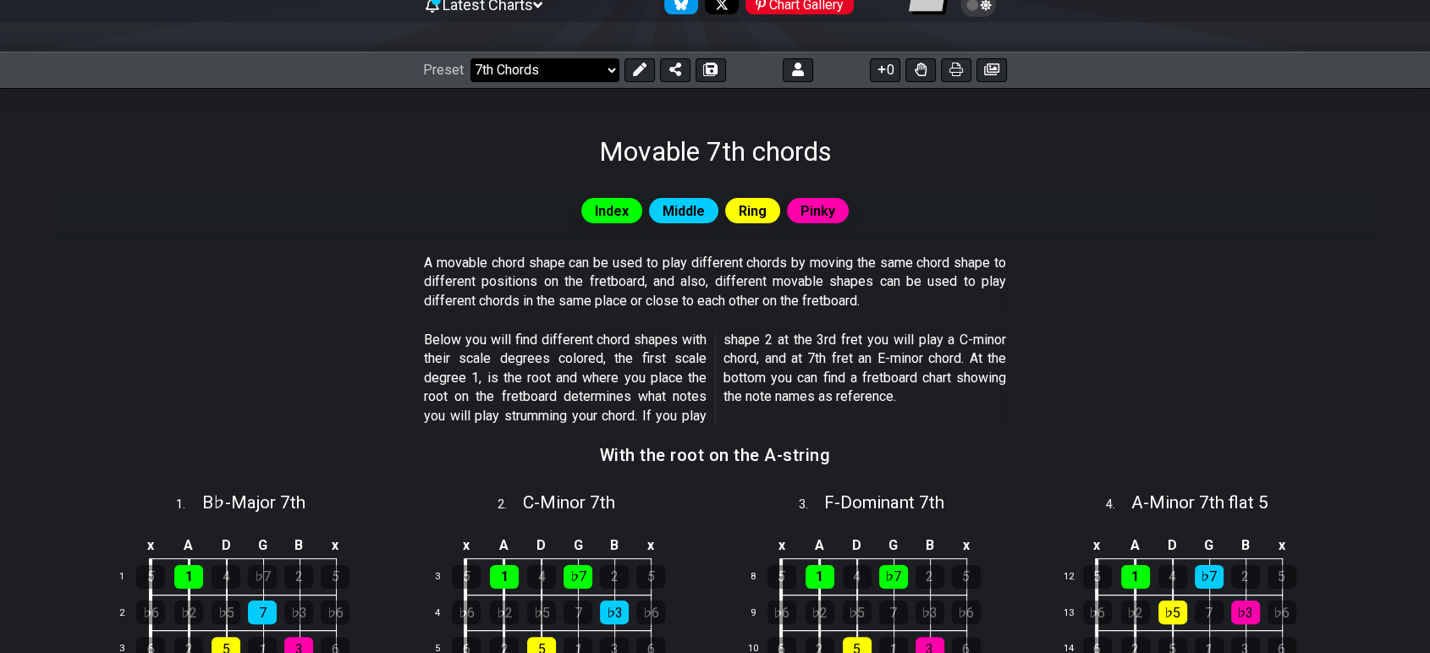
click at [553, 71] on select "Welcome to #fretflip! Initial Preset Custom Preset G Drop Minor Pentatonic Majo…" at bounding box center [545, 70] width 149 height 24
click at [471, 58] on select "Welcome to #fretflip! Initial Preset Custom Preset G Drop Minor Pentatonic Majo…" at bounding box center [545, 70] width 149 height 24
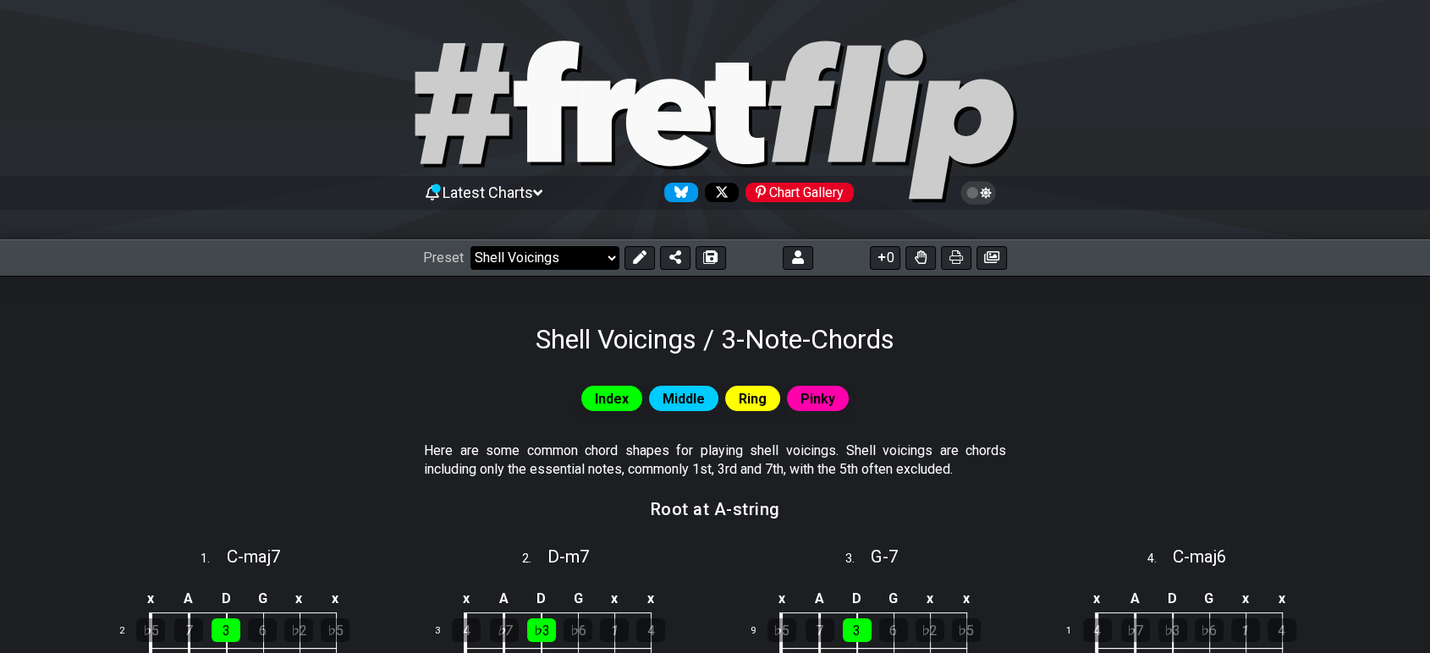
click at [551, 255] on select "Welcome to #fretflip! Initial Preset Custom Preset G Drop Minor Pentatonic Majo…" at bounding box center [545, 258] width 149 height 24
click at [471, 246] on select "Welcome to #fretflip! Initial Preset Custom Preset G Drop Minor Pentatonic Majo…" at bounding box center [545, 258] width 149 height 24
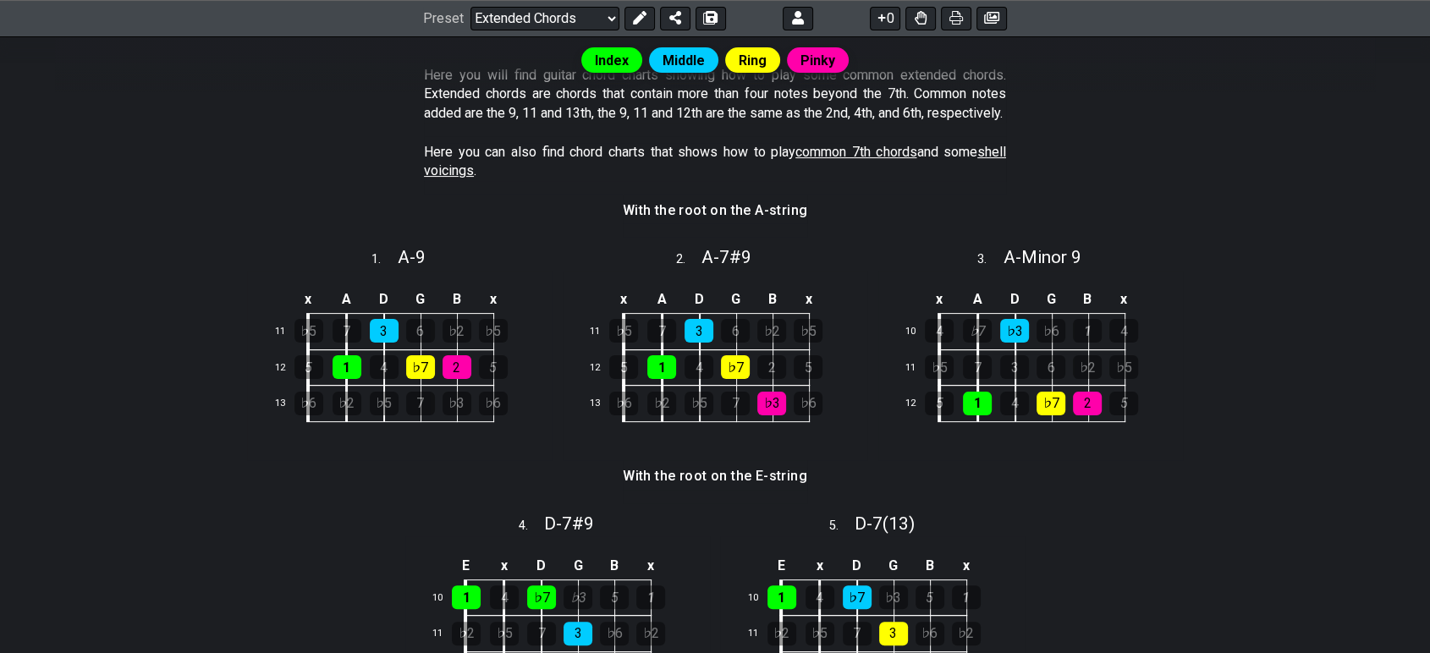
scroll to position [94, 0]
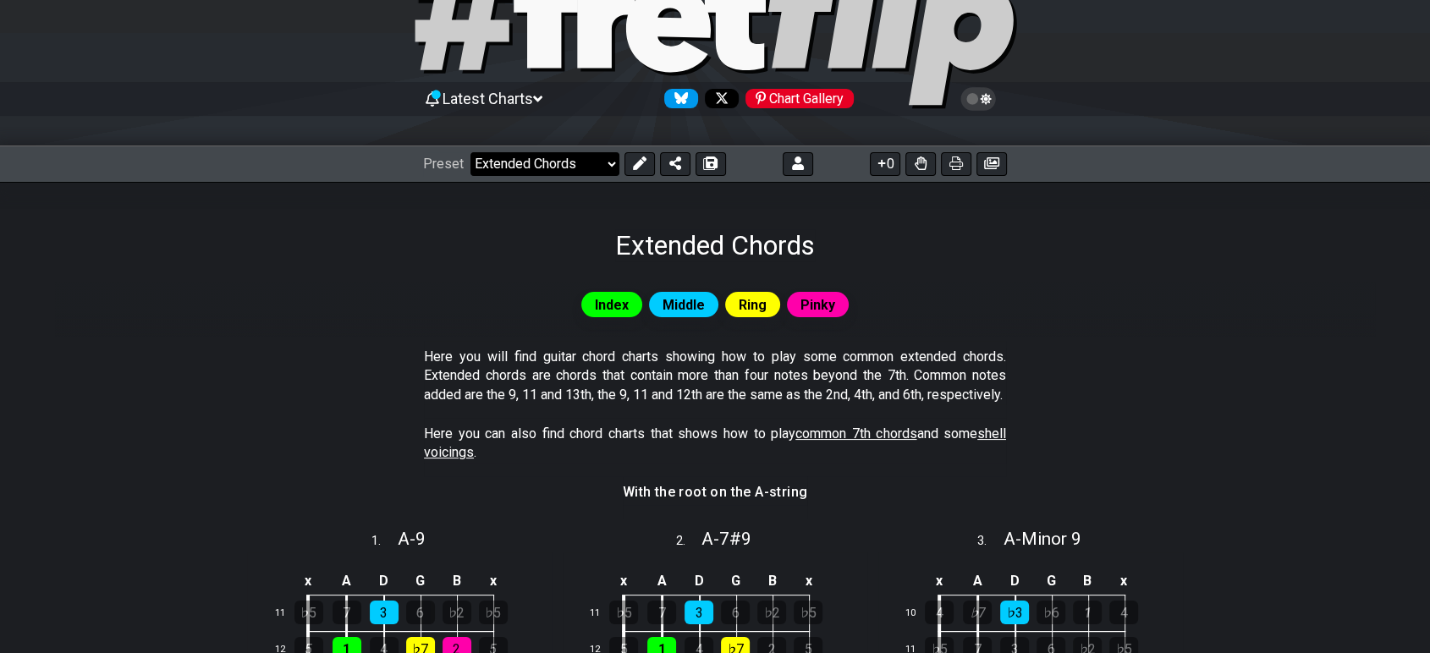
click at [532, 168] on select "Welcome to #fretflip! Initial Preset Custom Preset G Drop Minor Pentatonic Majo…" at bounding box center [545, 164] width 149 height 24
click at [471, 152] on select "Welcome to #fretflip! Initial Preset Custom Preset G Drop Minor Pentatonic Majo…" at bounding box center [545, 164] width 149 height 24
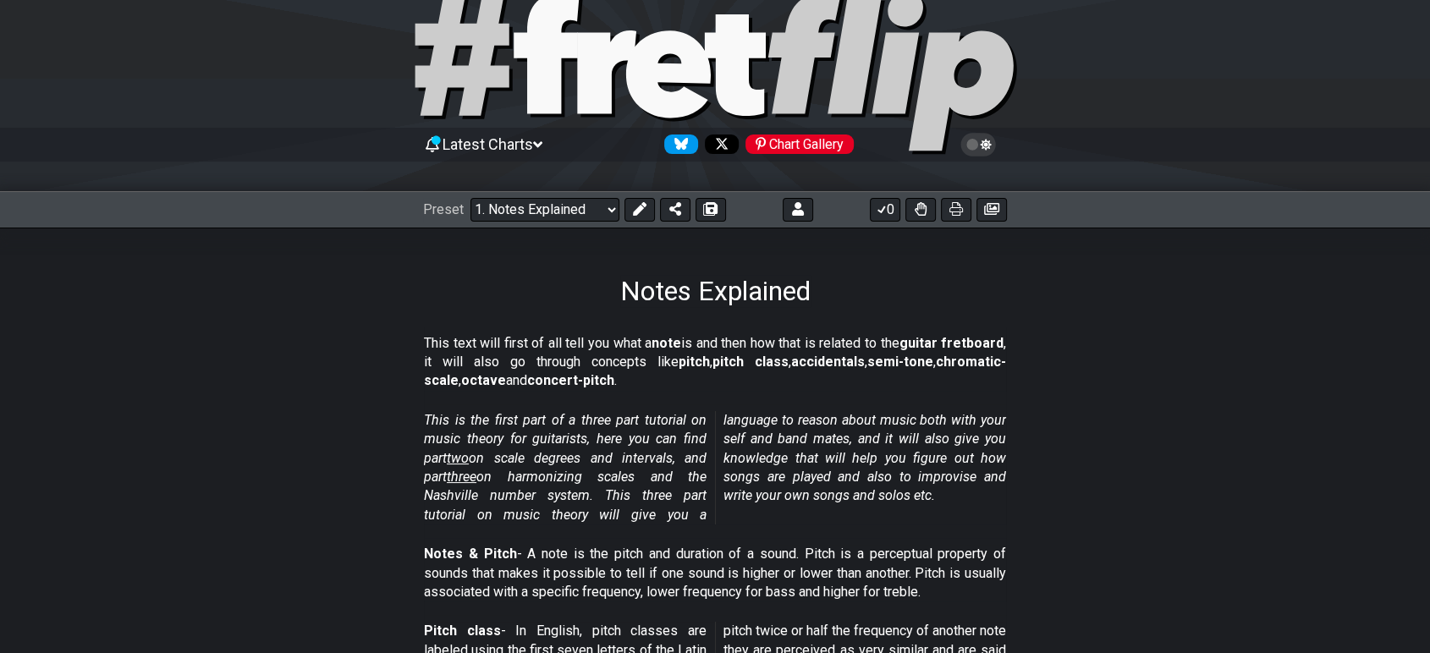
scroll to position [94, 0]
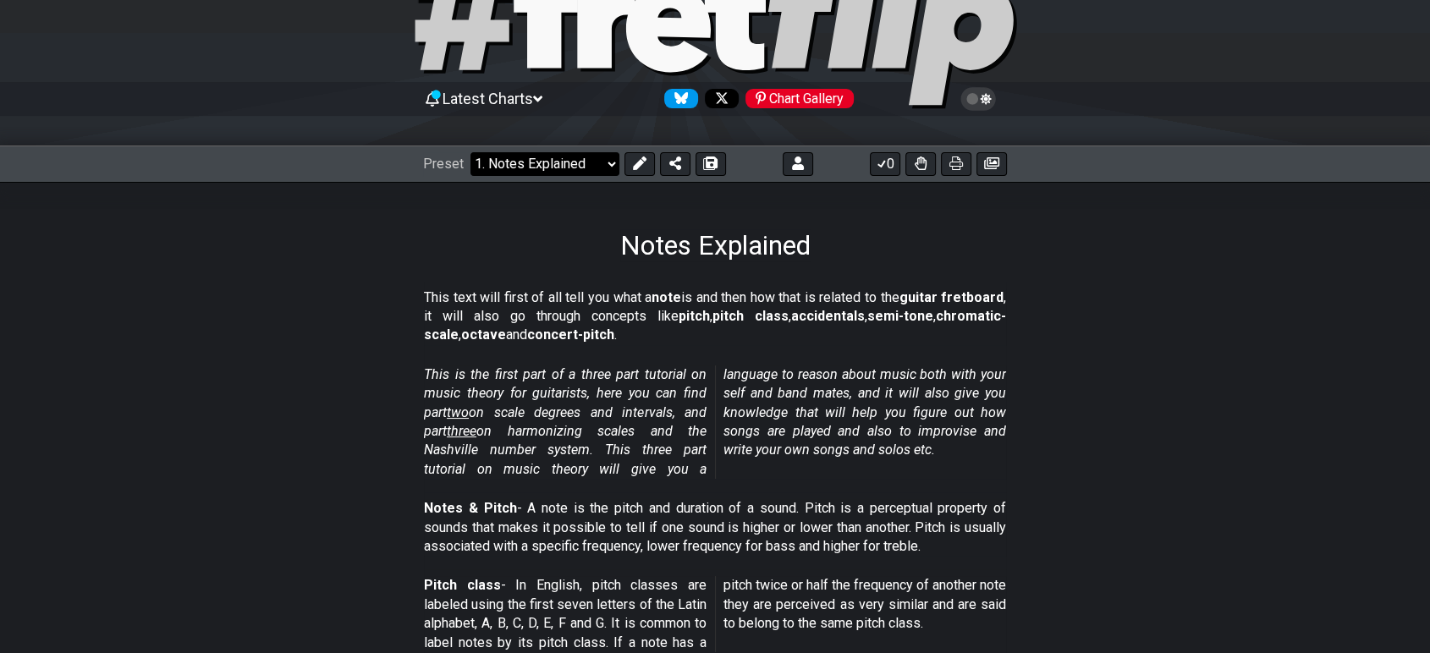
click at [564, 159] on select "Welcome to #fretflip! Initial Preset Custom Preset G Drop Minor Pentatonic Majo…" at bounding box center [545, 164] width 149 height 24
click at [471, 152] on select "Welcome to #fretflip! Initial Preset Custom Preset G Drop Minor Pentatonic Majo…" at bounding box center [545, 164] width 149 height 24
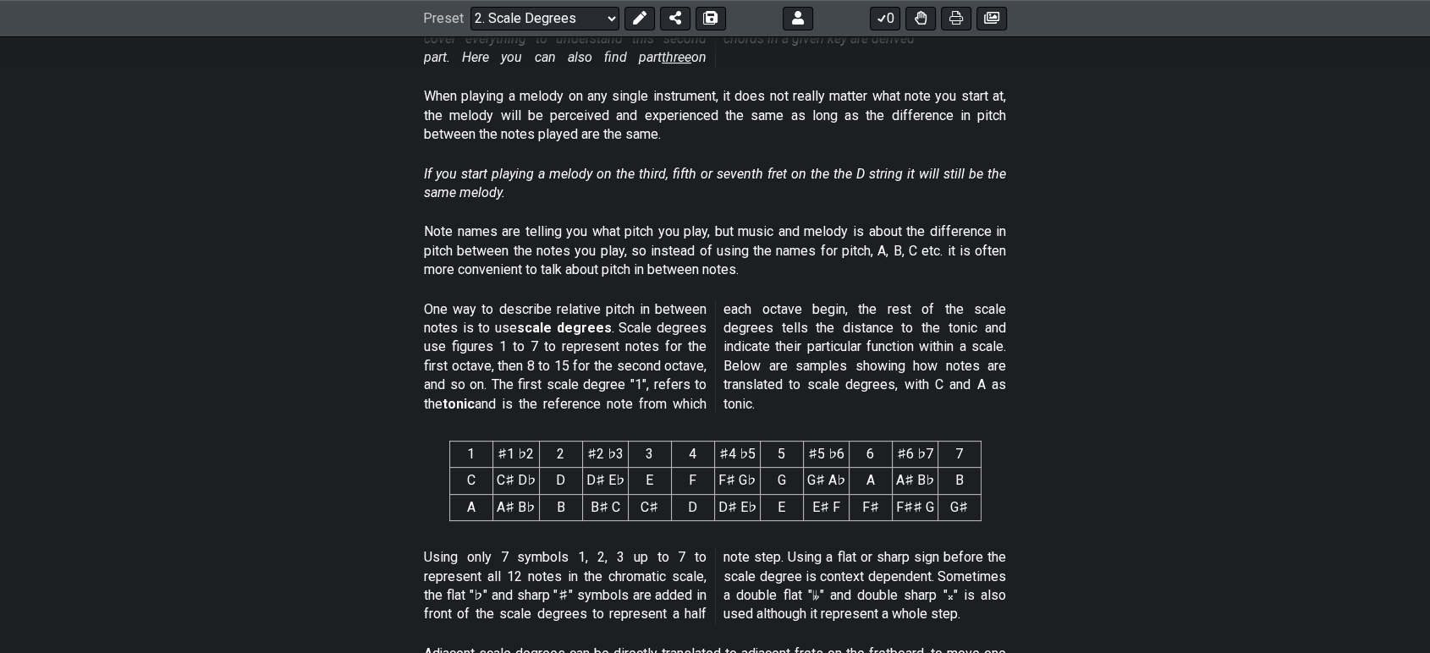
scroll to position [94, 0]
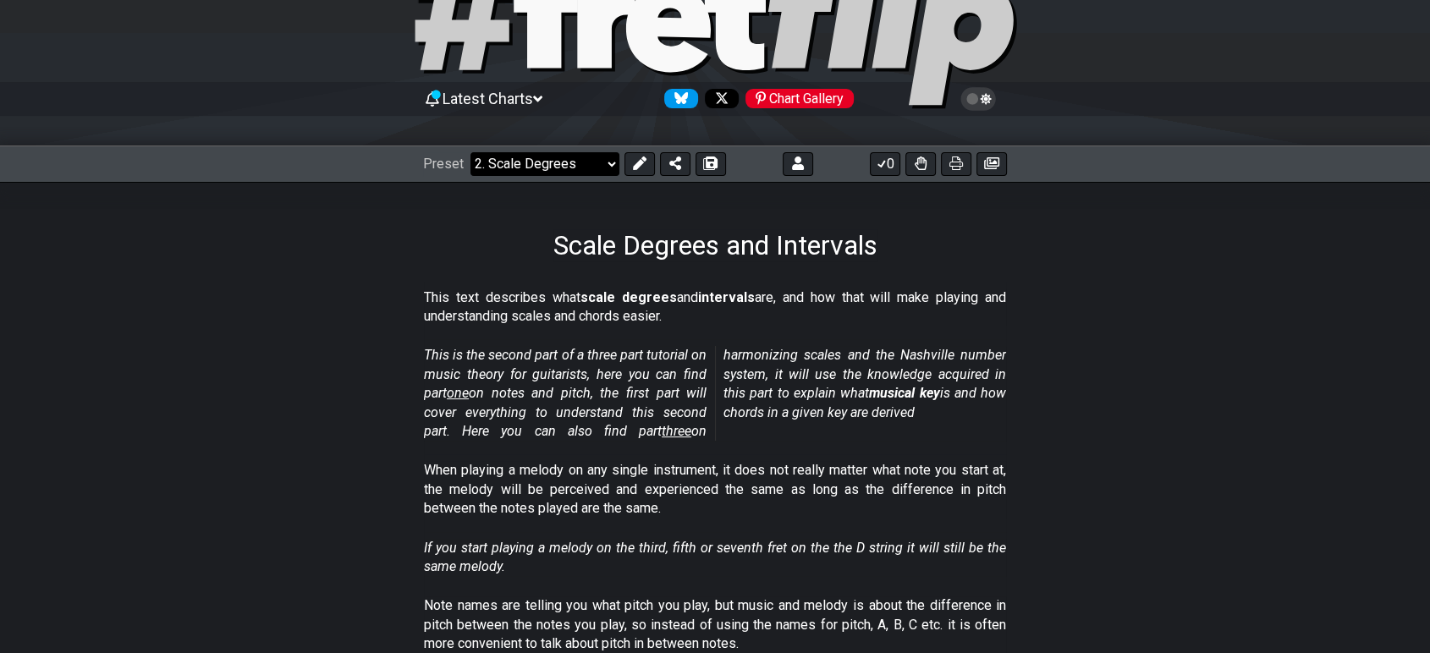
click at [548, 164] on select "Welcome to #fretflip! Initial Preset Custom Preset G Drop Minor Pentatonic Majo…" at bounding box center [545, 164] width 149 height 24
click at [471, 152] on select "Welcome to #fretflip! Initial Preset Custom Preset G Drop Minor Pentatonic Majo…" at bounding box center [545, 164] width 149 height 24
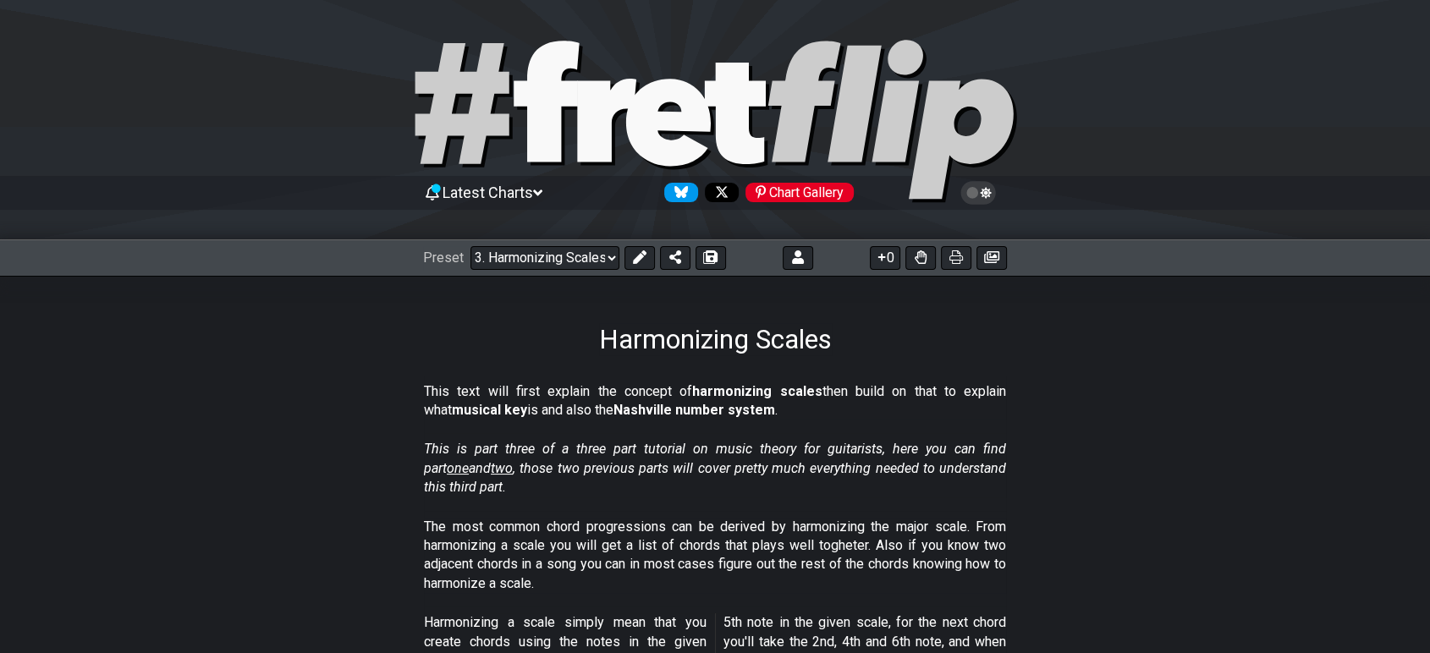
click at [575, 241] on div "Preset Welcome to #fretflip! Initial Preset Custom Preset G Drop Minor Pentaton…" at bounding box center [715, 258] width 1430 height 37
click at [573, 246] on select "Welcome to #fretflip! Initial Preset Custom Preset G Drop Minor Pentatonic Majo…" at bounding box center [545, 258] width 149 height 24
click at [471, 246] on select "Welcome to #fretflip! Initial Preset Custom Preset G Drop Minor Pentatonic Majo…" at bounding box center [545, 258] width 149 height 24
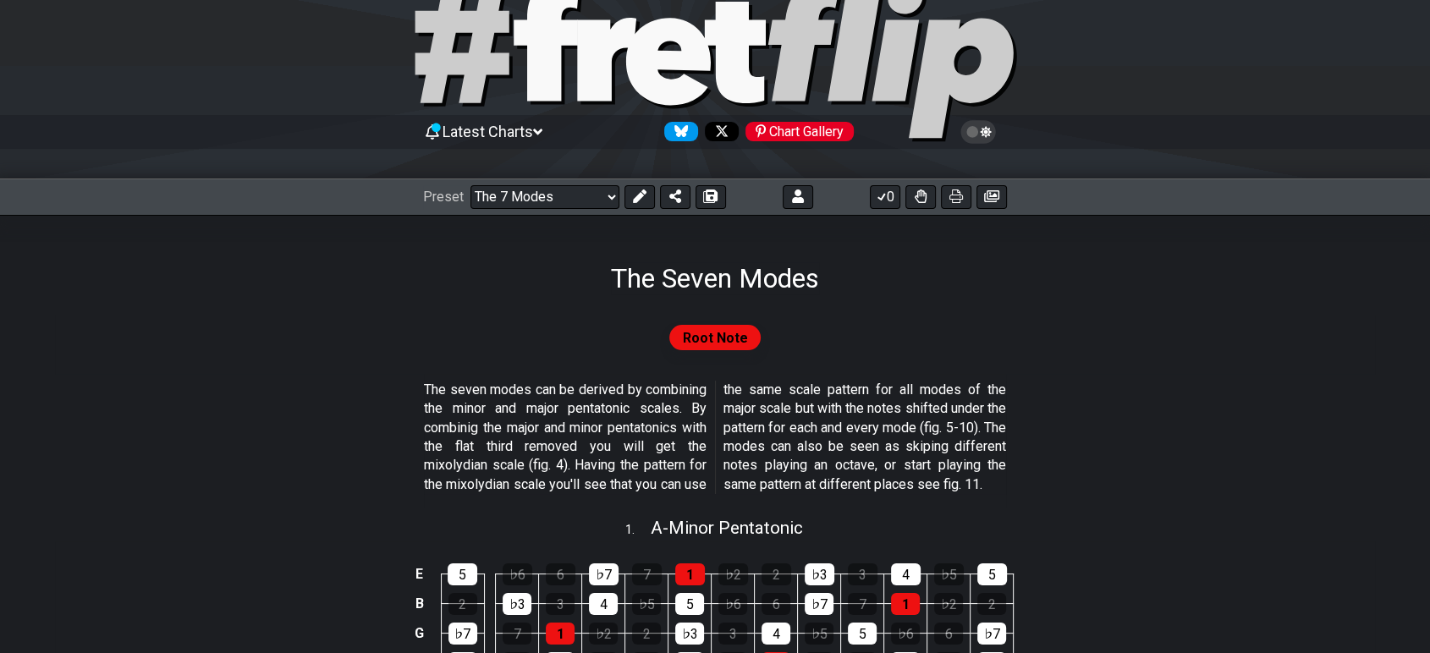
scroll to position [94, 0]
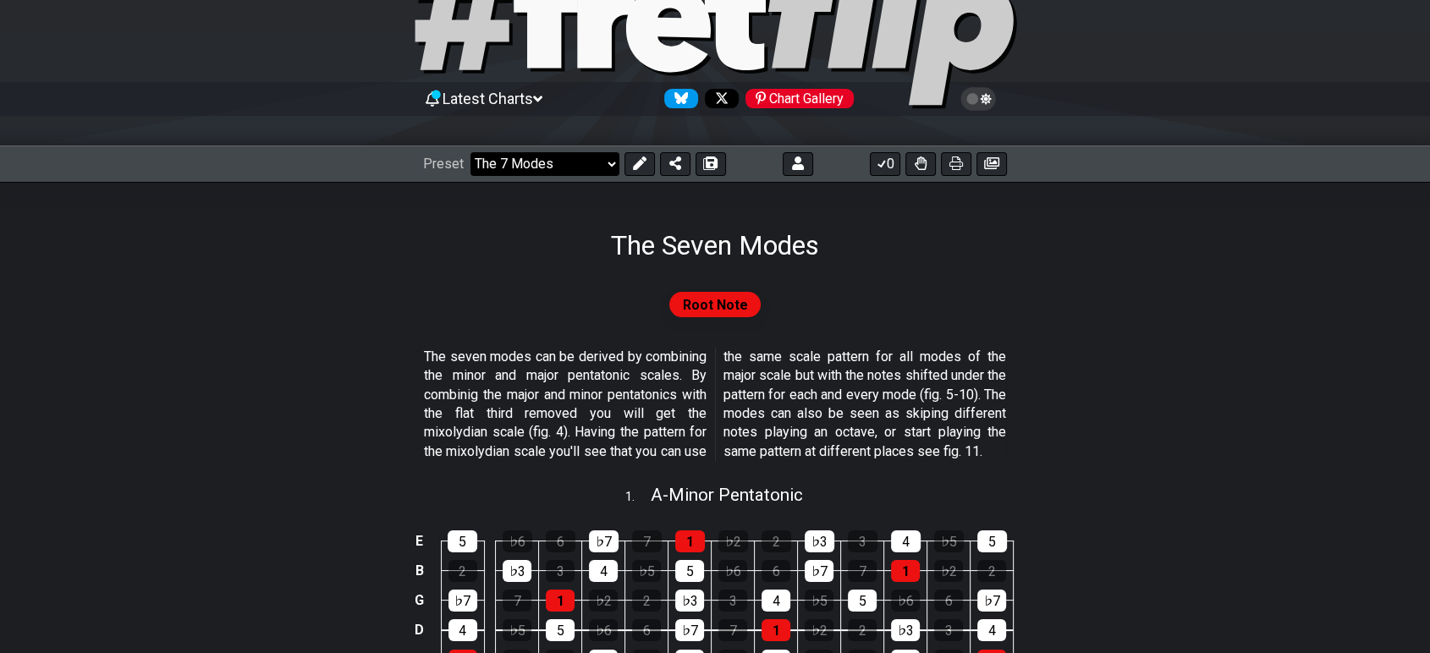
click at [555, 161] on select "Welcome to #fretflip! Initial Preset Custom Preset G Drop Minor Pentatonic Majo…" at bounding box center [545, 164] width 149 height 24
click at [471, 152] on select "Welcome to #fretflip! Initial Preset Custom Preset G Drop Minor Pentatonic Majo…" at bounding box center [545, 164] width 149 height 24
select select "/guitar-scales"
select select "C"
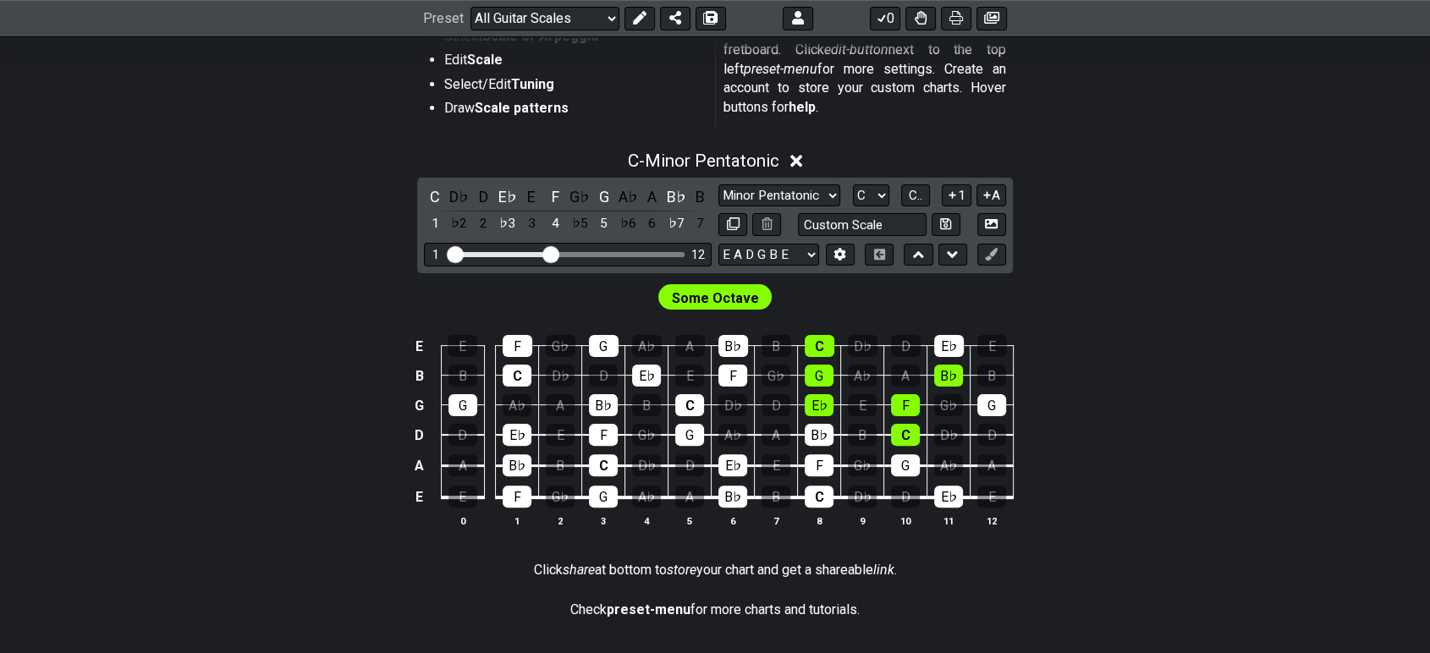
scroll to position [161, 0]
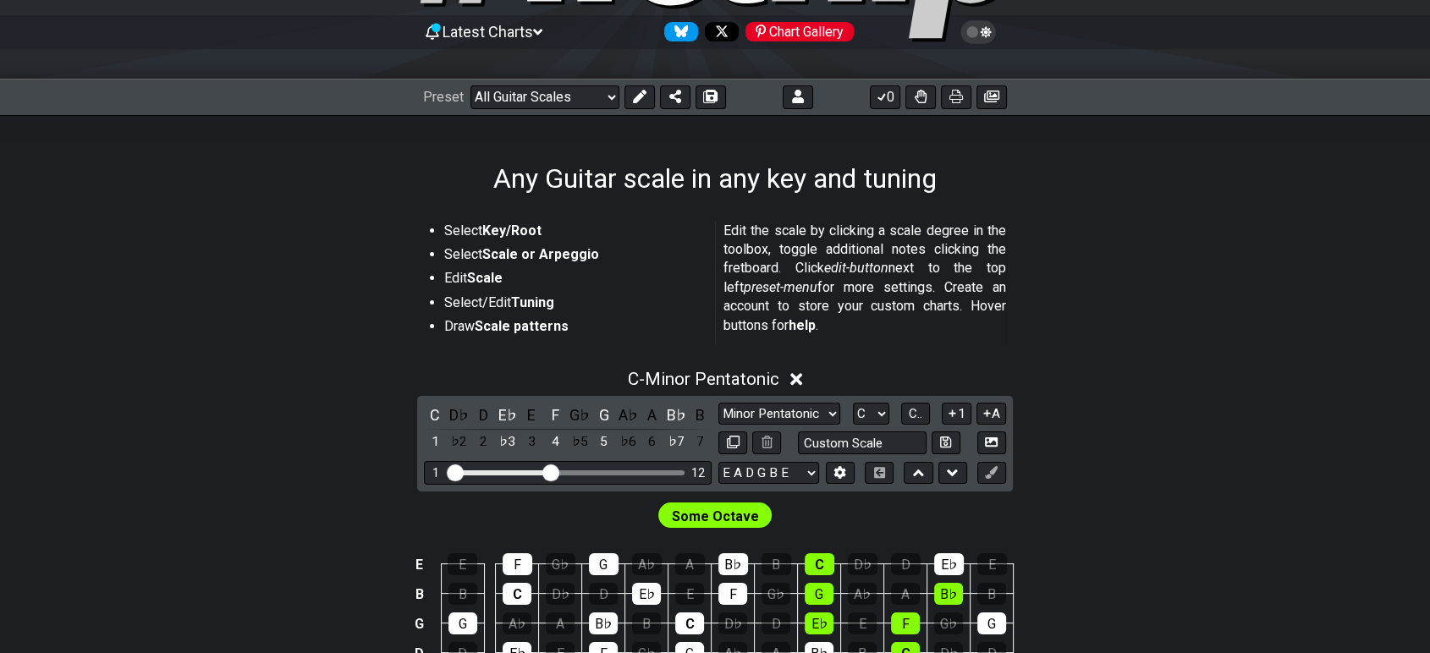
click at [526, 108] on div "Preset Welcome to #fretflip! Initial Preset Custom Preset G Drop Minor Pentaton…" at bounding box center [715, 97] width 1430 height 37
click at [528, 102] on select "Welcome to #fretflip! Initial Preset Custom Preset G Drop Minor Pentatonic Majo…" at bounding box center [545, 97] width 149 height 24
click at [471, 85] on select "Welcome to #fretflip! Initial Preset Custom Preset G Drop Minor Pentatonic Majo…" at bounding box center [545, 97] width 149 height 24
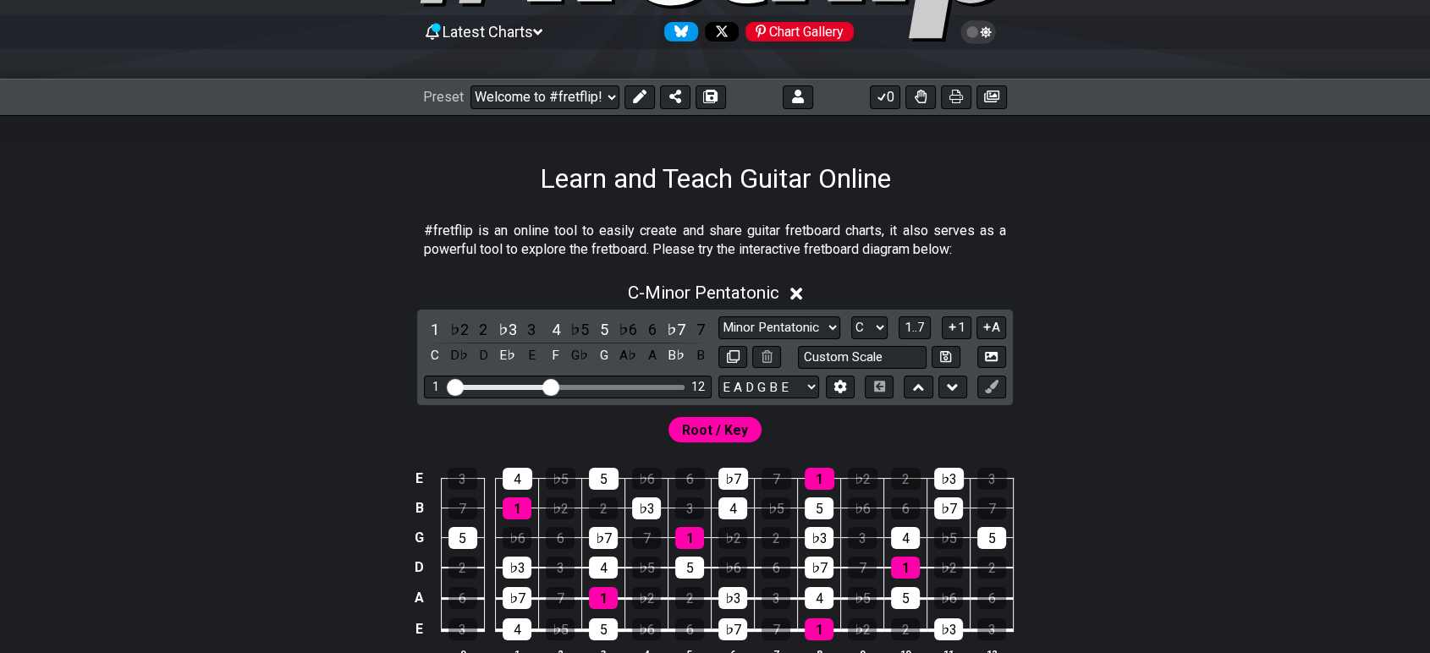
scroll to position [67, 0]
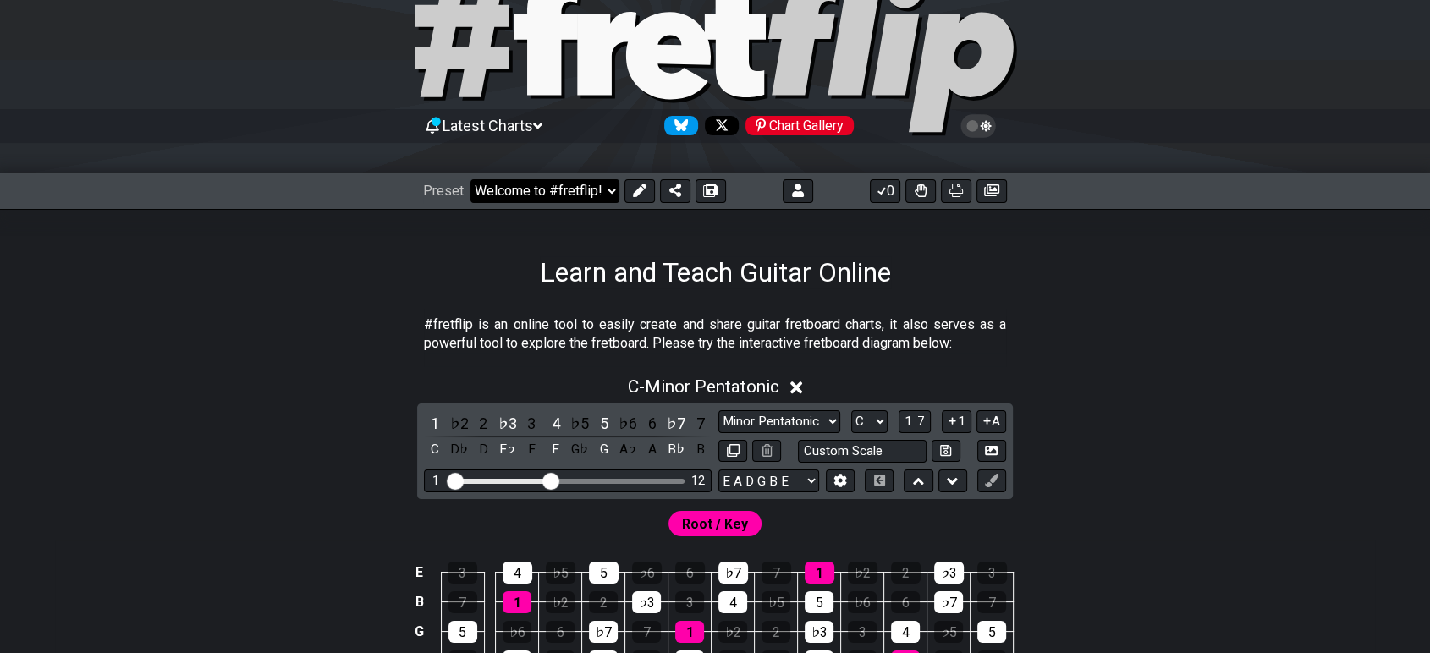
click at [535, 188] on select "Welcome to #fretflip! Initial Preset Custom Preset G Drop Minor Pentatonic Majo…" at bounding box center [545, 191] width 149 height 24
click at [471, 179] on select "Welcome to #fretflip! Initial Preset Custom Preset G Drop Minor Pentatonic Majo…" at bounding box center [545, 191] width 149 height 24
select select "/023RFZBS3"
select select "G D G C F A D"
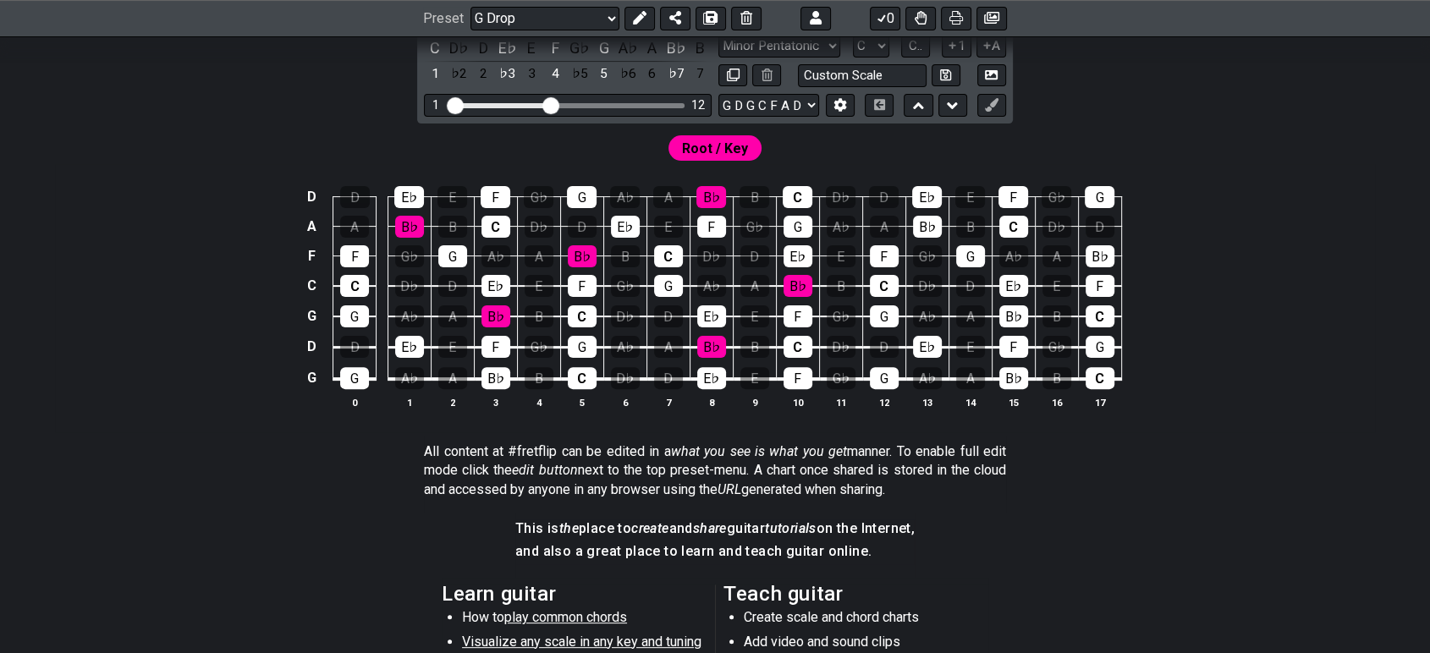
scroll to position [349, 0]
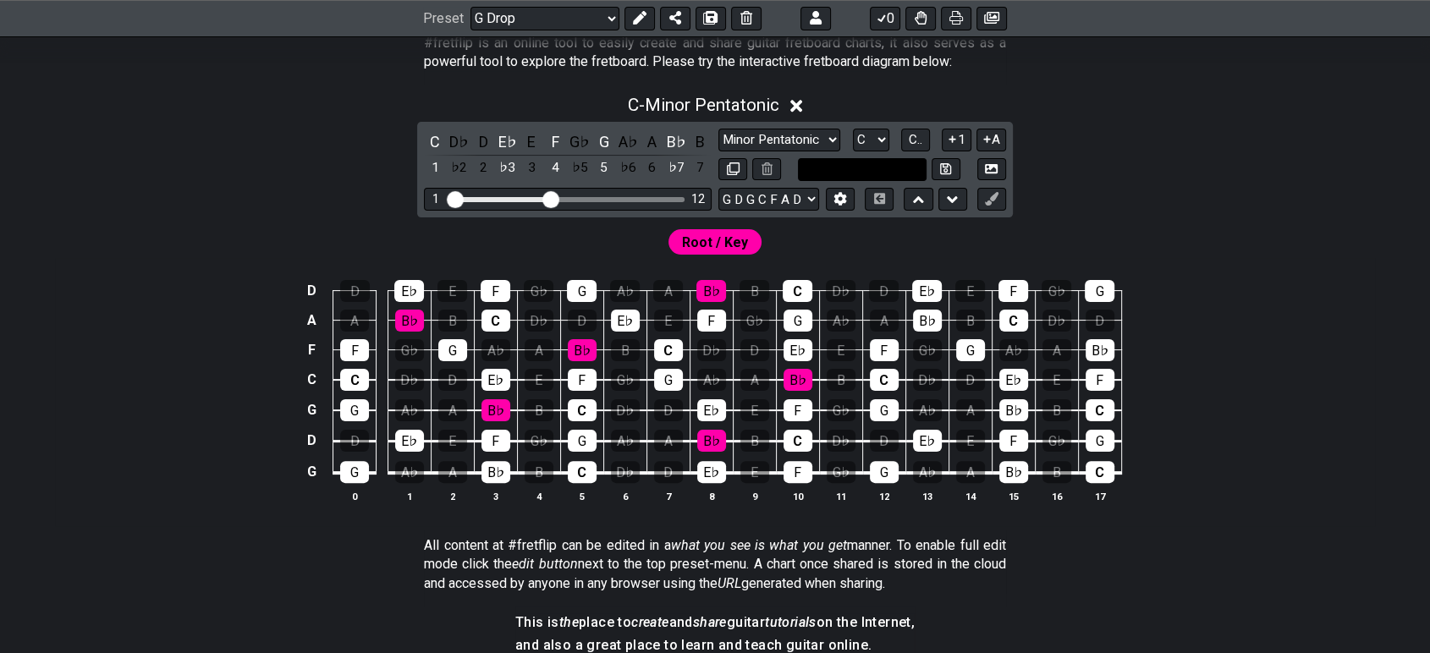
click at [844, 168] on input "text" at bounding box center [862, 169] width 129 height 23
type input "Custom Scale"
click at [1157, 167] on div "C - Minor Pentatonic C D♭ D E♭ E F G♭ G A♭ A B♭ B 1 ♭2 2 ♭3 3 4 ♭5 5 ♭6 6 ♭7 7 …" at bounding box center [715, 306] width 1320 height 442
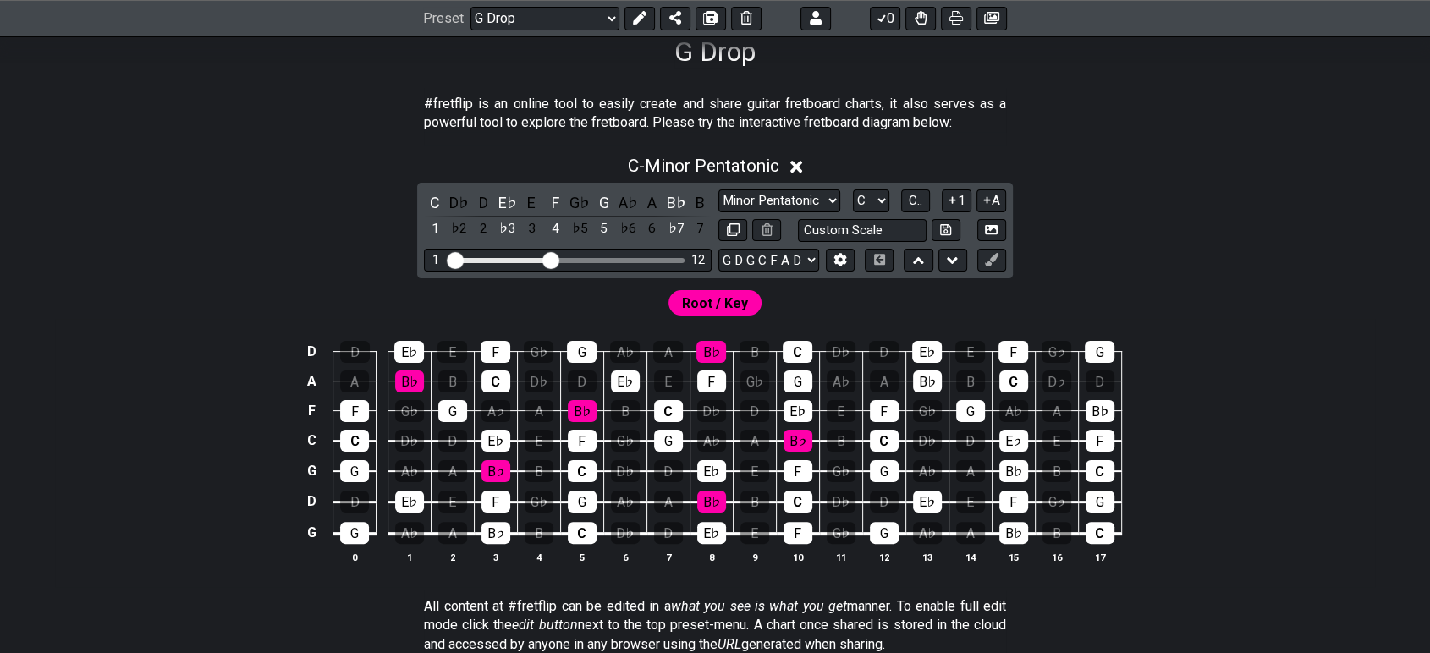
scroll to position [161, 0]
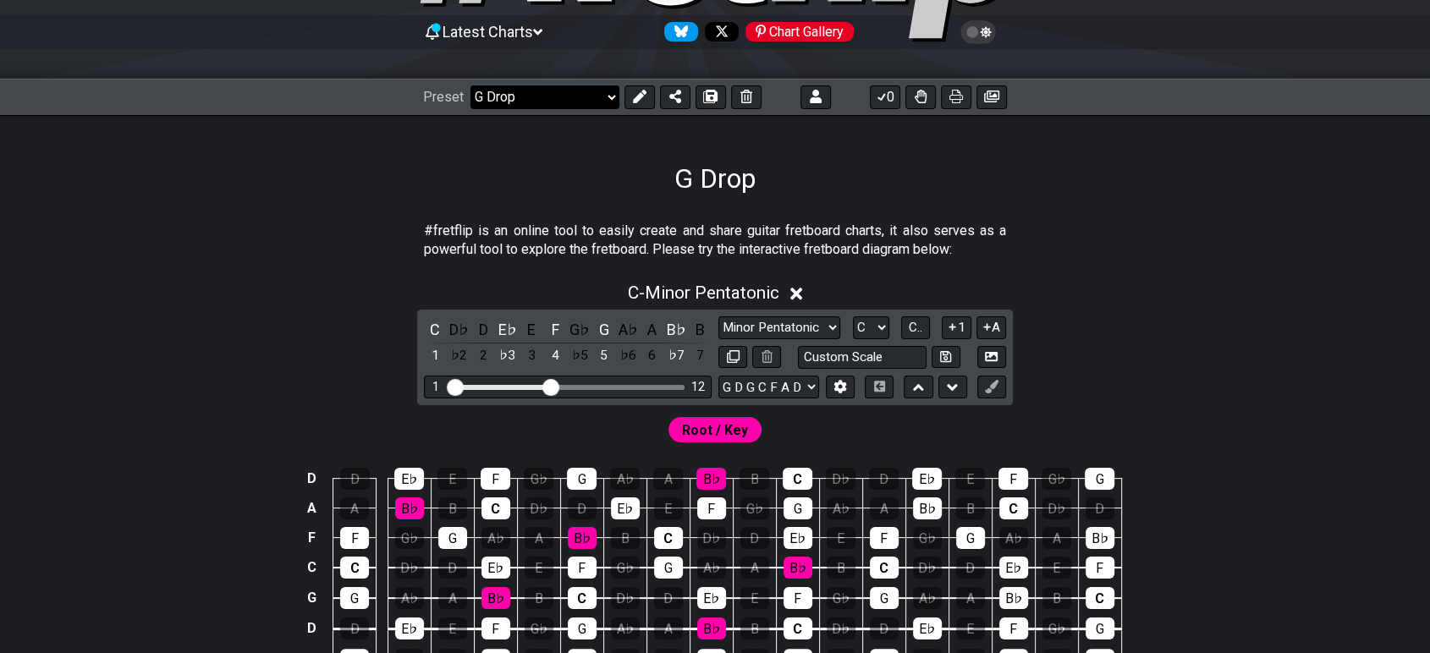
click at [518, 93] on select "Welcome to #fretflip! Initial Preset Custom Preset G Drop Minor Pentatonic Majo…" at bounding box center [545, 97] width 149 height 24
click at [471, 85] on select "Welcome to #fretflip! Initial Preset Custom Preset G Drop Minor Pentatonic Majo…" at bounding box center [545, 97] width 149 height 24
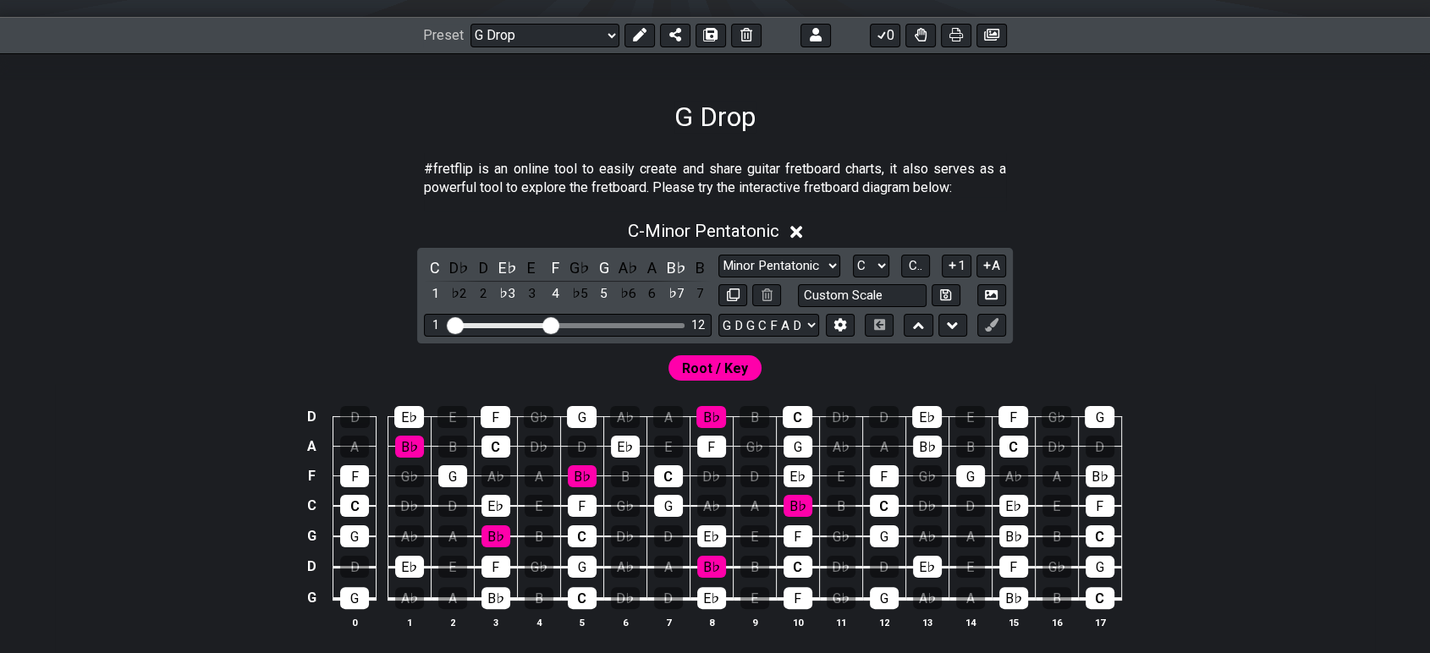
scroll to position [255, 0]
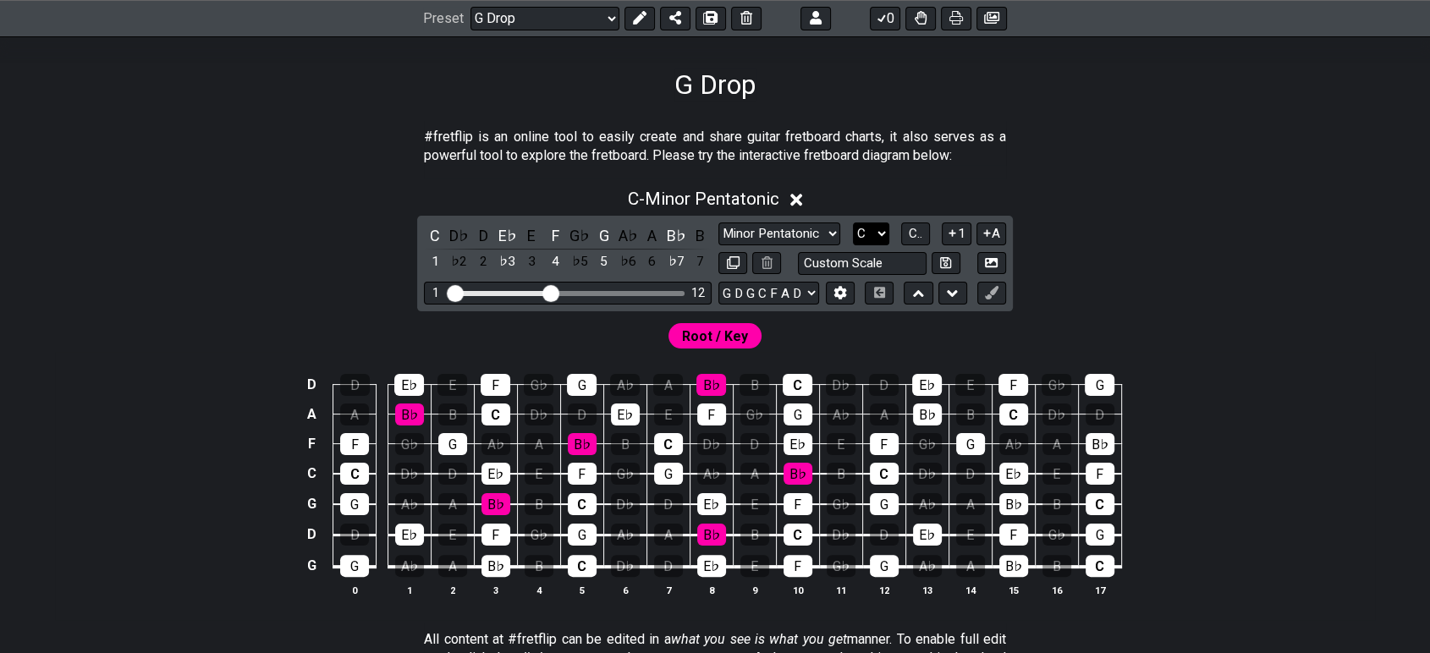
click at [880, 234] on select "A♭ A A♯ B♭ B C C♯ D♭ D D♯ E♭ E F F♯ G♭ G G♯" at bounding box center [871, 234] width 36 height 23
click at [853, 223] on select "A♭ A A♯ B♭ B C C♯ D♭ D D♯ E♭ E F F♯ G♭ G G♯" at bounding box center [871, 234] width 36 height 23
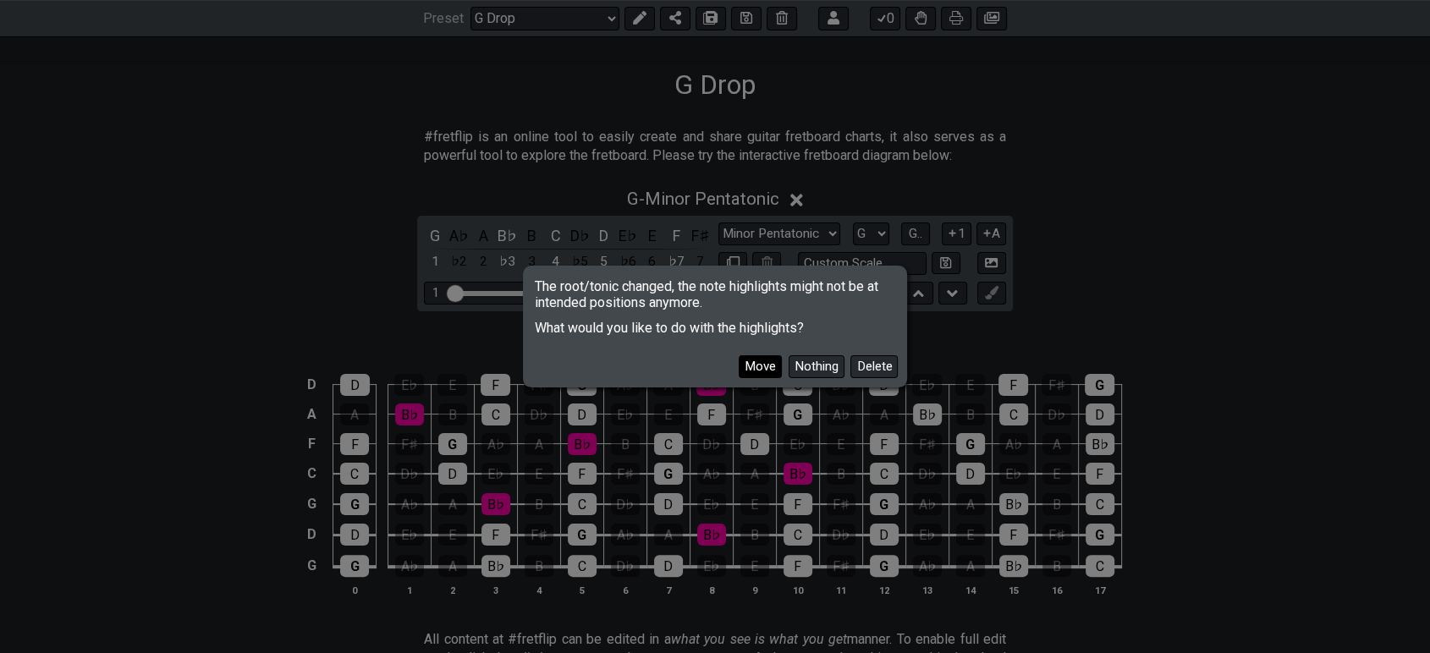
click at [775, 368] on button "Move" at bounding box center [760, 366] width 43 height 23
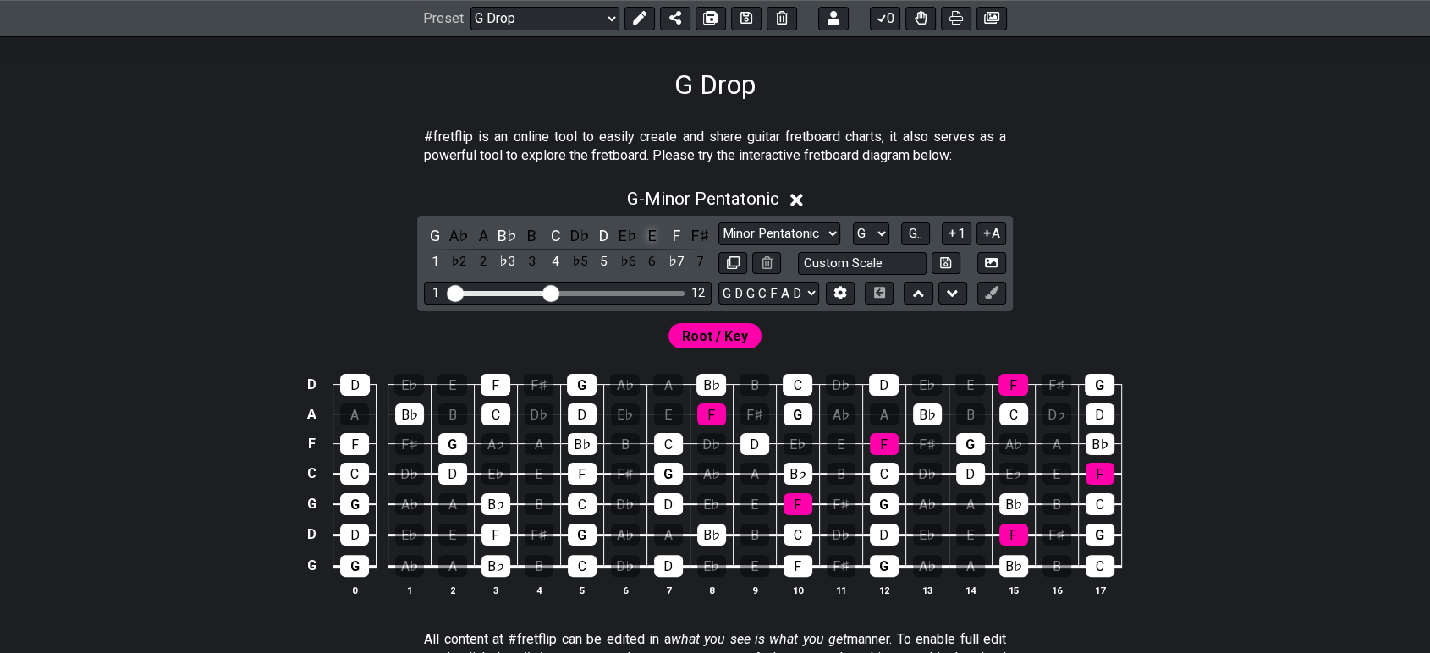
click at [657, 245] on div "E" at bounding box center [652, 235] width 22 height 23
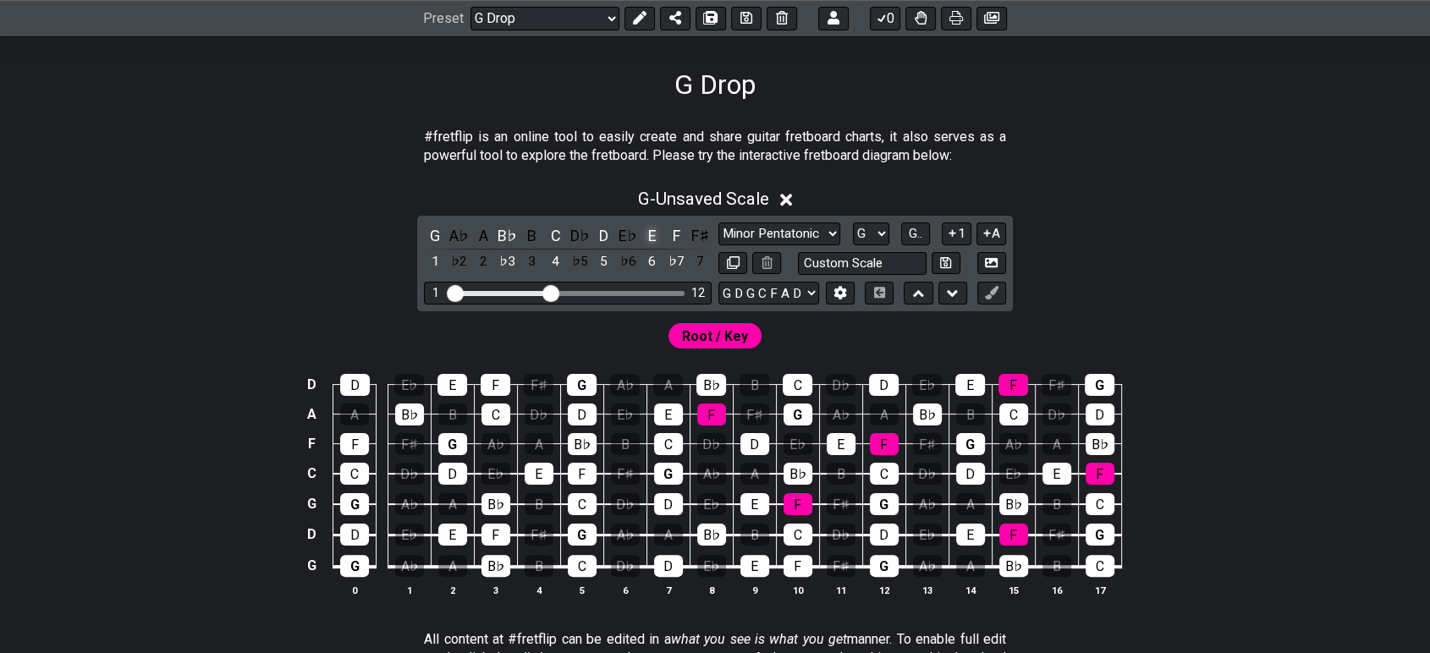
click at [657, 244] on div "E" at bounding box center [652, 235] width 22 height 23
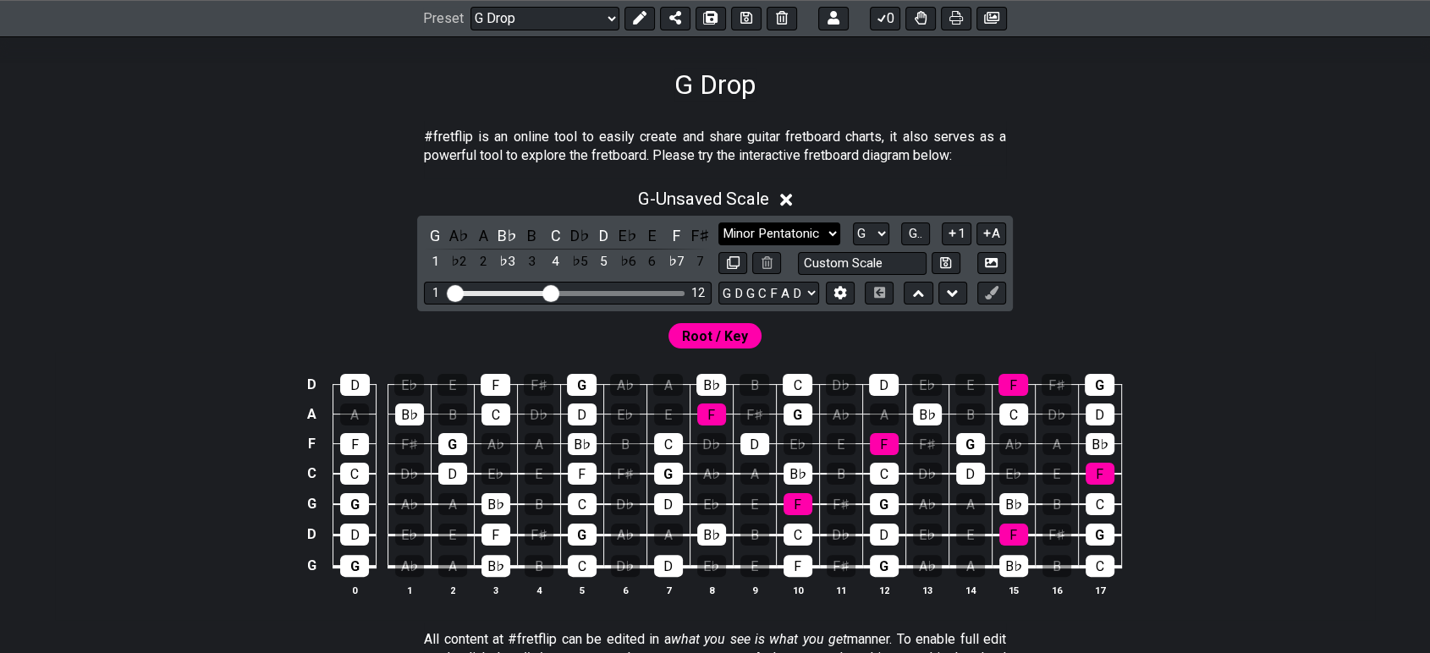
click at [766, 239] on select "Minor Pentatonic Click to edit Minor Pentatonic Major Pentatonic Minor Blues Ma…" at bounding box center [780, 234] width 122 height 23
click at [873, 231] on select "A♭ A A♯ B♭ B C C♯ D♭ D D♯ E♭ E F F♯ G♭ G G♯" at bounding box center [871, 234] width 36 height 23
click at [853, 223] on select "A♭ A A♯ B♭ B C C♯ D♭ D D♯ E♭ E F F♯ G♭ G G♯" at bounding box center [871, 234] width 36 height 23
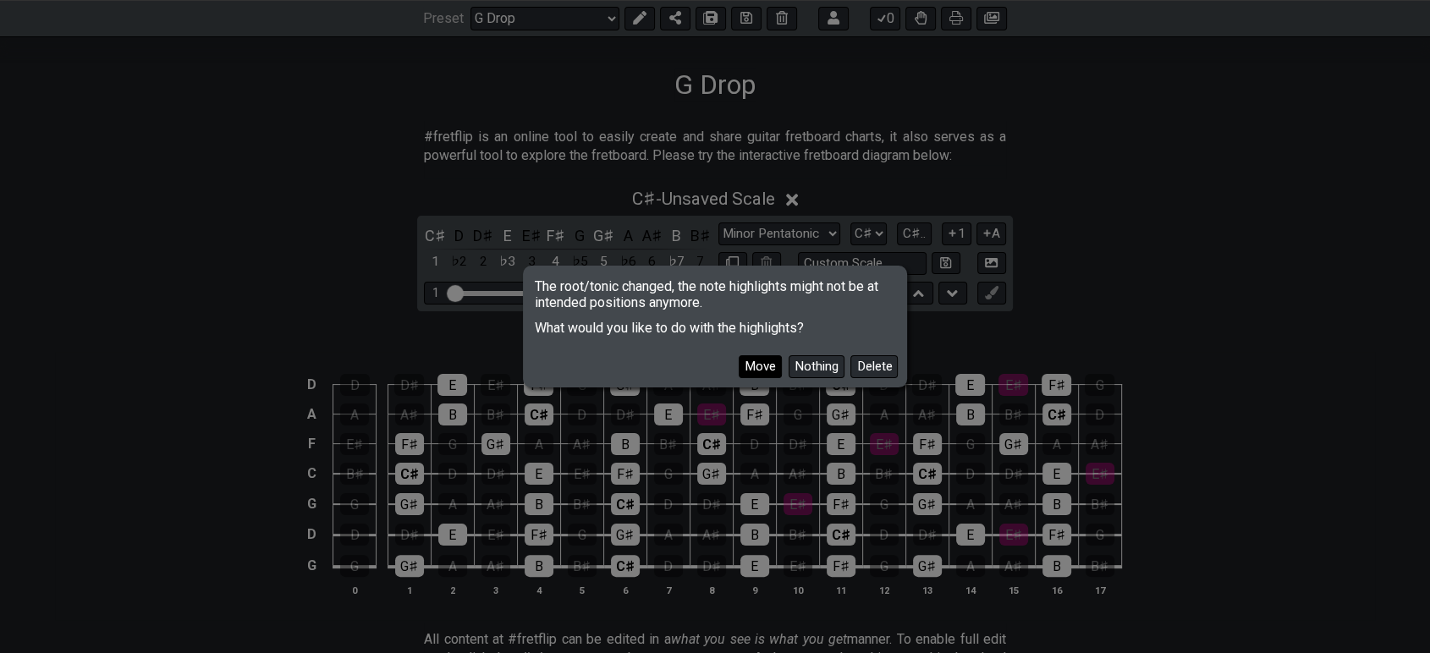
click at [757, 361] on button "Move" at bounding box center [760, 366] width 43 height 23
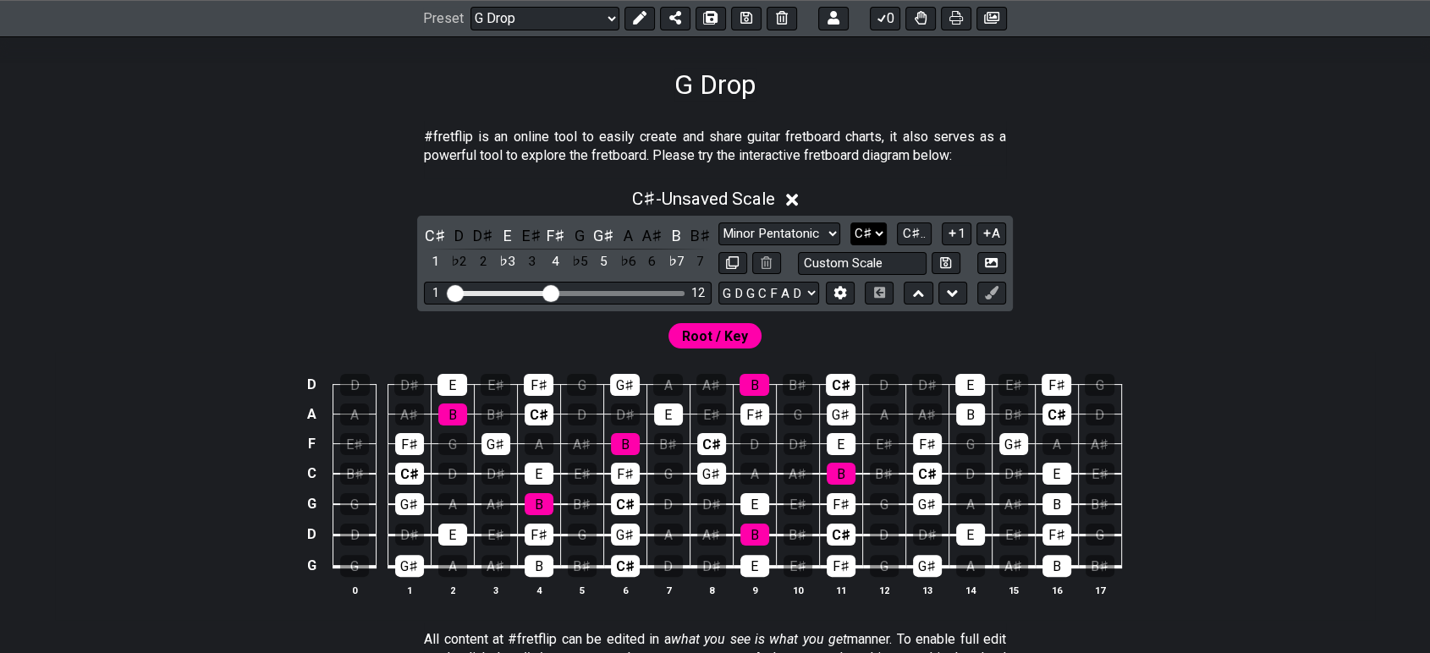
click at [857, 234] on select "A♭ A A♯ B♭ B C C♯ D♭ D D♯ E♭ E F F♯ G♭ G G♯" at bounding box center [869, 234] width 36 height 23
select select "G"
click at [852, 223] on select "A♭ A A♯ B♭ B C C♯ D♭ D D♯ E♭ E F F♯ G♭ G G♯" at bounding box center [869, 234] width 36 height 23
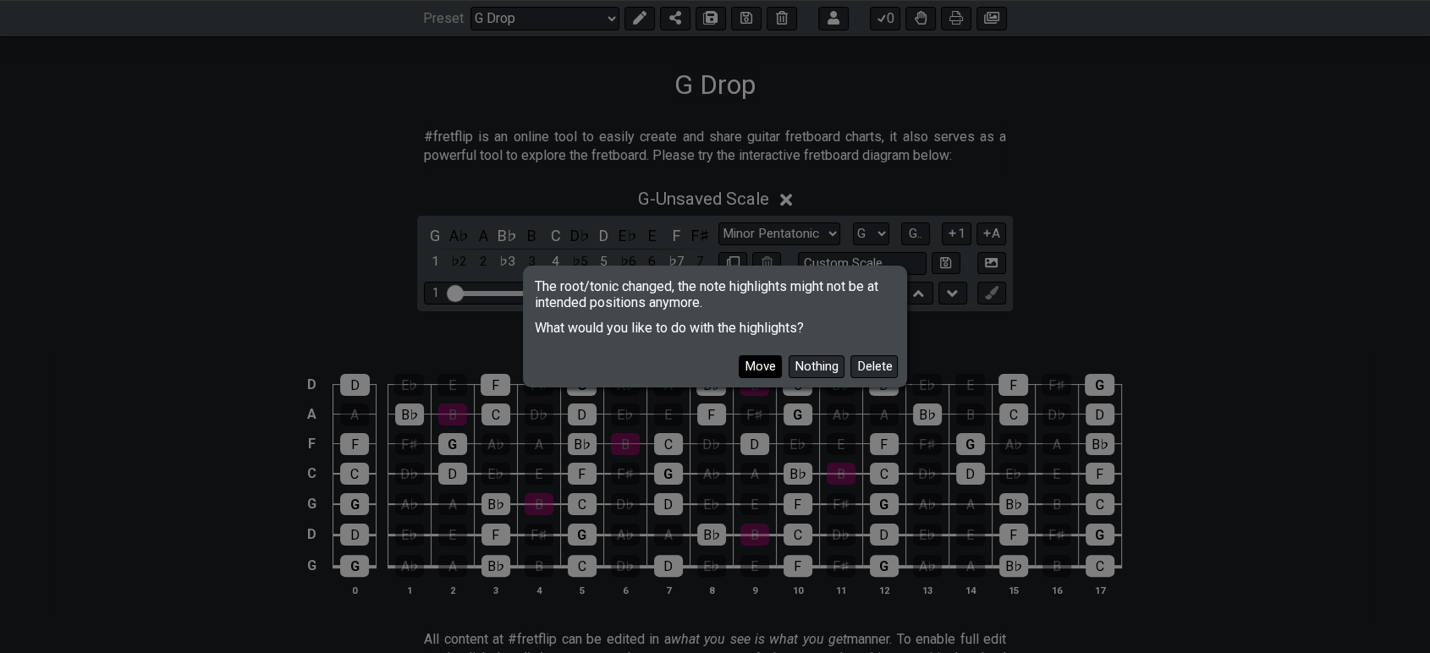
click at [765, 367] on button "Move" at bounding box center [760, 366] width 43 height 23
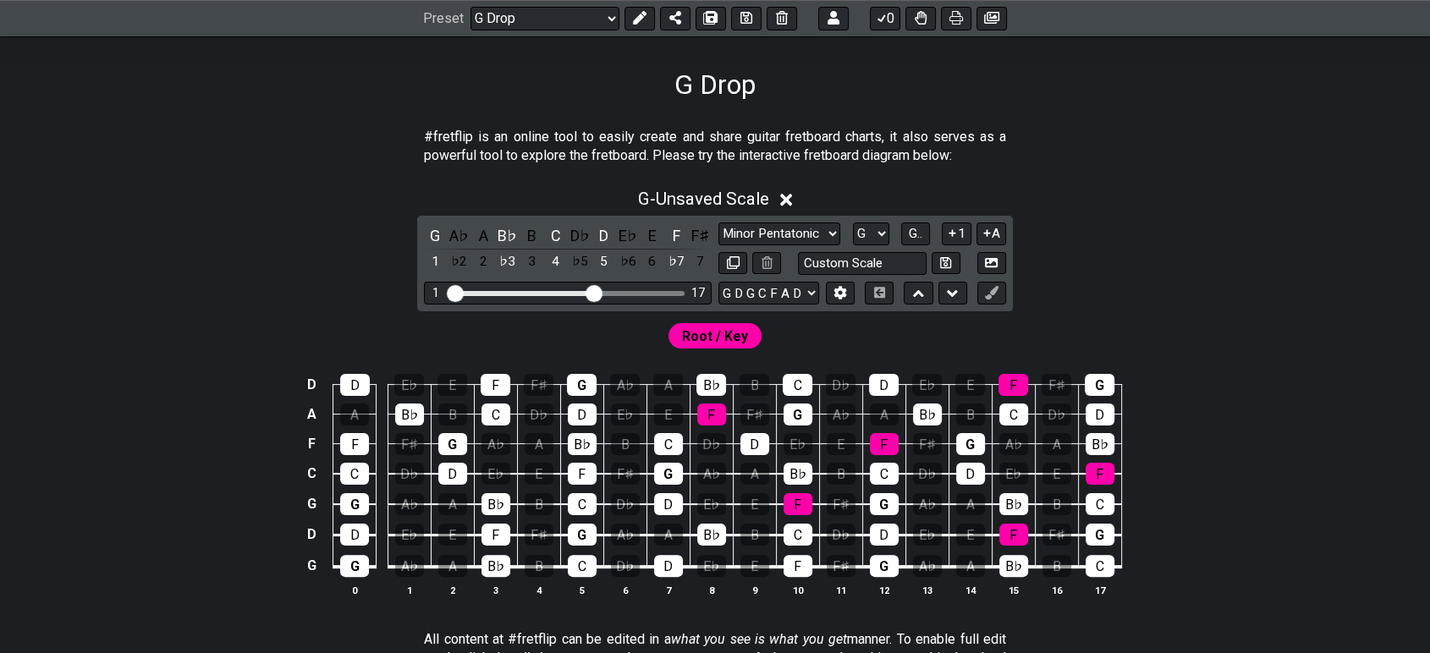
drag, startPoint x: 548, startPoint y: 289, endPoint x: 592, endPoint y: 298, distance: 44.0
click at [592, 292] on input "Visible fret range" at bounding box center [568, 292] width 240 height 0
click at [1170, 324] on div "Root / Key" at bounding box center [715, 331] width 1320 height 41
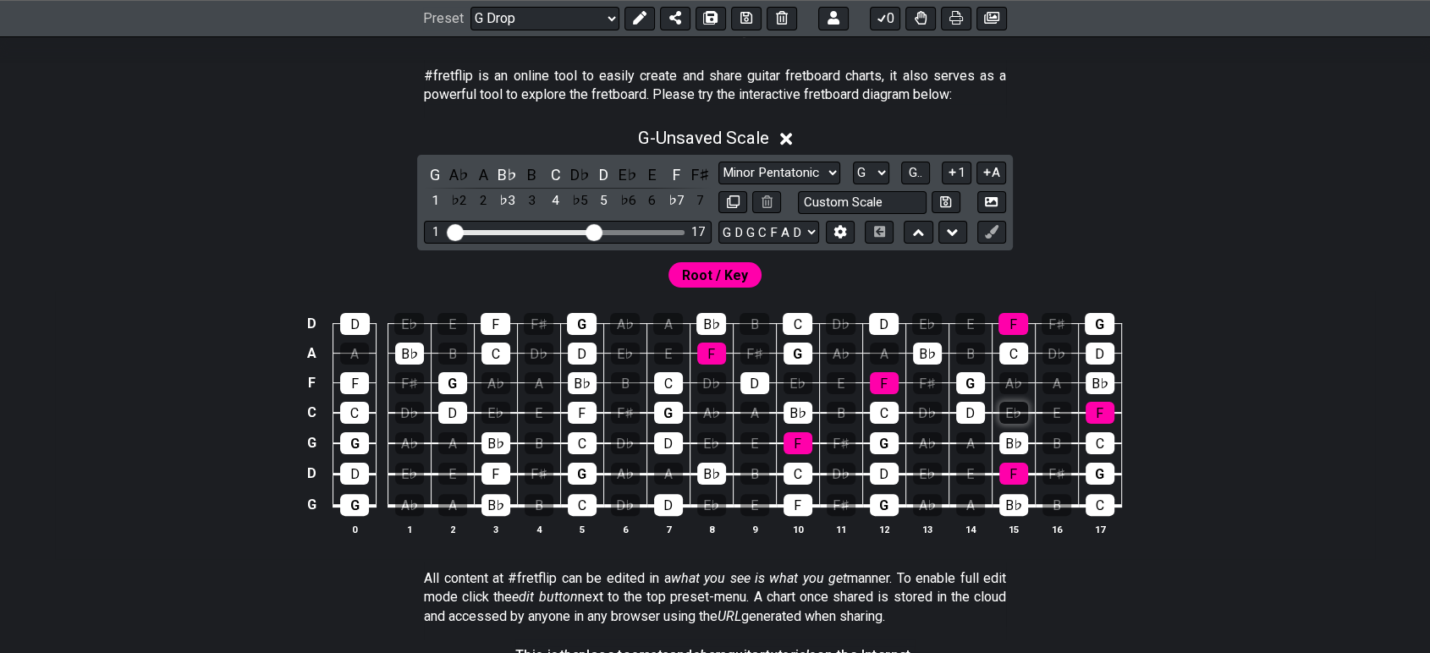
scroll to position [349, 0]
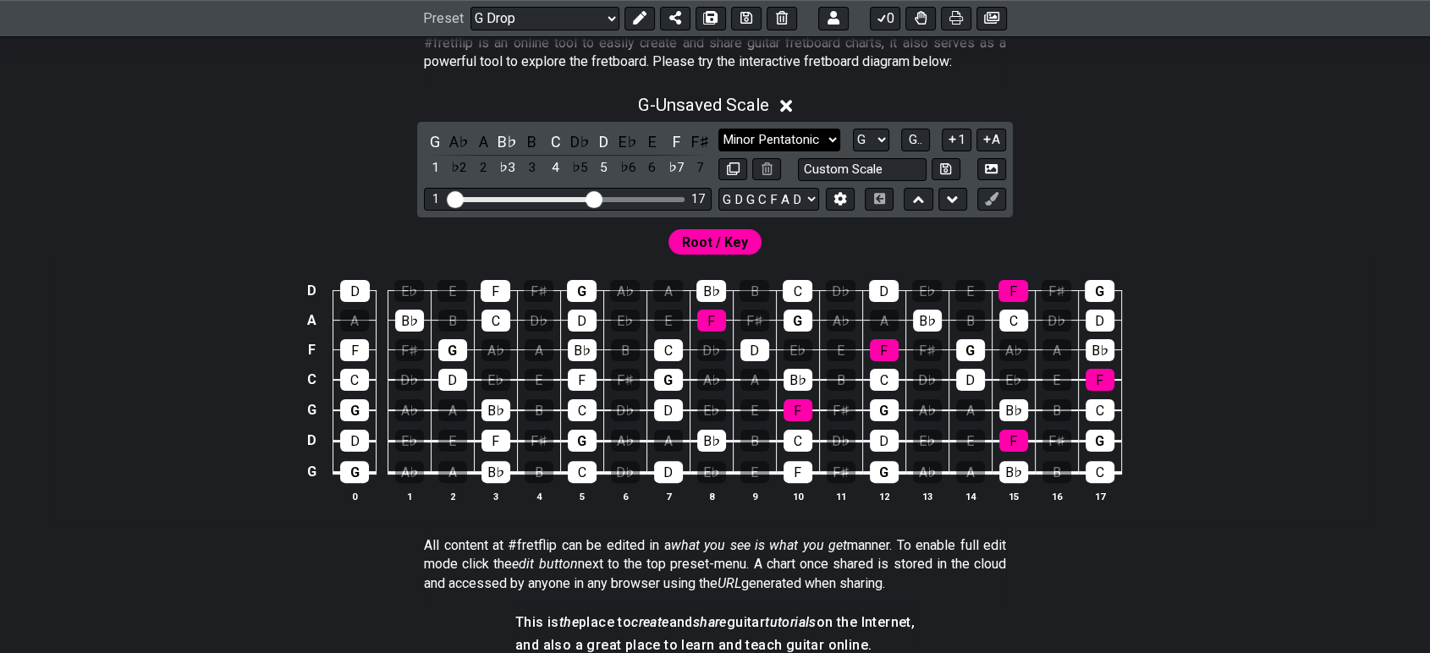
click at [810, 135] on select "Minor Pentatonic Click to edit Minor Pentatonic Major Pentatonic Minor Blues Ma…" at bounding box center [780, 140] width 122 height 23
select select "Phrygian"
click at [719, 129] on select "Minor Pentatonic Click to edit Minor Pentatonic Major Pentatonic Minor Blues Ma…" at bounding box center [780, 140] width 122 height 23
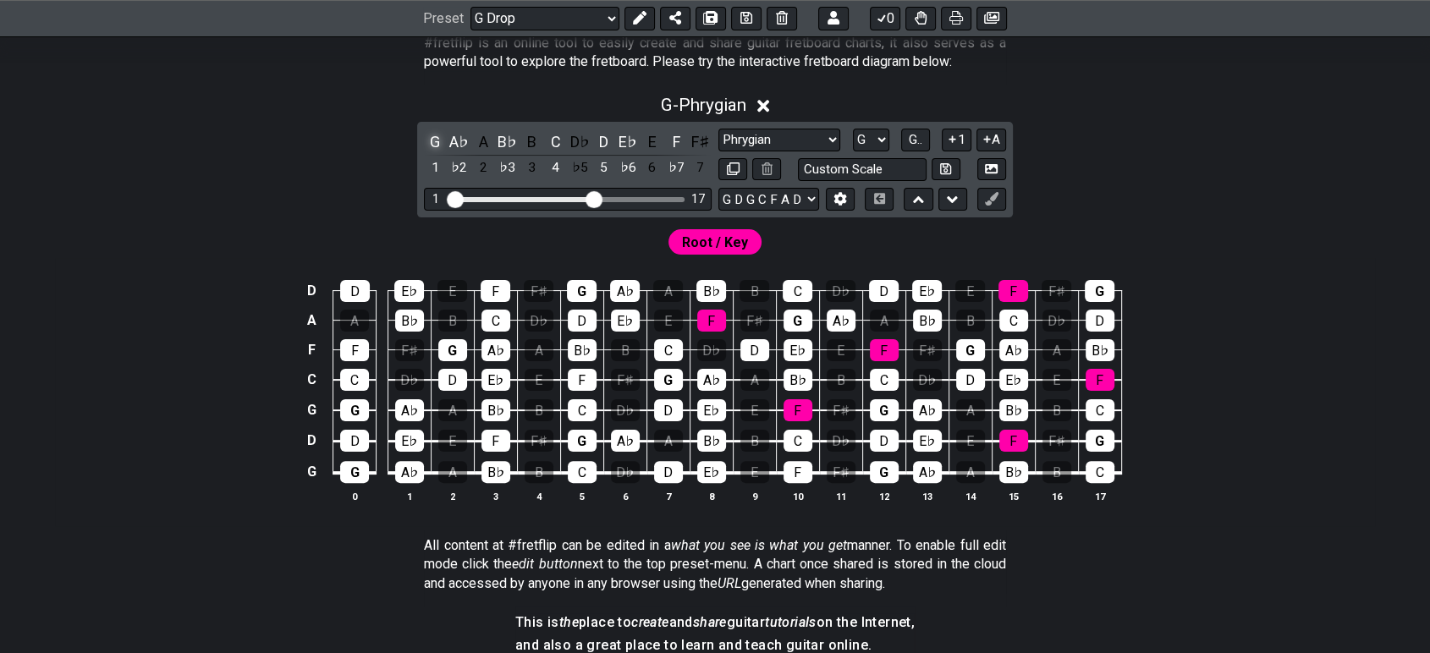
click at [439, 141] on div "G" at bounding box center [435, 141] width 22 height 23
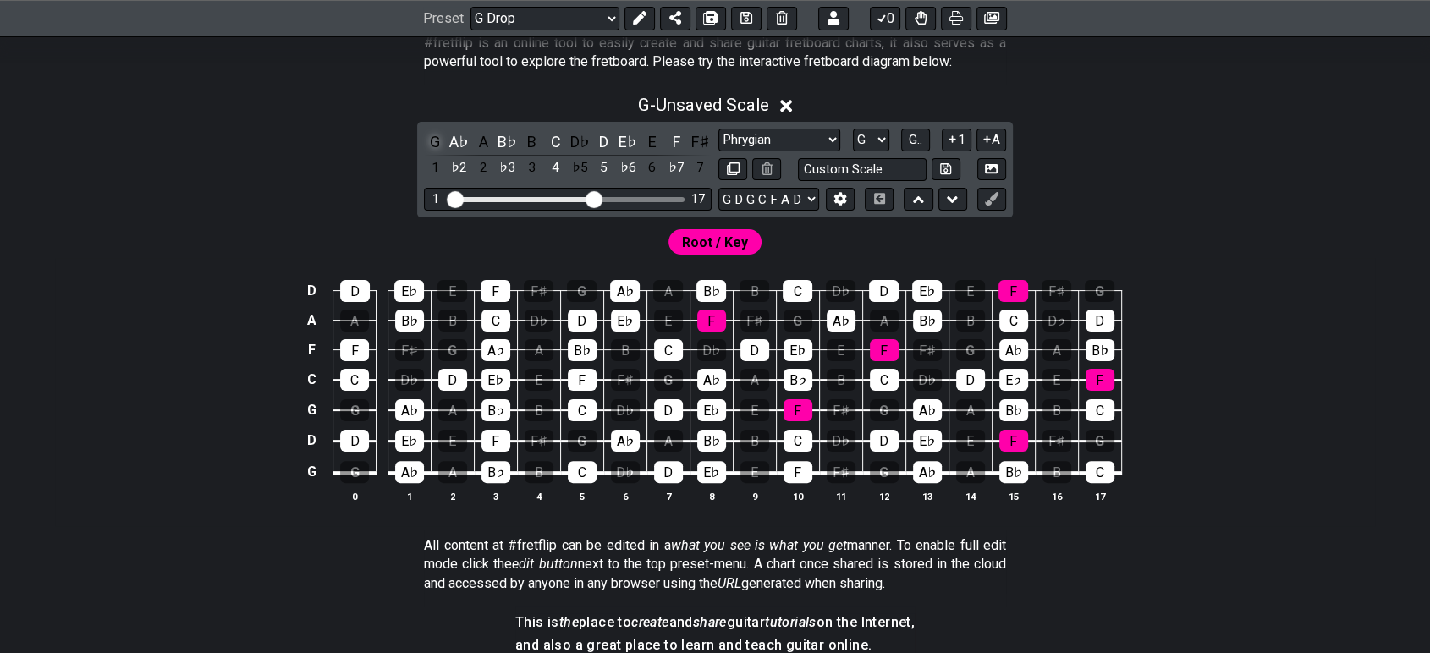
click at [438, 144] on div "G" at bounding box center [435, 141] width 22 height 23
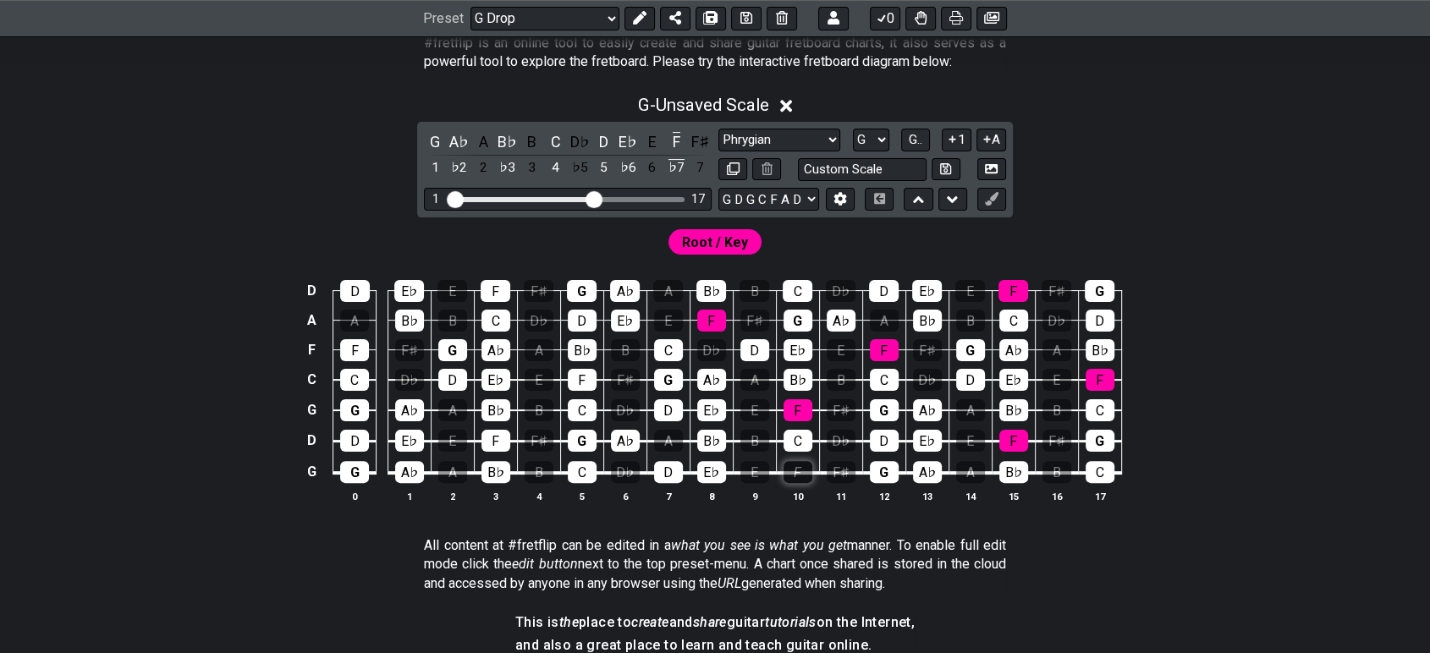
click at [792, 471] on div "F" at bounding box center [798, 472] width 29 height 22
click at [798, 477] on div "F" at bounding box center [798, 472] width 29 height 22
click at [961, 144] on button "1" at bounding box center [956, 140] width 29 height 23
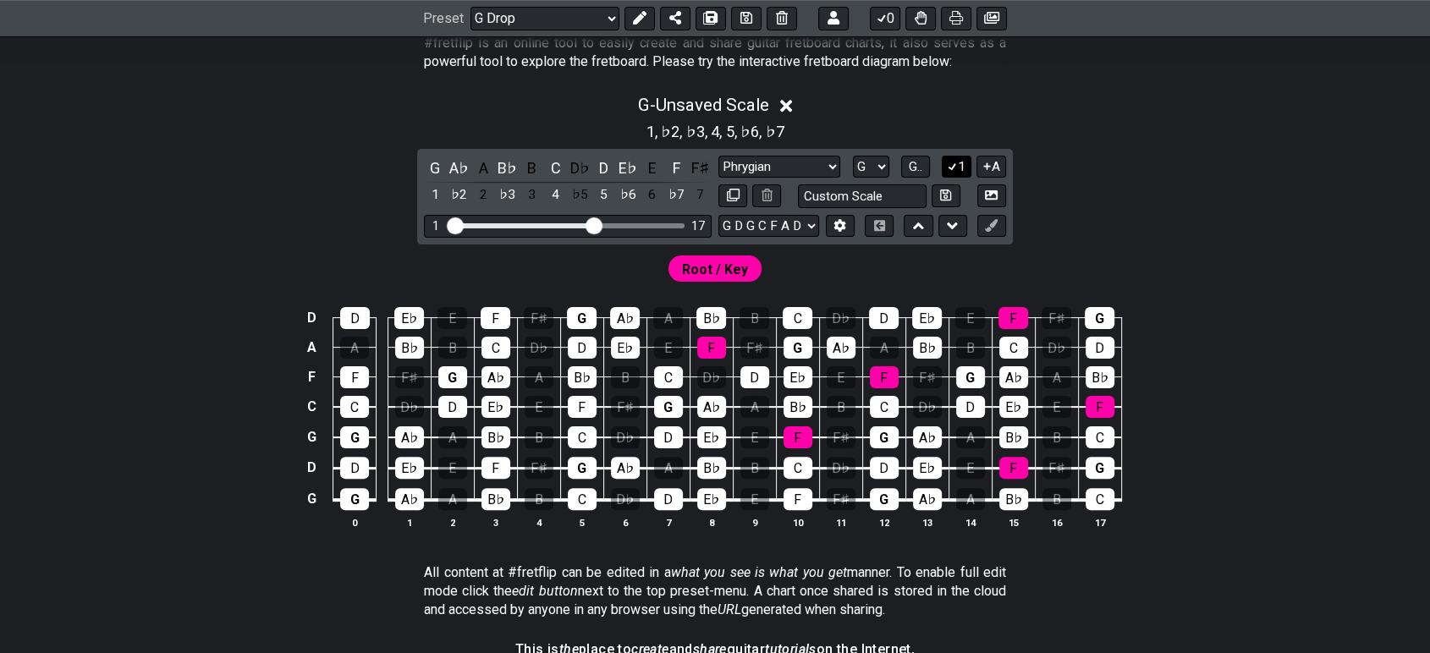
click at [961, 168] on button "1" at bounding box center [956, 167] width 29 height 23
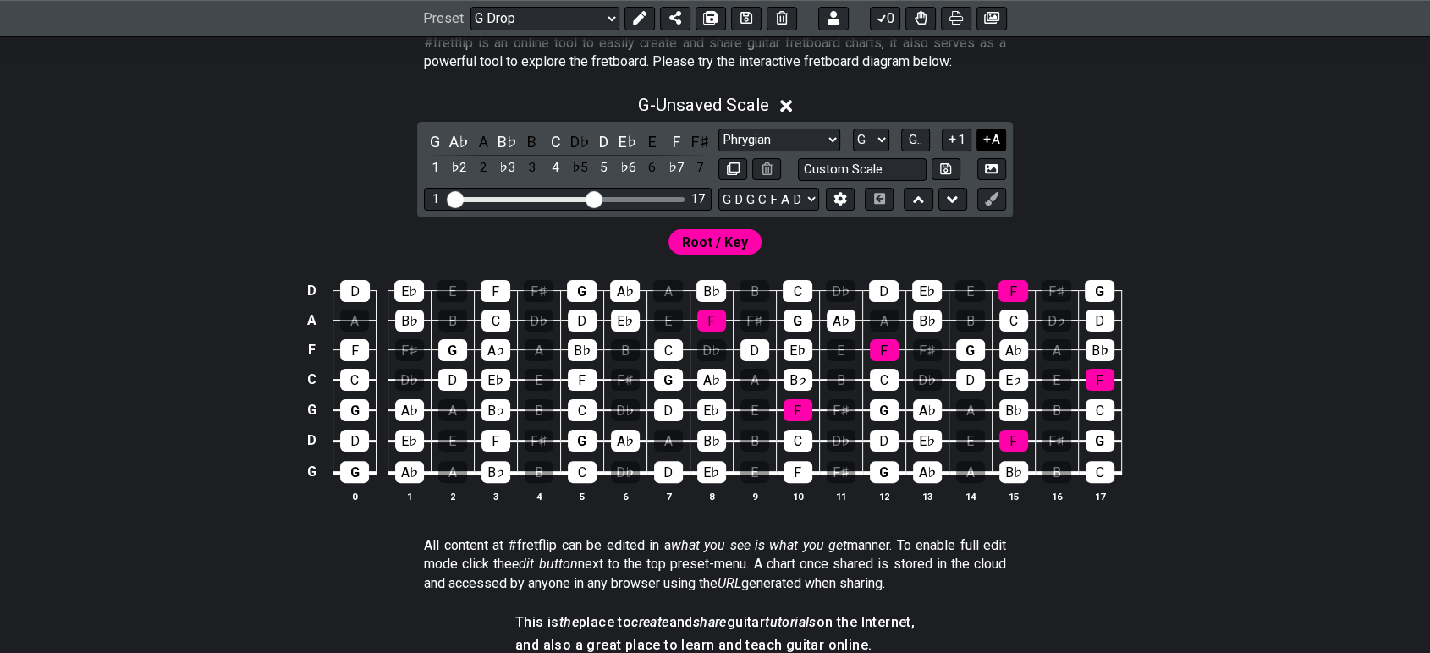
click at [984, 145] on icon at bounding box center [987, 139] width 16 height 13
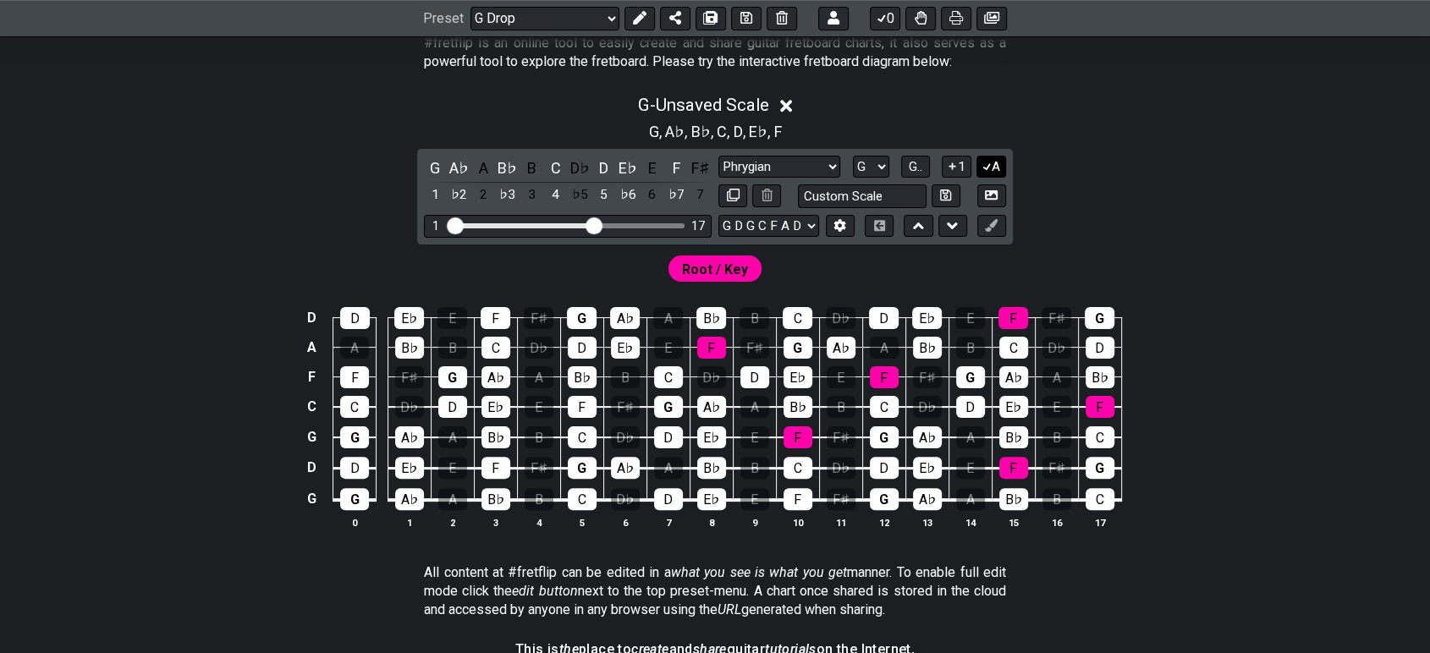
click at [989, 168] on icon at bounding box center [987, 166] width 16 height 13
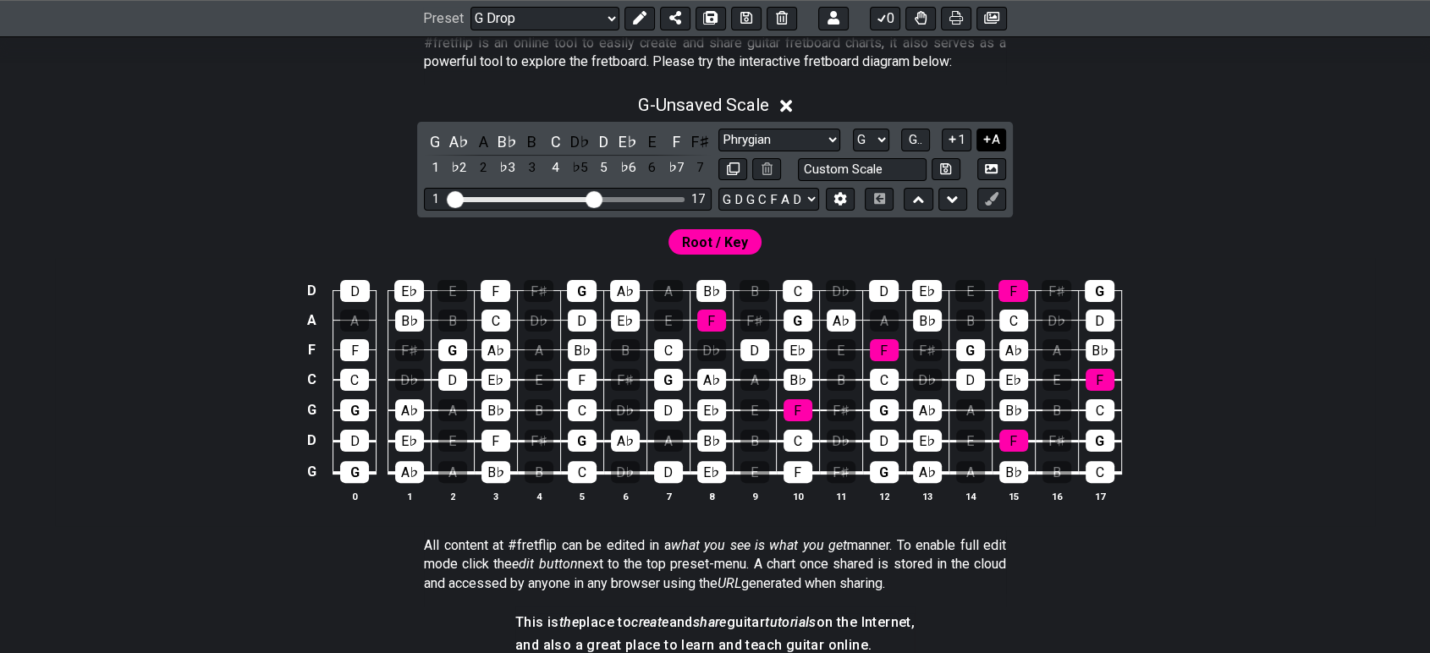
click at [988, 136] on icon at bounding box center [987, 139] width 16 height 13
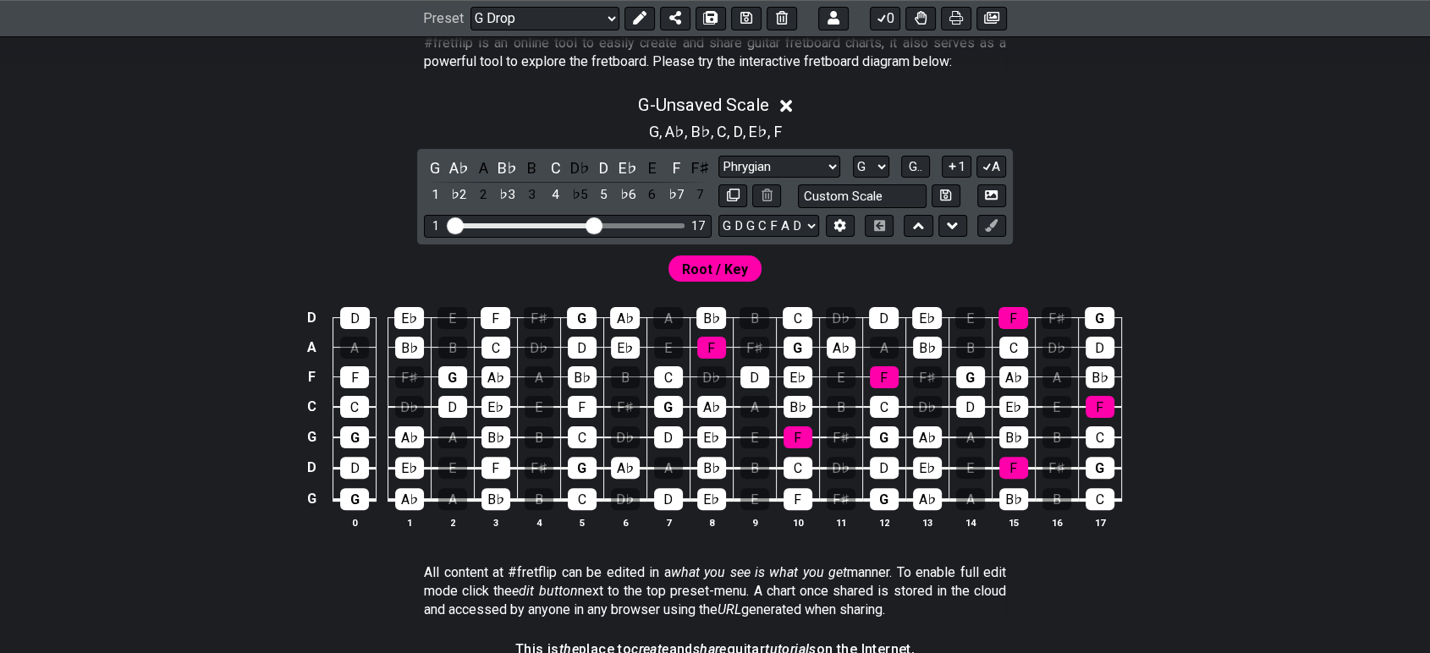
click at [993, 154] on div "G A♭ A B♭ B C D♭ D E♭ E F F♯ 1 ♭2 2 ♭3 3 4 ♭5 5 ♭6 6 ♭7 7 Minor Pentatonic Clic…" at bounding box center [715, 197] width 596 height 96
click at [993, 158] on button "A" at bounding box center [992, 167] width 30 height 23
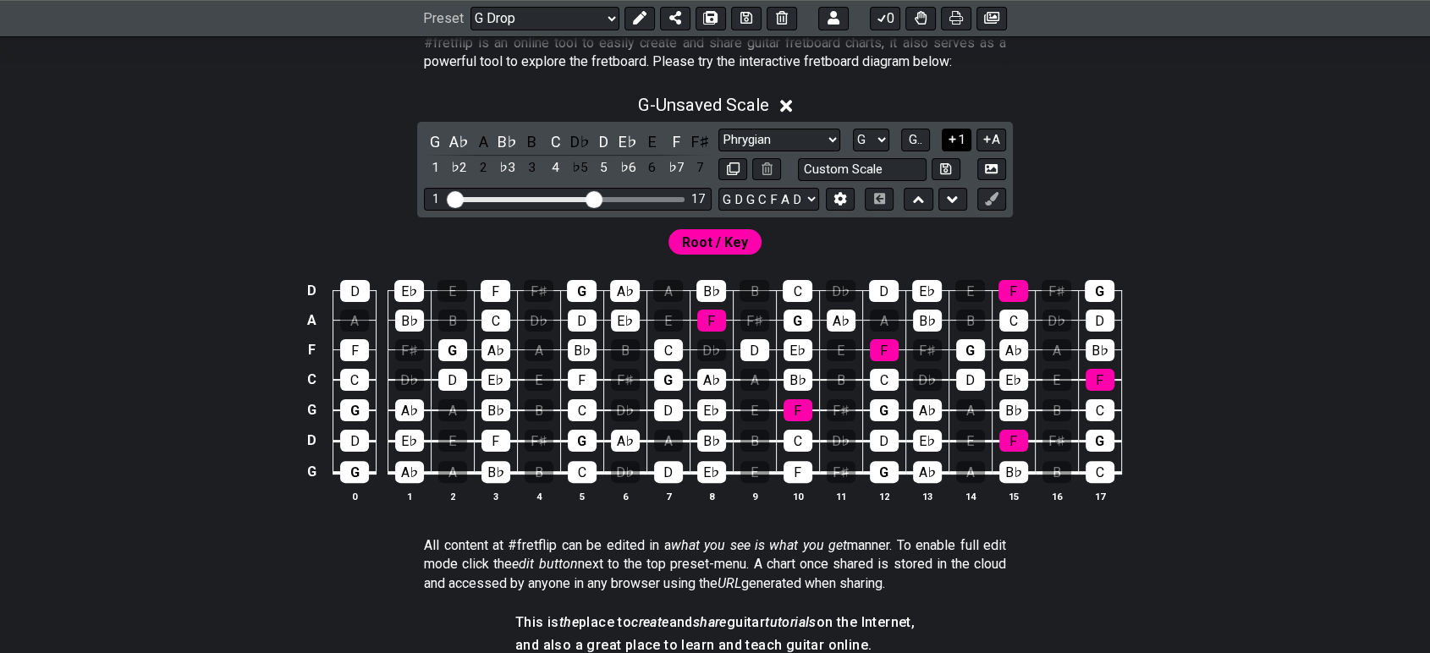
click at [951, 146] on button "1" at bounding box center [956, 140] width 29 height 23
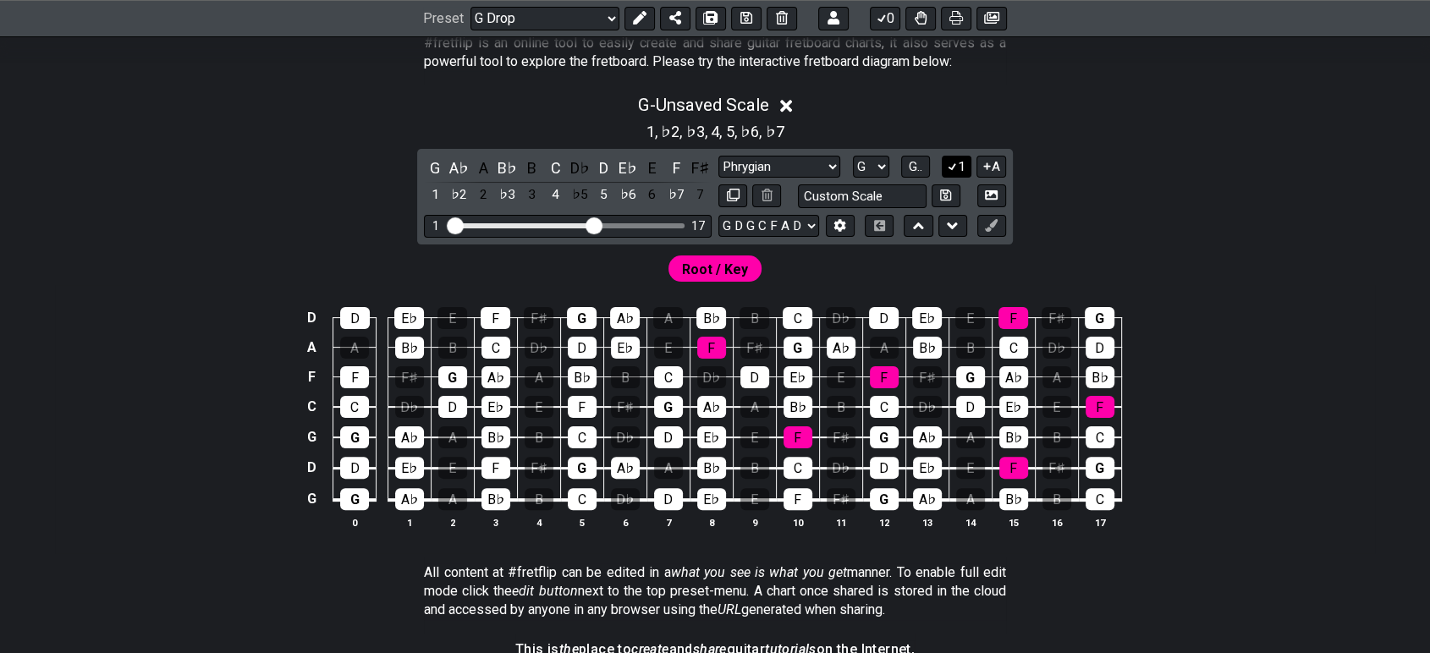
click at [955, 174] on button "1" at bounding box center [956, 167] width 29 height 23
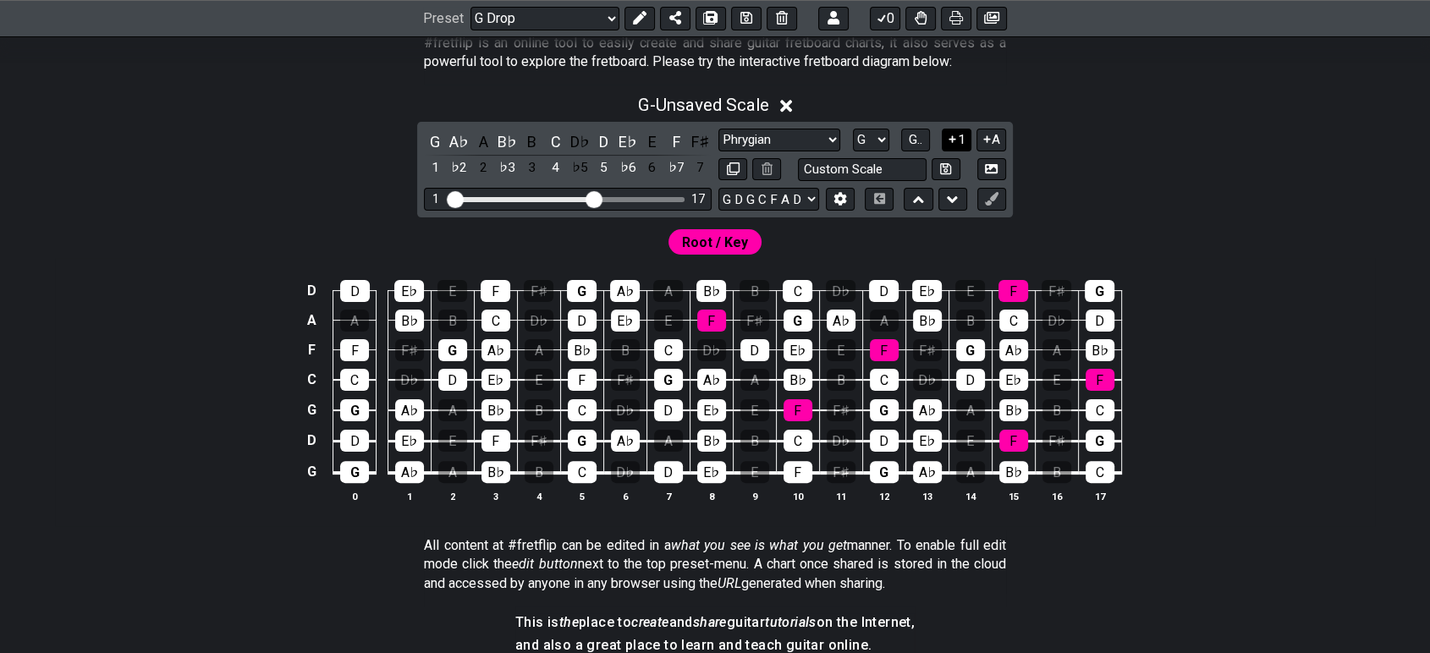
click at [966, 141] on button "1" at bounding box center [956, 140] width 29 height 23
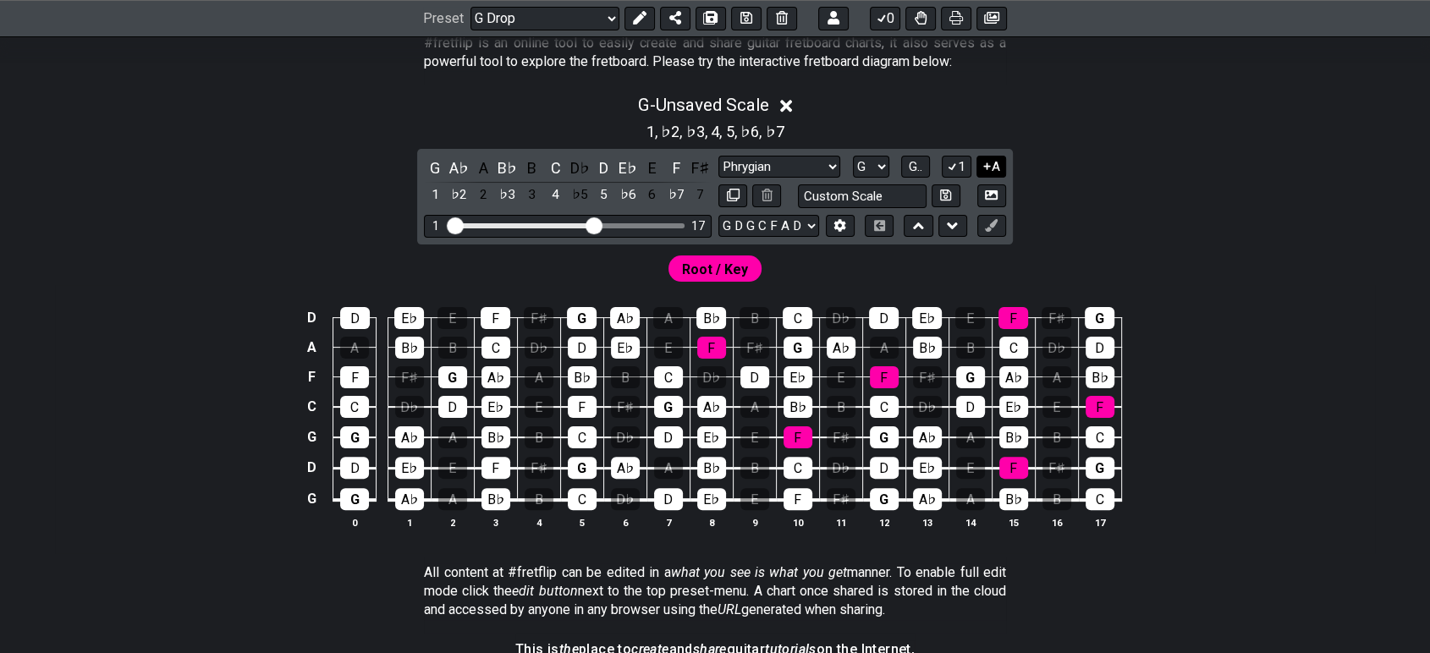
click at [990, 165] on icon at bounding box center [987, 166] width 16 height 13
click at [963, 166] on button "1" at bounding box center [956, 167] width 29 height 23
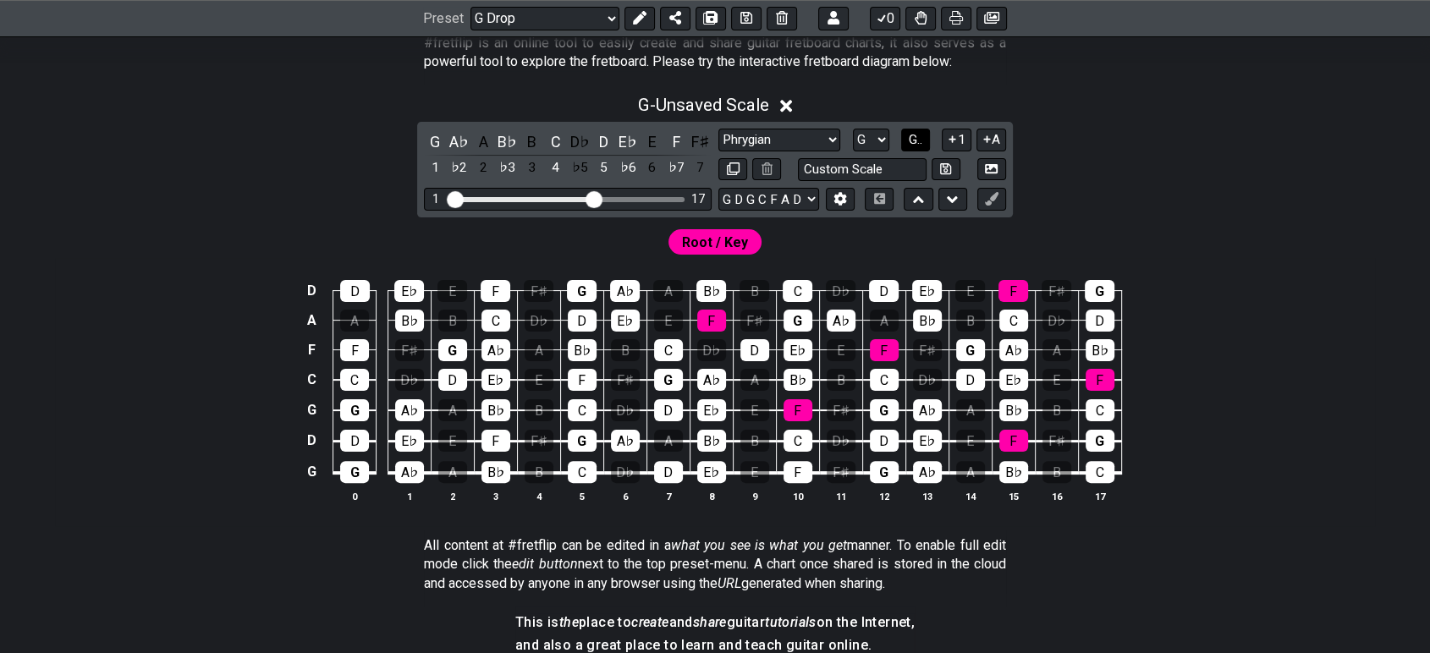
click at [923, 135] on button "G.." at bounding box center [915, 140] width 29 height 23
click at [923, 135] on span "1..7" at bounding box center [915, 139] width 20 height 15
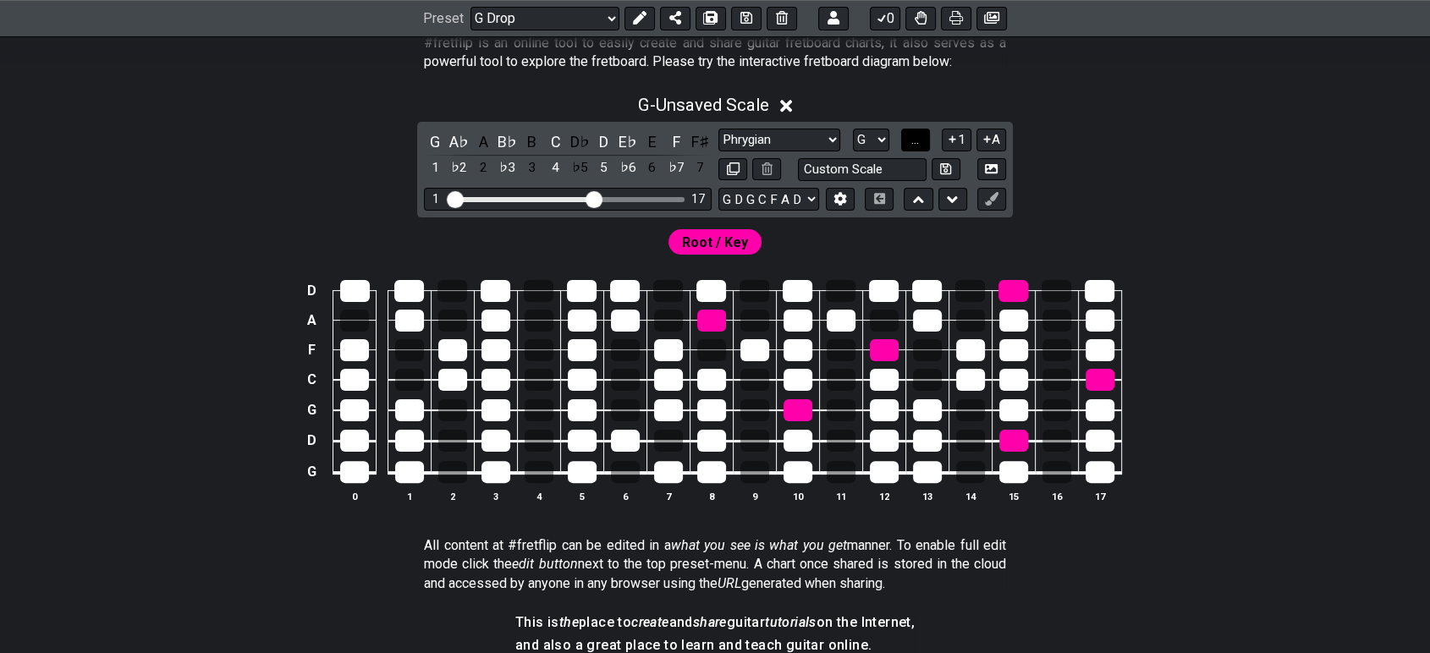
click at [923, 135] on button "..." at bounding box center [915, 140] width 29 height 23
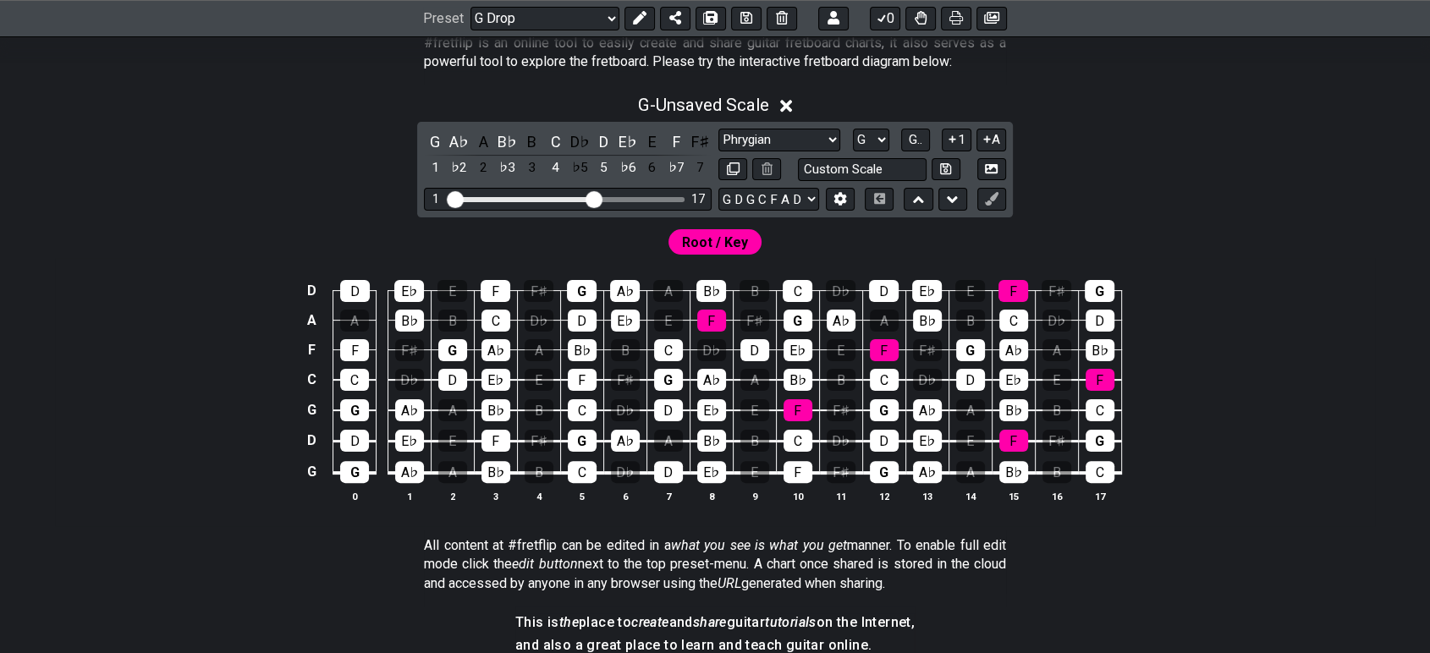
click at [731, 241] on span "Root / Key" at bounding box center [715, 242] width 66 height 25
click at [712, 245] on span "Root / Key" at bounding box center [715, 242] width 66 height 25
click at [872, 145] on select "A♭ A A♯ B♭ B C C♯ D♭ D D♯ E♭ E F F♯ G♭ G G♯" at bounding box center [871, 140] width 36 height 23
click at [931, 120] on div "G - Unsaved Scale G A♭ A B♭ B C D♭ D E♭ E F F♯ 1 ♭2 2 ♭3 3 4 ♭5 5 ♭6 6 ♭7 7 Min…" at bounding box center [715, 306] width 1320 height 442
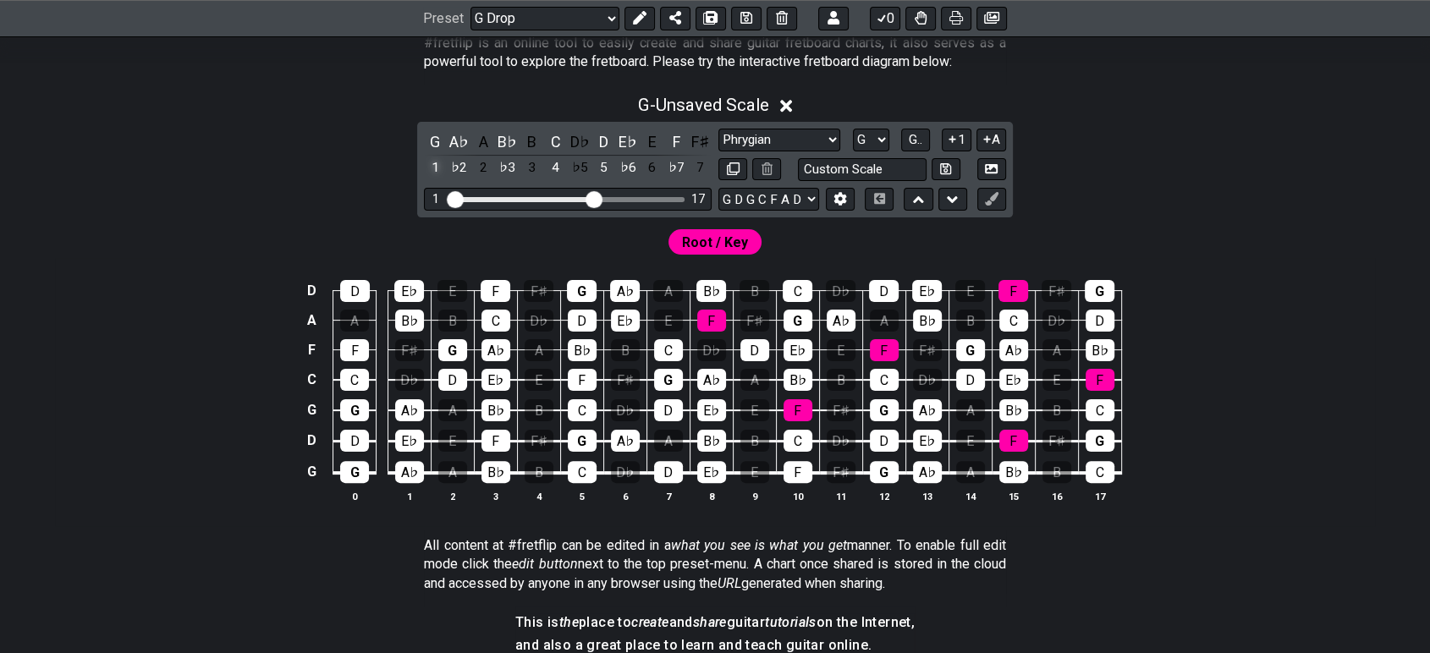
click at [441, 165] on div "1" at bounding box center [435, 168] width 22 height 23
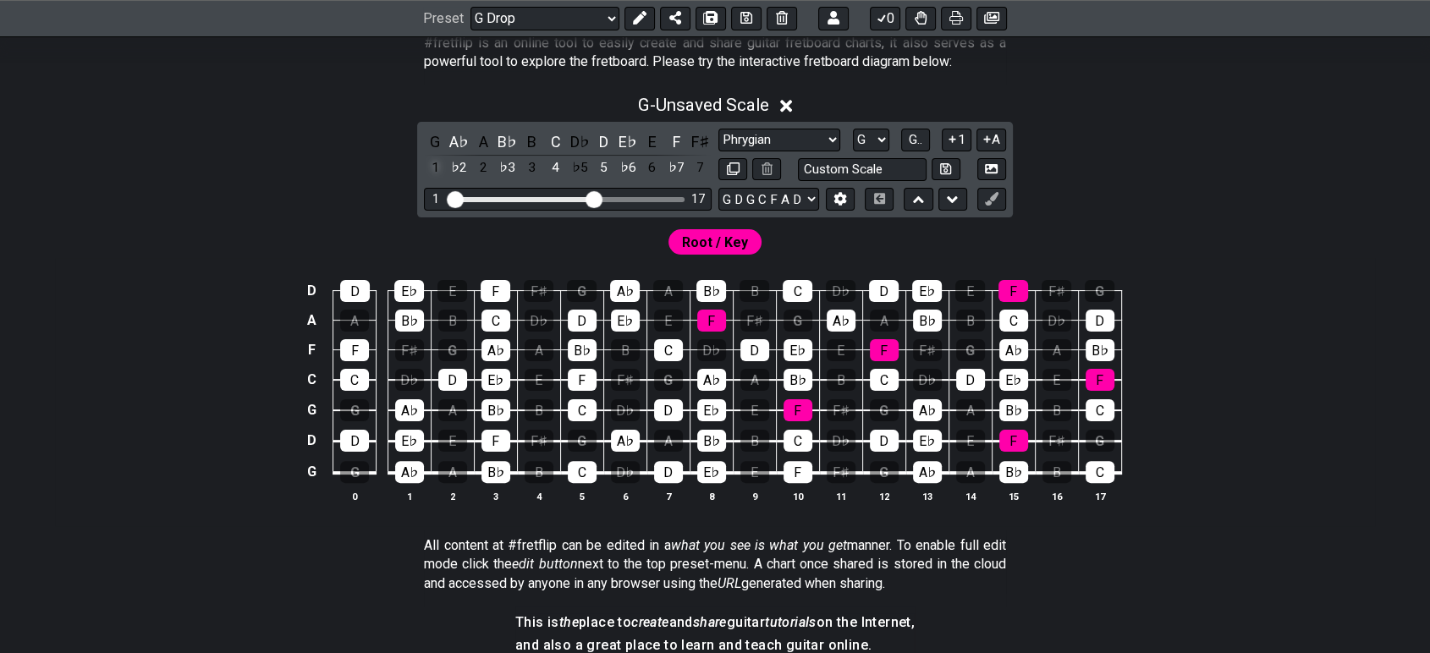
click at [437, 165] on div "1" at bounding box center [435, 168] width 22 height 23
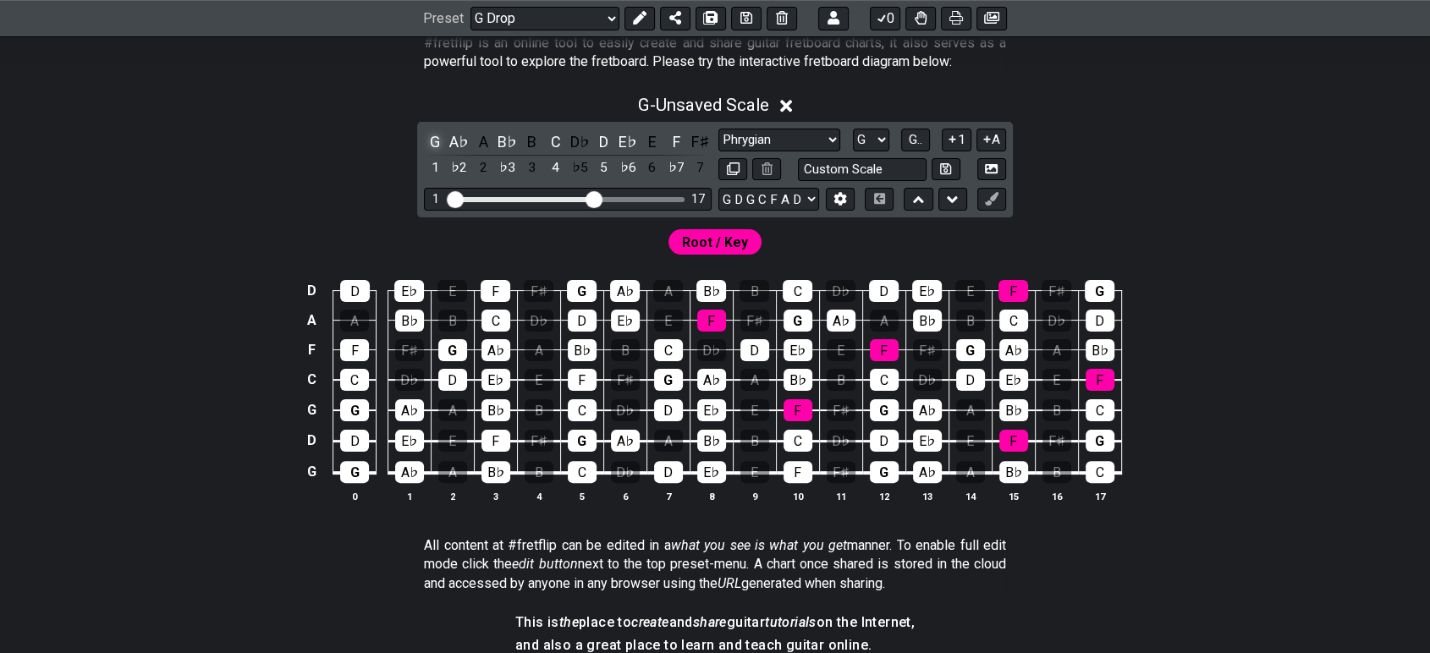
click at [438, 140] on div "G" at bounding box center [435, 141] width 22 height 23
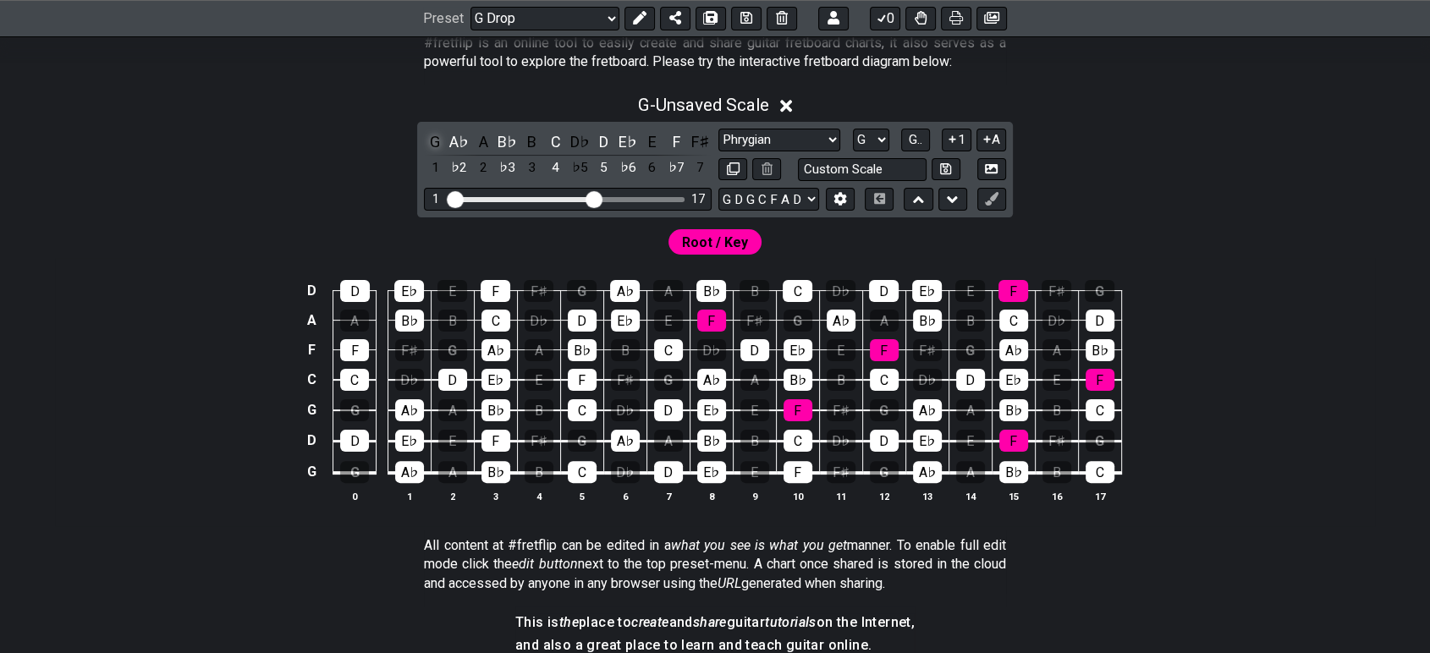
click at [438, 140] on div "G" at bounding box center [435, 141] width 22 height 23
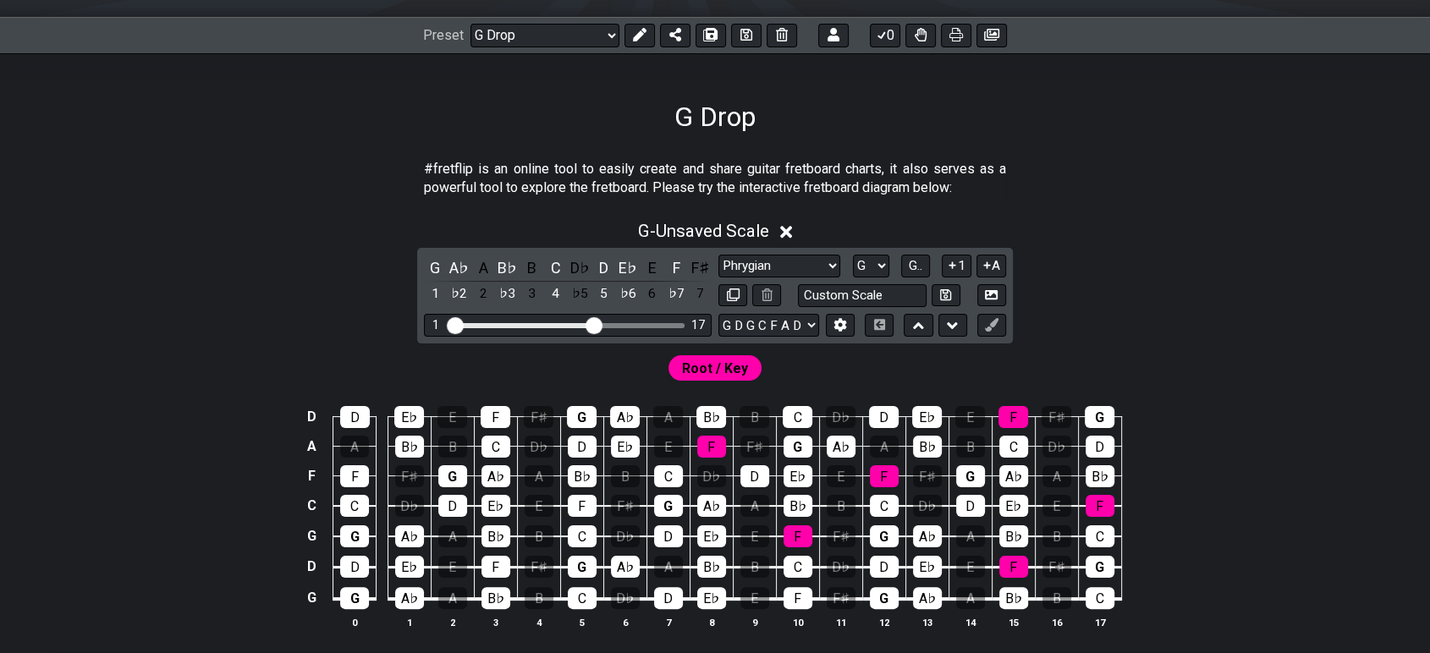
scroll to position [255, 0]
